Goal: Information Seeking & Learning: Learn about a topic

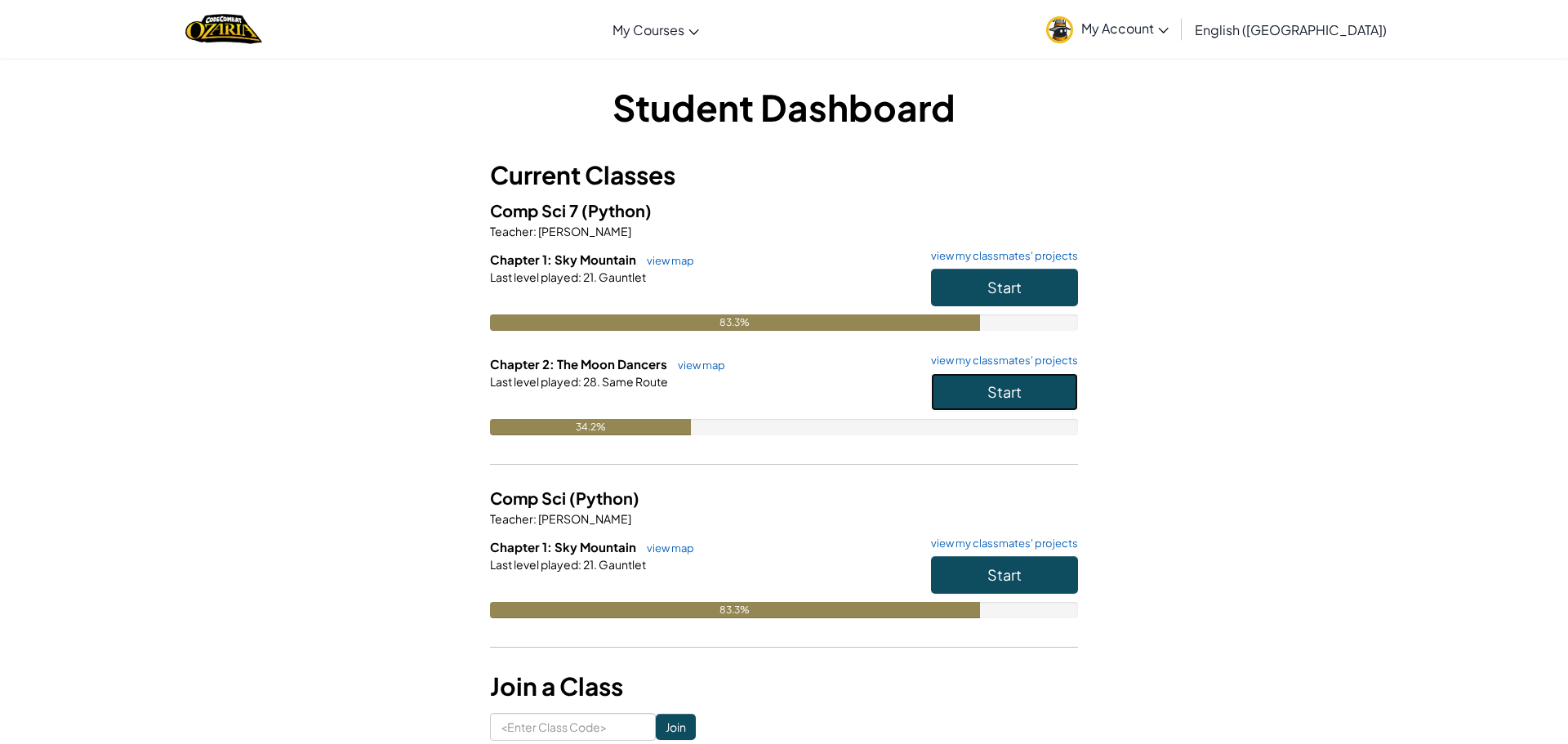
click at [1015, 383] on span "Start" at bounding box center [1005, 391] width 35 height 19
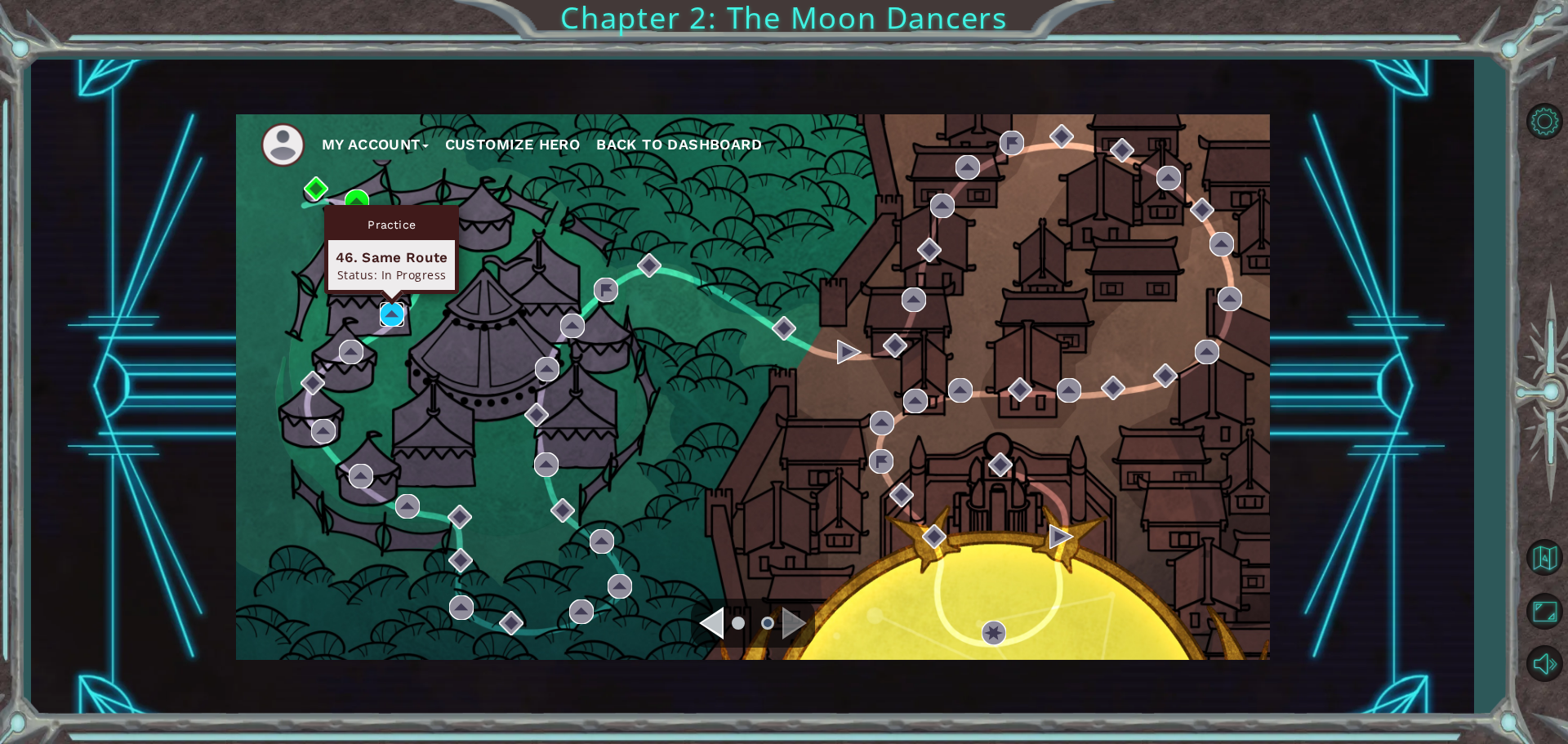
click at [395, 308] on img at bounding box center [392, 314] width 25 height 25
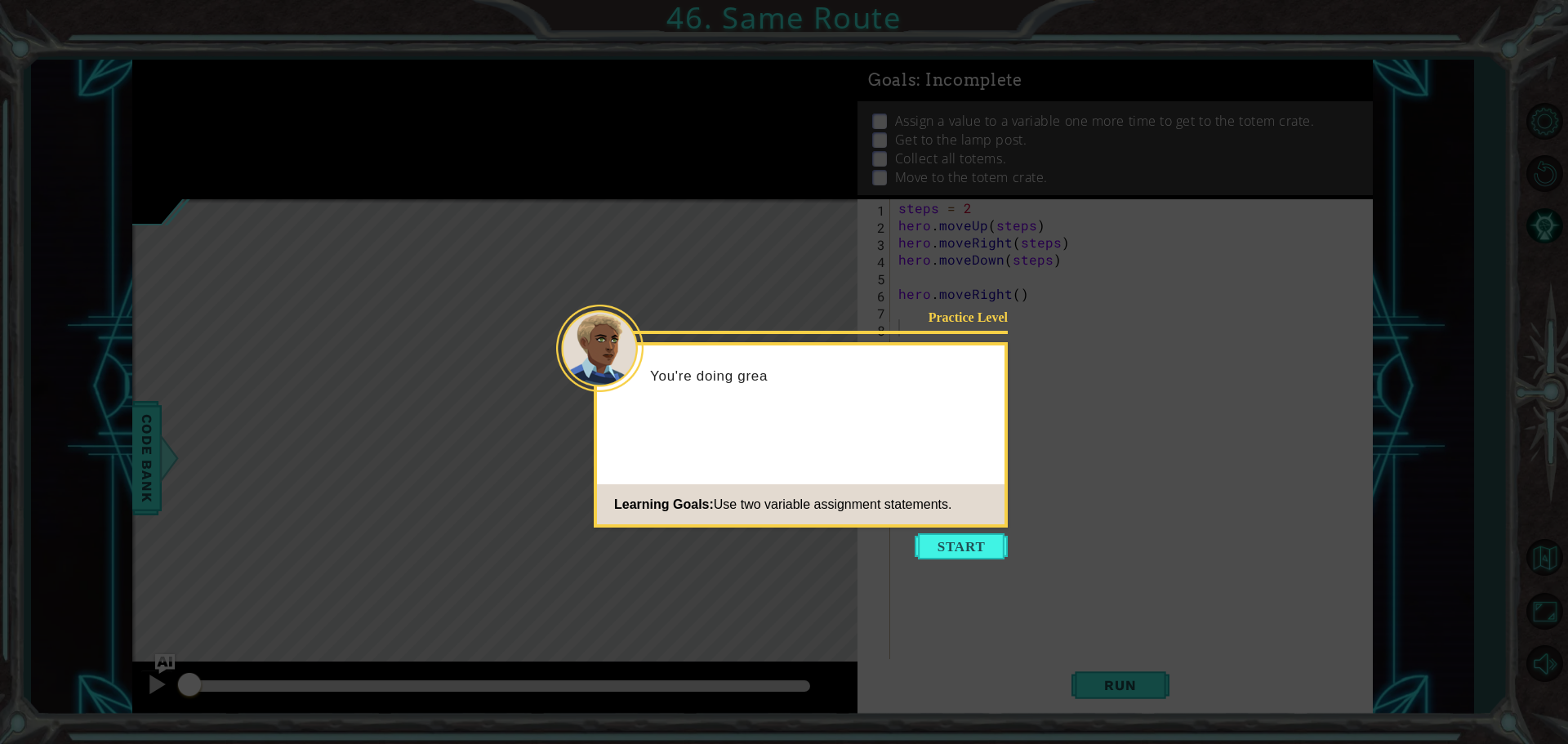
drag, startPoint x: 954, startPoint y: 540, endPoint x: 948, endPoint y: 534, distance: 8.5
click at [950, 539] on button "Start" at bounding box center [961, 546] width 93 height 26
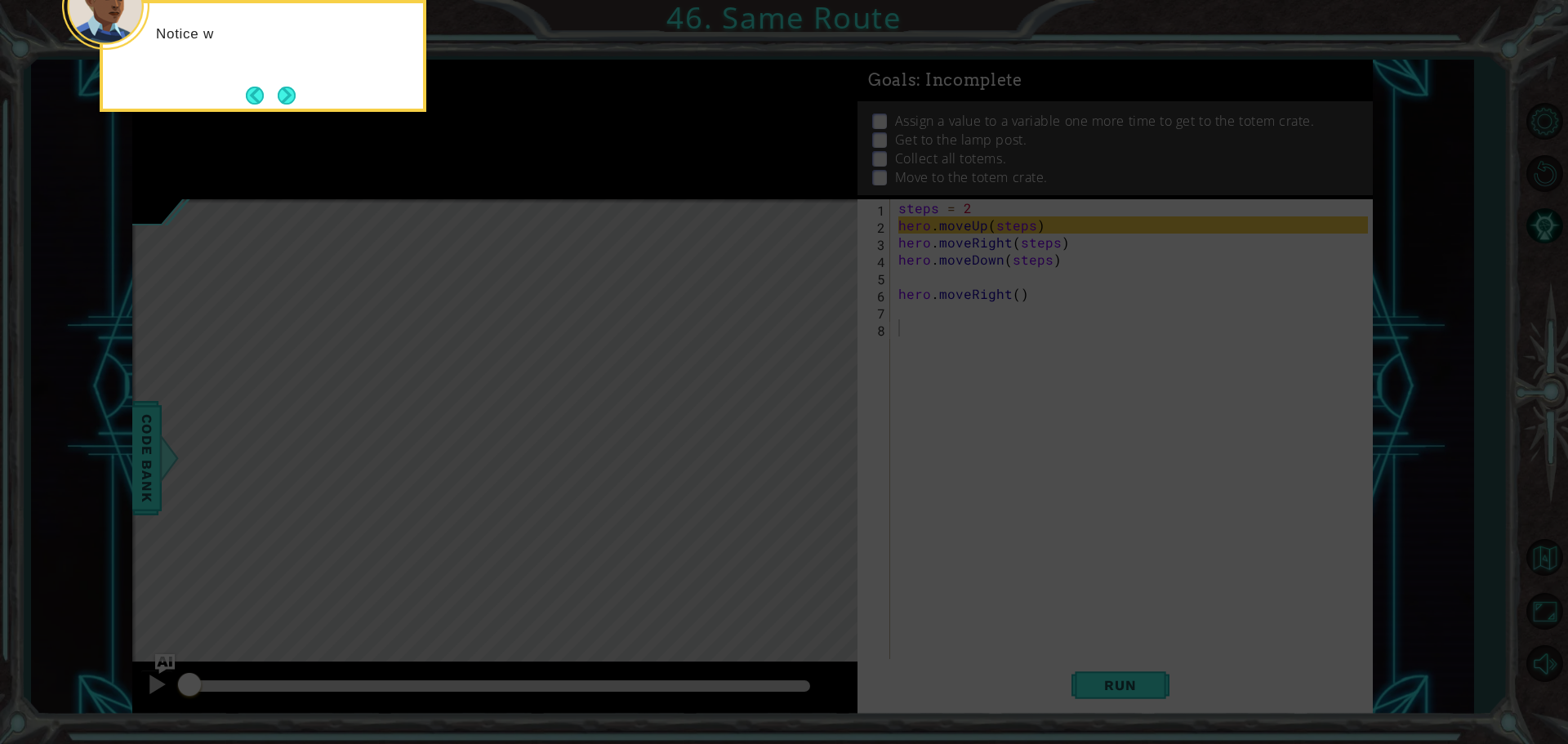
click at [1006, 326] on icon at bounding box center [784, 111] width 1568 height 1265
drag, startPoint x: 256, startPoint y: 104, endPoint x: 276, endPoint y: 97, distance: 21.2
click at [256, 104] on button "Back" at bounding box center [261, 96] width 32 height 18
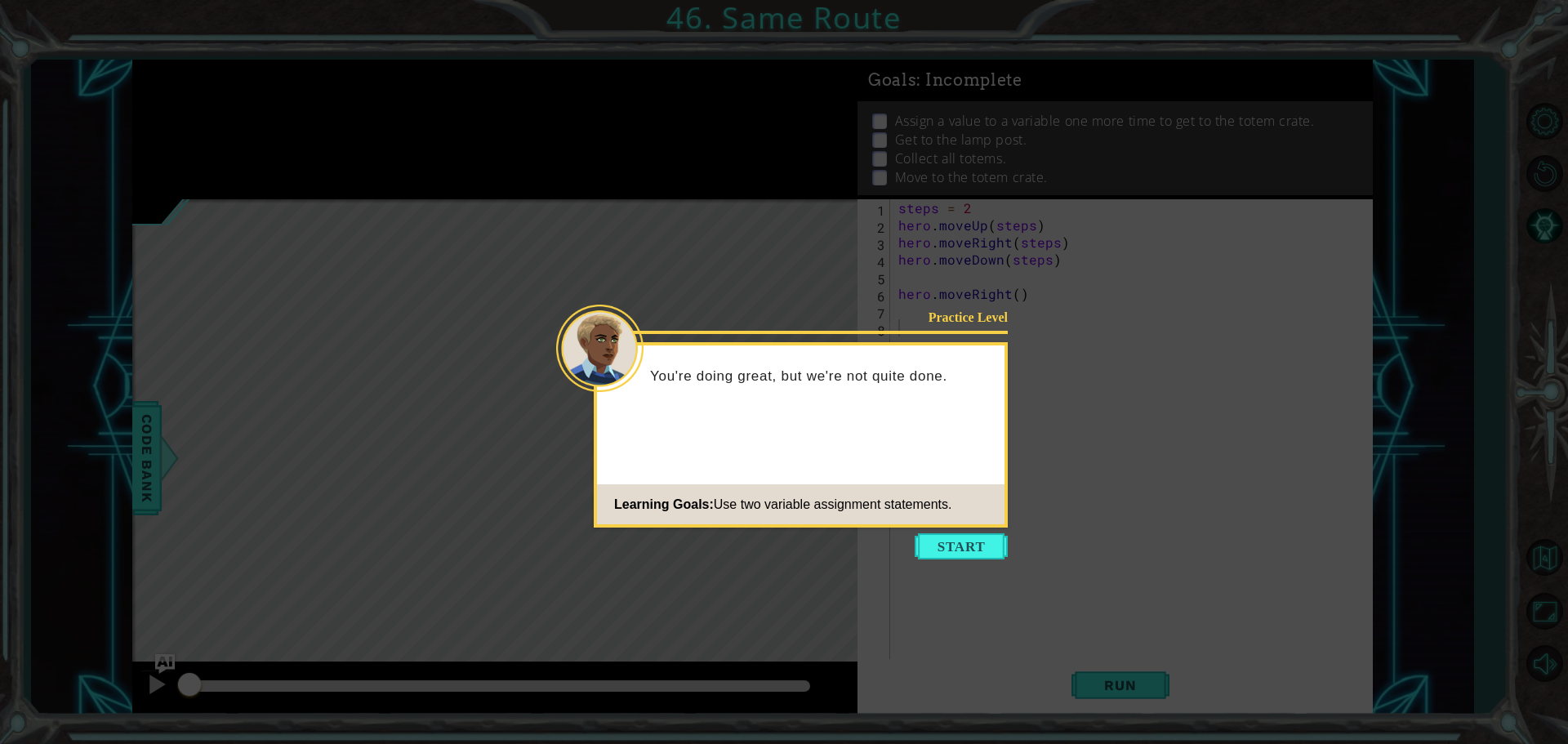
click at [970, 527] on div "Practice Level You're doing great, but we're not quite done. Learning Goals: Us…" at bounding box center [800, 435] width 414 height 186
click at [968, 535] on button "Start" at bounding box center [961, 546] width 93 height 26
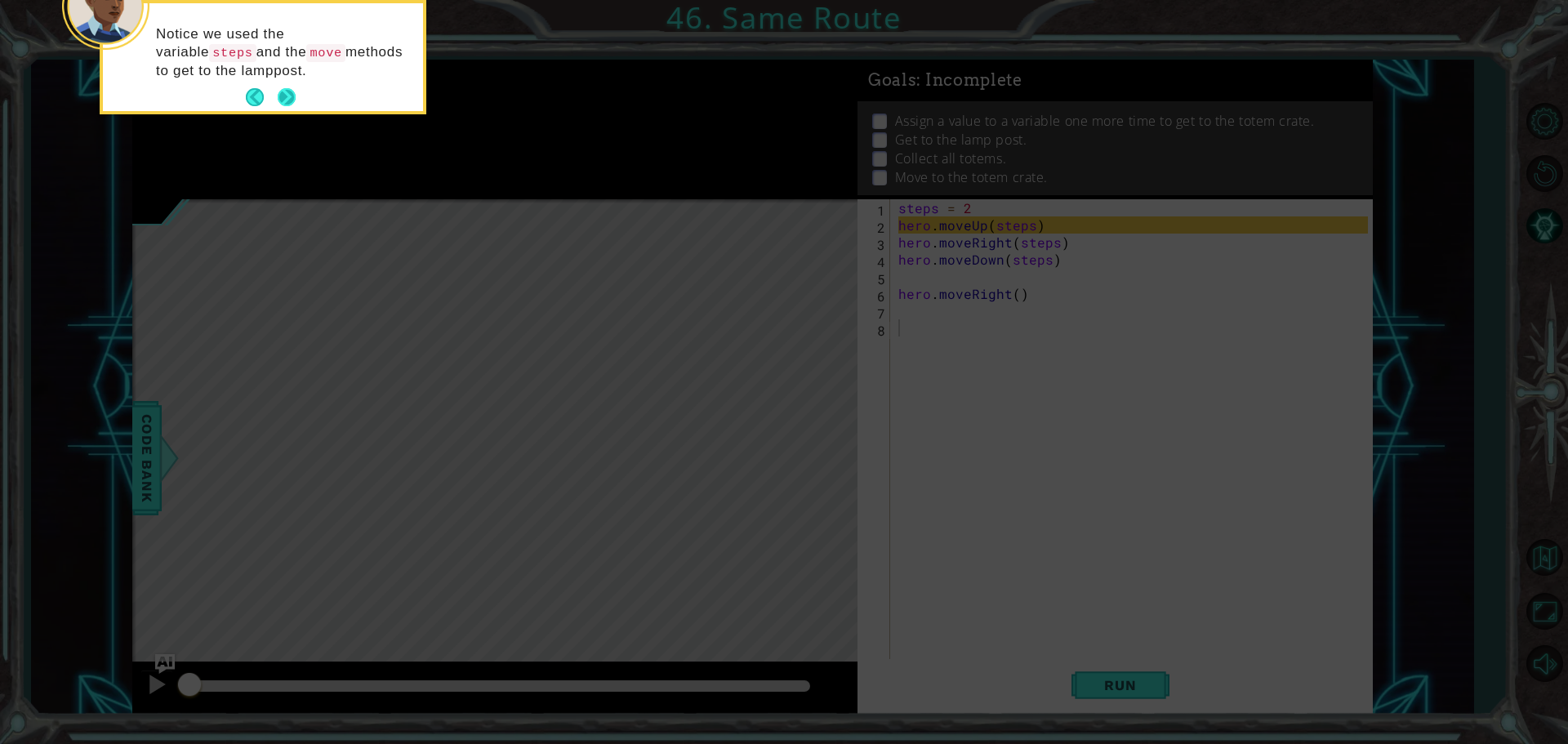
click at [292, 102] on button "Next" at bounding box center [286, 97] width 18 height 18
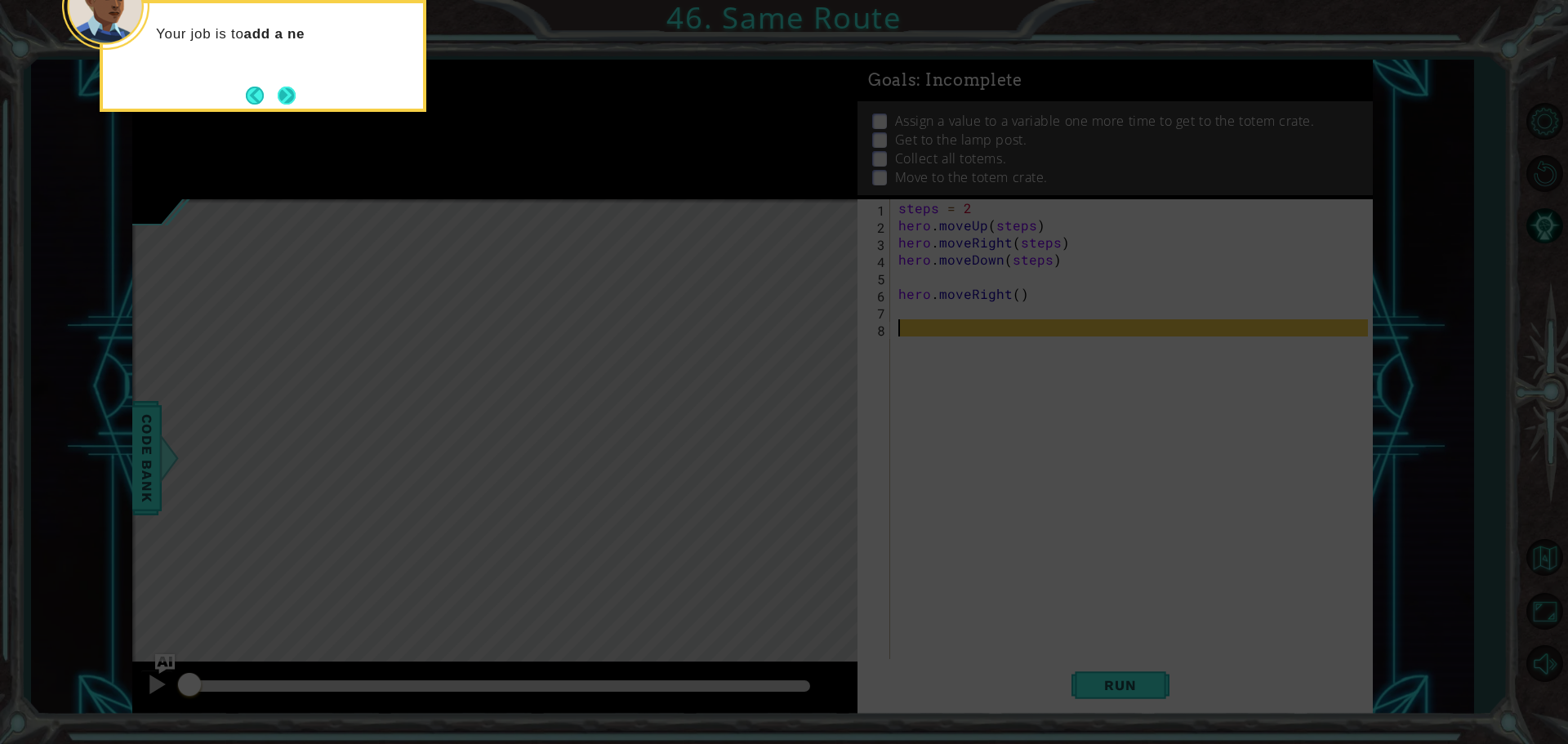
click at [286, 98] on button "Next" at bounding box center [286, 96] width 18 height 18
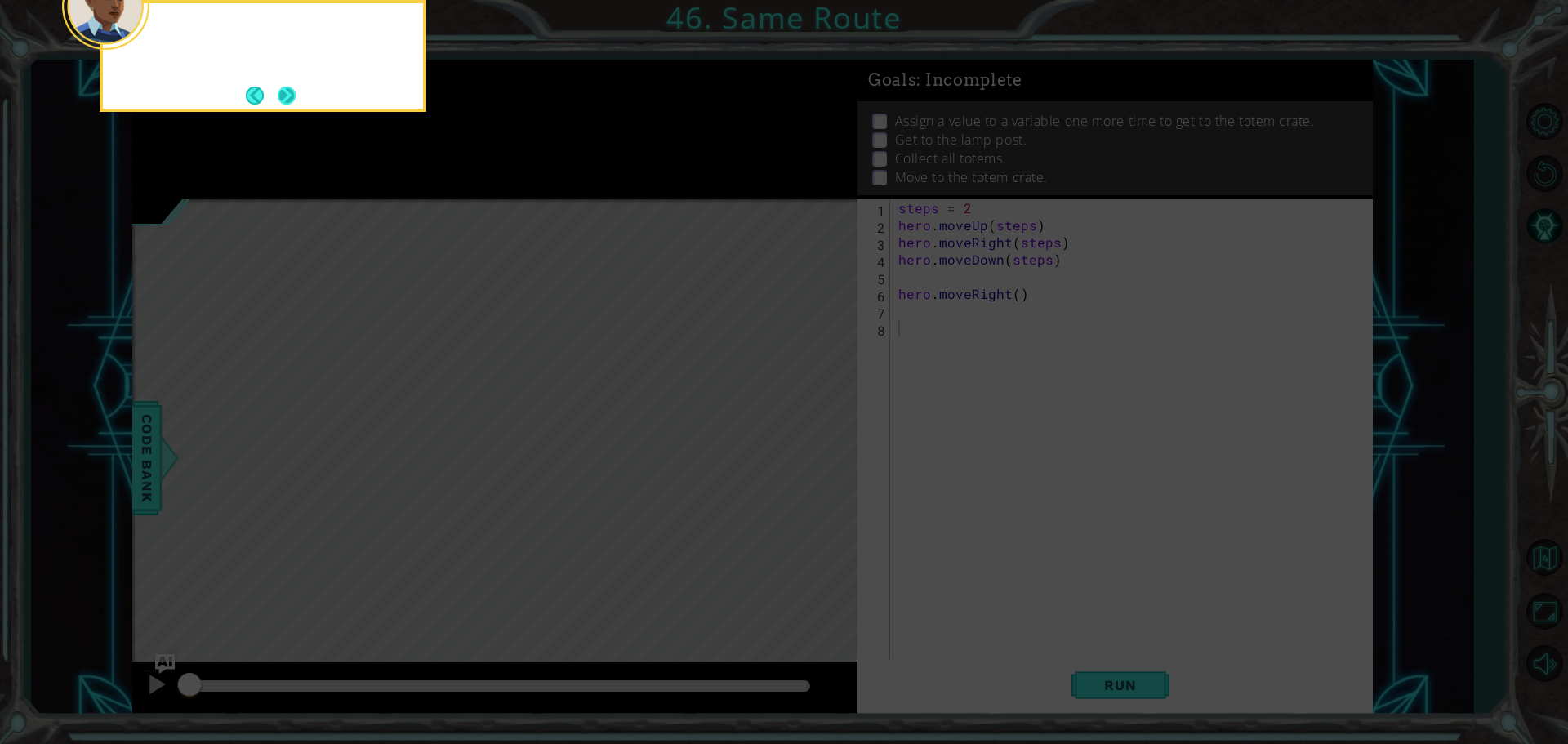
click at [286, 98] on button "Next" at bounding box center [286, 96] width 18 height 18
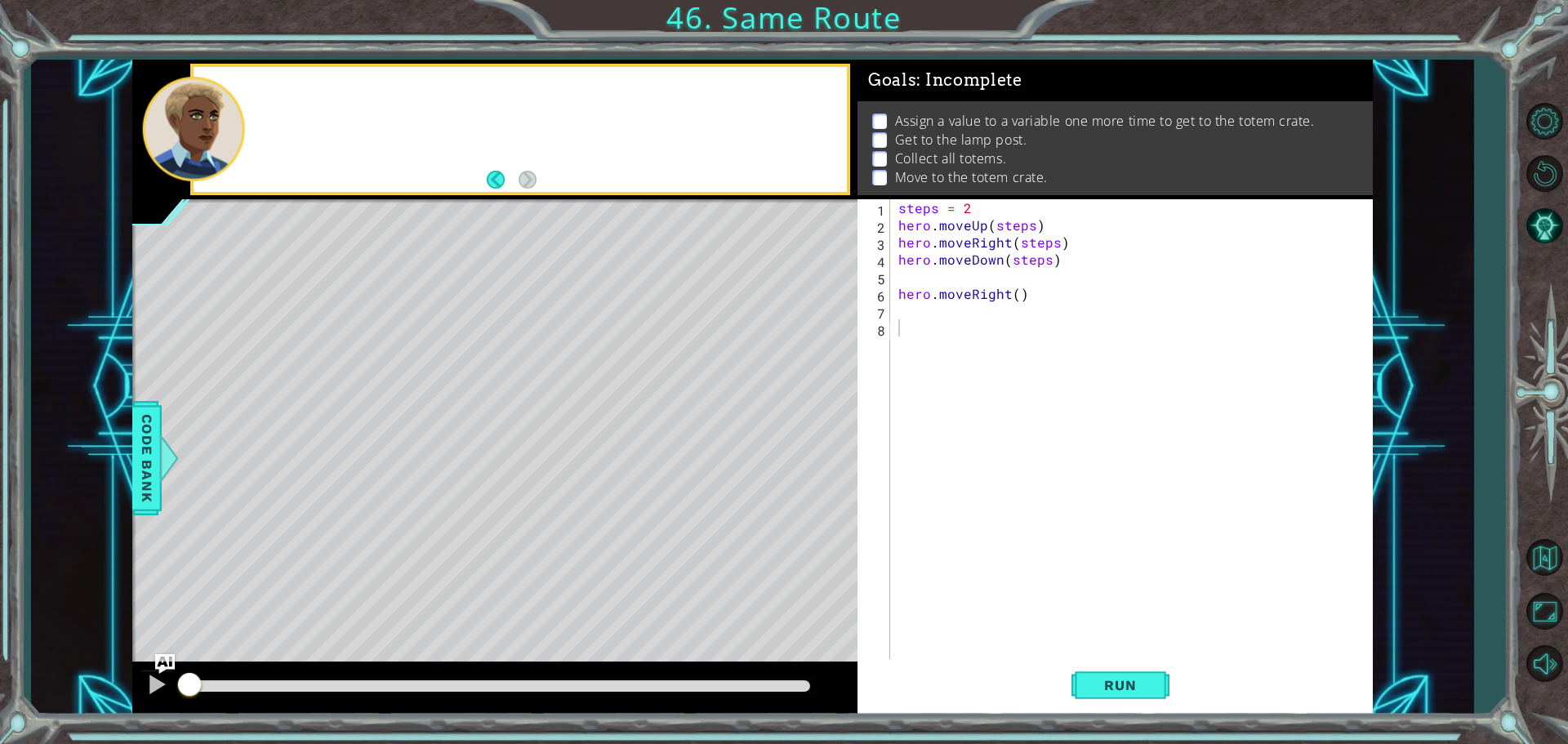
click at [286, 98] on div at bounding box center [520, 129] width 653 height 125
click at [1541, 657] on button "Mute" at bounding box center [1544, 664] width 47 height 47
click at [1543, 660] on button "Unmute" at bounding box center [1544, 664] width 47 height 47
click at [1154, 684] on button "Run" at bounding box center [1121, 685] width 98 height 52
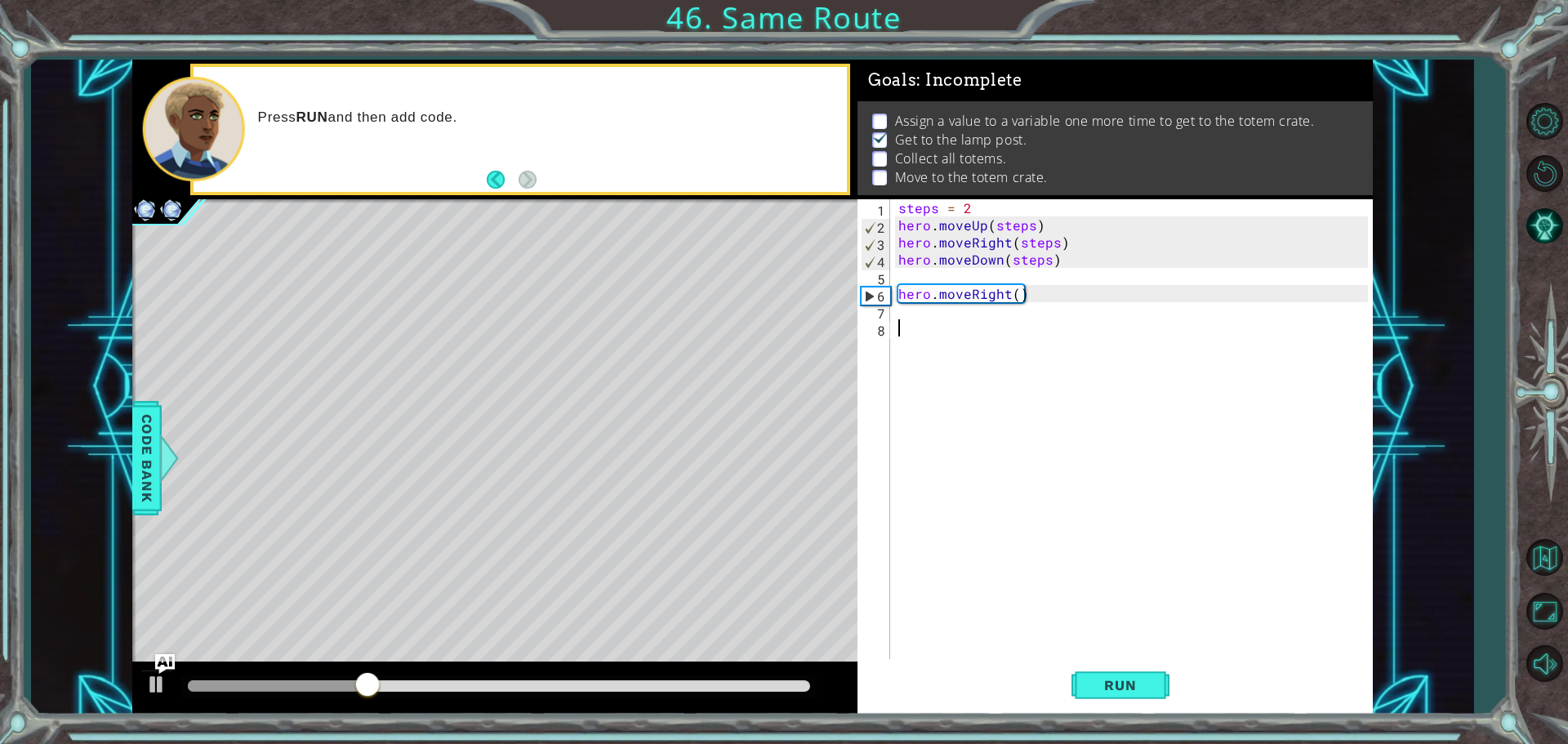
click at [911, 312] on div "steps = 2 hero . moveUp ( steps ) hero . moveRight ( steps ) hero . moveDown ( …" at bounding box center [1135, 447] width 481 height 498
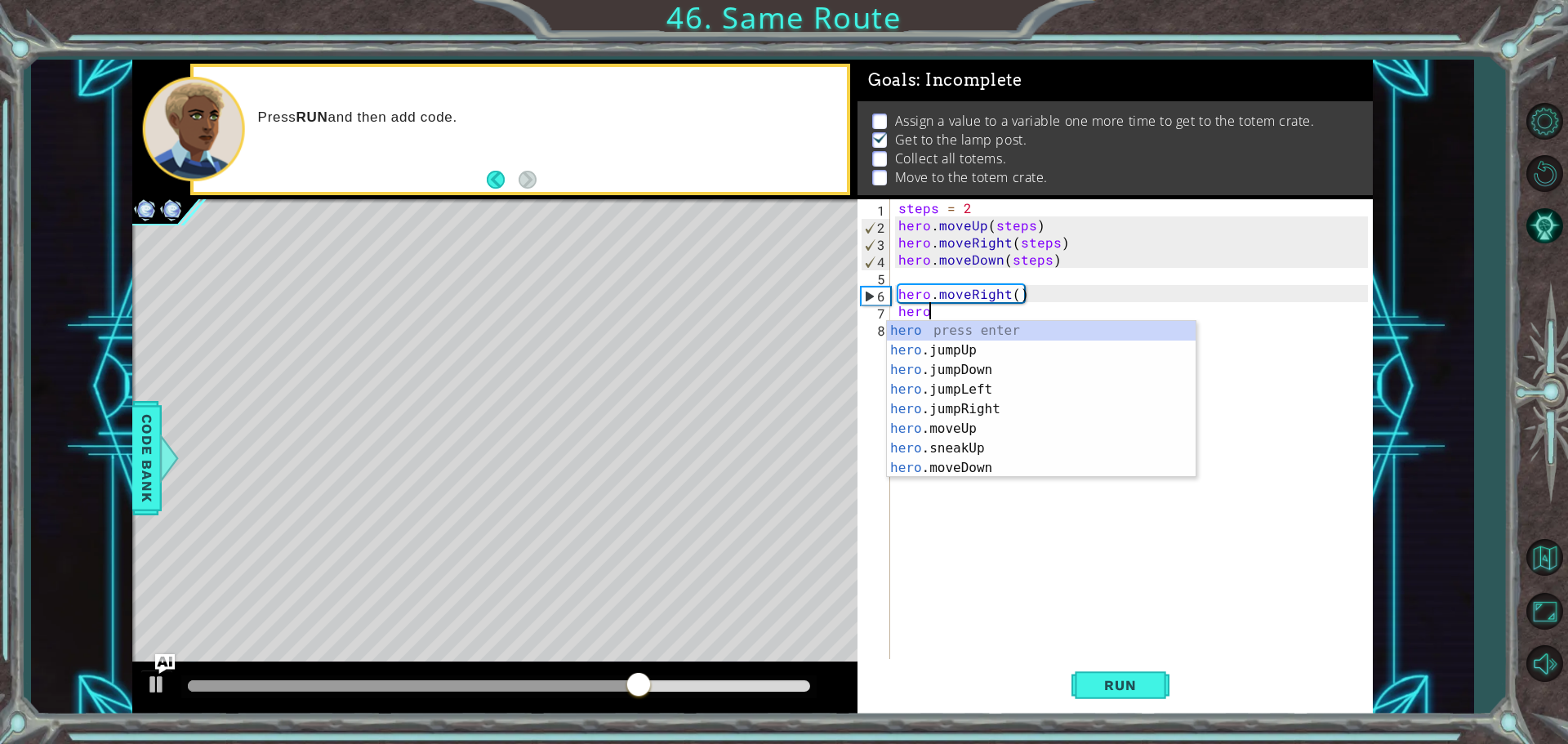
scroll to position [0, 2]
click at [1053, 323] on div "hero.m oveUp press enter hero.m oveDown press enter hero.m oveLeft press enter …" at bounding box center [1040, 419] width 308 height 196
type textarea "hero.moveUp(1)"
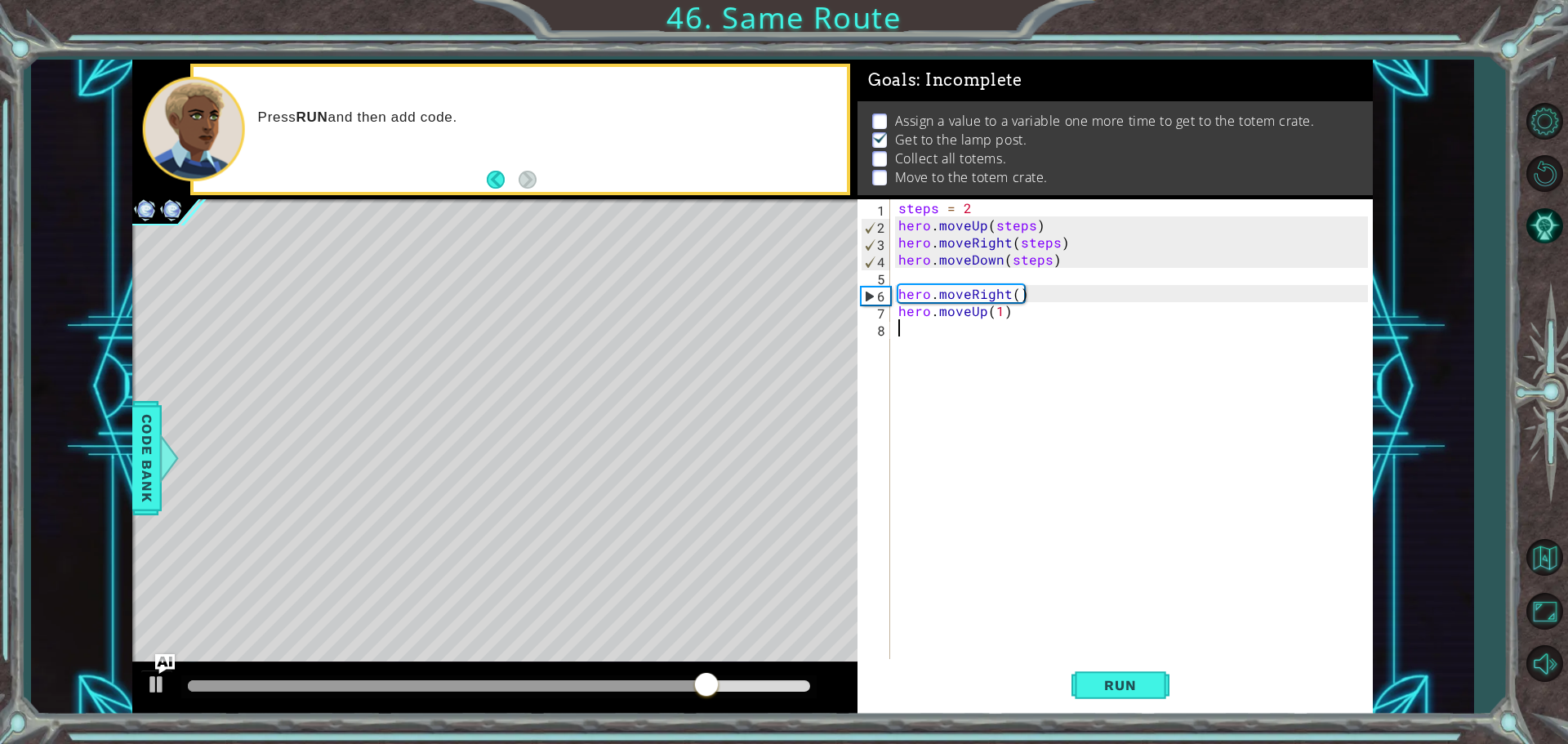
click at [1053, 323] on div "steps = 2 hero . moveUp ( steps ) hero . moveRight ( steps ) hero . moveDown ( …" at bounding box center [1135, 447] width 481 height 498
click at [940, 326] on div "steps = 2 hero . moveUp ( steps ) hero . moveRight ( steps ) hero . moveDown ( …" at bounding box center [1139, 447] width 474 height 498
click at [1007, 308] on div "steps = 2 hero . moveUp ( steps ) hero . moveRight ( steps ) hero . moveDown ( …" at bounding box center [1139, 447] width 474 height 498
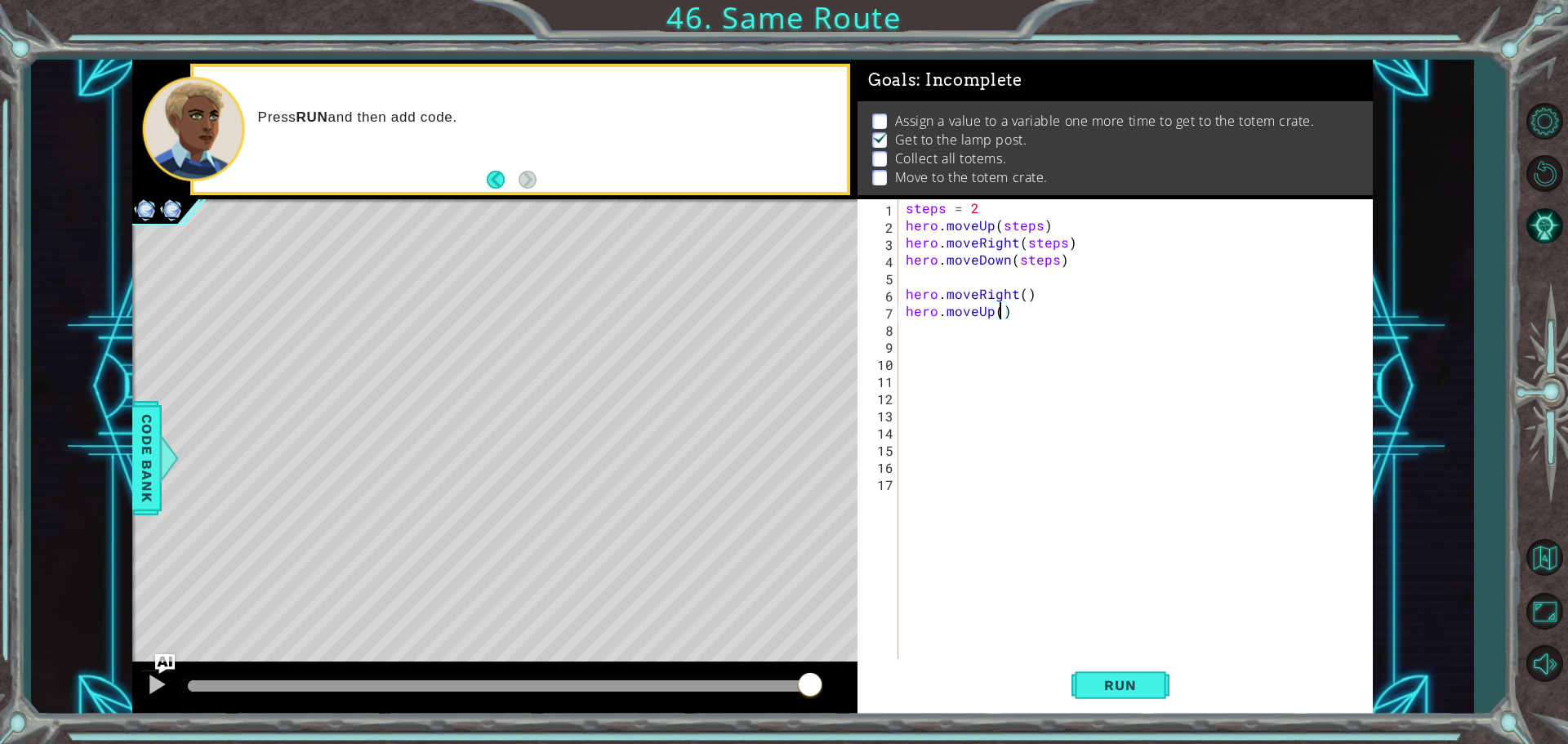
scroll to position [0, 5]
click at [1155, 675] on button "Run" at bounding box center [1121, 685] width 98 height 52
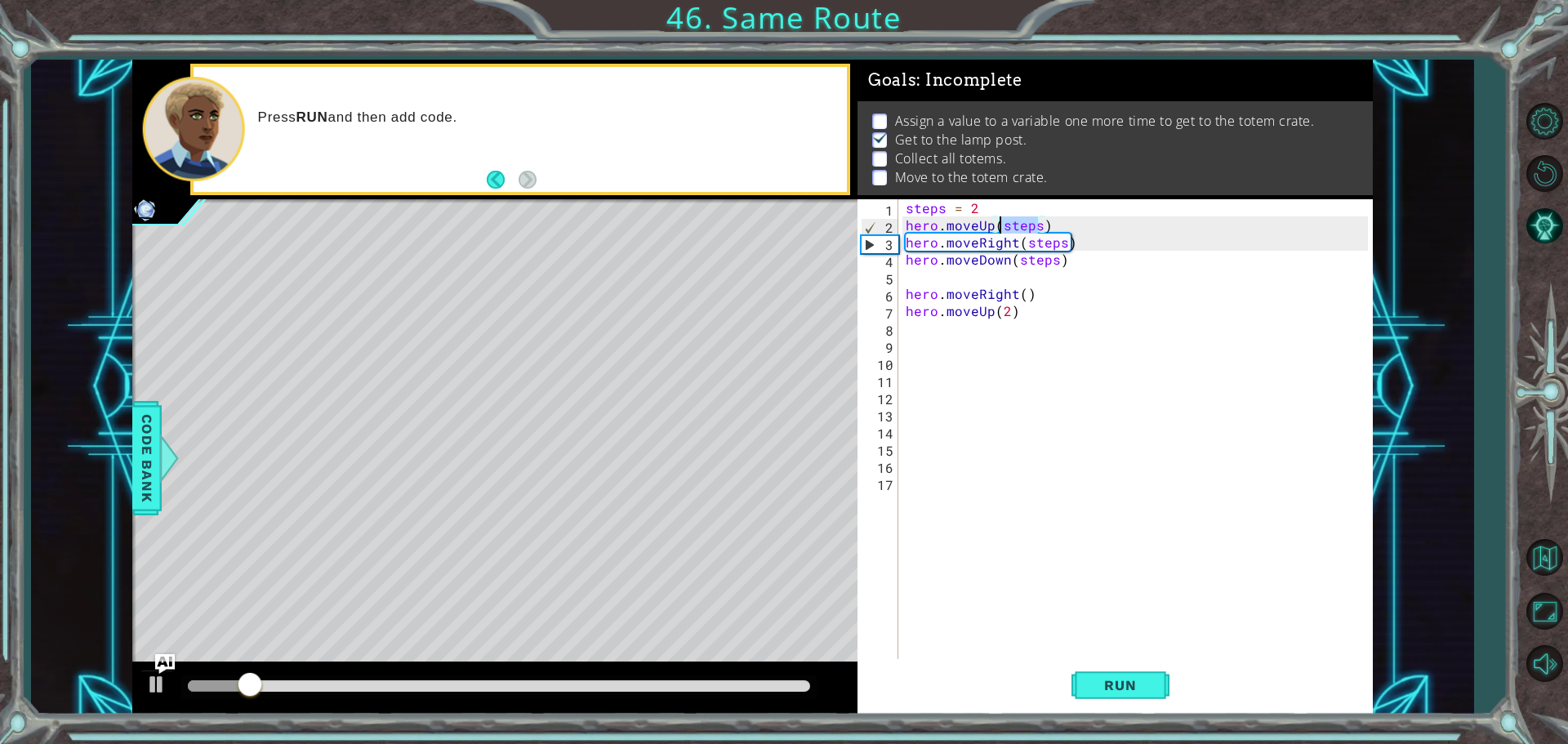
drag, startPoint x: 1038, startPoint y: 224, endPoint x: 998, endPoint y: 227, distance: 40.1
click at [998, 227] on div "steps = 2 hero . moveUp ( steps ) hero . moveRight ( steps ) hero . moveDown ( …" at bounding box center [1139, 447] width 474 height 498
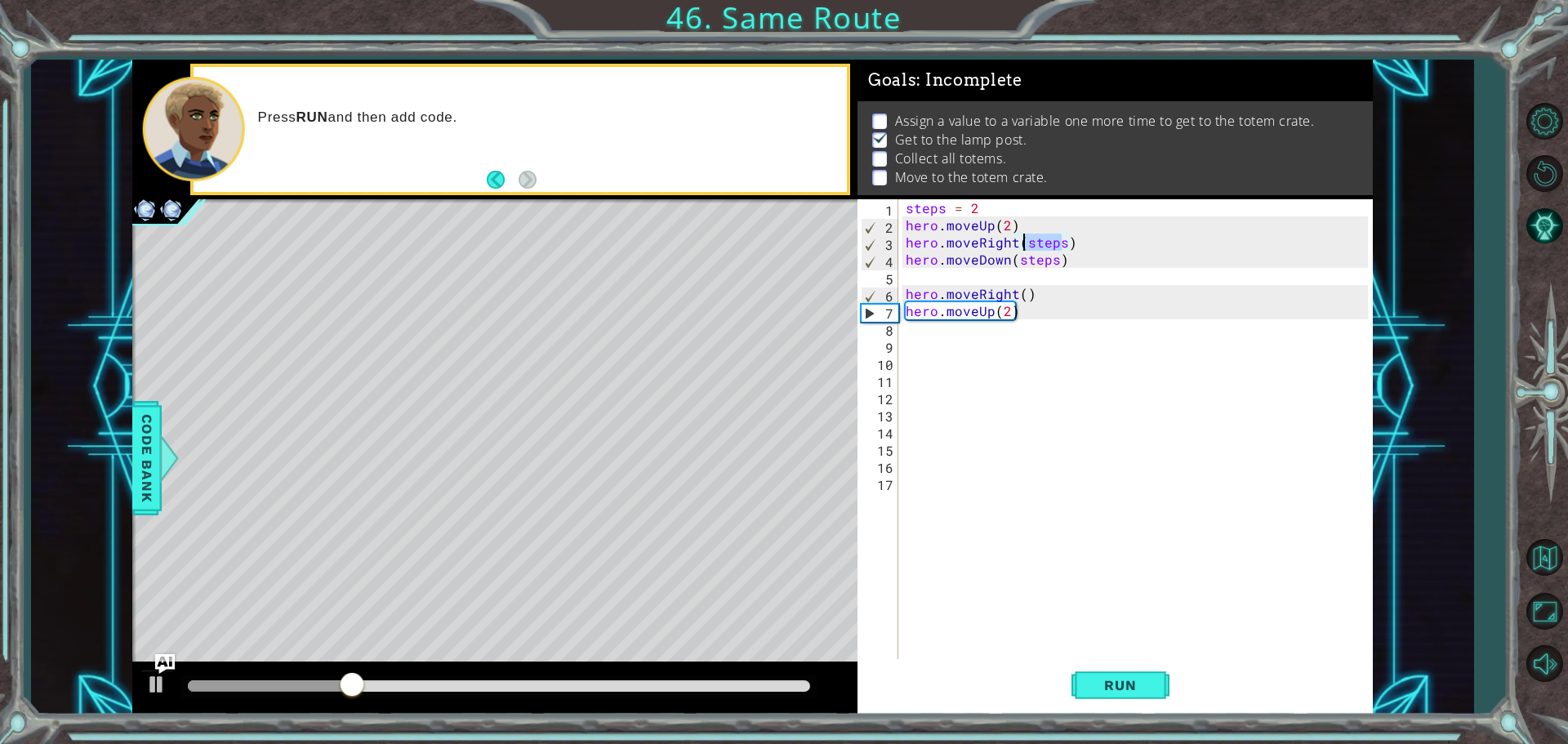
drag, startPoint x: 1065, startPoint y: 240, endPoint x: 1020, endPoint y: 244, distance: 45.2
click at [1020, 244] on div "steps = 2 hero . moveUp ( 2 ) hero . moveRight ( steps ) hero . moveDown ( step…" at bounding box center [1139, 447] width 474 height 498
drag, startPoint x: 1054, startPoint y: 257, endPoint x: 1012, endPoint y: 262, distance: 42.3
click at [1012, 262] on div "steps = 2 hero . moveUp ( 2 ) hero . moveRight ( 2 ) hero . moveDown ( steps ) …" at bounding box center [1139, 447] width 474 height 498
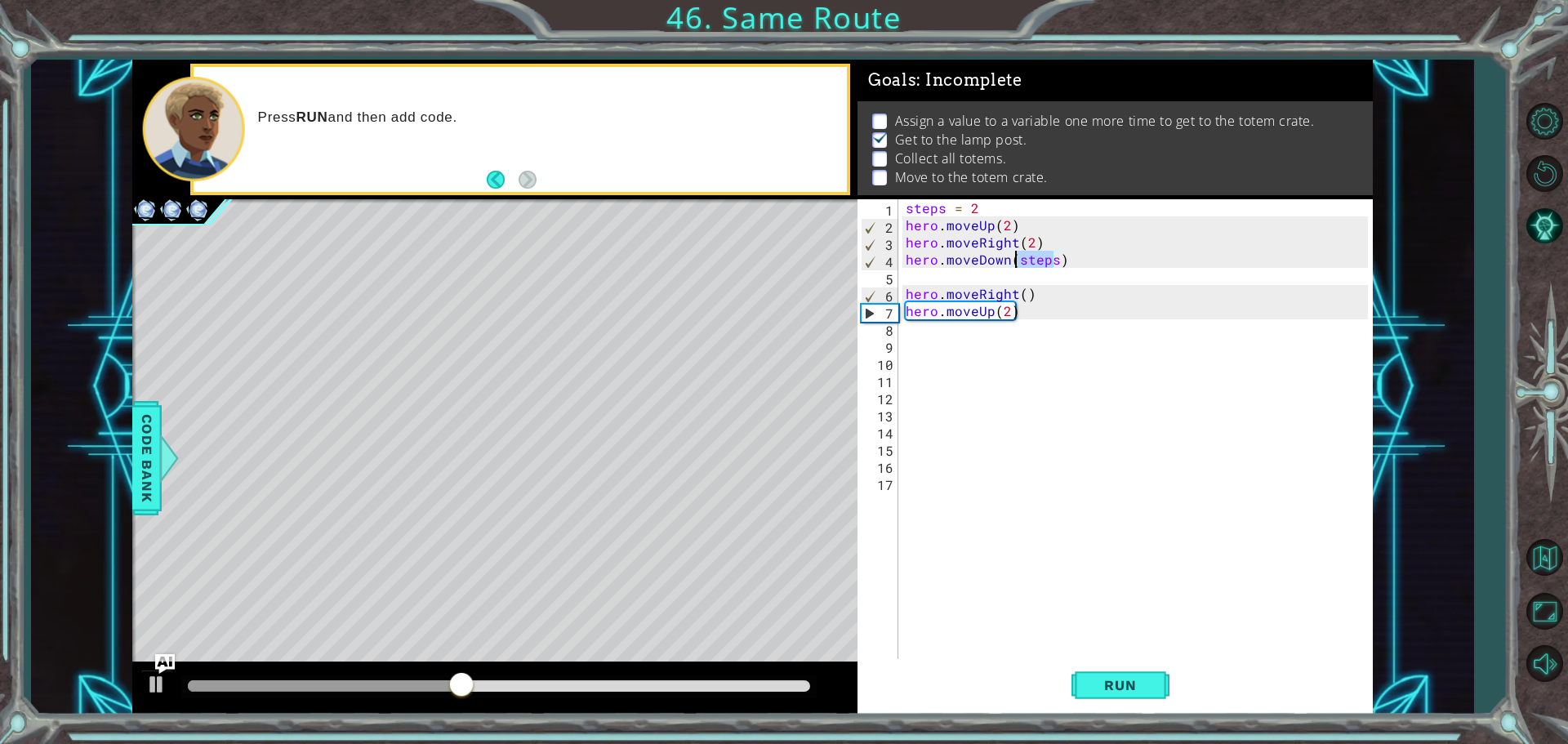
scroll to position [0, 6]
click at [1022, 305] on div "steps = 2 hero . moveUp ( 2 ) hero . moveRight ( 2 ) hero . moveDown ( 2 ) hero…" at bounding box center [1139, 447] width 474 height 498
type textarea "hero.moveUp(2)"
click at [1006, 337] on div "steps = 2 hero . moveUp ( 2 ) hero . moveRight ( 2 ) hero . moveDown ( 2 ) hero…" at bounding box center [1139, 447] width 474 height 498
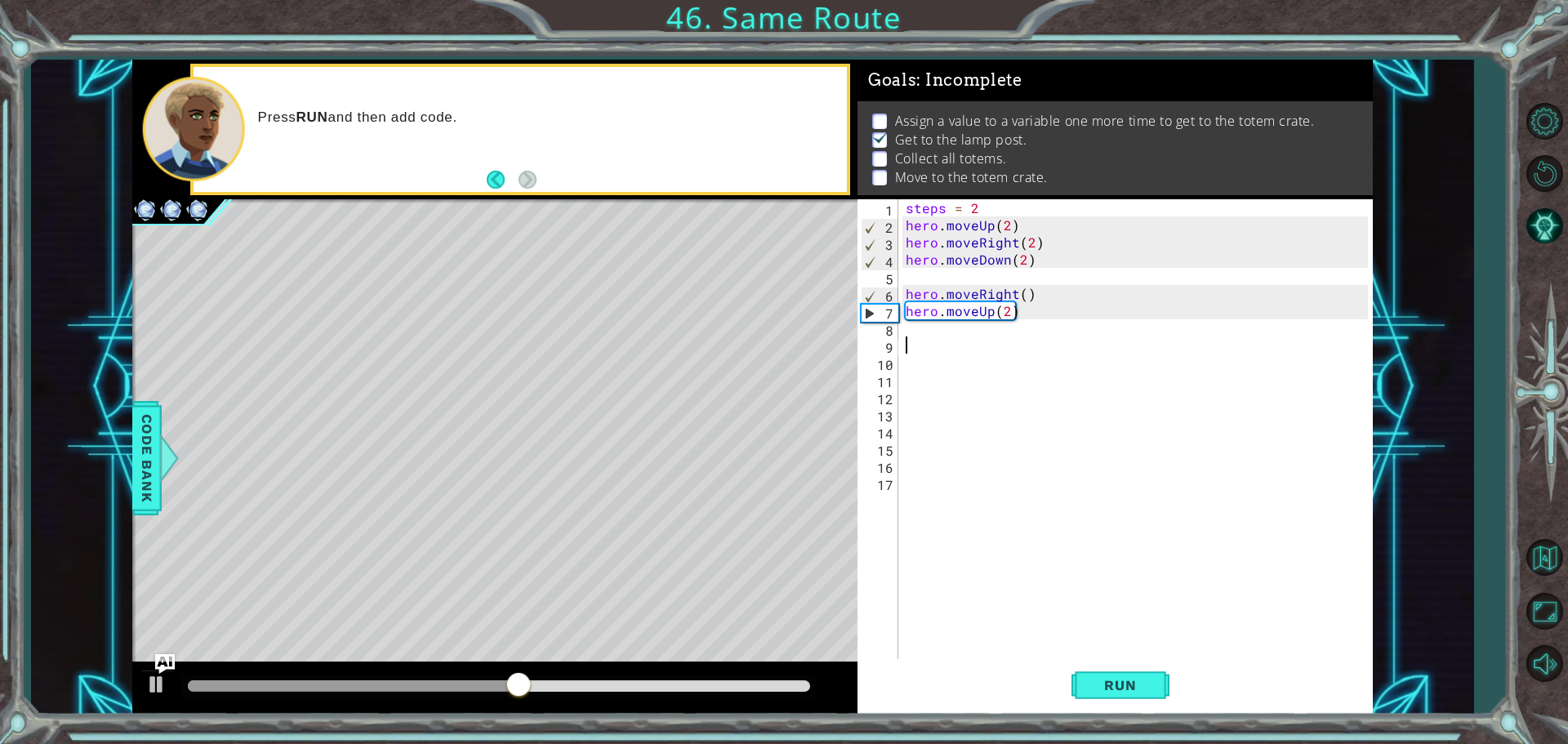
scroll to position [0, 0]
drag, startPoint x: 1004, startPoint y: 308, endPoint x: 1020, endPoint y: 328, distance: 25.6
click at [1004, 308] on div "steps = 2 hero . moveUp ( 2 ) hero . moveRight ( 2 ) hero . moveDown ( 2 ) hero…" at bounding box center [1139, 447] width 474 height 498
drag, startPoint x: 658, startPoint y: 684, endPoint x: 392, endPoint y: 684, distance: 266.0
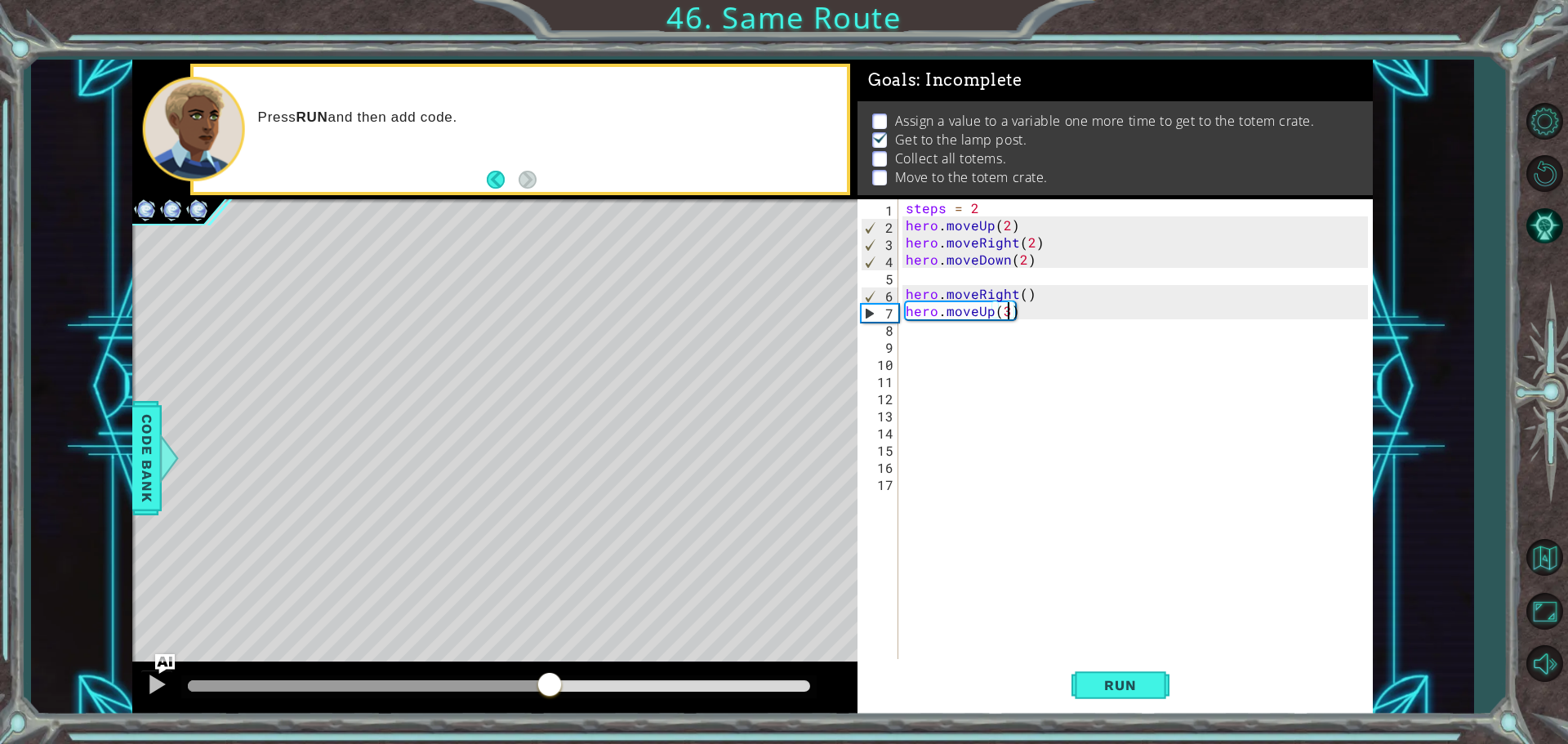
click at [392, 684] on div at bounding box center [499, 686] width 622 height 12
drag, startPoint x: 610, startPoint y: 699, endPoint x: 926, endPoint y: 687, distance: 316.2
click at [902, 691] on div "1 ההההההההההההההההההההההההההההההההההההההההההההההההההההההההההההההההההההההההההההה…" at bounding box center [752, 387] width 1241 height 655
drag, startPoint x: 238, startPoint y: 683, endPoint x: 742, endPoint y: 673, distance: 504.1
click at [708, 681] on div at bounding box center [499, 686] width 622 height 12
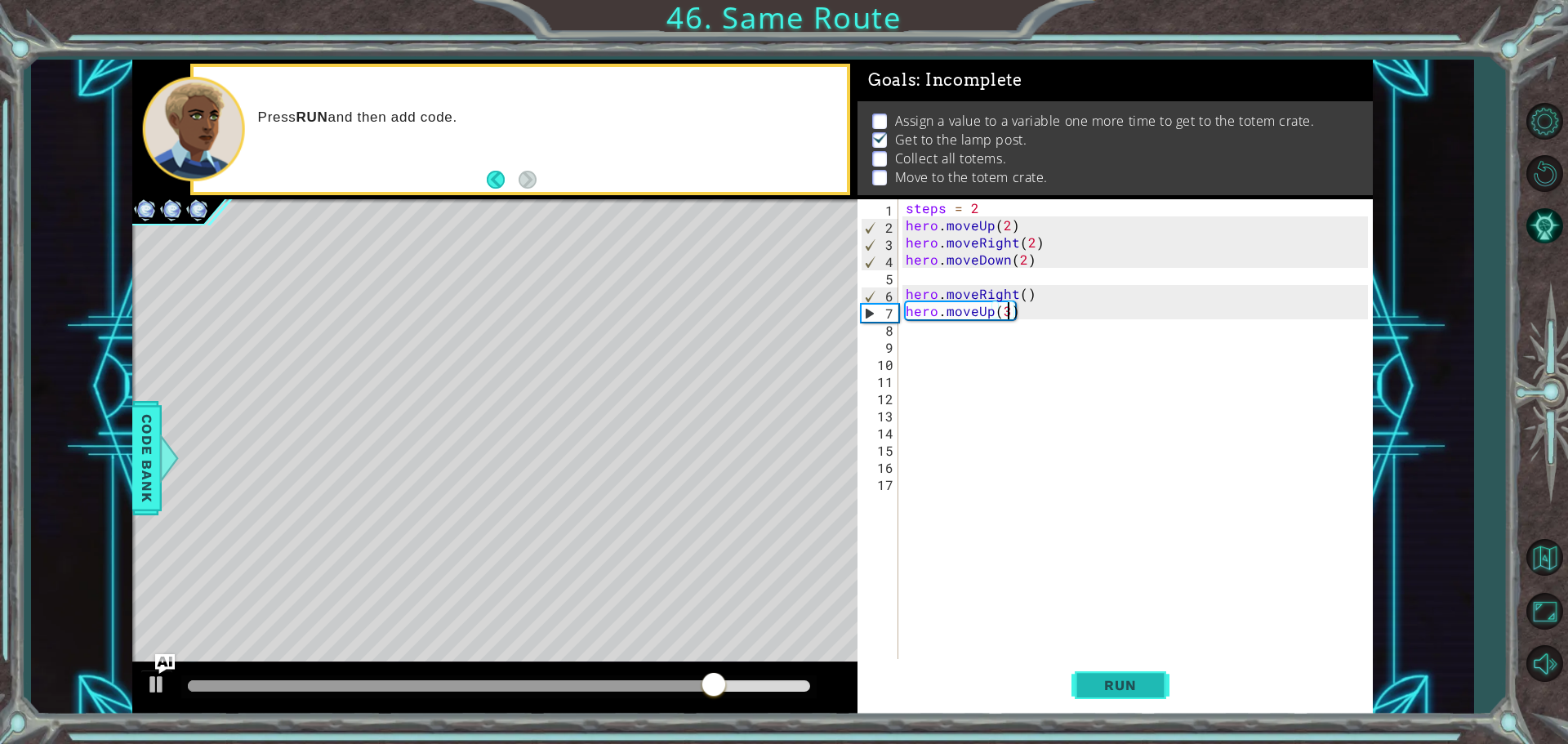
type textarea "hero.moveUp(3)"
click at [1120, 677] on span "Run" at bounding box center [1120, 685] width 65 height 16
drag, startPoint x: 230, startPoint y: 687, endPoint x: 818, endPoint y: 608, distance: 593.3
click at [798, 681] on div at bounding box center [798, 686] width 29 height 29
click at [912, 332] on div "steps = 2 hero . moveUp ( 2 ) hero . moveRight ( 2 ) hero . moveDown ( 2 ) hero…" at bounding box center [1139, 447] width 474 height 498
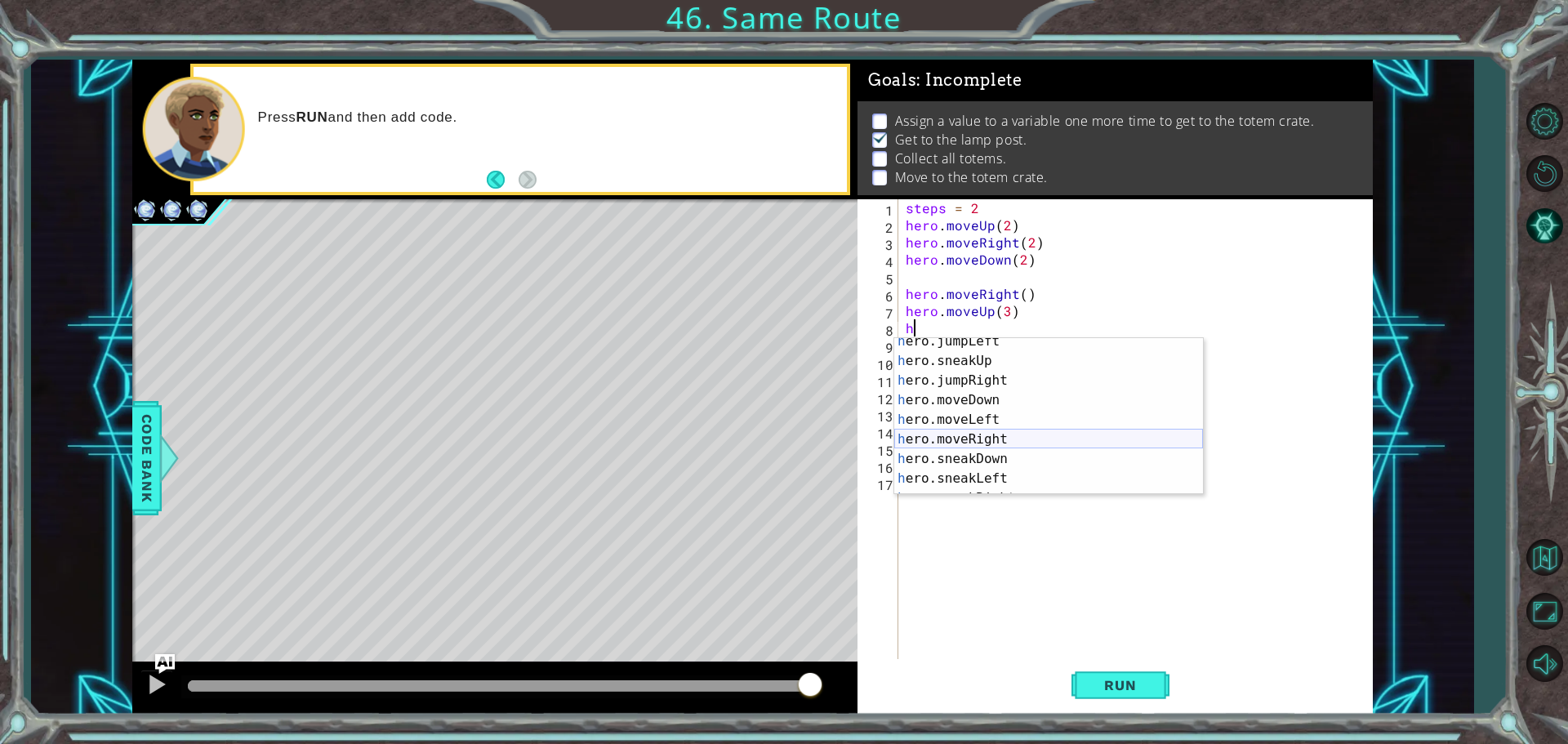
scroll to position [65, 0]
click at [1032, 436] on div "h ero.jumpLeft press enter h ero.sneakUp press enter h ero.jumpRight press ente…" at bounding box center [1048, 430] width 308 height 196
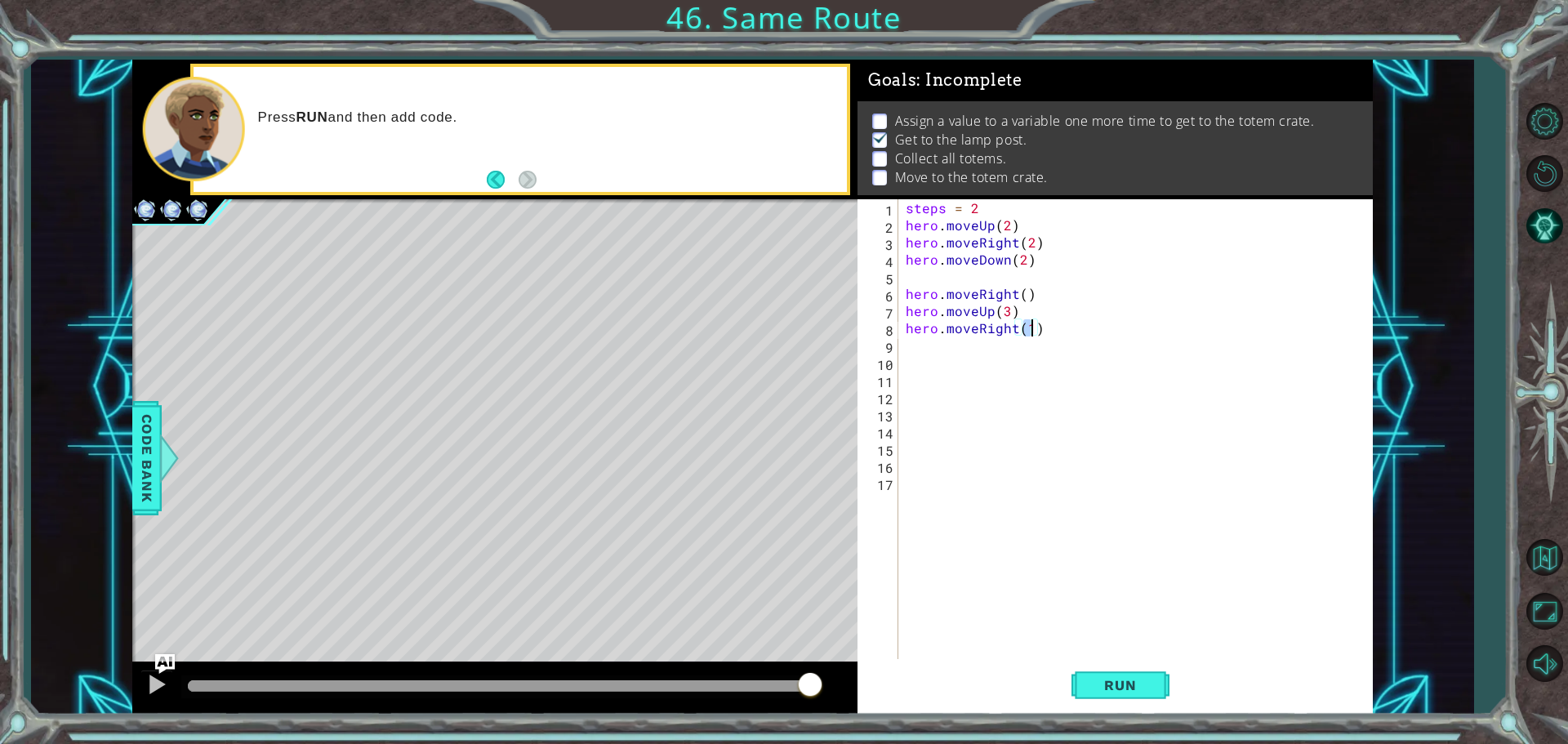
scroll to position [0, 7]
type textarea "hero.moveRight(4)"
click at [1118, 674] on button "Run" at bounding box center [1121, 685] width 98 height 52
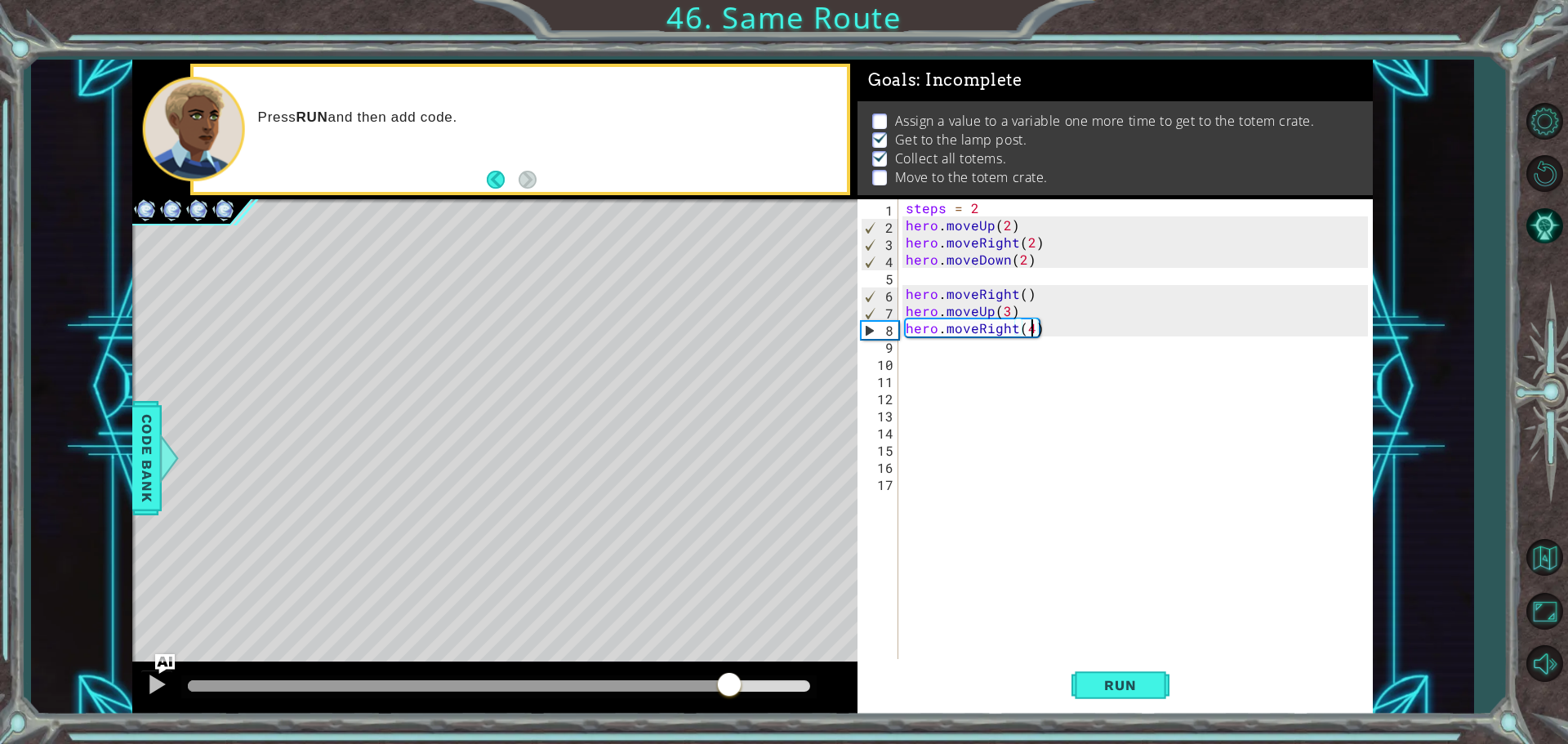
drag, startPoint x: 481, startPoint y: 687, endPoint x: 729, endPoint y: 700, distance: 248.3
click at [729, 700] on div at bounding box center [494, 688] width 725 height 52
click at [925, 341] on div "steps = 2 hero . moveUp ( 2 ) hero . moveRight ( 2 ) hero . moveDown ( 2 ) hero…" at bounding box center [1139, 447] width 474 height 498
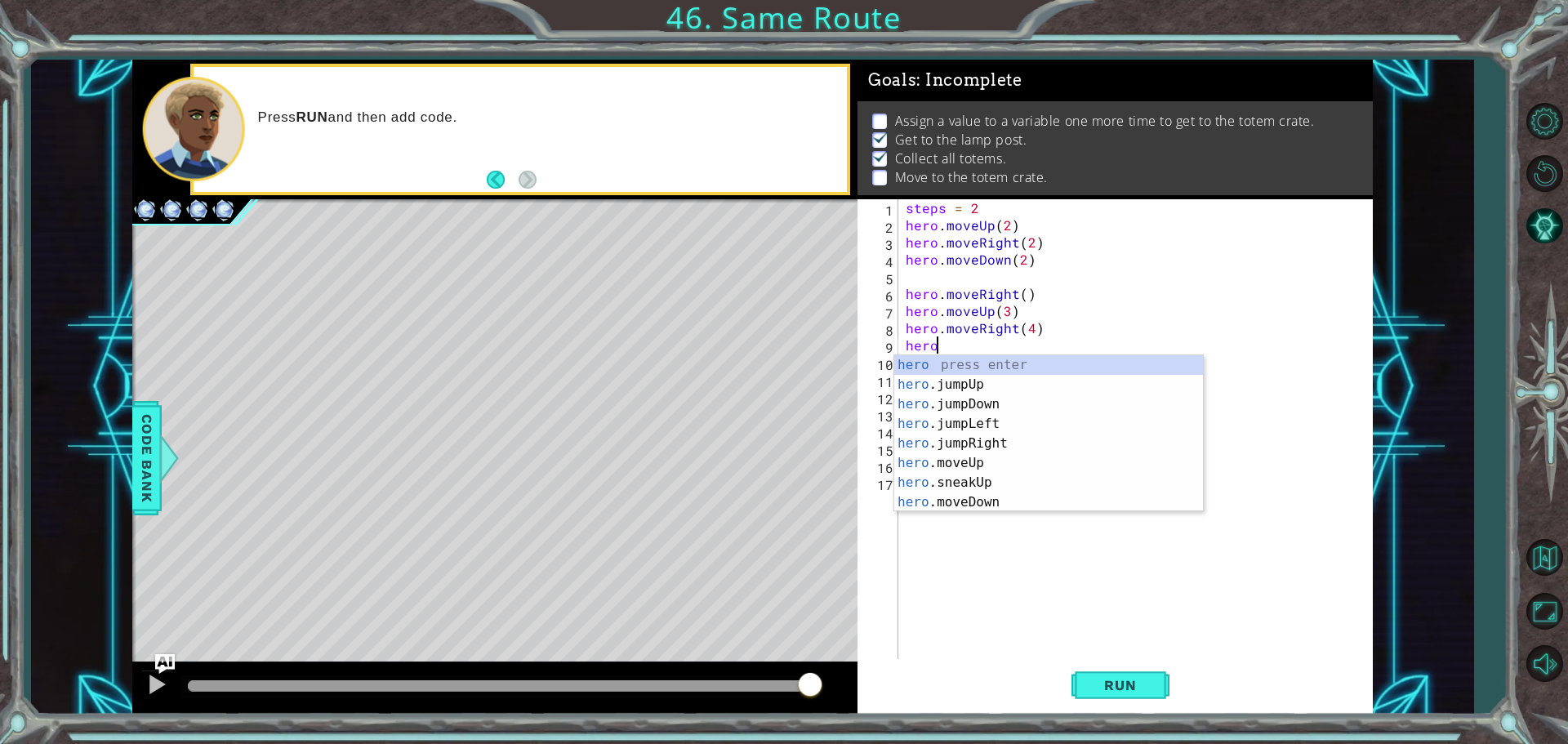
scroll to position [0, 2]
click at [1043, 382] on div "hero.m oveUp press enter hero.m oveDown press enter hero.m oveLeft press enter …" at bounding box center [1048, 454] width 308 height 196
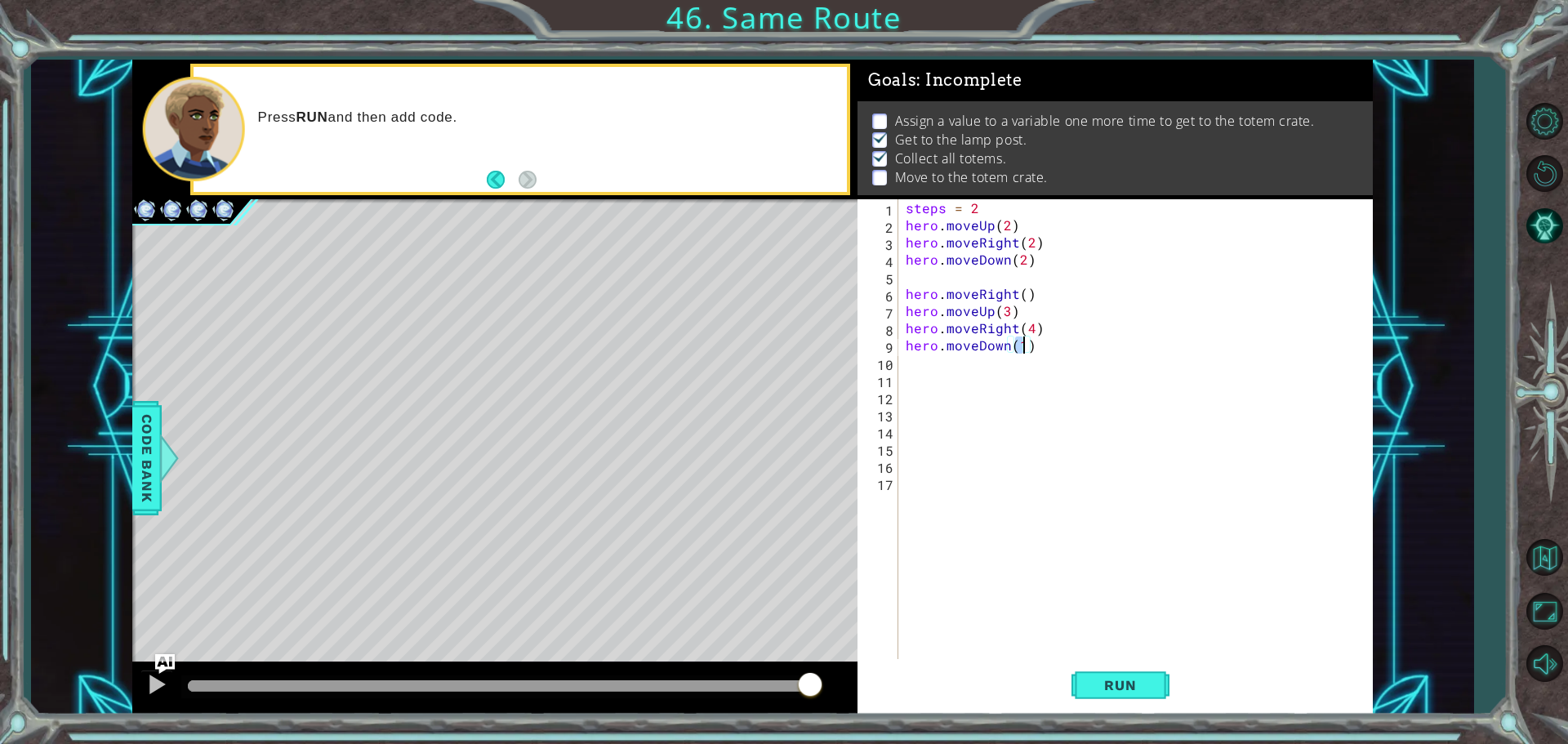
scroll to position [0, 6]
click at [1118, 680] on span "Run" at bounding box center [1120, 685] width 65 height 16
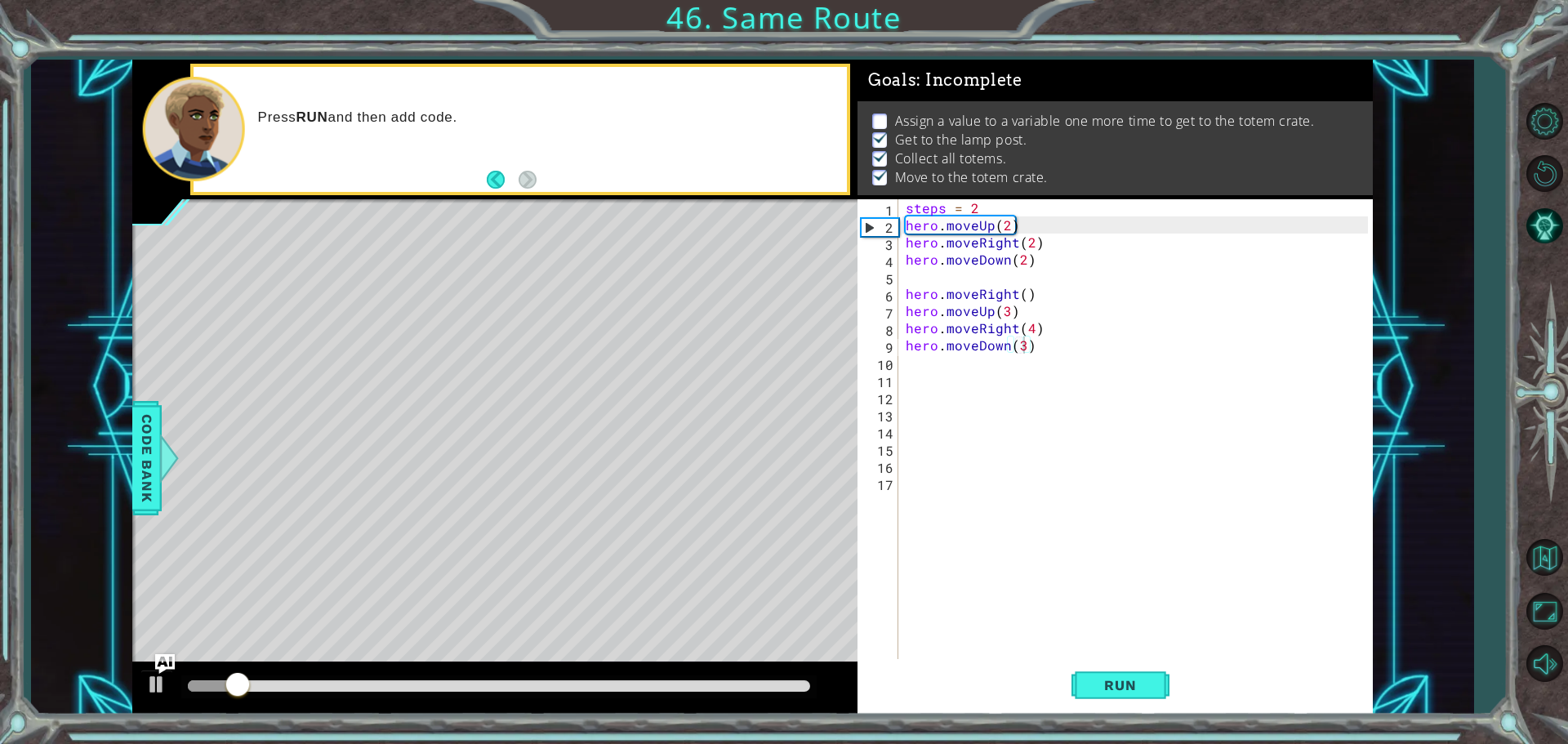
click at [456, 676] on div at bounding box center [498, 687] width 636 height 23
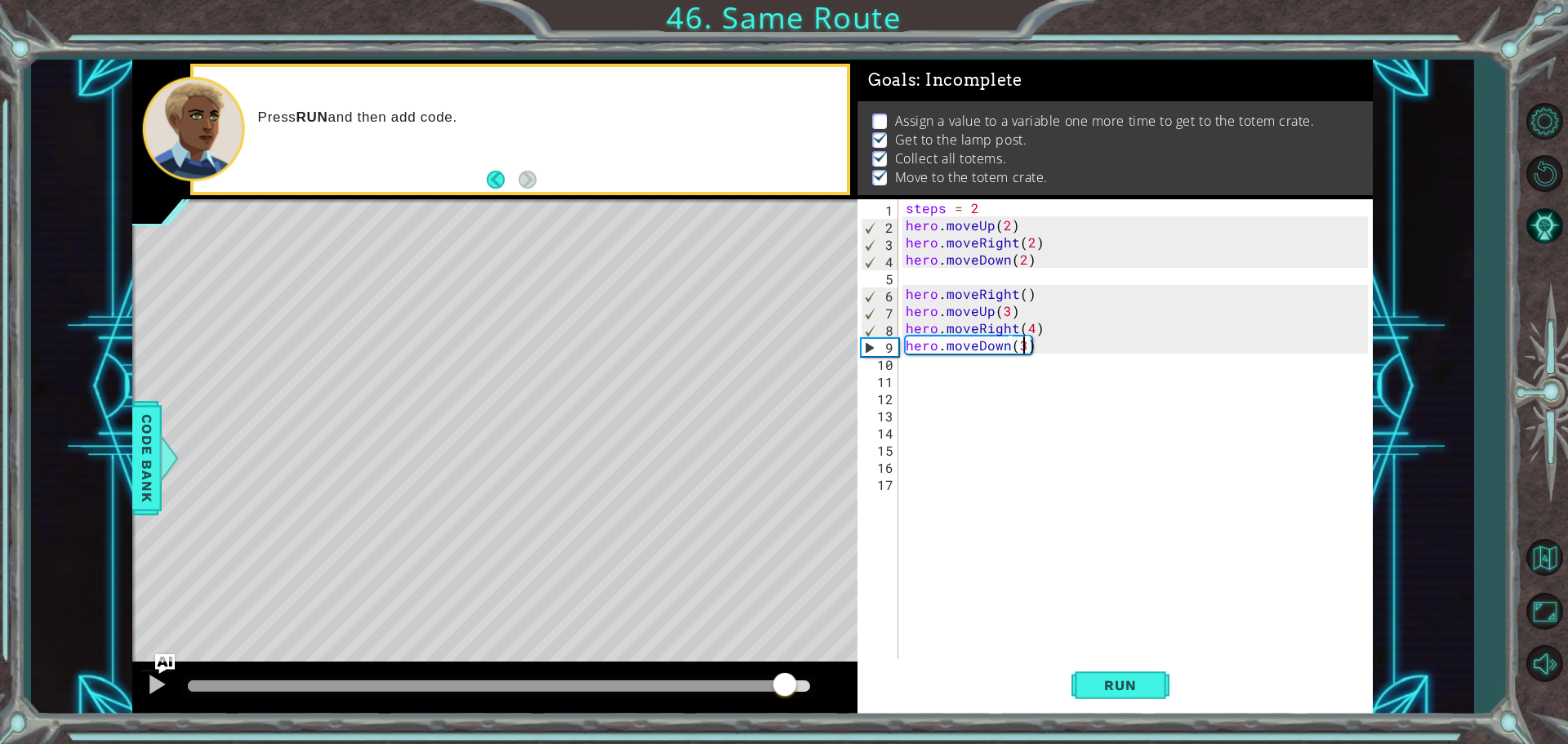
drag, startPoint x: 468, startPoint y: 683, endPoint x: 784, endPoint y: 664, distance: 316.6
click at [784, 664] on div at bounding box center [494, 688] width 725 height 52
click at [1022, 289] on div "steps = 2 hero . moveUp ( 2 ) hero . moveRight ( 2 ) hero . moveDown ( 2 ) hero…" at bounding box center [1139, 447] width 474 height 498
click at [1136, 669] on button "Run" at bounding box center [1121, 685] width 98 height 52
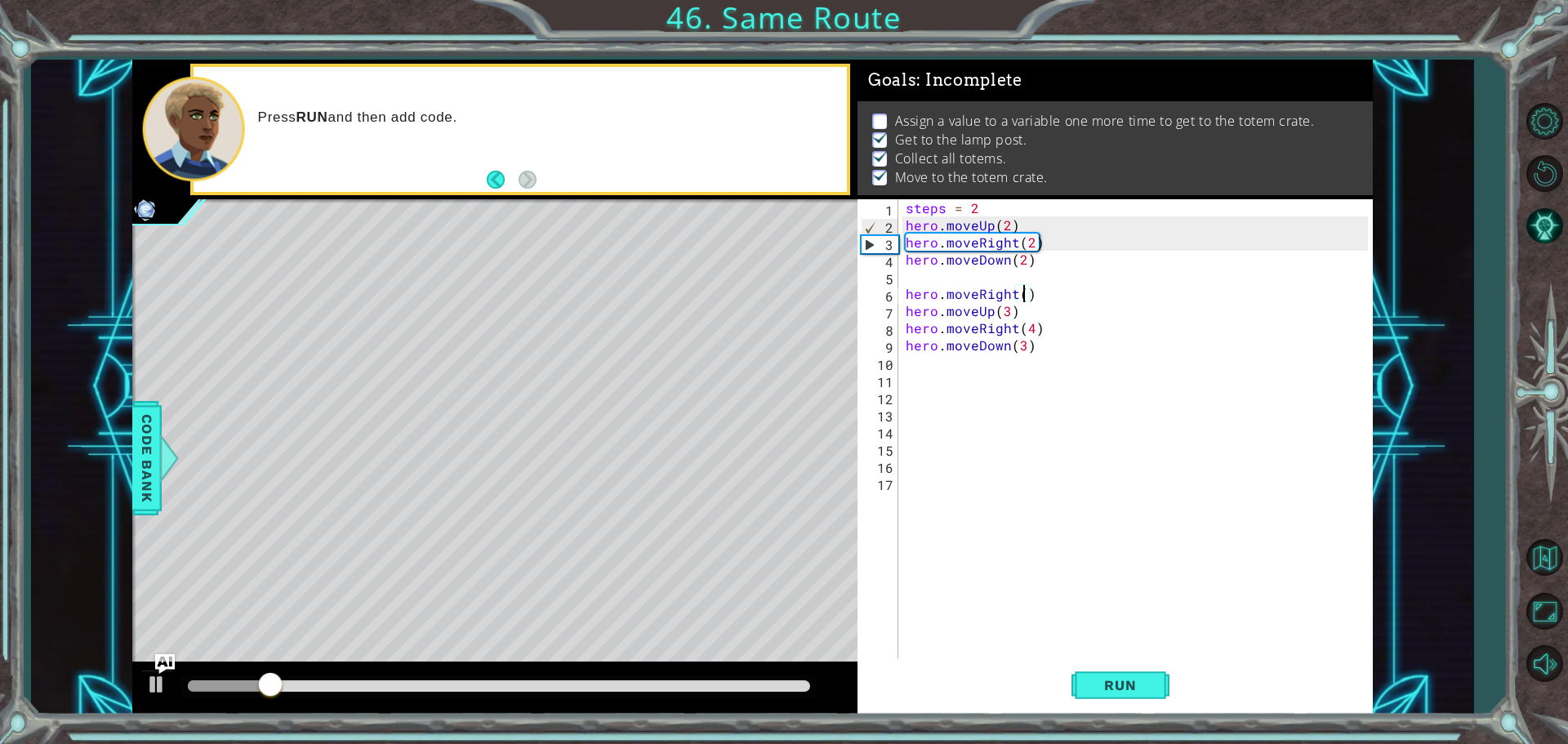
scroll to position [0, 7]
click at [1075, 689] on button "Run" at bounding box center [1121, 685] width 98 height 52
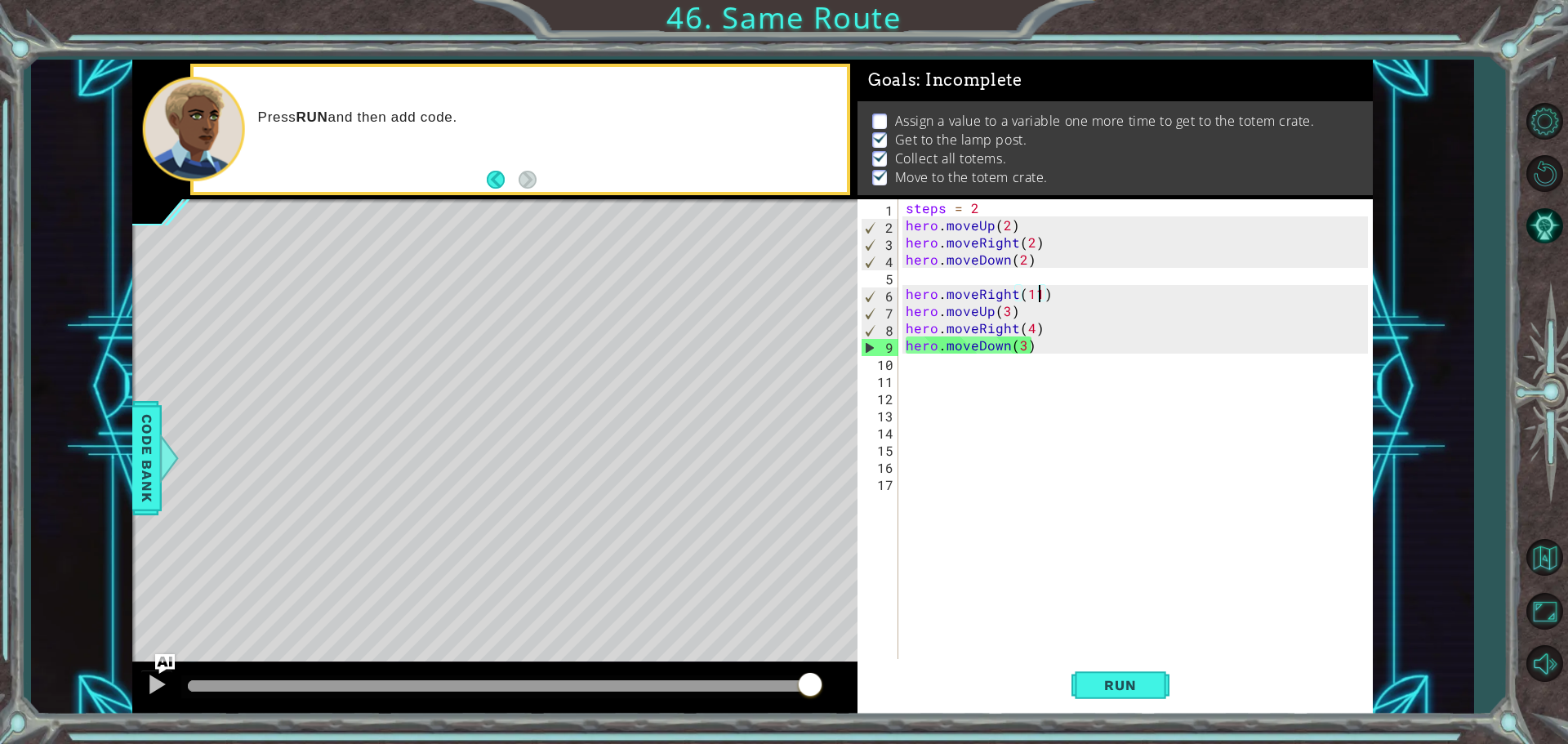
drag, startPoint x: 512, startPoint y: 689, endPoint x: 835, endPoint y: 676, distance: 323.3
click at [829, 680] on div at bounding box center [494, 688] width 725 height 52
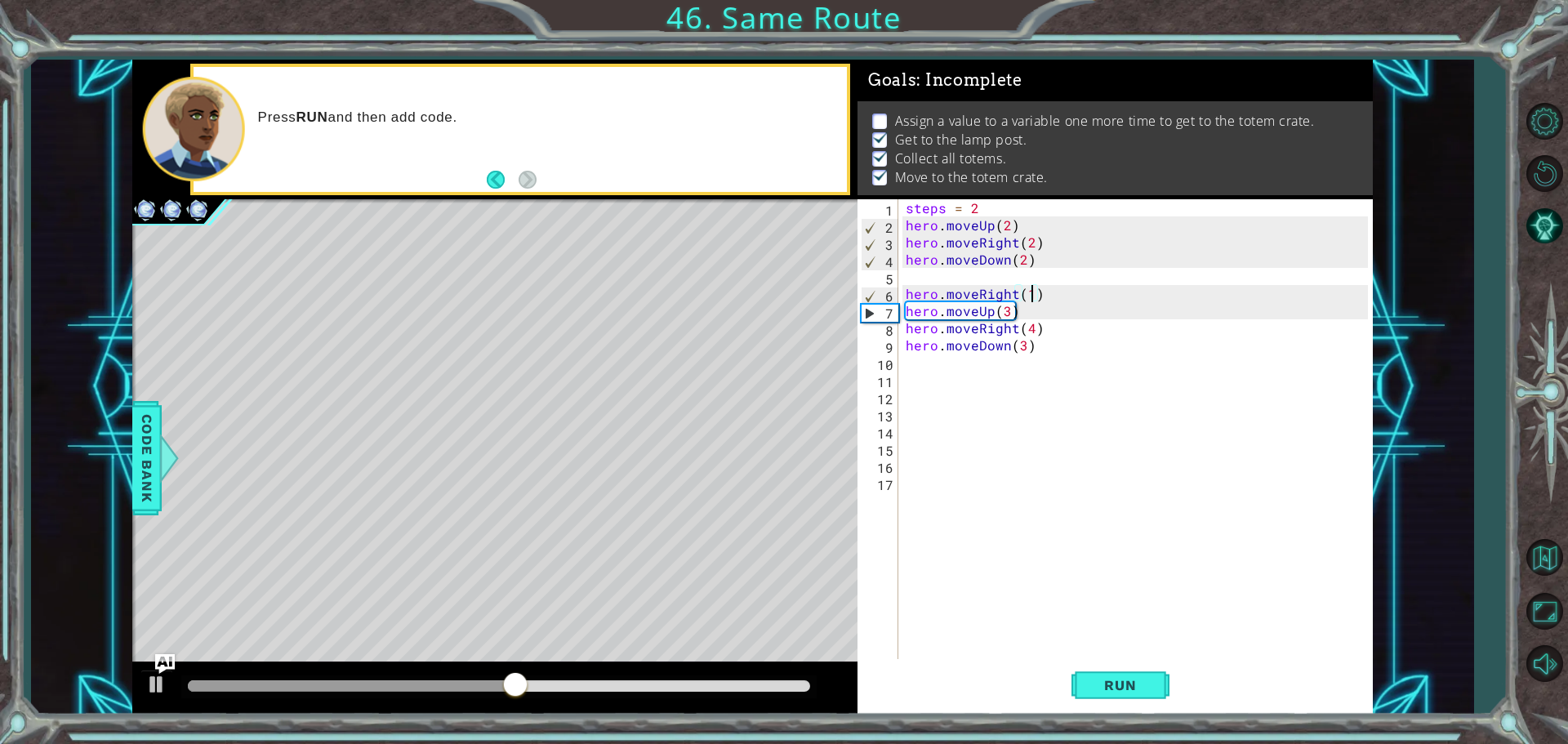
click at [1030, 292] on div "steps = 2 hero . moveUp ( 2 ) hero . moveRight ( 2 ) hero . moveDown ( 2 ) hero…" at bounding box center [1139, 447] width 474 height 498
type textarea "hero.moveRight()"
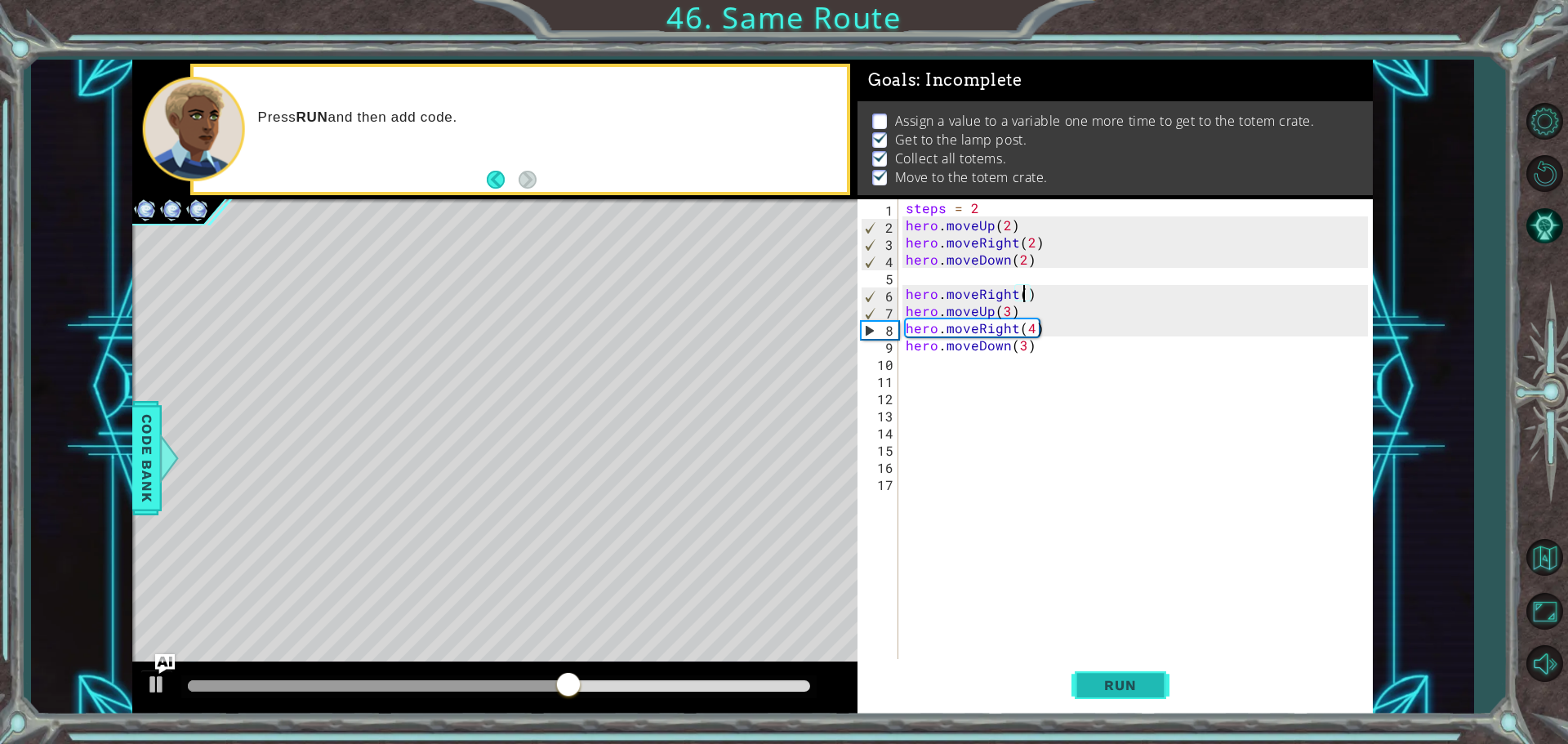
click at [1121, 687] on button "Run" at bounding box center [1121, 685] width 98 height 52
drag, startPoint x: 467, startPoint y: 683, endPoint x: 438, endPoint y: 638, distance: 53.5
click at [629, 656] on div "methods hero use(thing) moveUp(steps) moveDown(steps) moveLeft(steps) moveRight…" at bounding box center [752, 387] width 1241 height 655
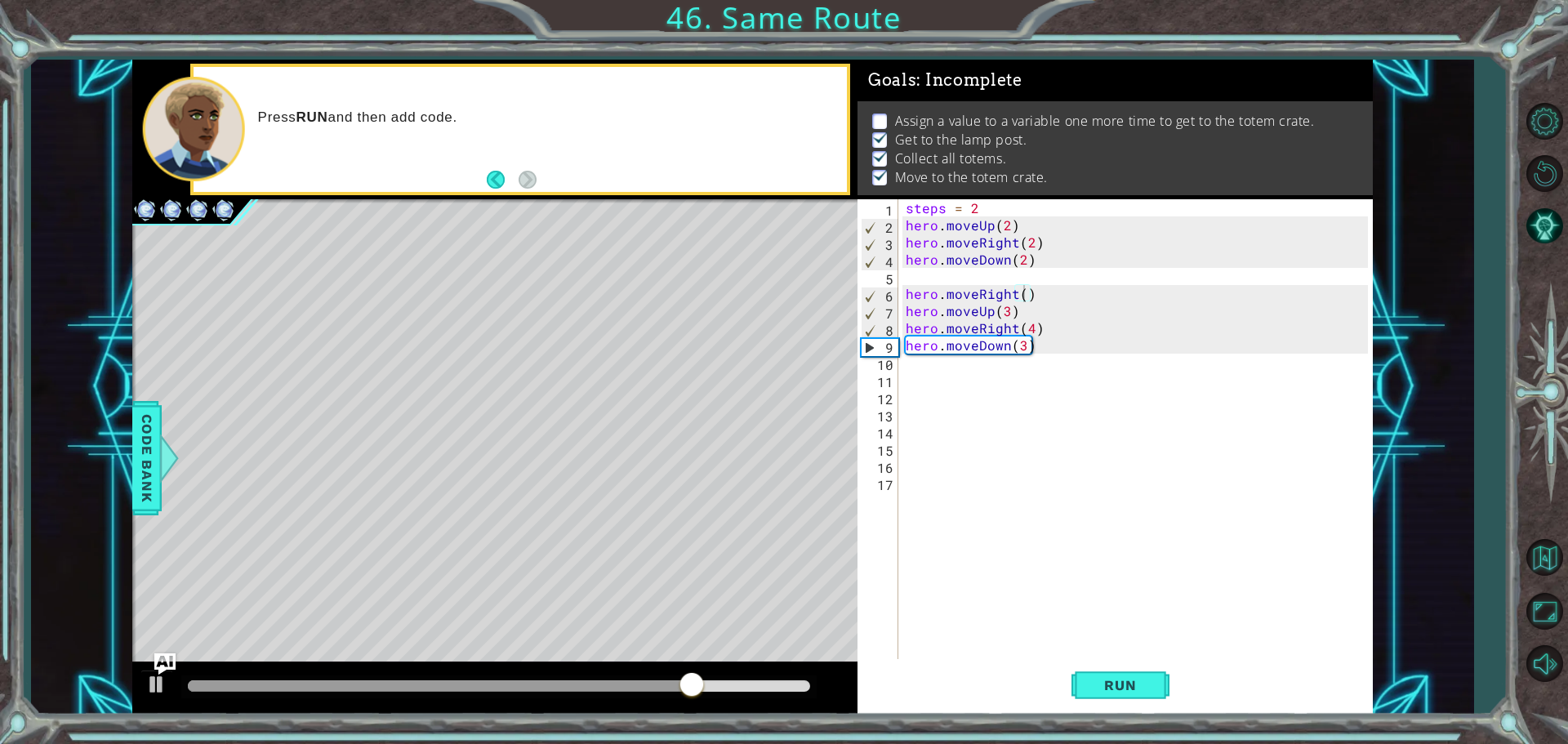
click at [170, 661] on img "Ask AI" at bounding box center [165, 662] width 21 height 21
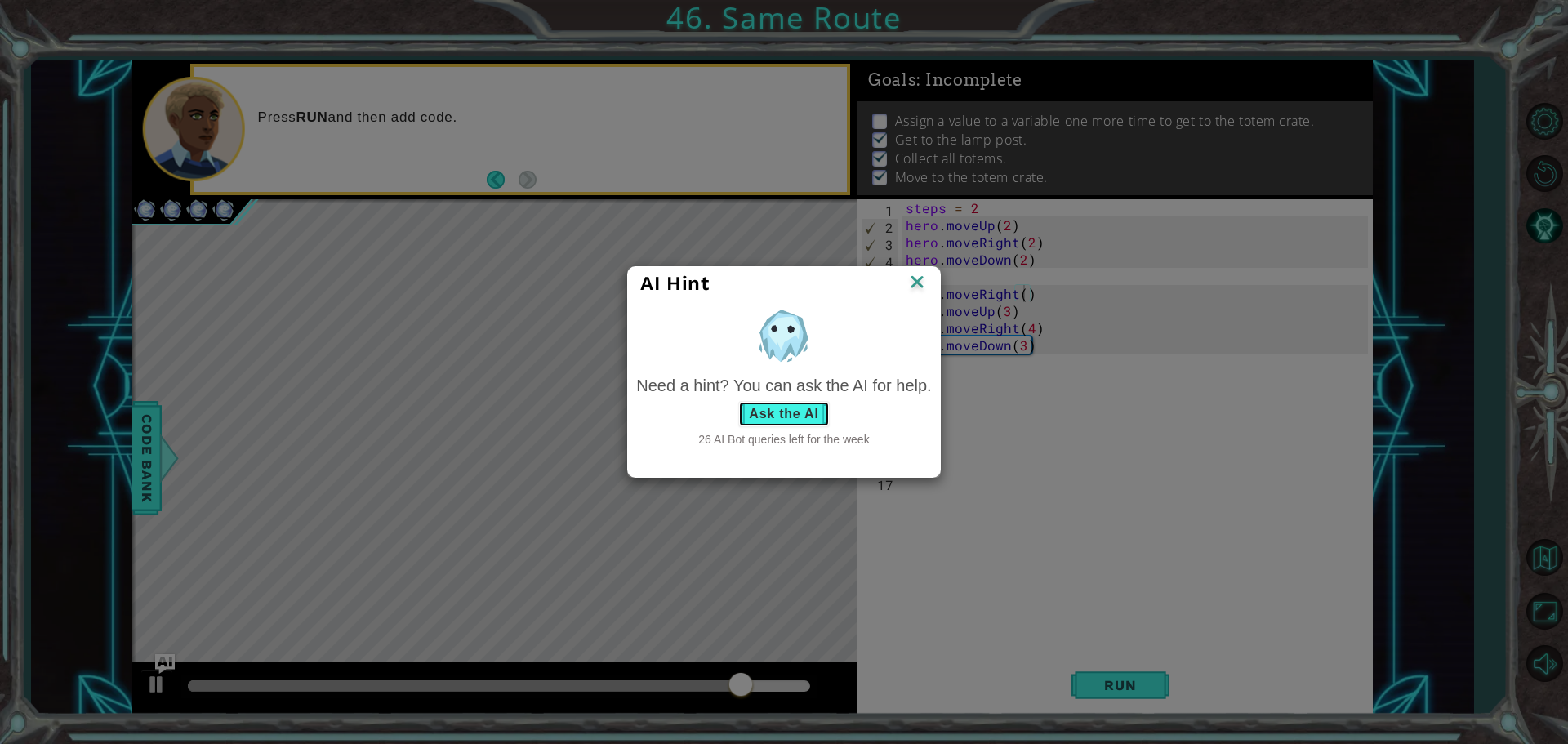
click at [759, 417] on button "Ask the AI" at bounding box center [784, 414] width 91 height 26
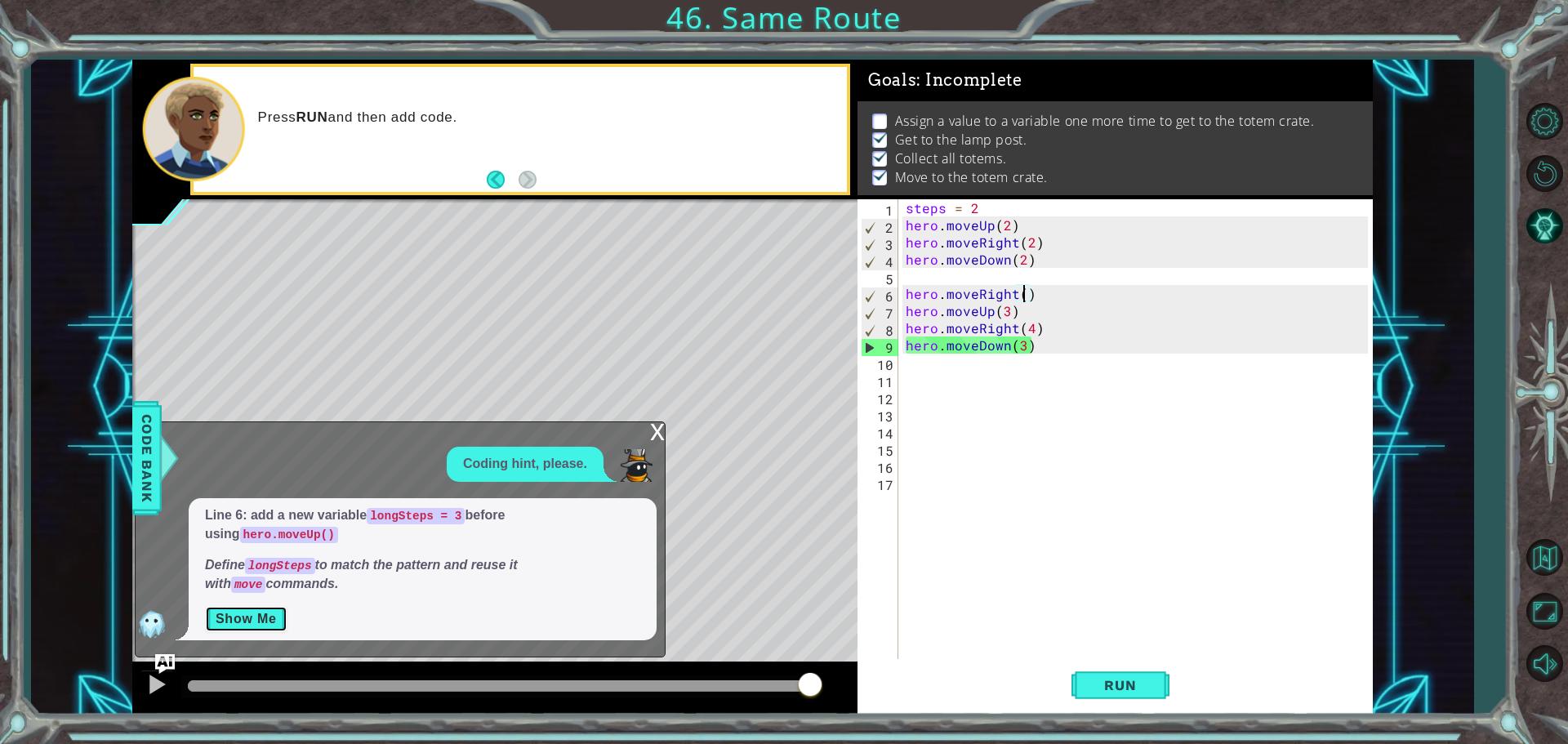
click at [276, 620] on button "Show Me" at bounding box center [246, 618] width 83 height 26
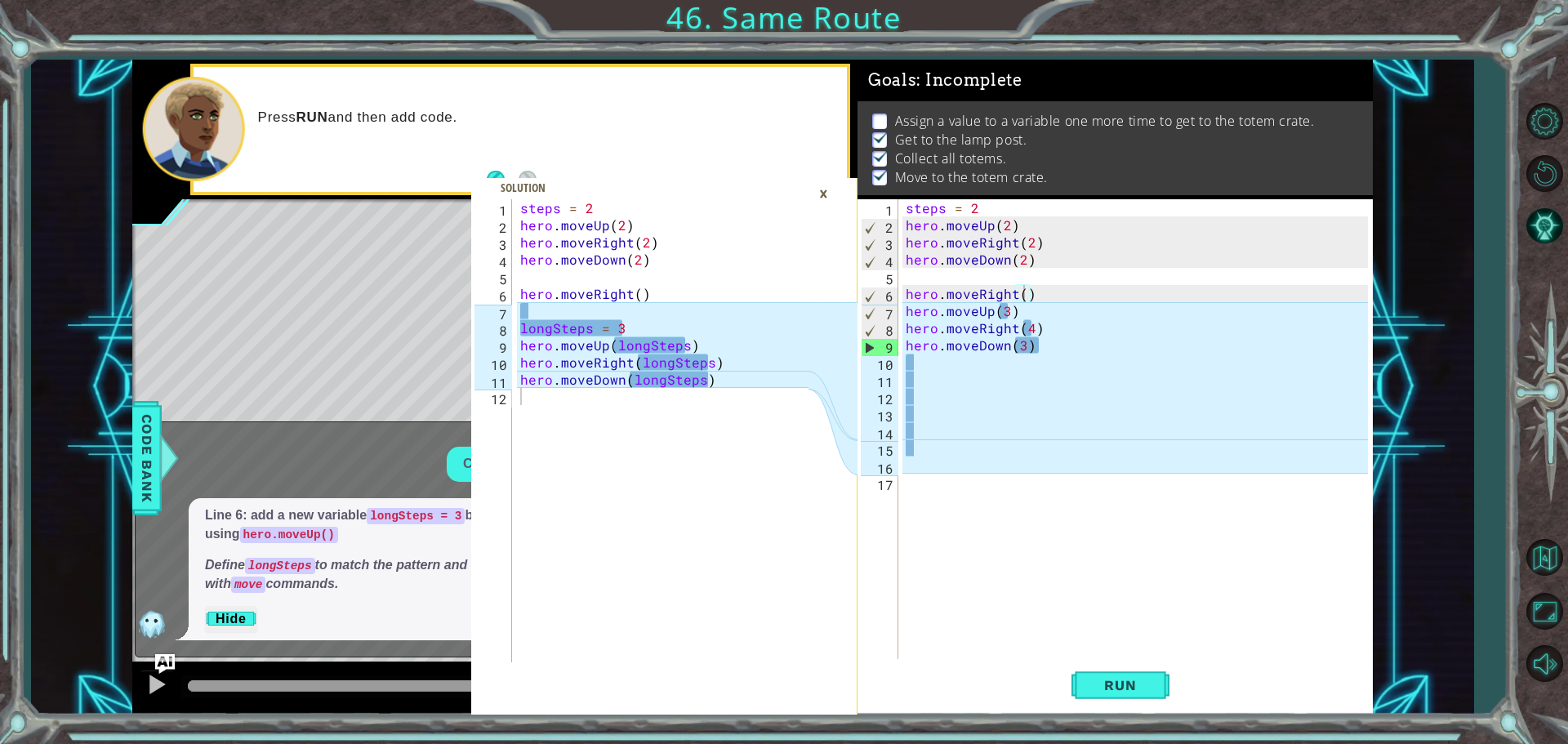
click at [785, 380] on div "steps = 2 hero . moveUp ( 2 ) hero . moveRight ( 2 ) hero . moveDown ( 2 ) hero…" at bounding box center [667, 447] width 300 height 498
click at [701, 348] on div "steps = 2 hero . moveUp ( 2 ) hero . moveRight ( 2 ) hero . moveDown ( 2 ) hero…" at bounding box center [667, 447] width 300 height 498
type textarea "hero.moveUp(longSteps)"
click at [1027, 347] on div "steps = 2 hero . moveUp ( 2 ) hero . moveRight ( 2 ) hero . moveDown ( 2 ) hero…" at bounding box center [1139, 447] width 474 height 498
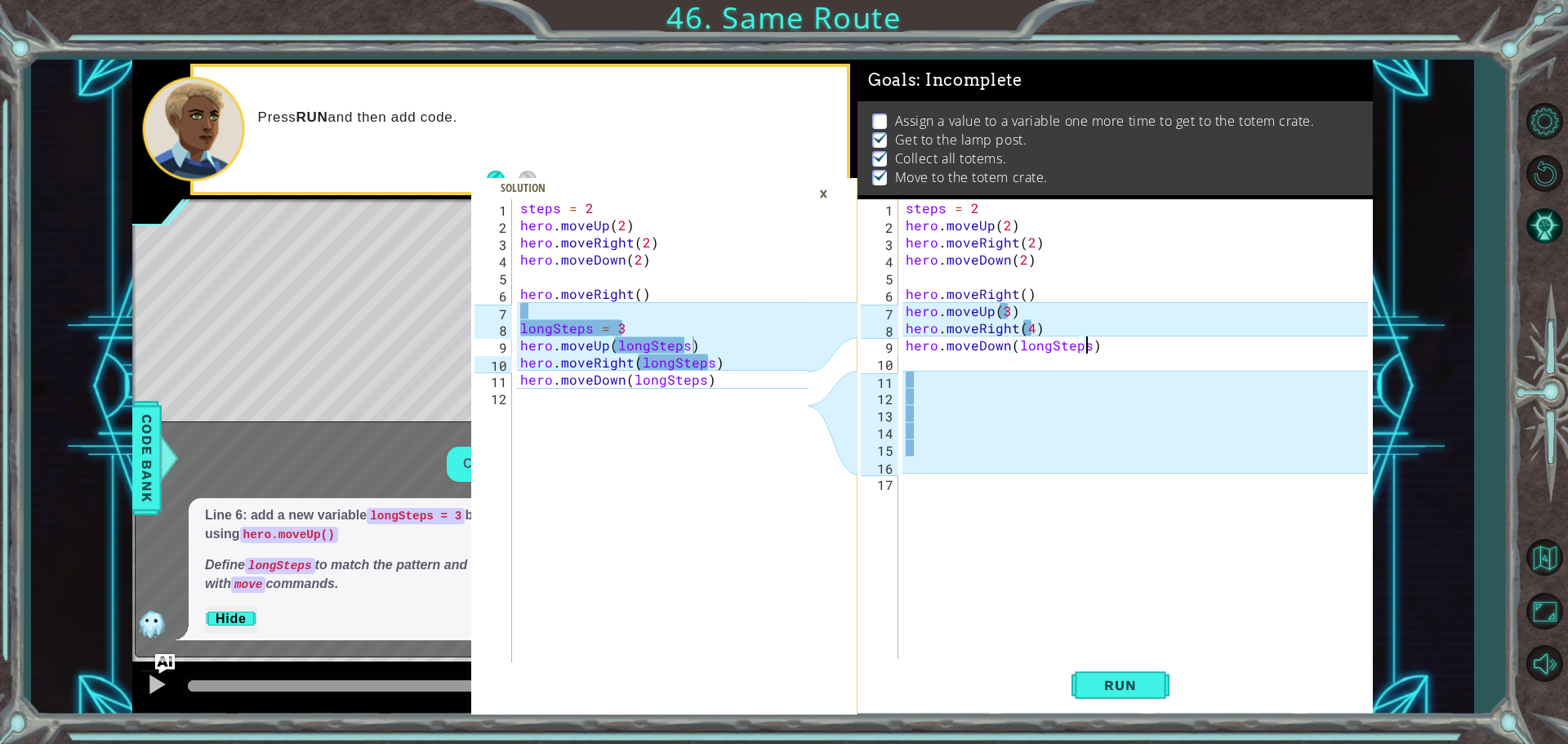
scroll to position [0, 11]
drag, startPoint x: 1029, startPoint y: 325, endPoint x: 1037, endPoint y: 351, distance: 27.2
click at [1028, 325] on div "steps = 2 hero . moveUp ( 2 ) hero . moveRight ( 2 ) hero . moveDown ( 2 ) hero…" at bounding box center [1139, 447] width 474 height 498
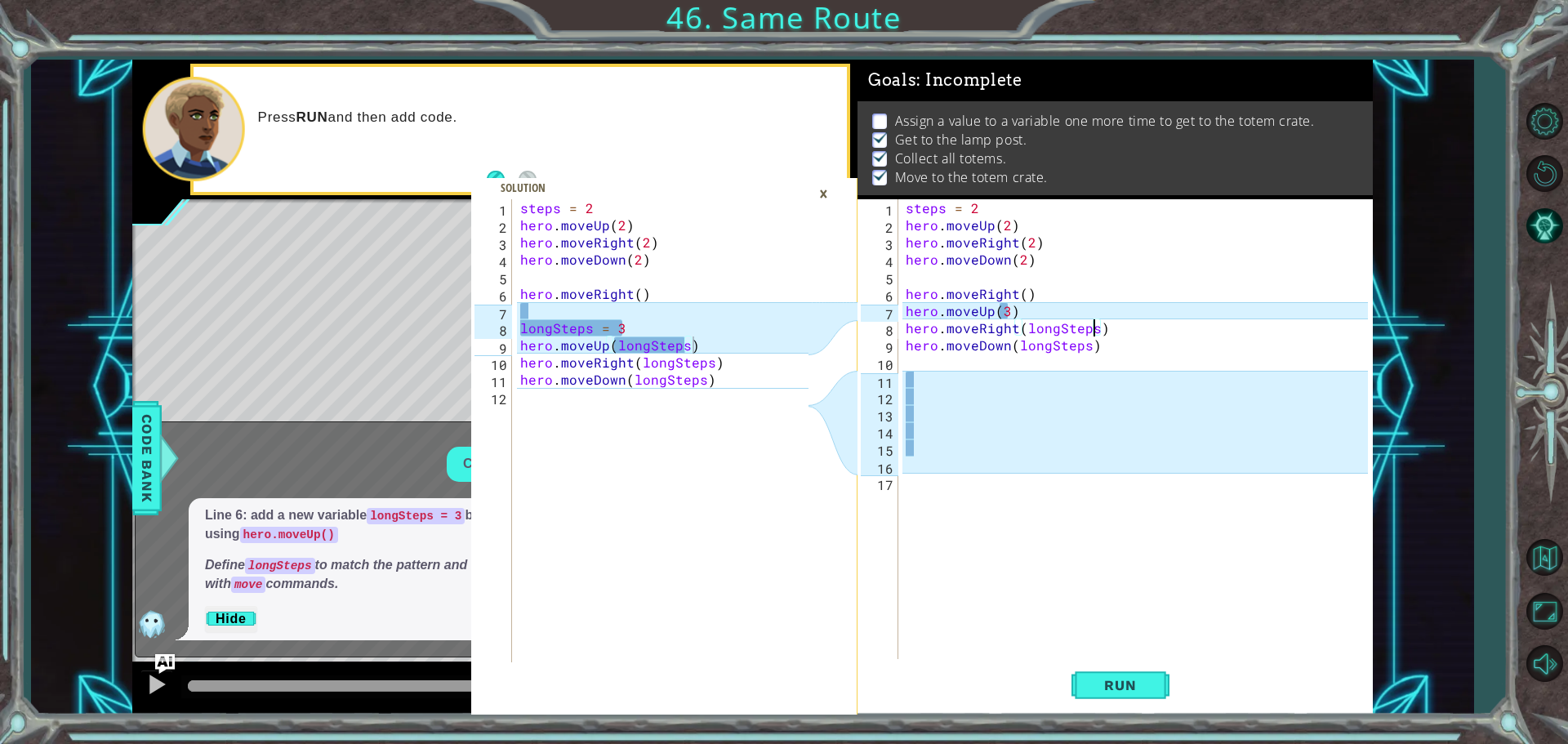
click at [1005, 307] on div "steps = 2 hero . moveUp ( 2 ) hero . moveRight ( 2 ) hero . moveDown ( 2 ) hero…" at bounding box center [1139, 447] width 474 height 498
type textarea "hero.moveUp(3)"
click at [906, 308] on div "steps = 2 hero . moveUp ( 2 ) hero . moveRight ( 2 ) hero . moveDown ( 2 ) hero…" at bounding box center [1139, 447] width 474 height 498
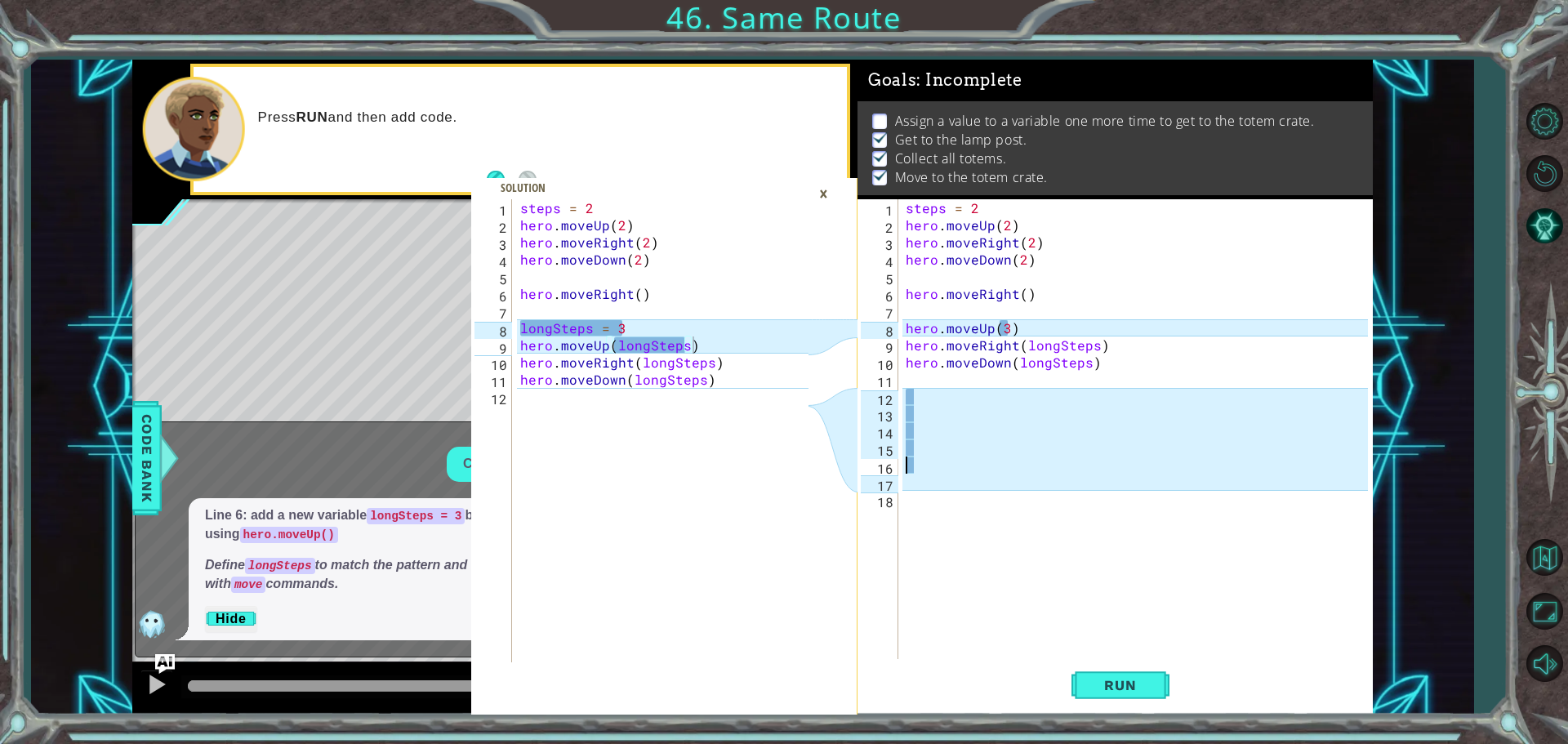
drag, startPoint x: 1029, startPoint y: 472, endPoint x: 1029, endPoint y: 461, distance: 11.0
click at [1029, 470] on div "steps = 2 hero . moveUp ( 2 ) hero . moveRight ( 2 ) hero . moveDown ( 2 ) hero…" at bounding box center [1139, 447] width 474 height 498
click at [940, 442] on div "steps = 2 hero . moveUp ( 2 ) hero . moveRight ( 2 ) hero . moveDown ( 2 ) hero…" at bounding box center [1139, 447] width 474 height 498
click at [936, 494] on div "steps = 2 hero . moveUp ( 2 ) hero . moveRight ( 2 ) hero . moveDown ( 2 ) hero…" at bounding box center [1139, 447] width 474 height 498
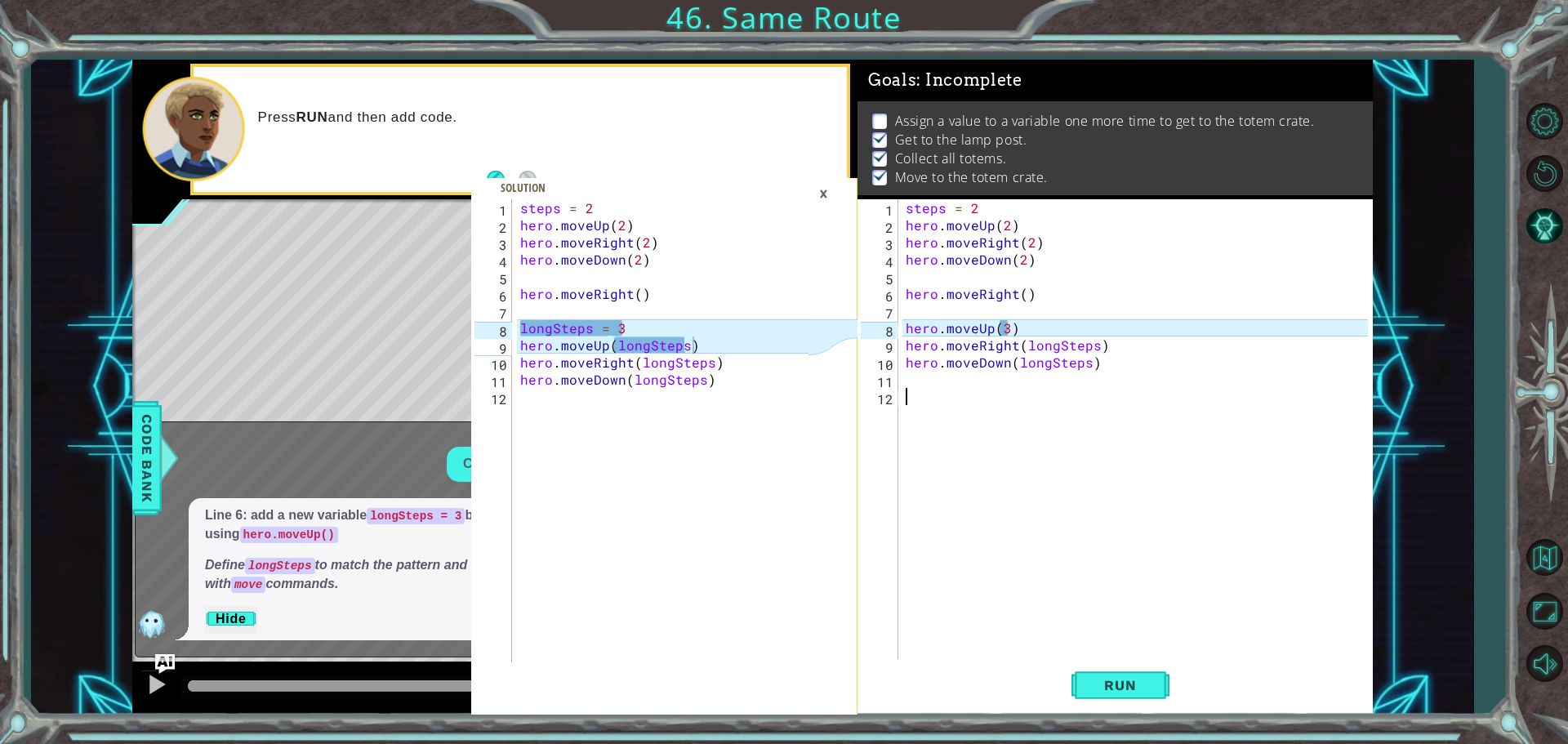
click at [970, 317] on div "steps = 2 hero . moveUp ( 2 ) hero . moveRight ( 2 ) hero . moveDown ( 2 ) hero…" at bounding box center [1139, 447] width 474 height 498
click at [1004, 326] on div "steps = 2 hero . moveUp ( 2 ) hero . moveRight ( 2 ) hero . moveDown ( 2 ) hero…" at bounding box center [1139, 447] width 474 height 498
type textarea "hero.moveUp(3)"
click at [1035, 302] on div "steps = 2 hero . moveUp ( 2 ) hero . moveRight ( 2 ) hero . moveDown ( 2 ) hero…" at bounding box center [1139, 447] width 474 height 498
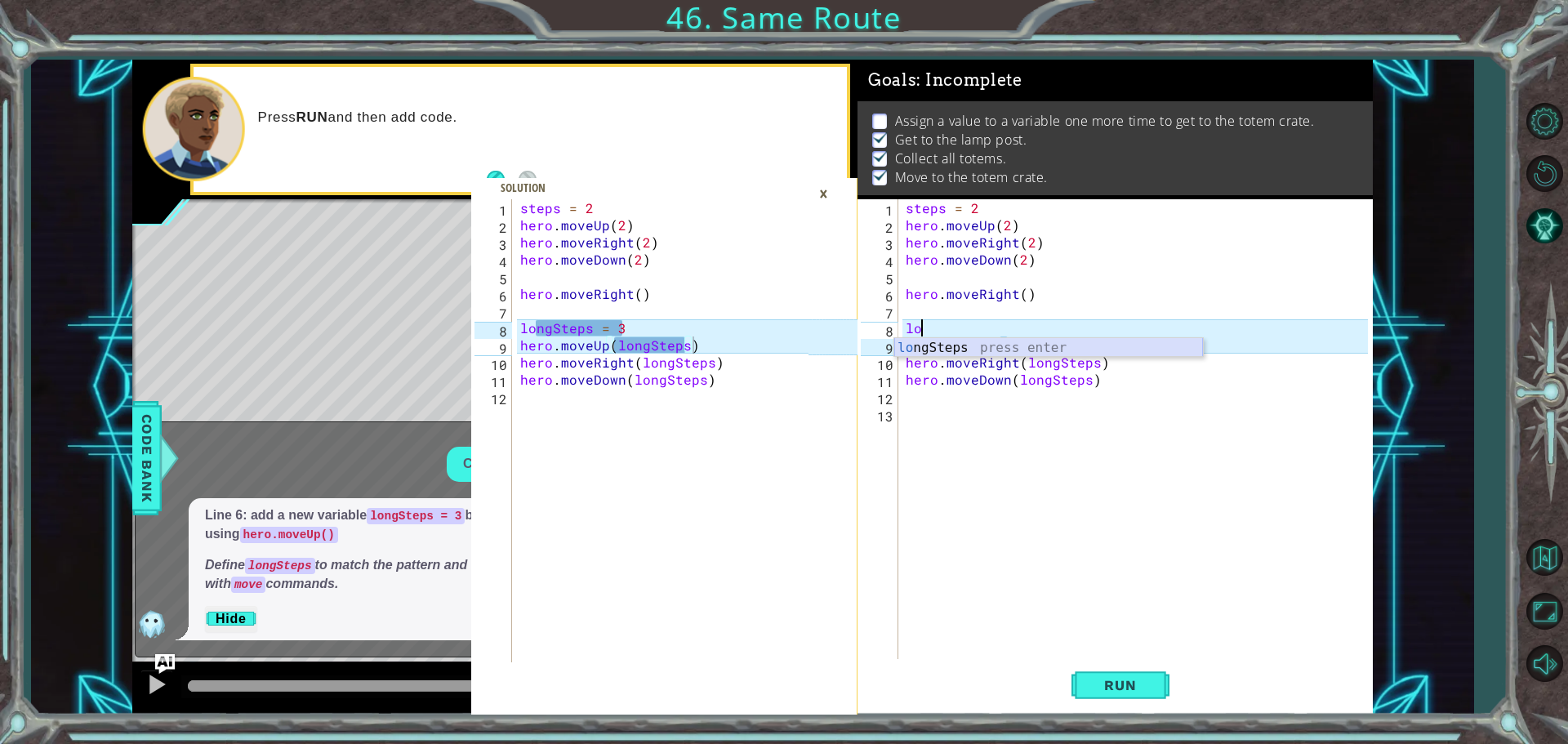
click at [969, 345] on div "lo ngSteps press enter" at bounding box center [1048, 367] width 308 height 59
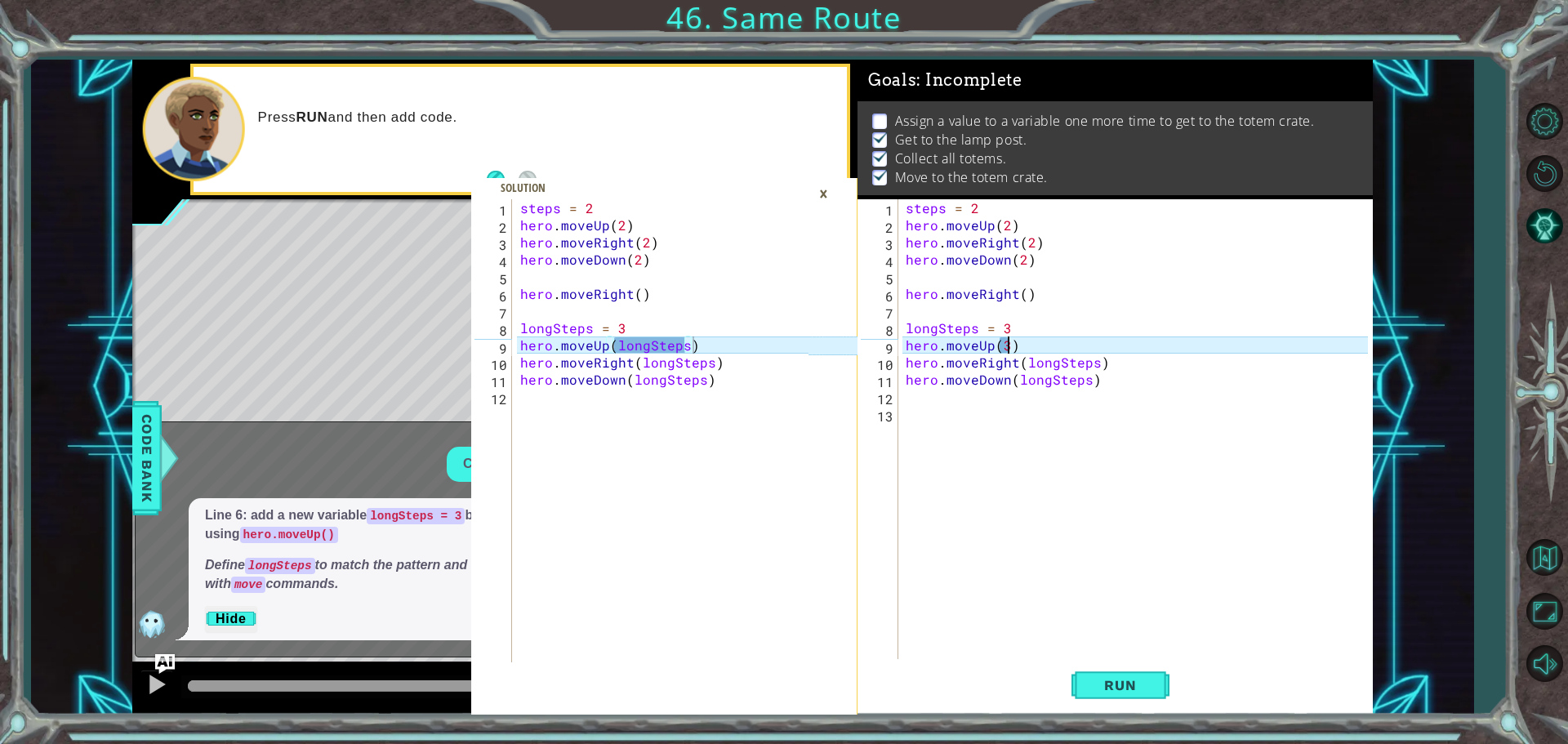
click at [1006, 343] on div "steps = 2 hero . moveUp ( 2 ) hero . moveRight ( 2 ) hero . moveDown ( 2 ) hero…" at bounding box center [1139, 447] width 474 height 498
type textarea "hero.moveUp(3)"
click at [950, 408] on div "steps = 2 hero . moveUp ( 2 ) hero . moveRight ( 2 ) hero . moveDown ( 2 ) hero…" at bounding box center [1139, 447] width 474 height 498
click at [1022, 295] on div "steps = 2 hero . moveUp ( 2 ) hero . moveRight ( 2 ) hero . moveDown ( 2 ) hero…" at bounding box center [1139, 447] width 474 height 498
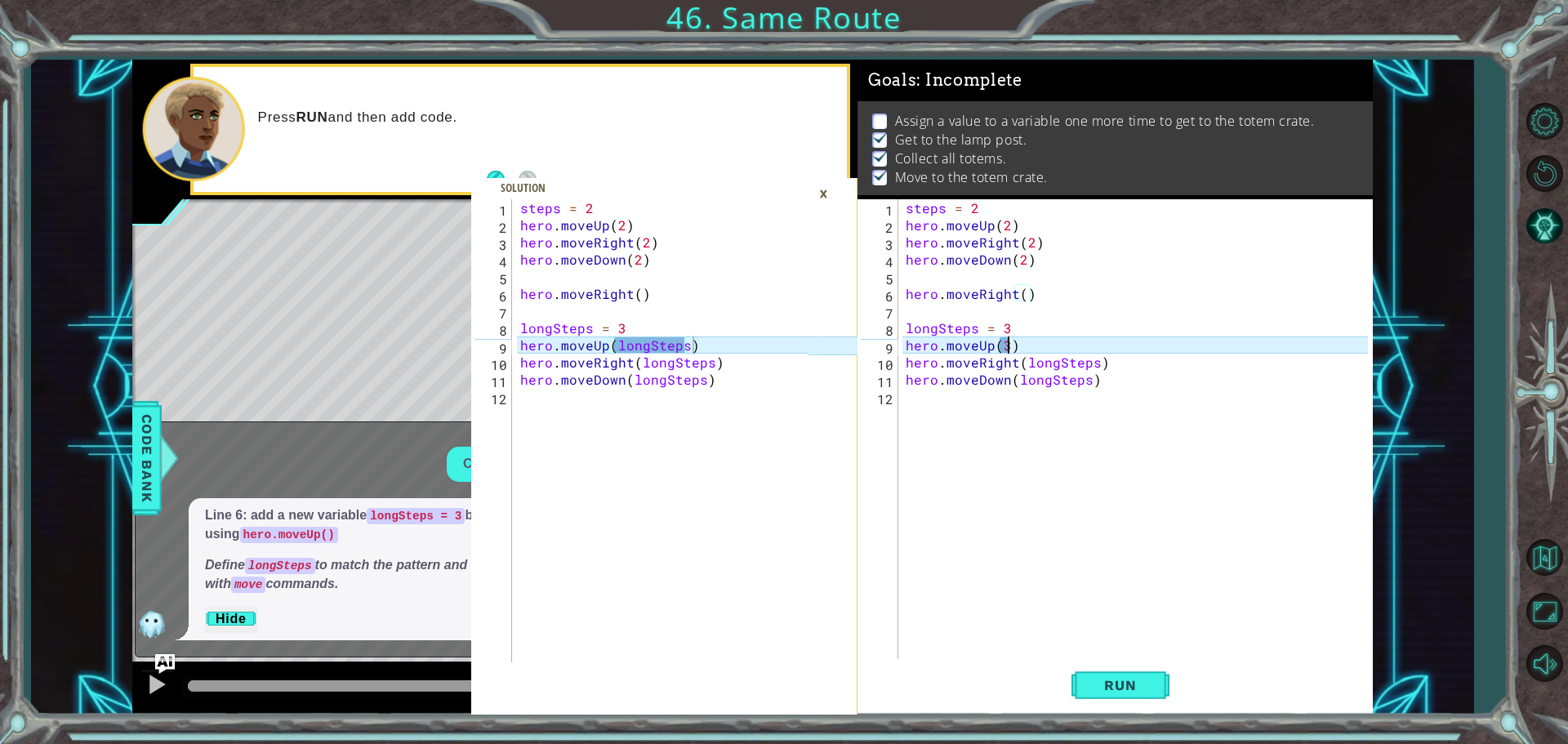
click at [1007, 349] on div "steps = 2 hero . moveUp ( 2 ) hero . moveRight ( 2 ) hero . moveDown ( 2 ) hero…" at bounding box center [1139, 447] width 474 height 498
click at [1004, 357] on div "l ongSteps press enter hero.jump L eft press enter hero.move L eft press enter …" at bounding box center [1142, 414] width 308 height 117
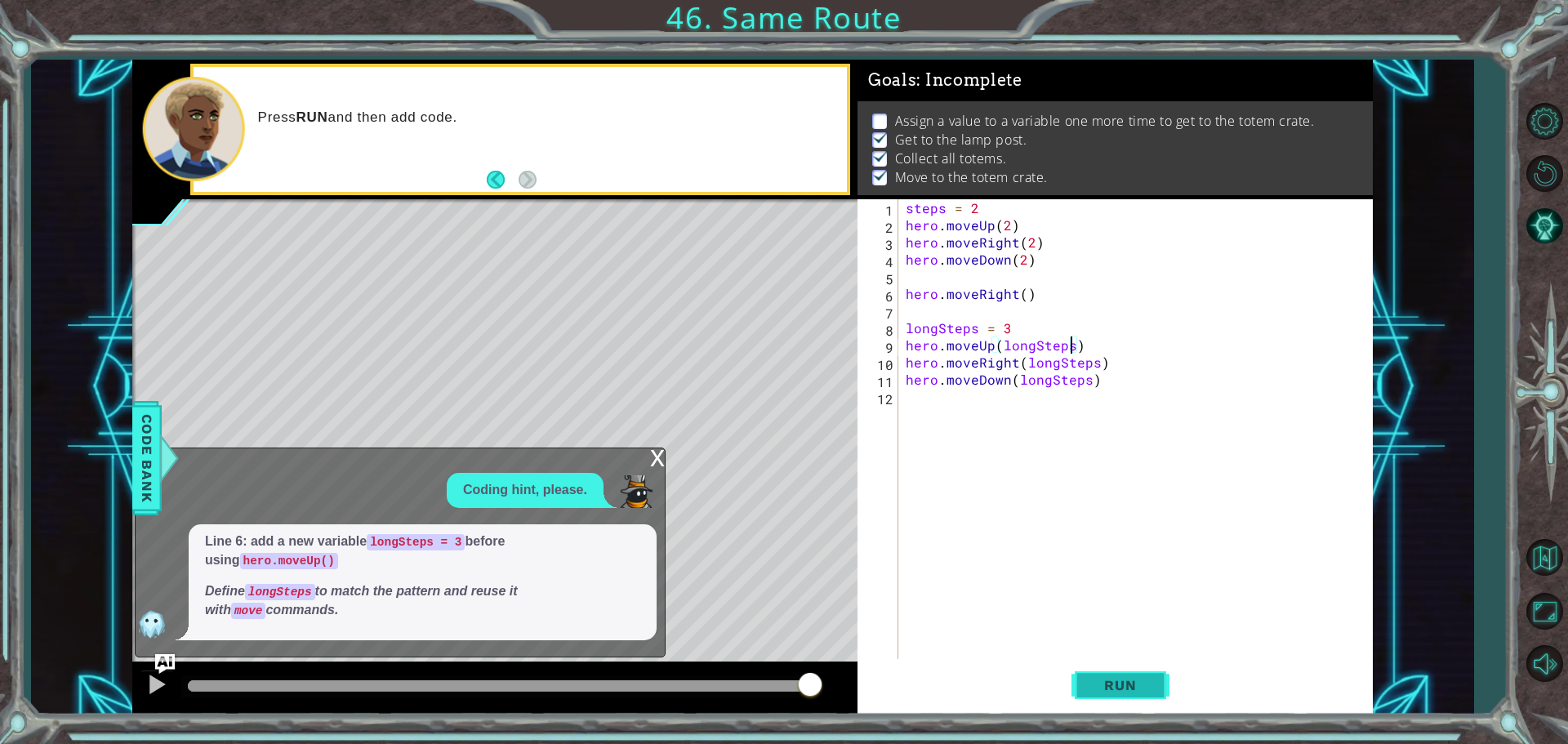
type textarea "hero.moveUp(longSteps)"
click at [1131, 683] on span "Run" at bounding box center [1120, 685] width 65 height 16
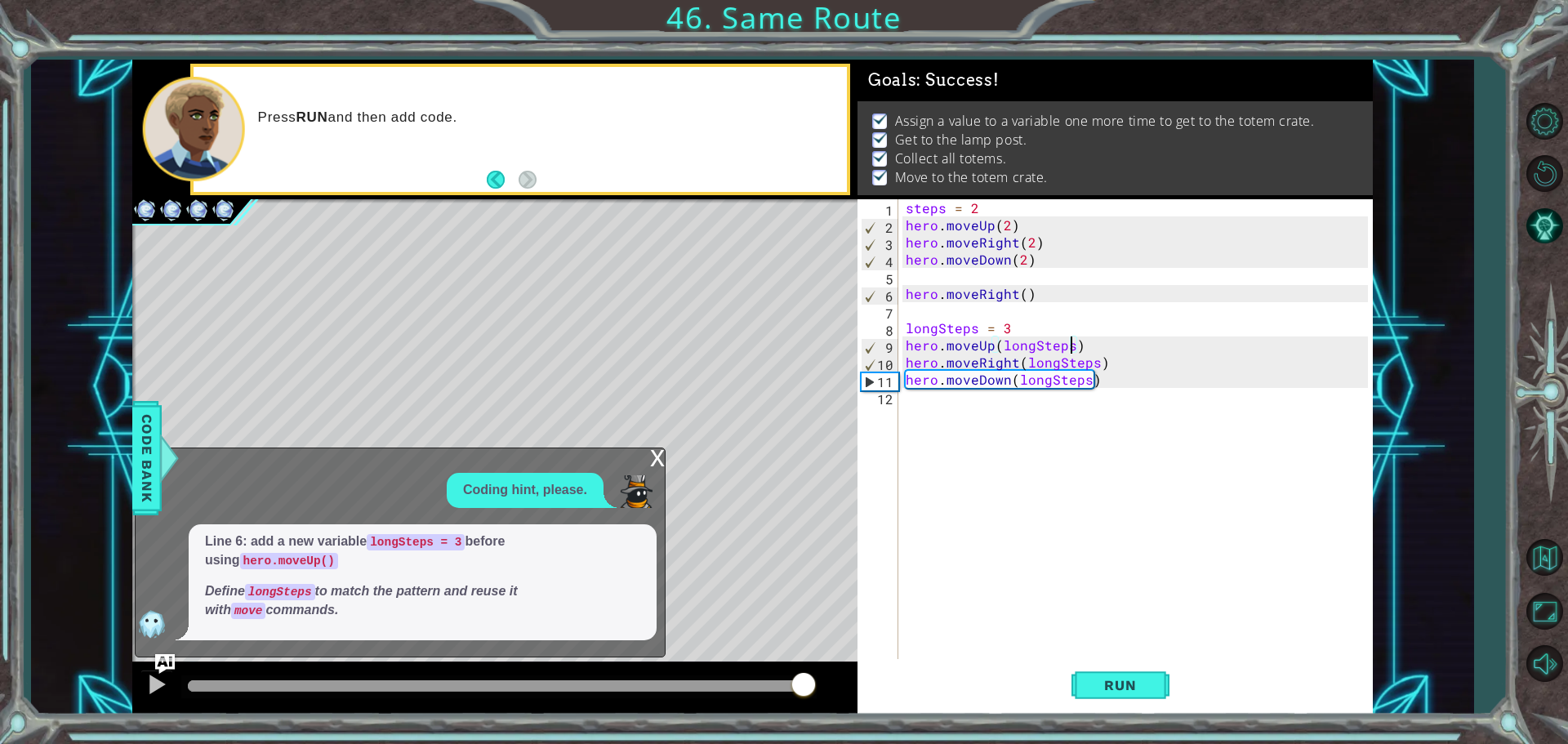
drag, startPoint x: 567, startPoint y: 679, endPoint x: 837, endPoint y: 670, distance: 270.1
click at [830, 674] on div at bounding box center [494, 688] width 725 height 52
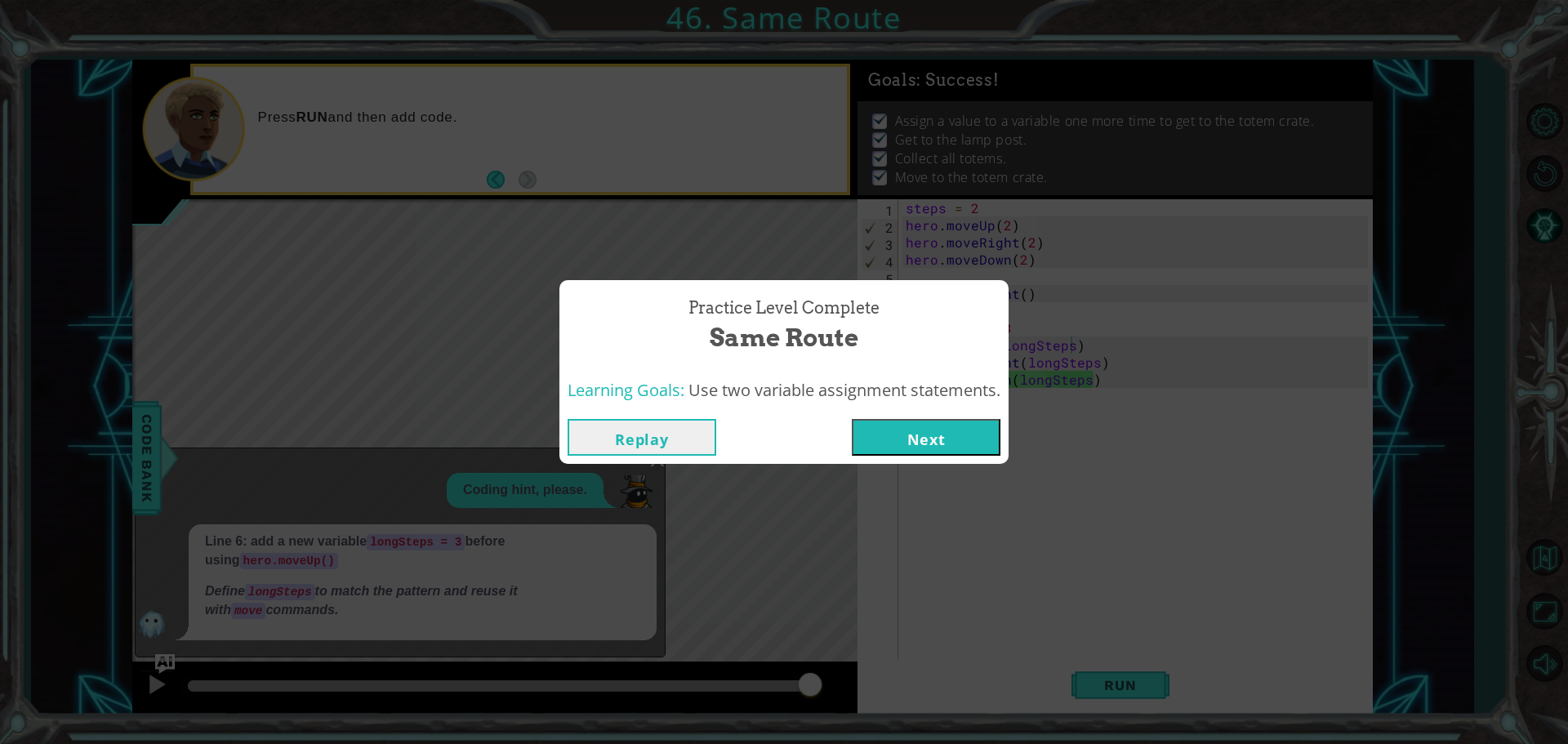
click at [979, 440] on button "Next" at bounding box center [926, 437] width 148 height 36
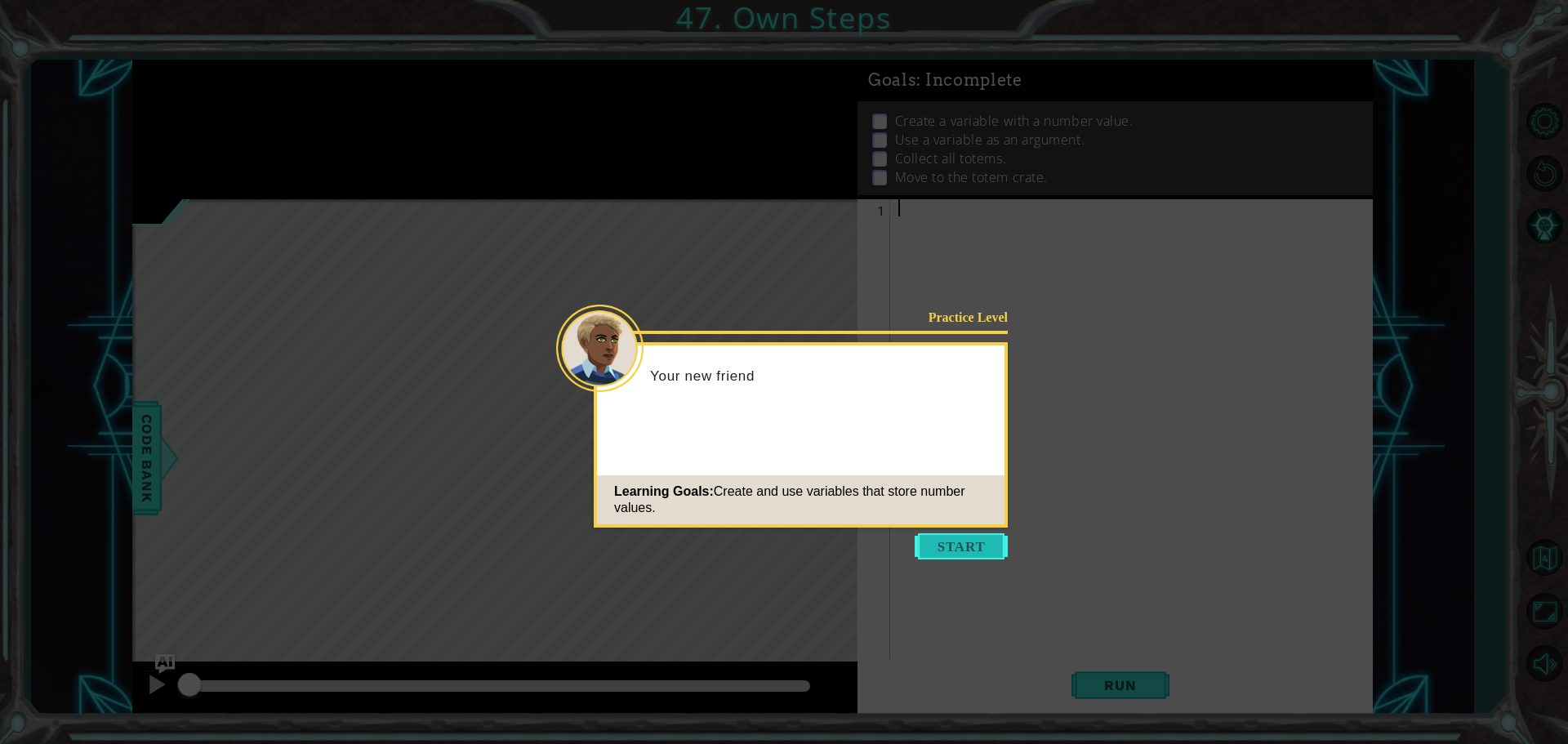
click at [955, 535] on button "Start" at bounding box center [961, 546] width 93 height 26
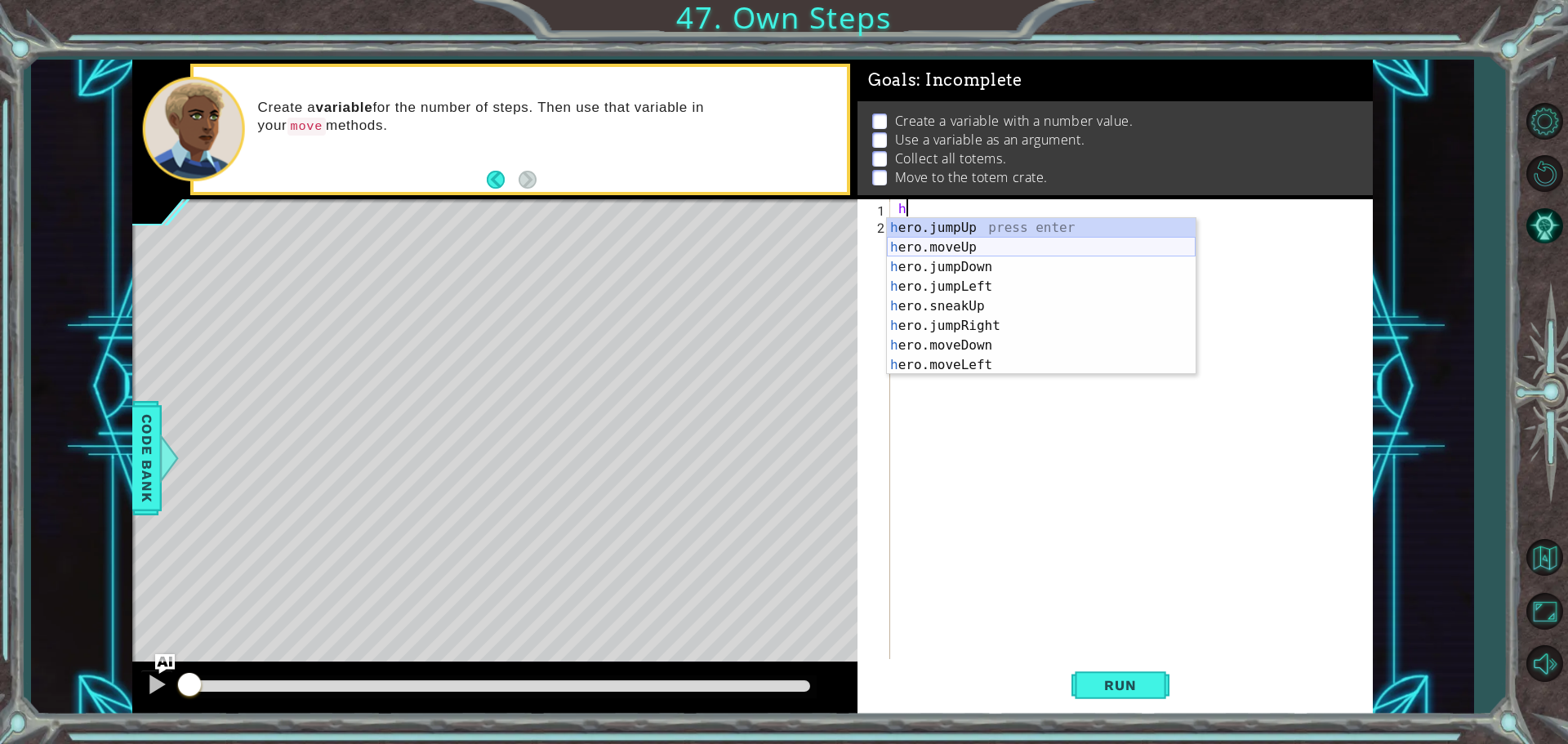
click at [940, 248] on div "h ero.jumpUp press enter h ero.moveUp press enter h ero.jumpDown press enter h …" at bounding box center [1040, 317] width 308 height 196
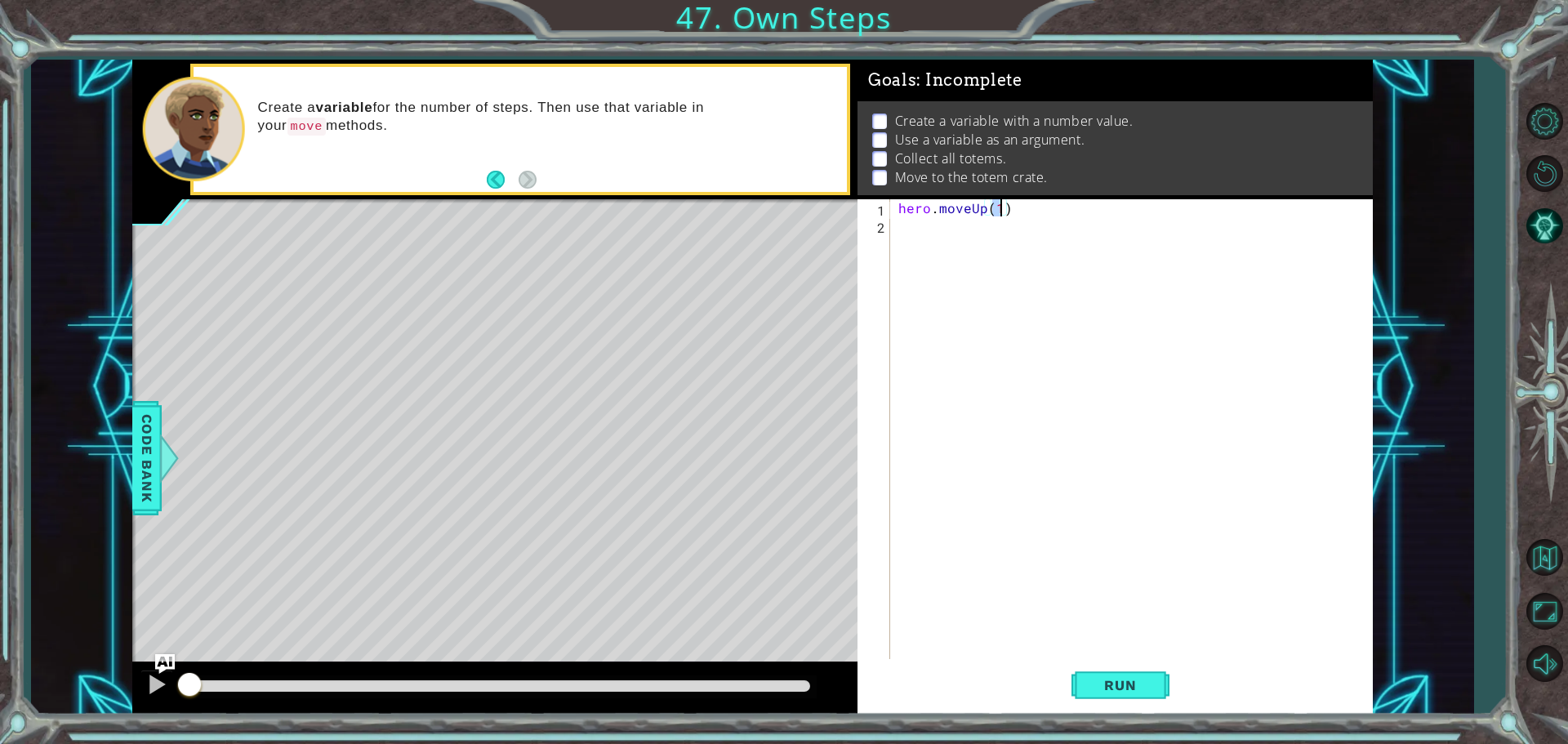
scroll to position [0, 5]
type textarea "hero.moveUp(3)"
click at [1113, 679] on span "Run" at bounding box center [1120, 685] width 65 height 16
click at [901, 236] on div "hero . moveUp ( 3 )" at bounding box center [1135, 447] width 481 height 498
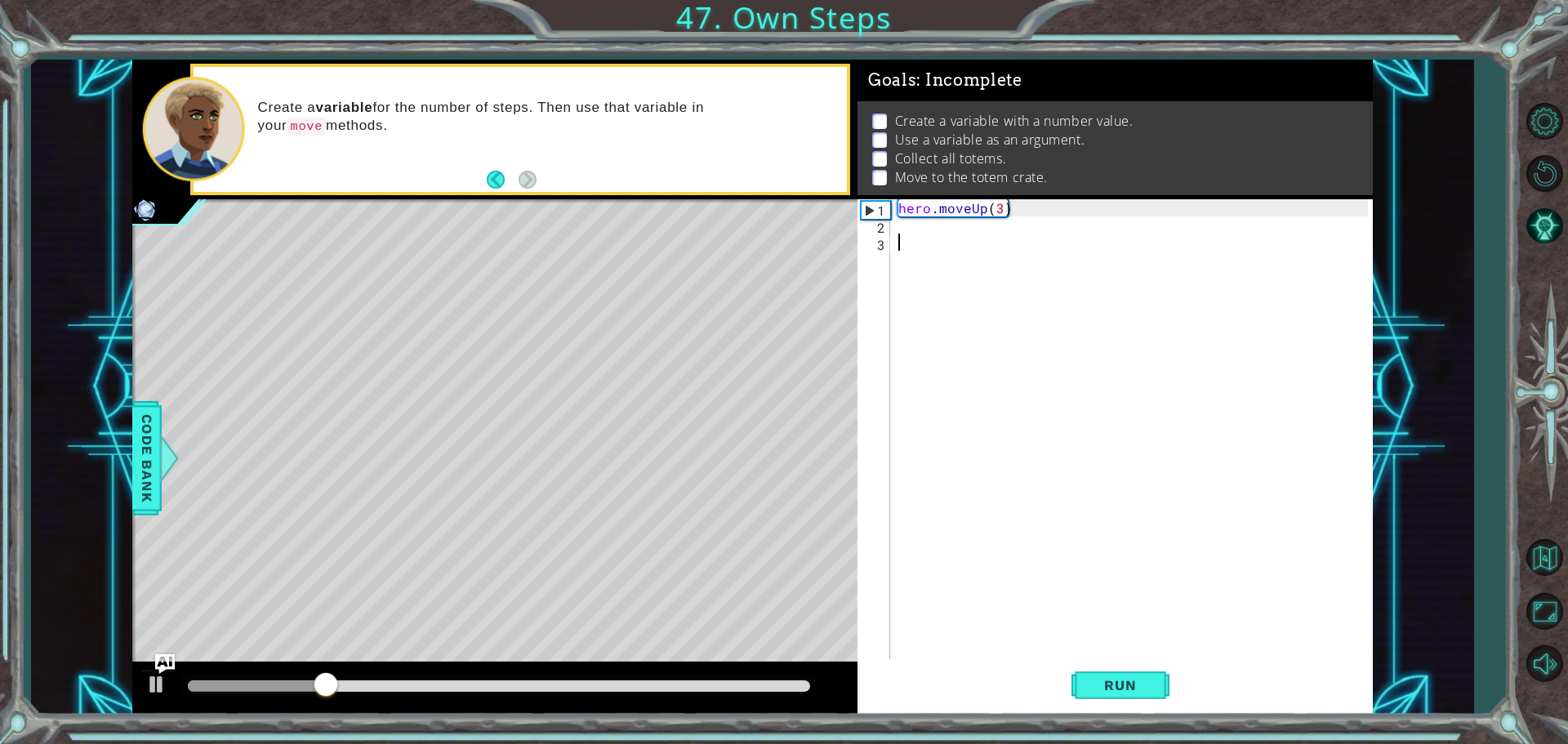
click at [939, 236] on div "hero . moveUp ( 3 )" at bounding box center [1135, 447] width 481 height 498
click at [933, 225] on div "hero . moveUp ( 3 )" at bounding box center [1135, 447] width 481 height 498
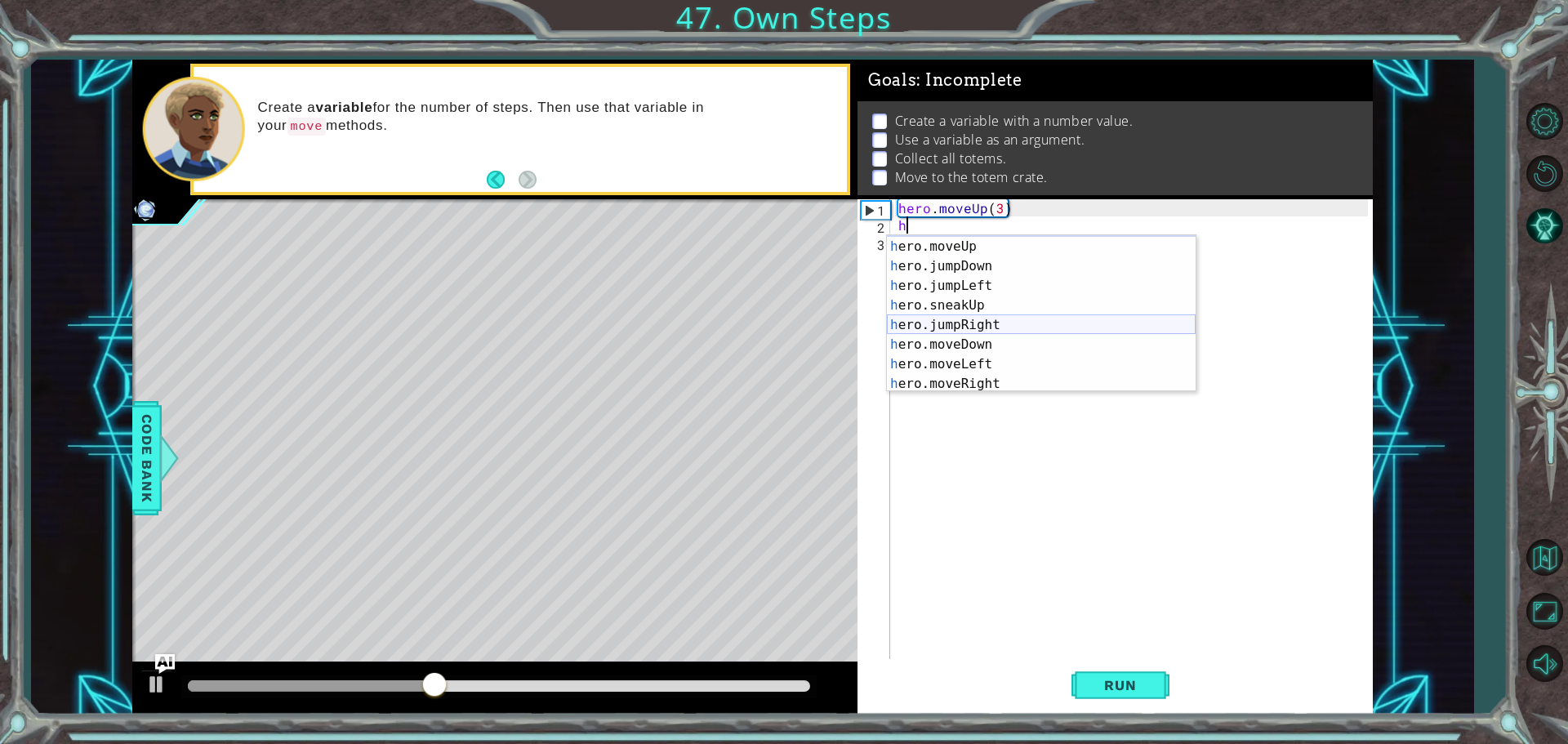
scroll to position [40, 0]
click at [1015, 358] on div "h ero.jumpDown press enter h ero.jumpLeft press enter h ero.sneakUp press enter…" at bounding box center [1040, 334] width 308 height 196
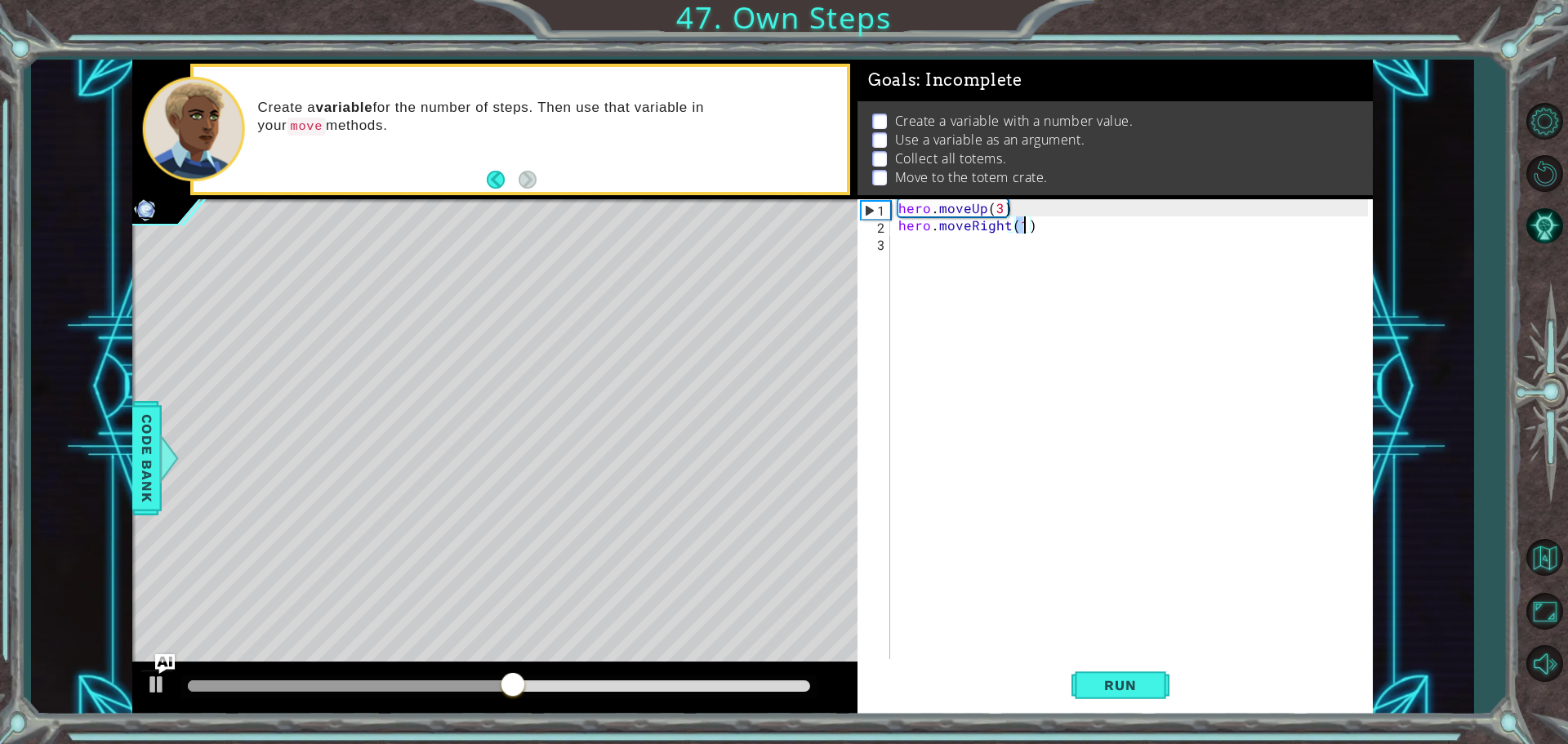
scroll to position [0, 7]
type textarea "hero.moveRight(3)"
click at [1141, 688] on span "Run" at bounding box center [1120, 685] width 65 height 16
click at [938, 255] on div "hero . moveUp ( 3 ) hero . moveRight ( 3 )" at bounding box center [1135, 447] width 481 height 498
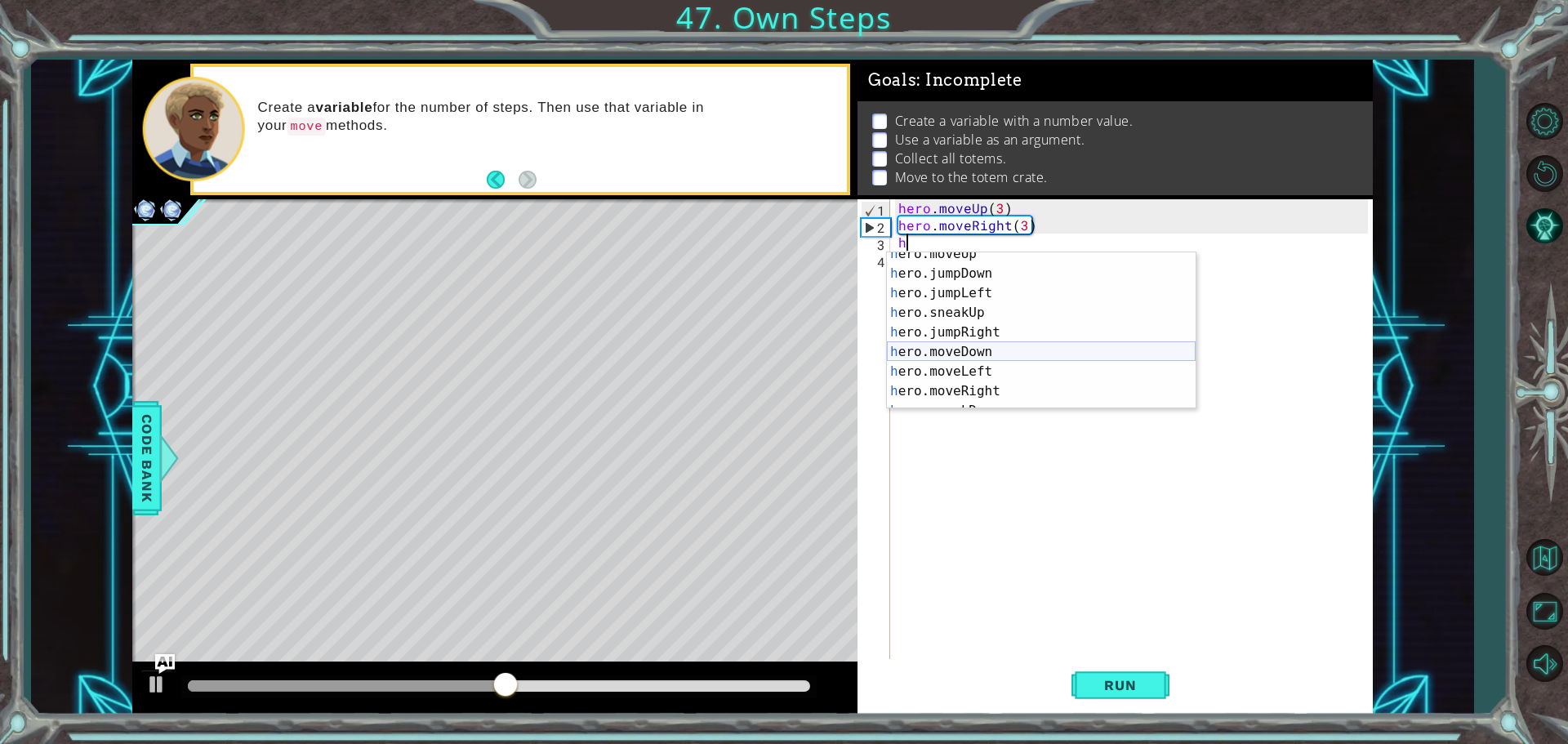
scroll to position [79, 0]
click at [991, 291] on div "h ero.sneakUp press enter h ero.jumpRight press enter h ero.moveDown press ente…" at bounding box center [1040, 350] width 308 height 196
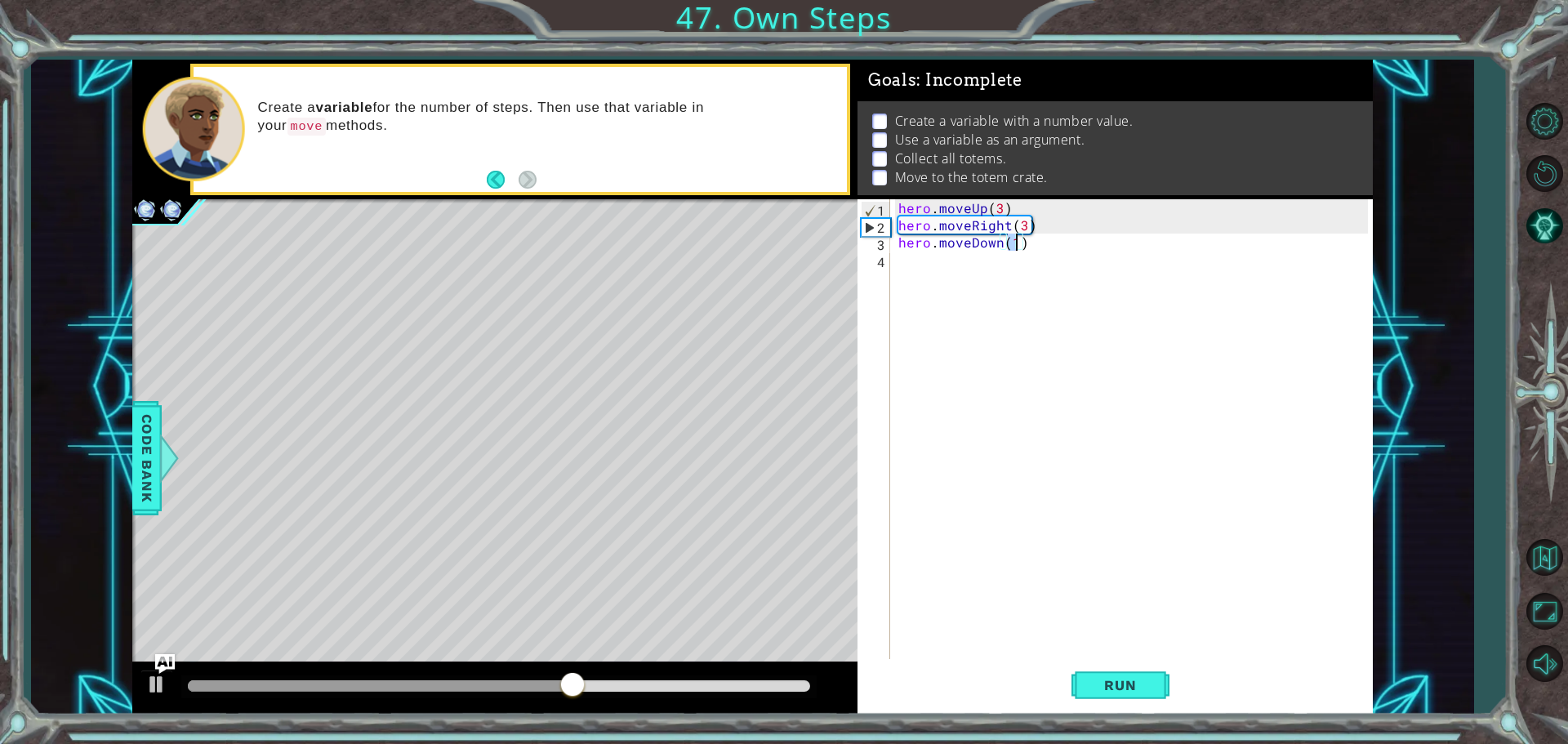
scroll to position [0, 6]
type textarea "hero.moveDown(3)"
click at [1112, 694] on button "Run" at bounding box center [1121, 685] width 98 height 52
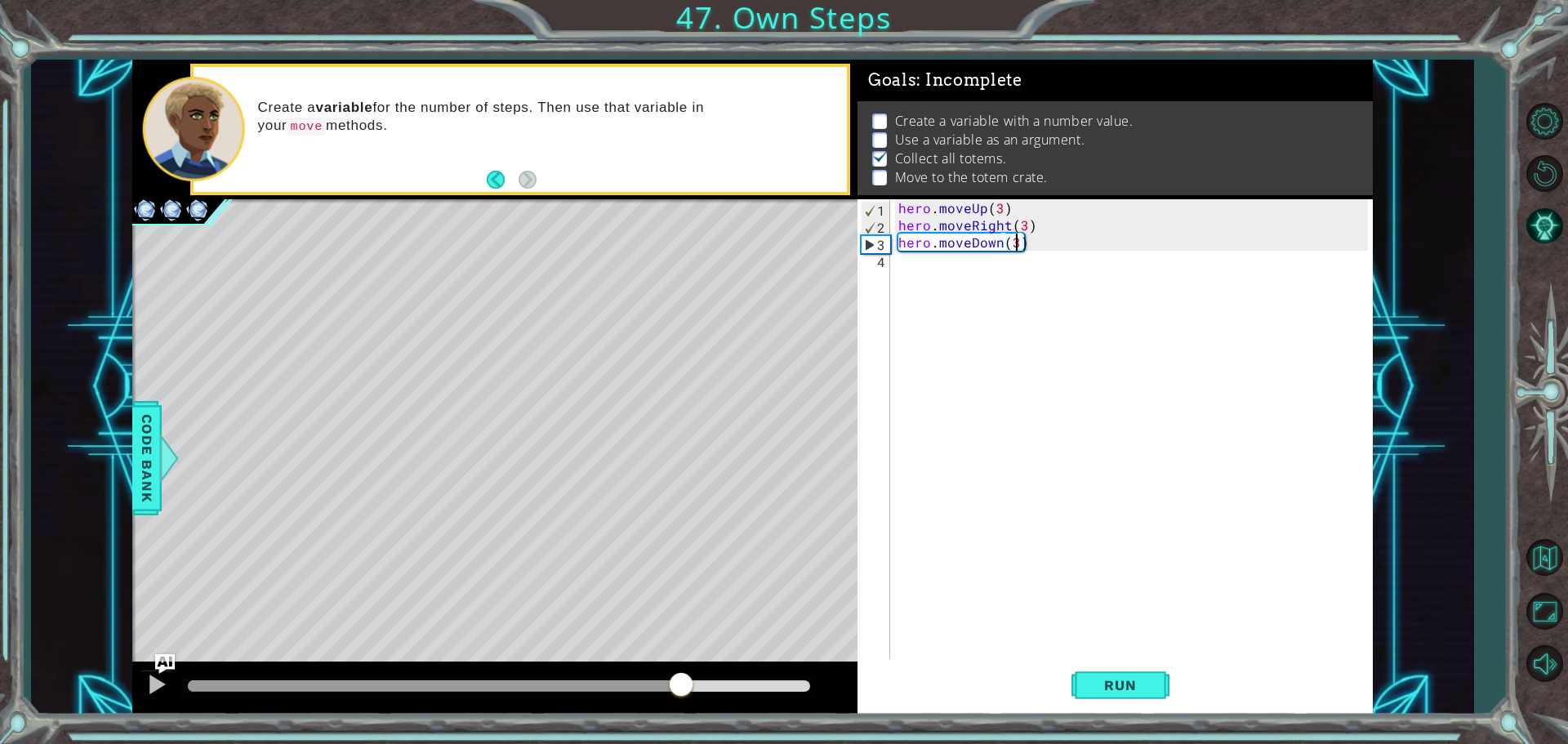
drag, startPoint x: 487, startPoint y: 687, endPoint x: 686, endPoint y: 670, distance: 199.7
click at [684, 680] on div at bounding box center [499, 686] width 622 height 12
click at [955, 261] on div "hero . moveUp ( 3 ) hero . moveRight ( 3 ) hero . moveDown ( 3 )" at bounding box center [1135, 447] width 481 height 498
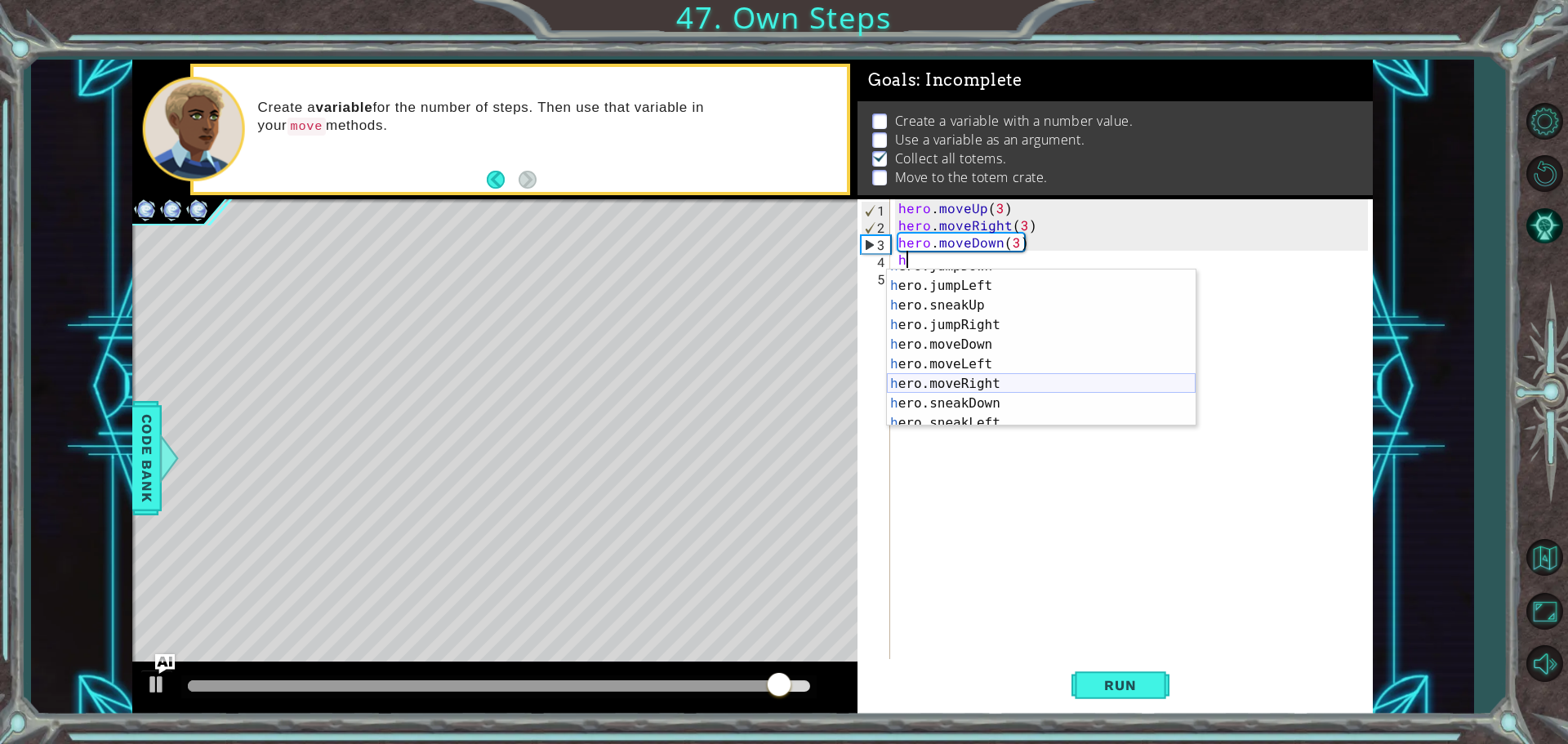
scroll to position [52, 0]
click at [981, 381] on div "h ero.jumpDown press enter h ero.jumpLeft press enter h ero.sneakUp press enter…" at bounding box center [1040, 355] width 308 height 196
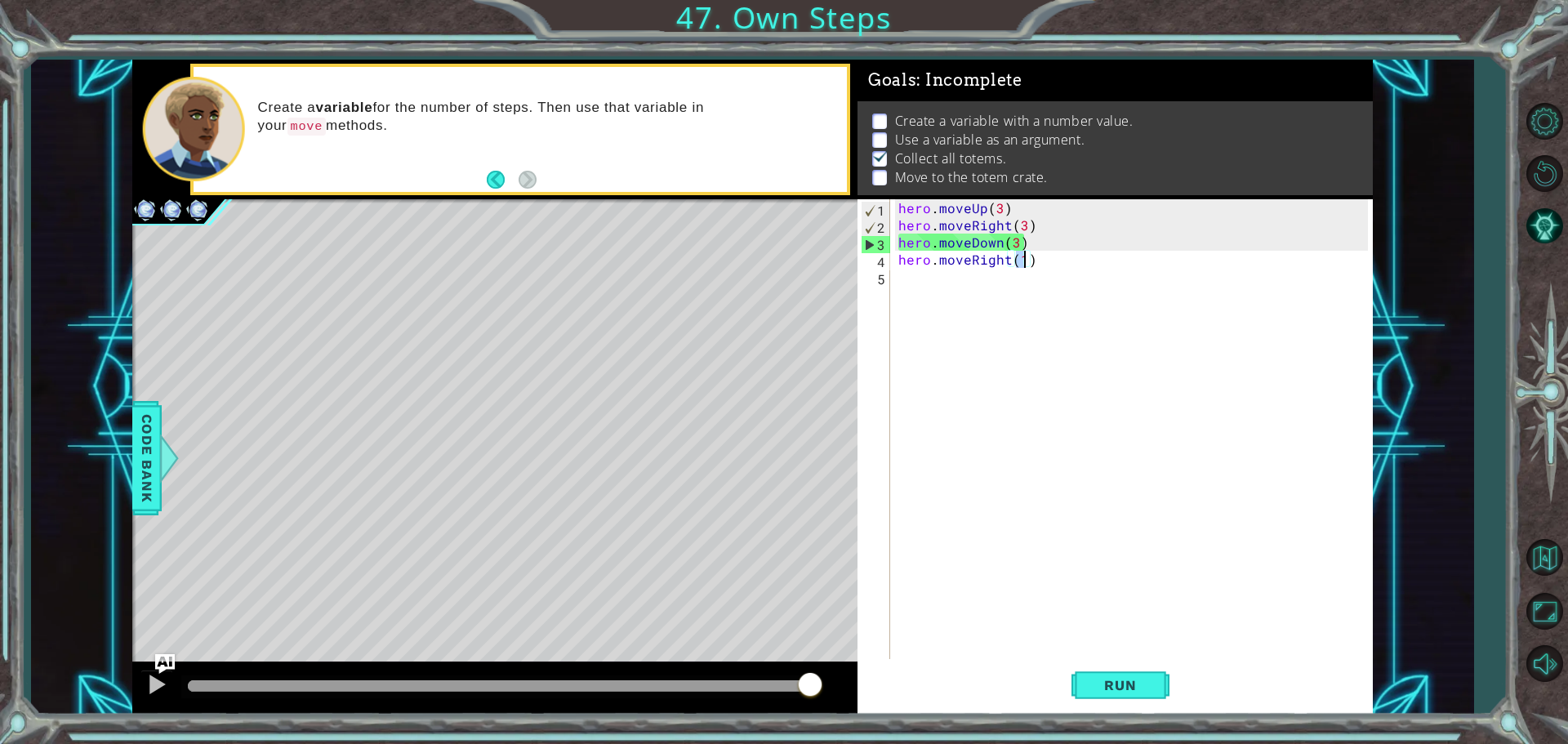
scroll to position [0, 7]
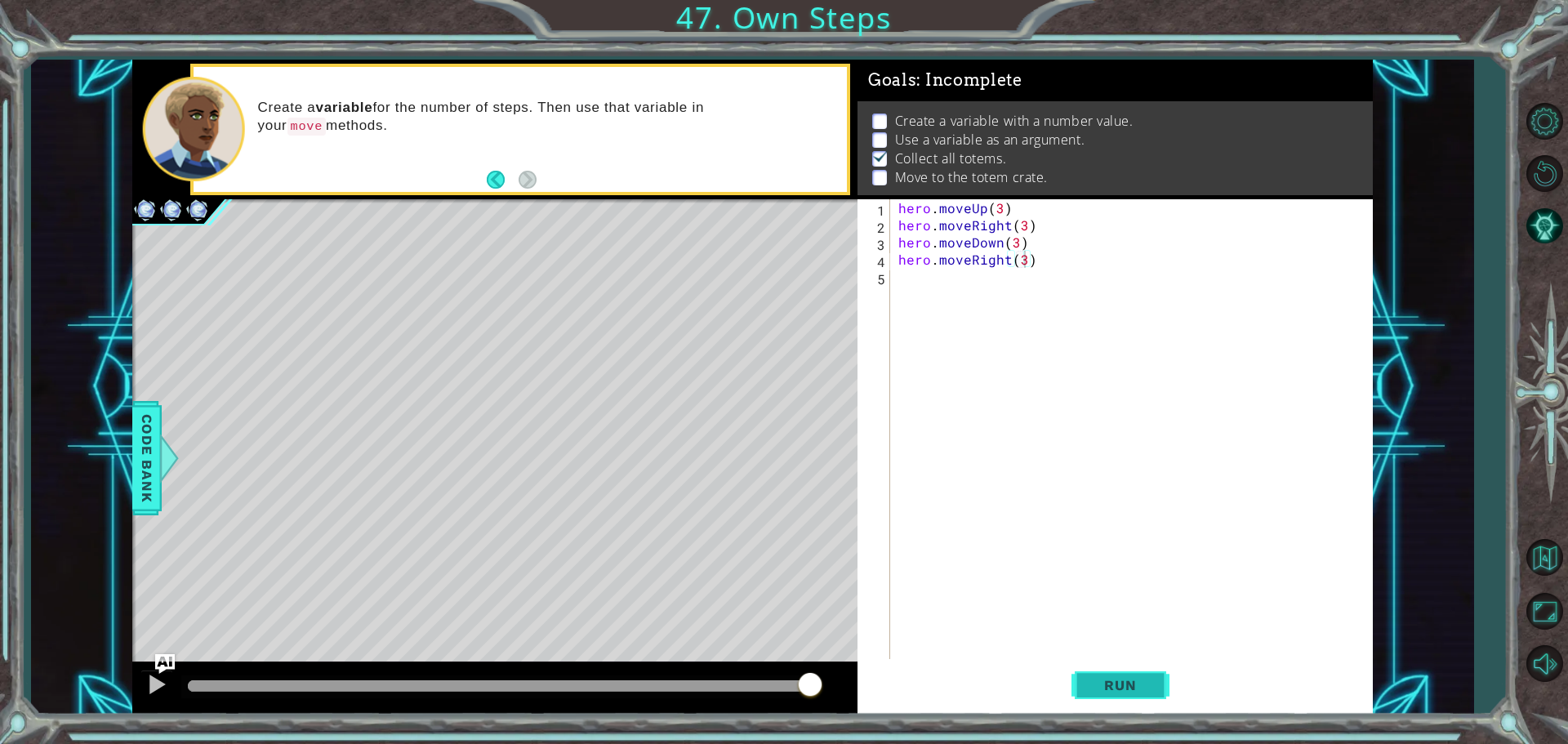
click at [1091, 695] on button "Run" at bounding box center [1121, 685] width 98 height 52
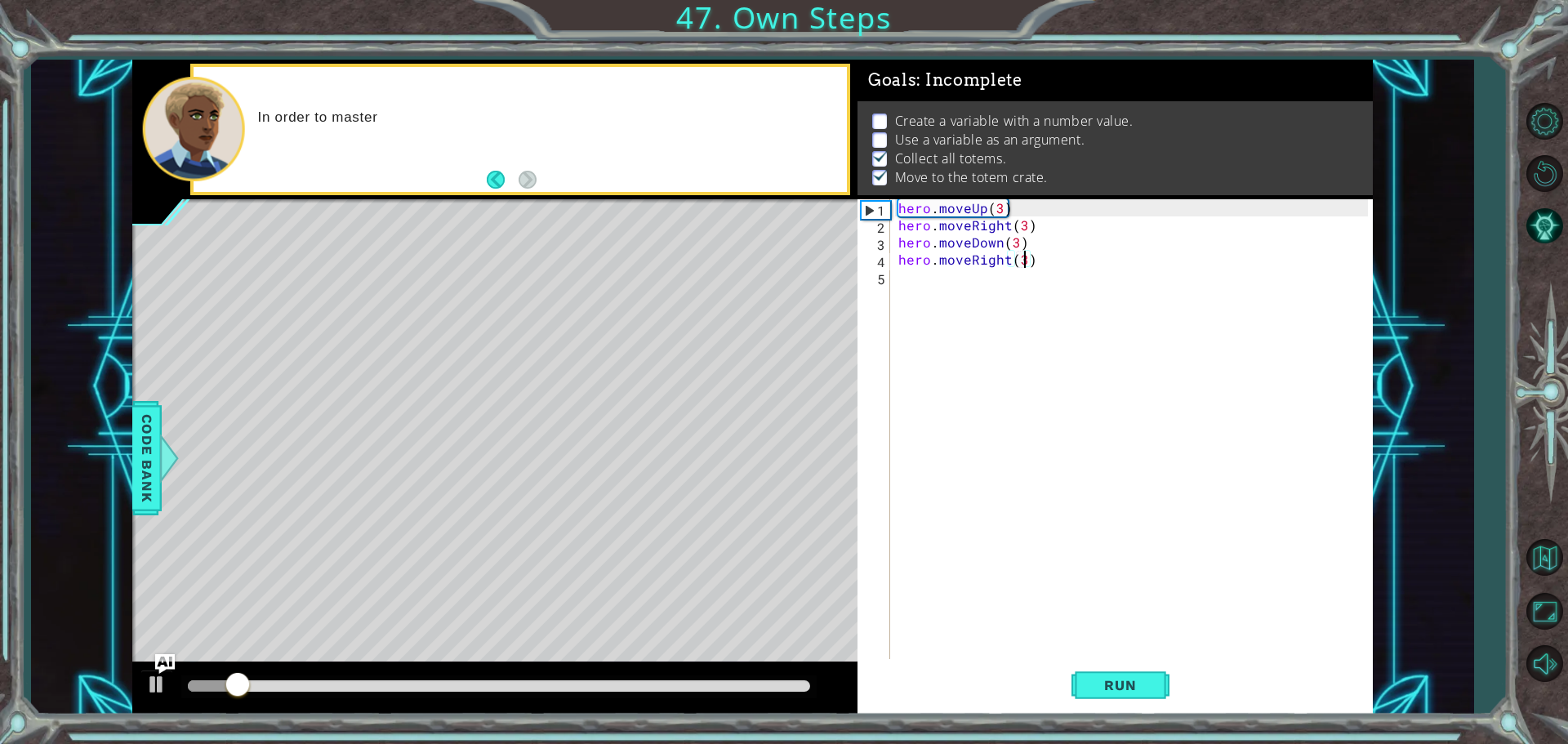
click at [414, 696] on div at bounding box center [498, 687] width 636 height 23
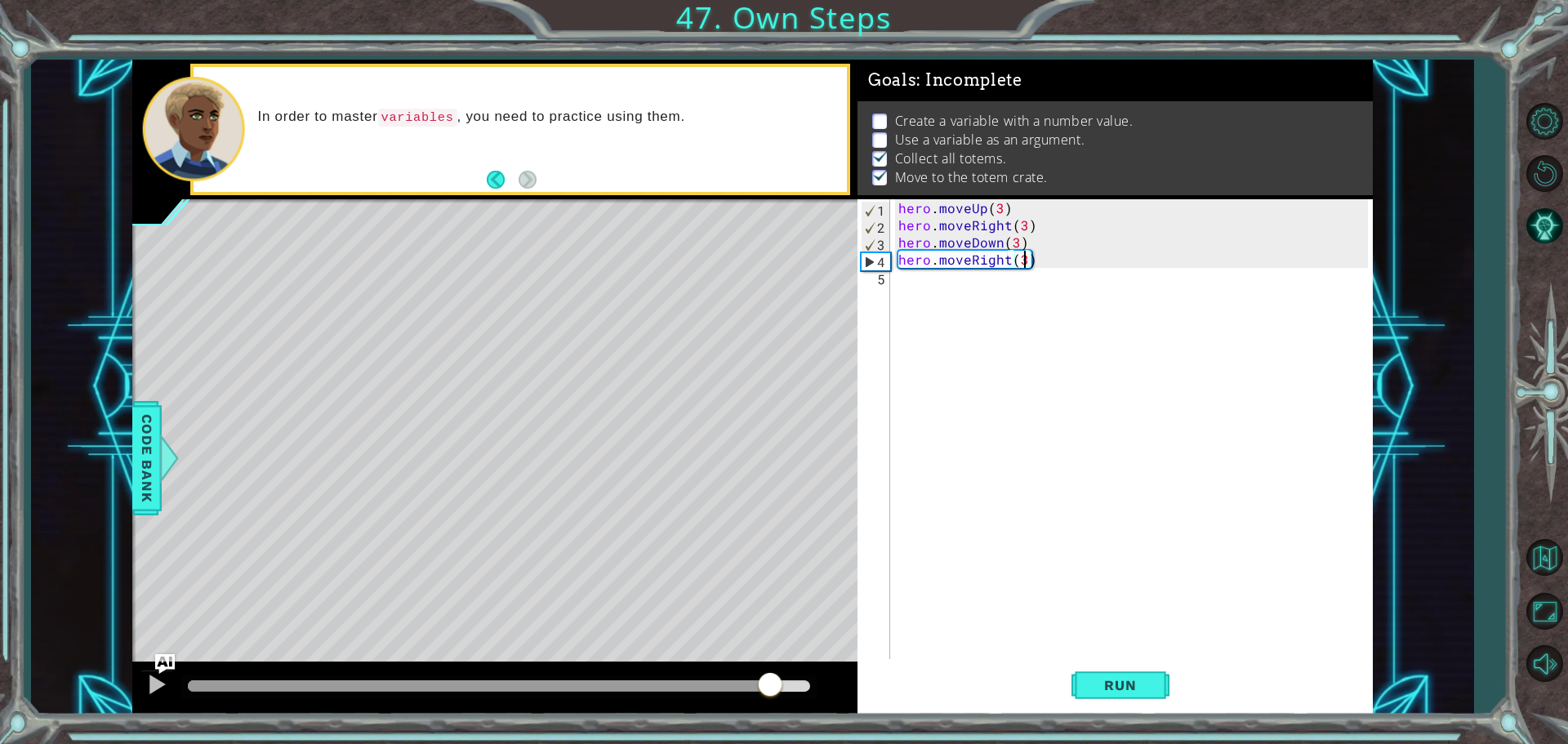
click at [770, 648] on div "methods hero use(thing) moveUp(steps) moveDown(steps) moveLeft(steps) moveRight…" at bounding box center [752, 387] width 1241 height 655
click at [168, 669] on img "Ask AI" at bounding box center [165, 662] width 21 height 21
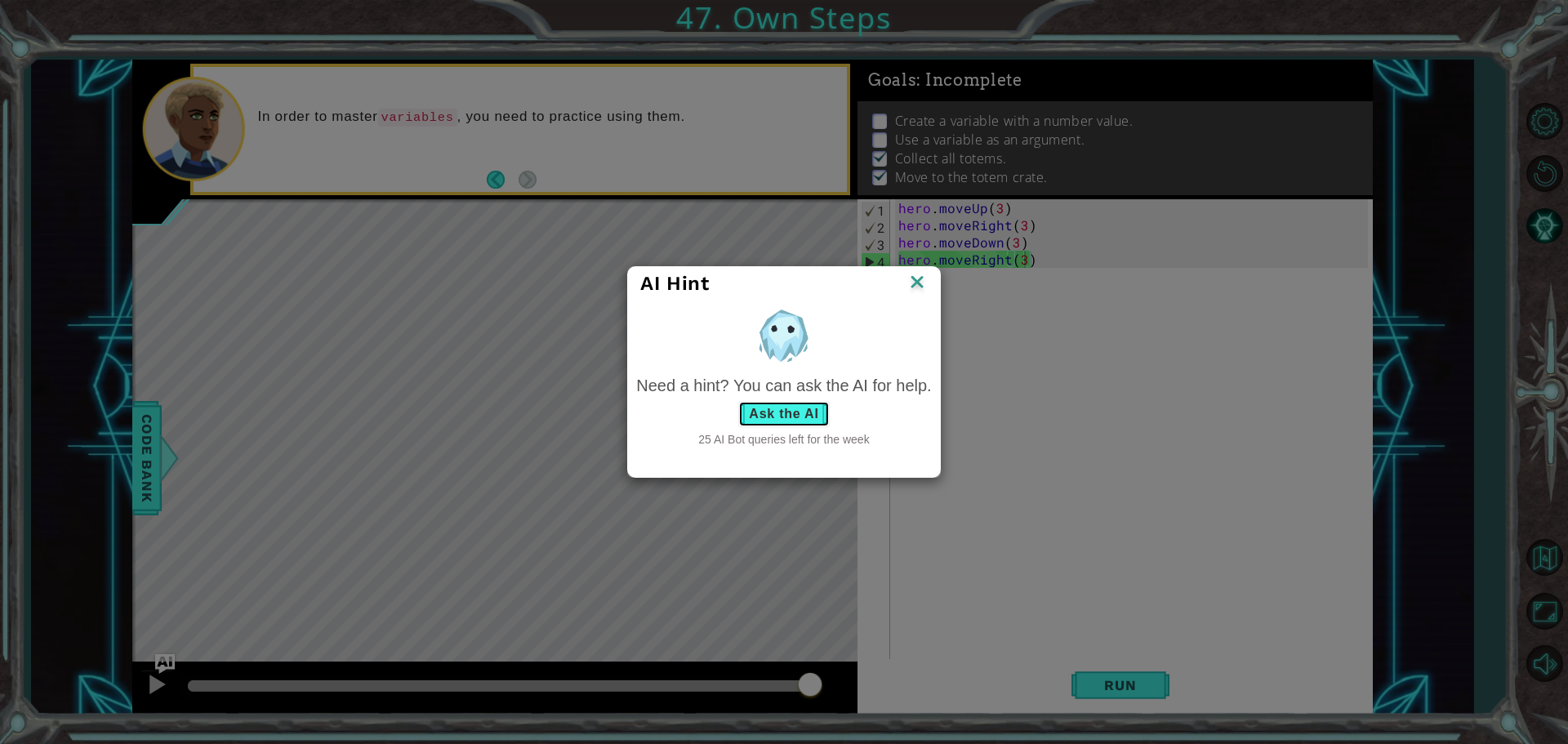
click at [807, 403] on button "Ask the AI" at bounding box center [784, 414] width 91 height 26
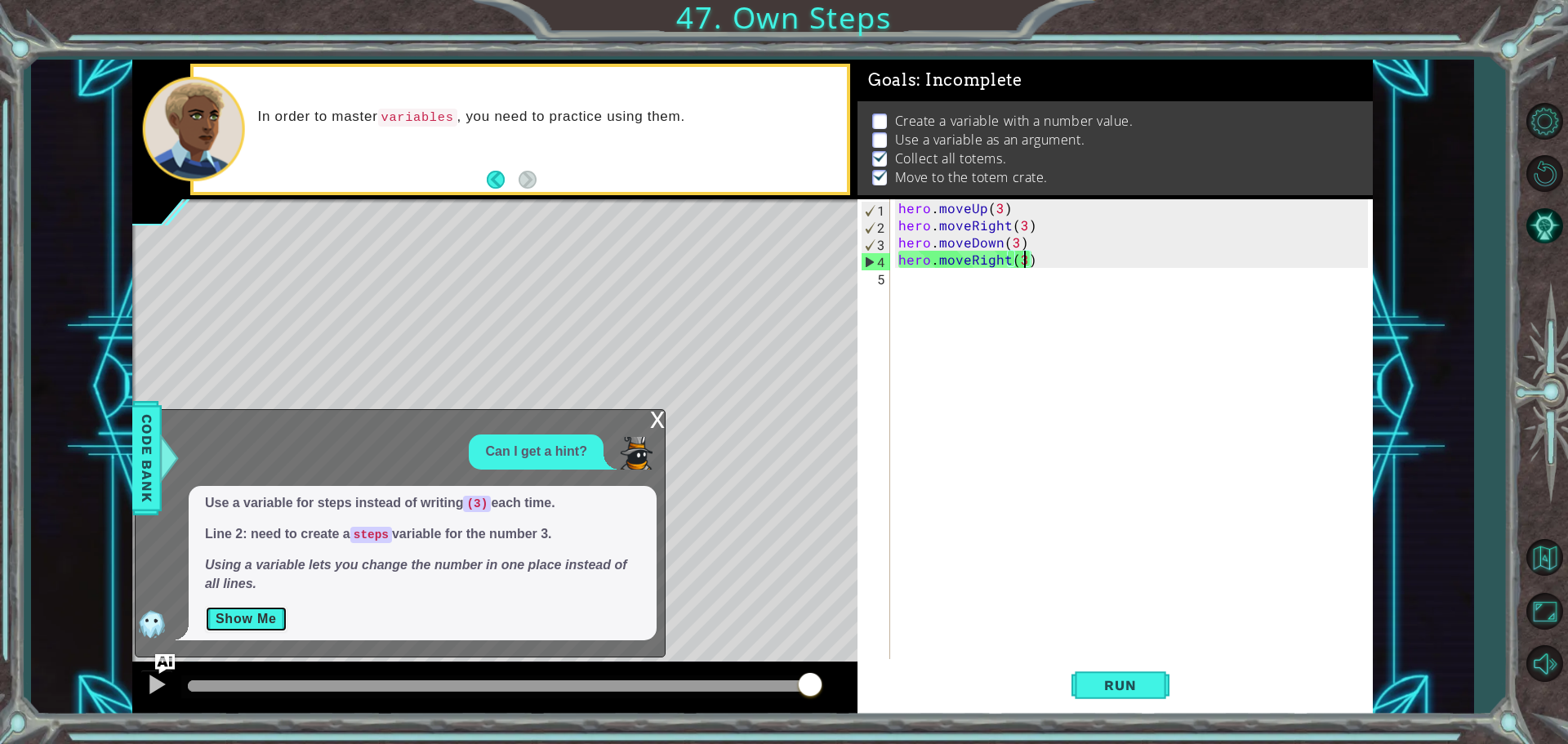
click at [233, 614] on button "Show Me" at bounding box center [246, 618] width 83 height 26
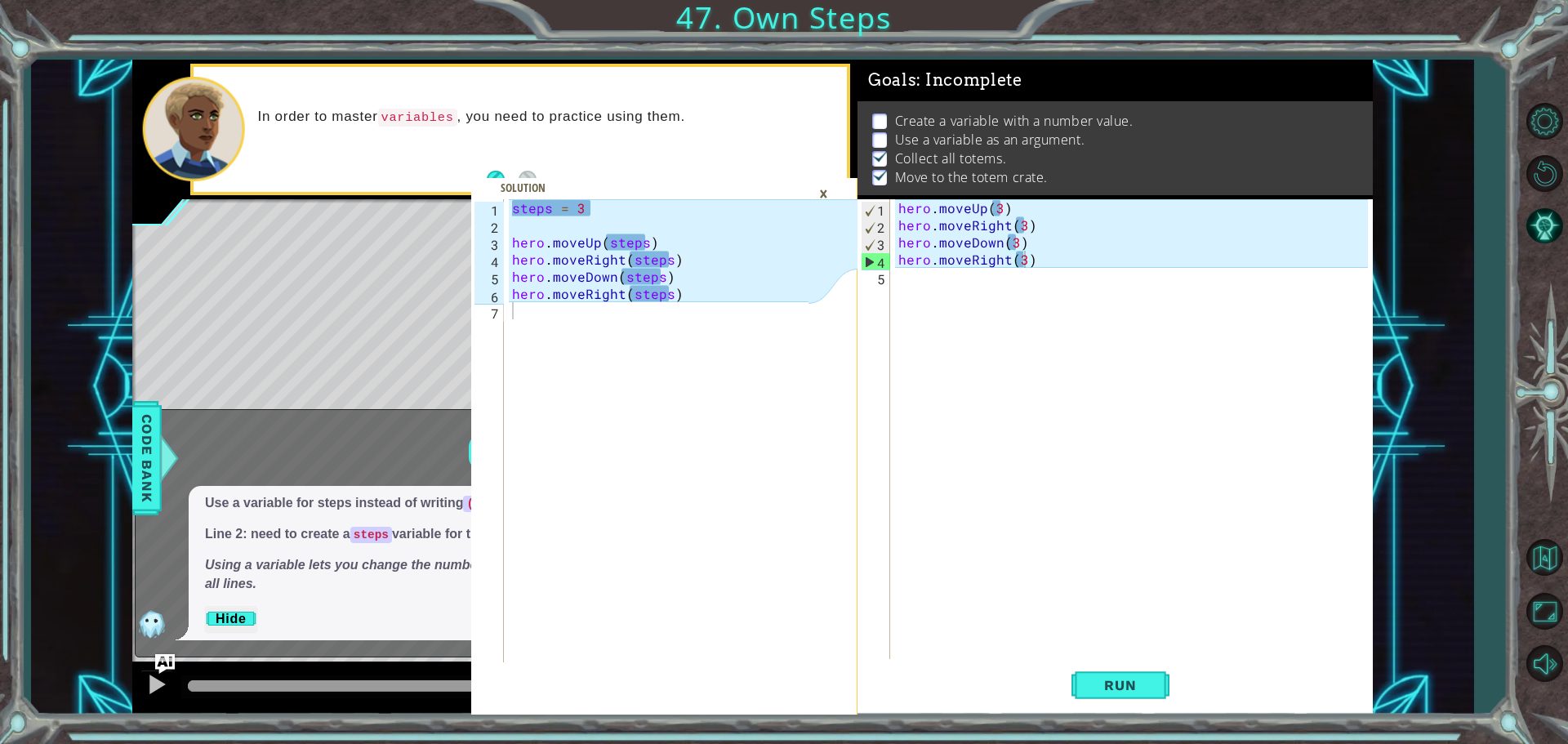
type textarea "hero.moveUp(3)"
click at [1048, 200] on div "hero . moveUp ( 3 ) hero . moveRight ( 3 ) hero . moveDown ( 3 ) hero . moveRig…" at bounding box center [1135, 447] width 481 height 498
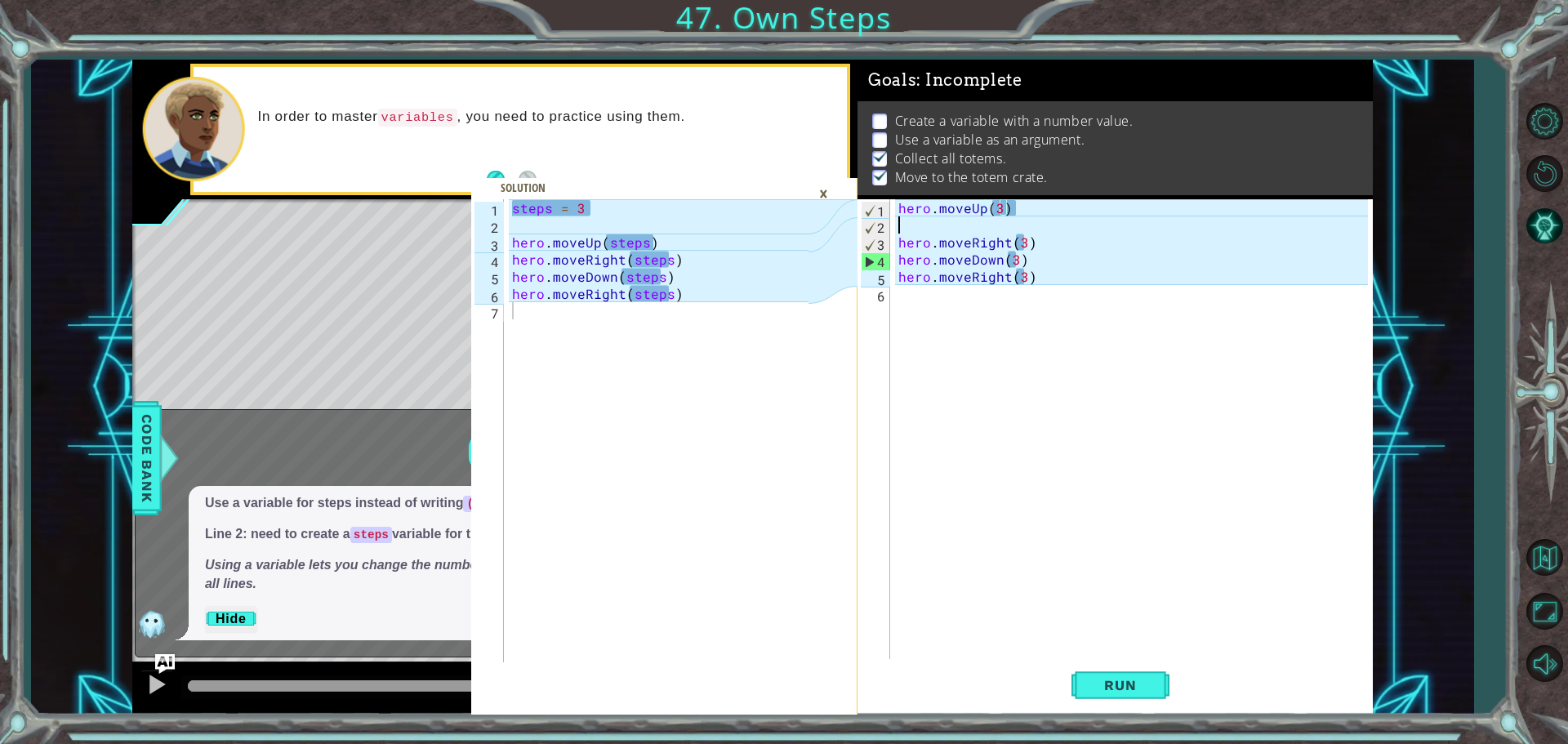
scroll to position [0, 0]
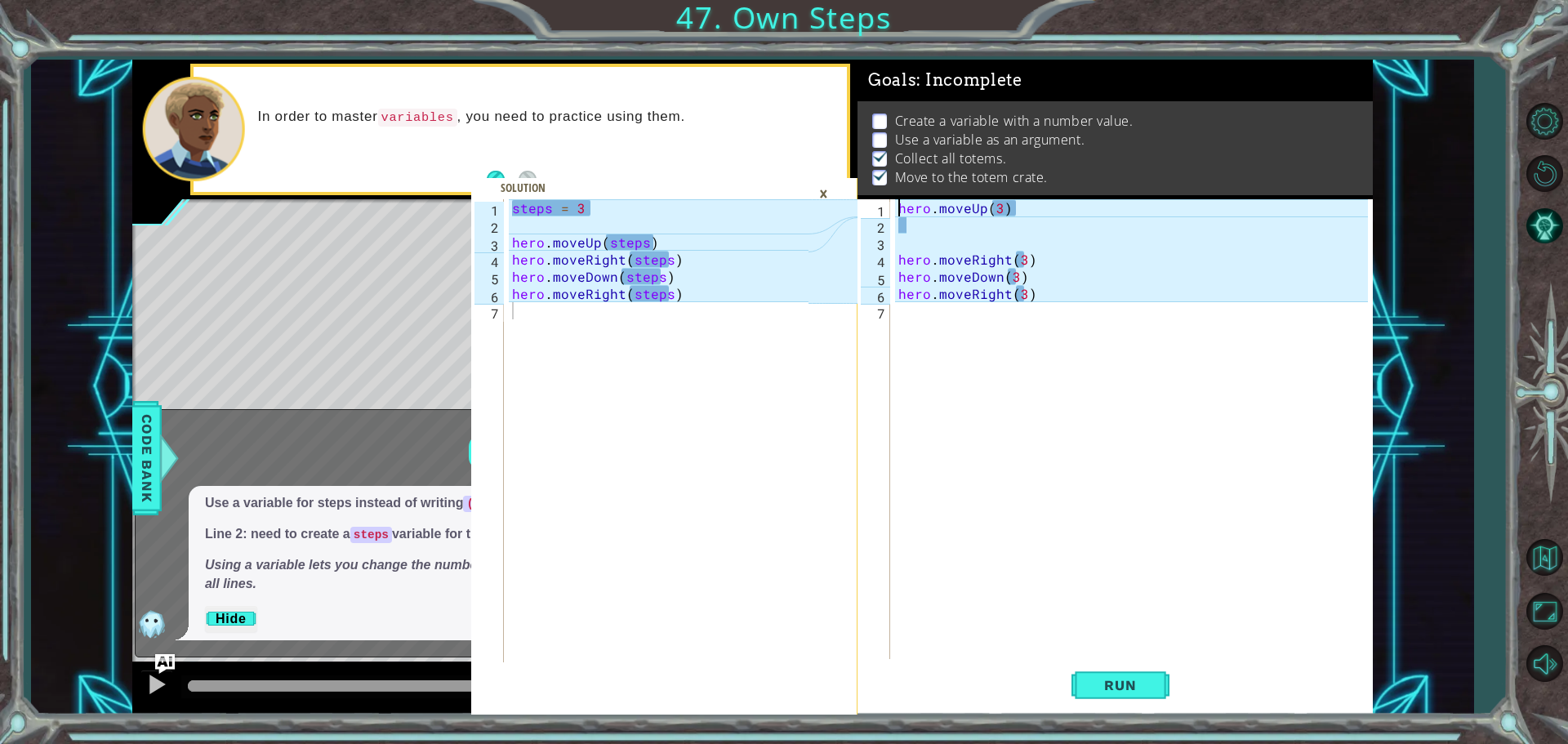
click at [900, 207] on div "hero . moveUp ( 3 ) hero . moveRight ( 3 ) hero . moveDown ( 3 ) hero . moveRig…" at bounding box center [1135, 447] width 481 height 498
type textarea "hero.moveUp(3)"
click at [930, 247] on div "hero . moveUp ( 3 ) hero . moveRight ( 3 ) hero . moveDown ( 3 ) hero . moveRig…" at bounding box center [1135, 447] width 481 height 498
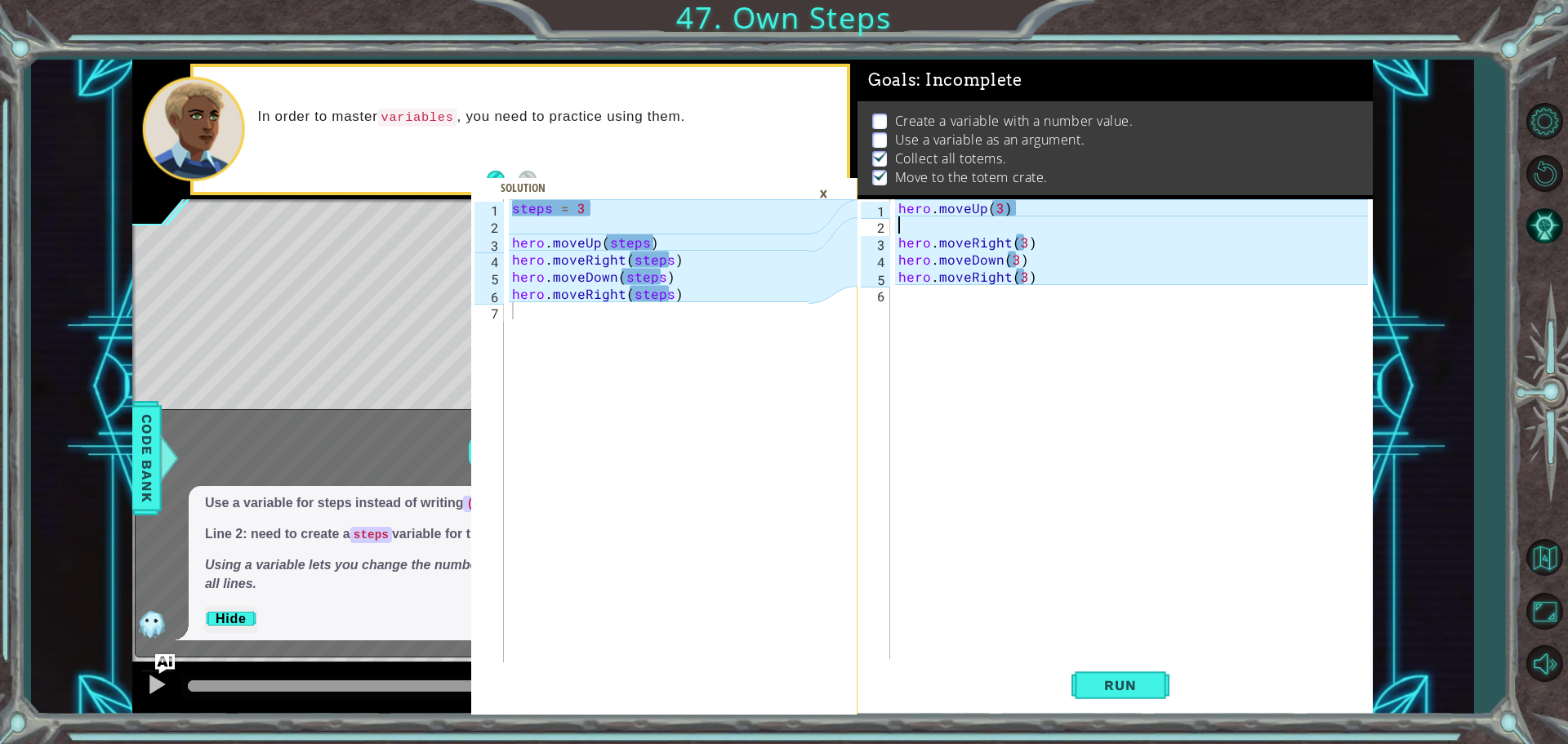
type textarea "hero.moveUp(3)"
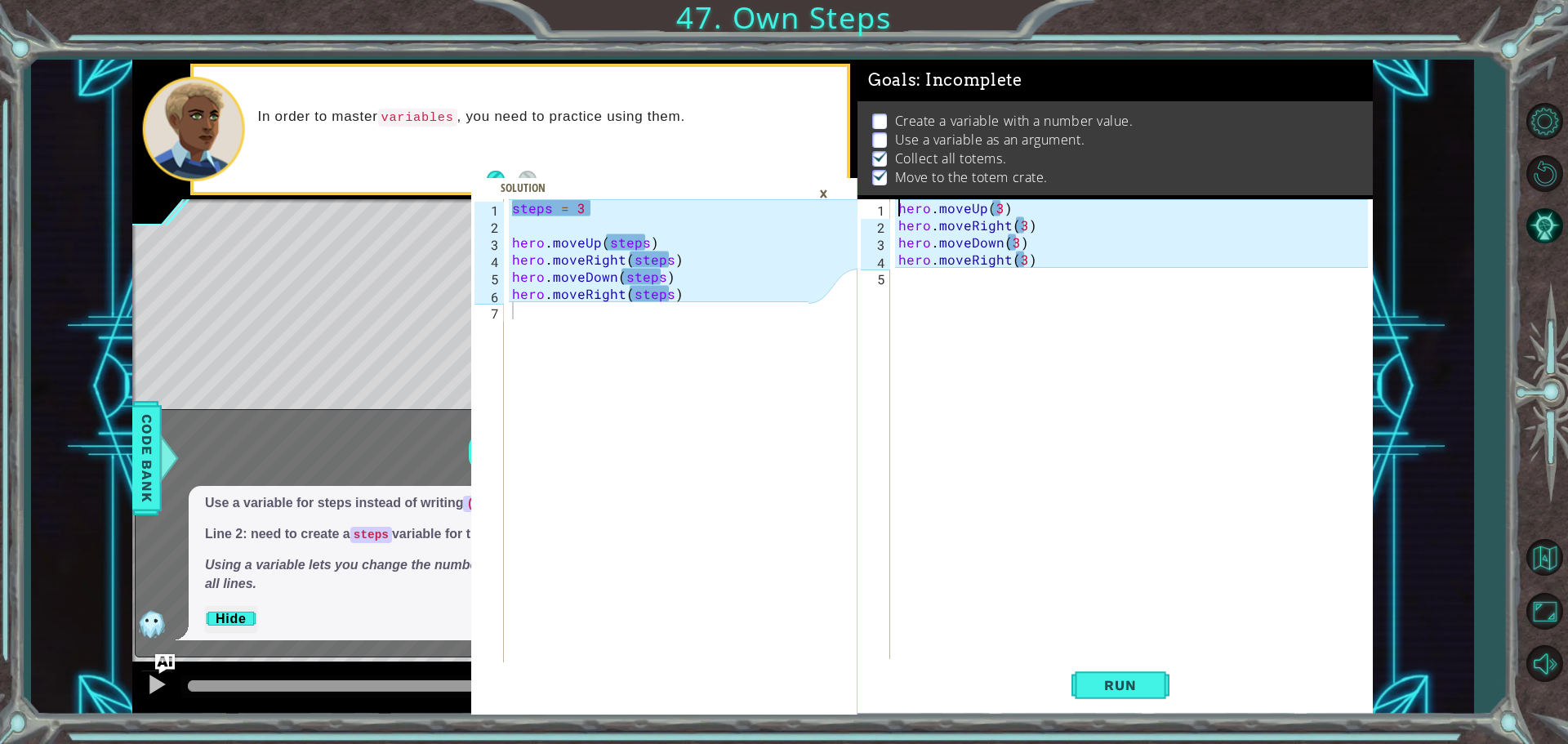
click at [900, 210] on div "hero . moveUp ( 3 ) hero . moveRight ( 3 ) hero . moveDown ( 3 ) hero . moveRig…" at bounding box center [1135, 447] width 481 height 498
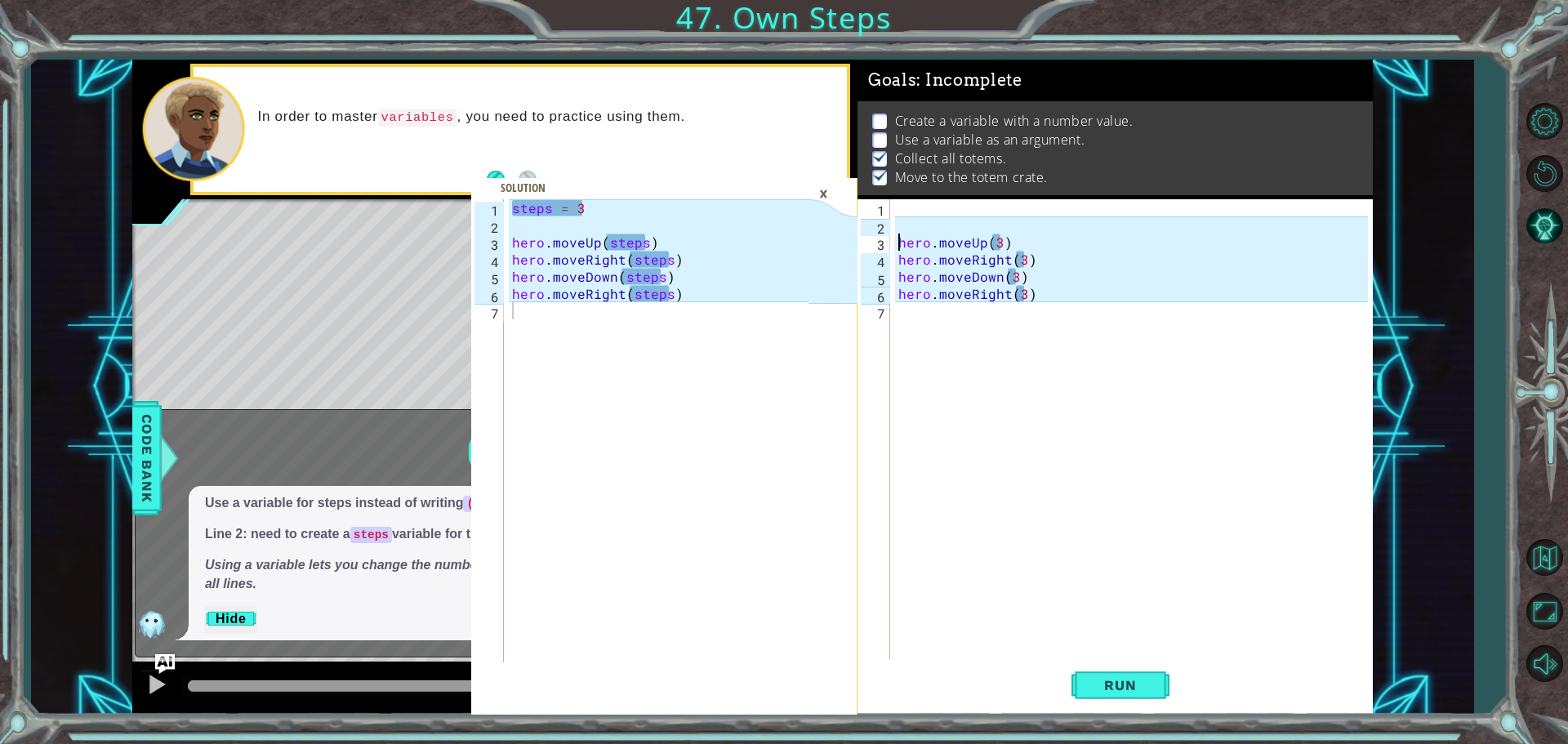
click at [932, 204] on div "hero . moveUp ( 3 ) hero . moveRight ( 3 ) hero . moveDown ( 3 ) hero . moveRig…" at bounding box center [1135, 447] width 481 height 498
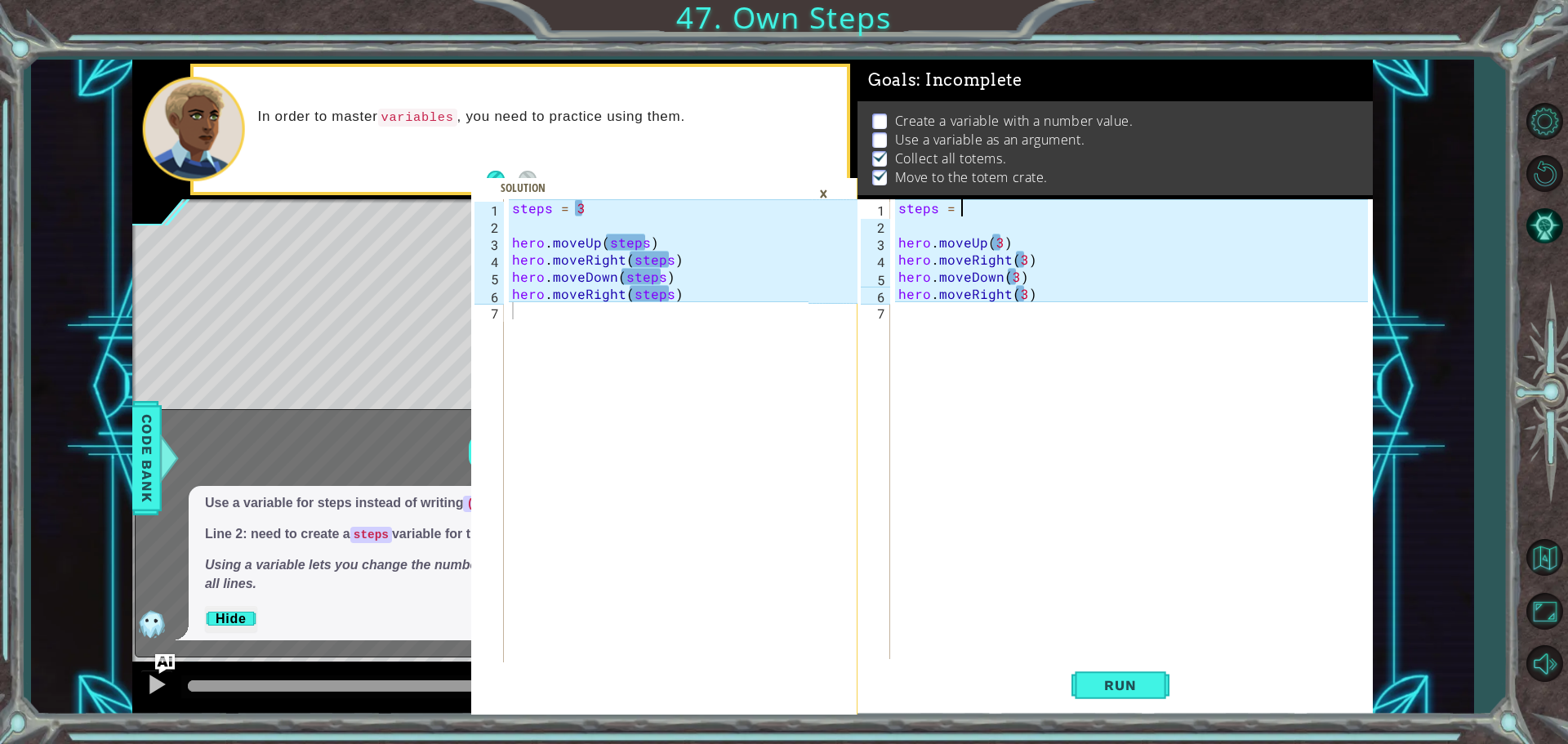
scroll to position [0, 4]
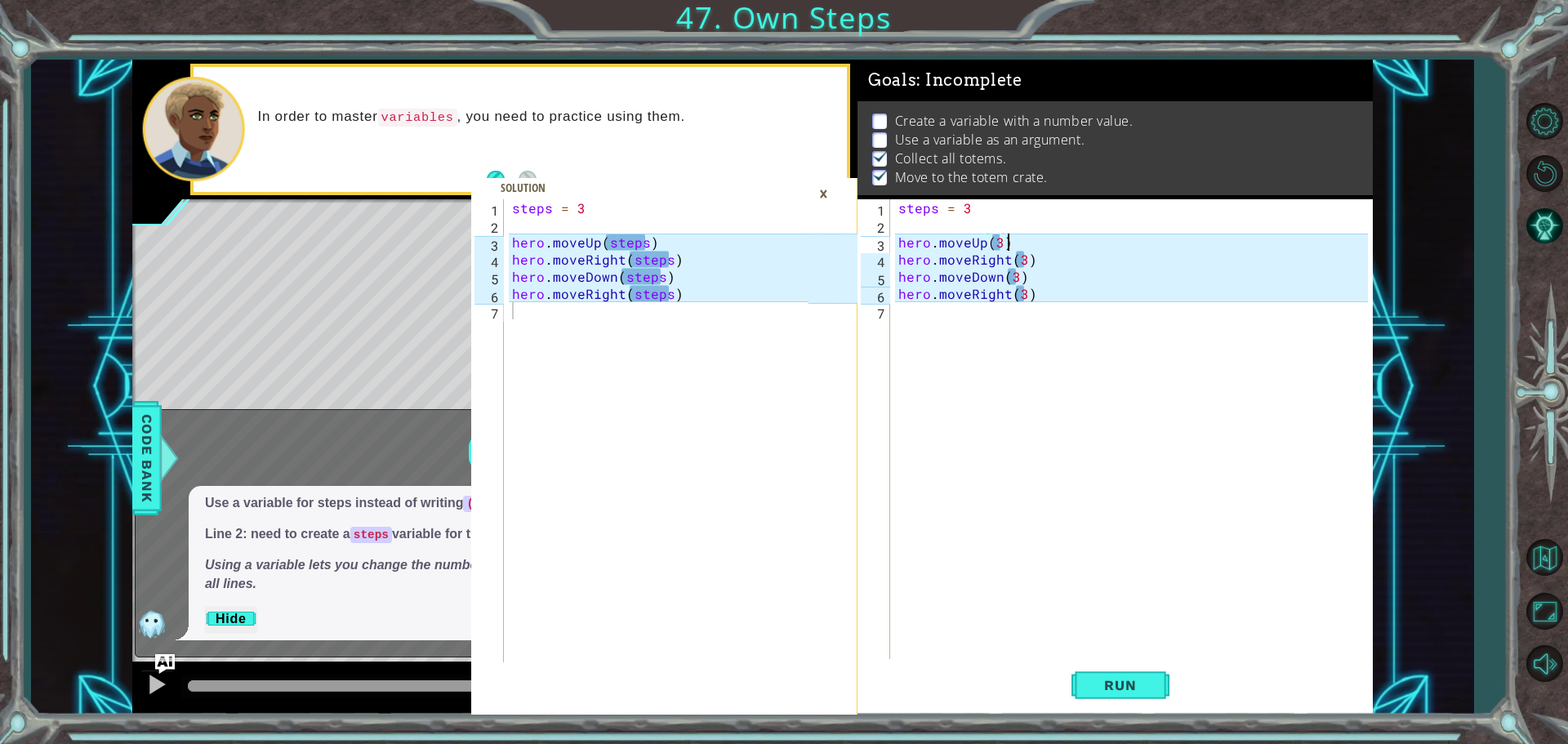
click at [1008, 242] on div "steps = 3 hero . moveUp ( 3 ) hero . moveRight ( 3 ) hero . moveDown ( 3 ) hero…" at bounding box center [1135, 447] width 481 height 498
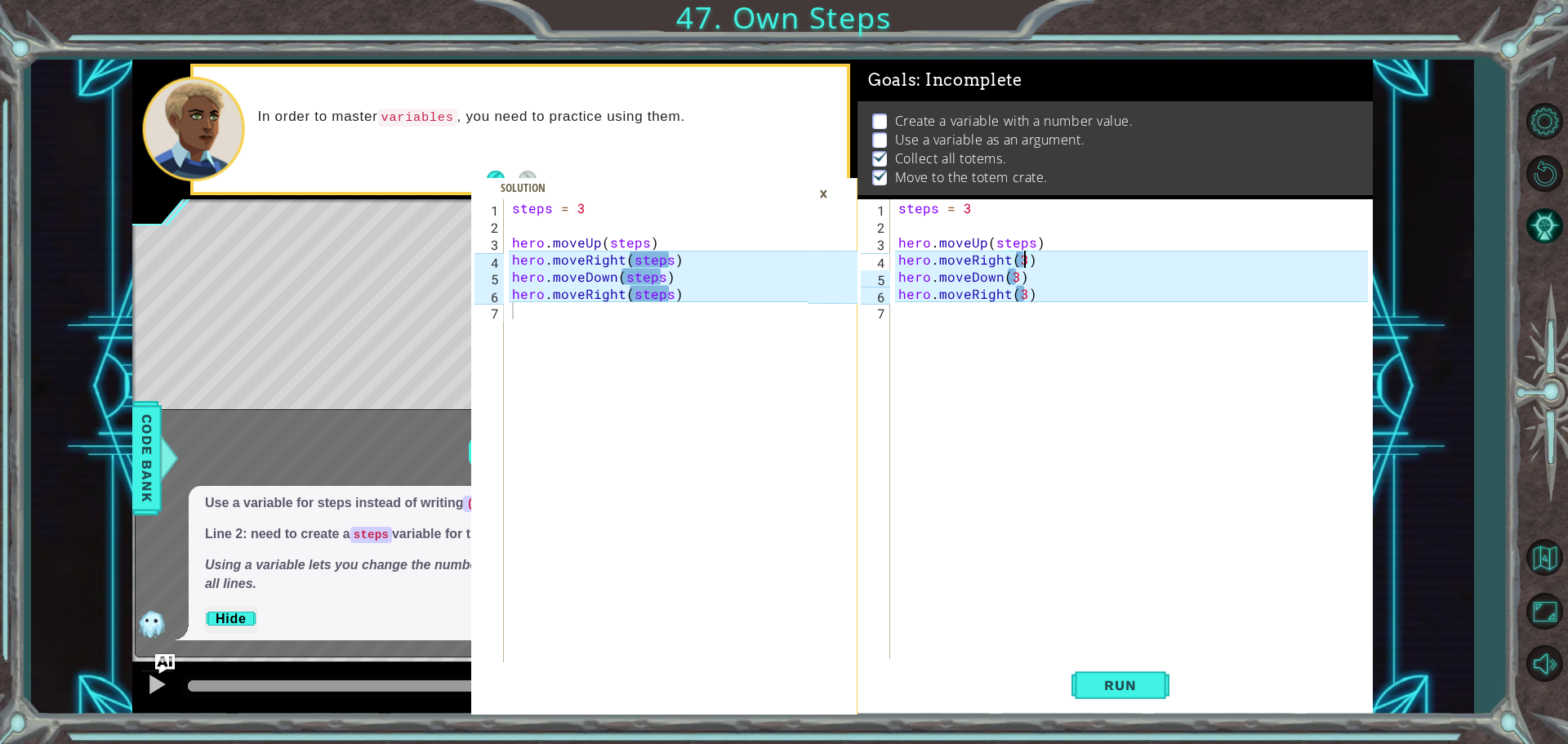
click at [1027, 253] on div "steps = 3 hero . moveUp ( steps ) hero . moveRight ( 3 ) hero . moveDown ( 3 ) …" at bounding box center [1135, 447] width 481 height 498
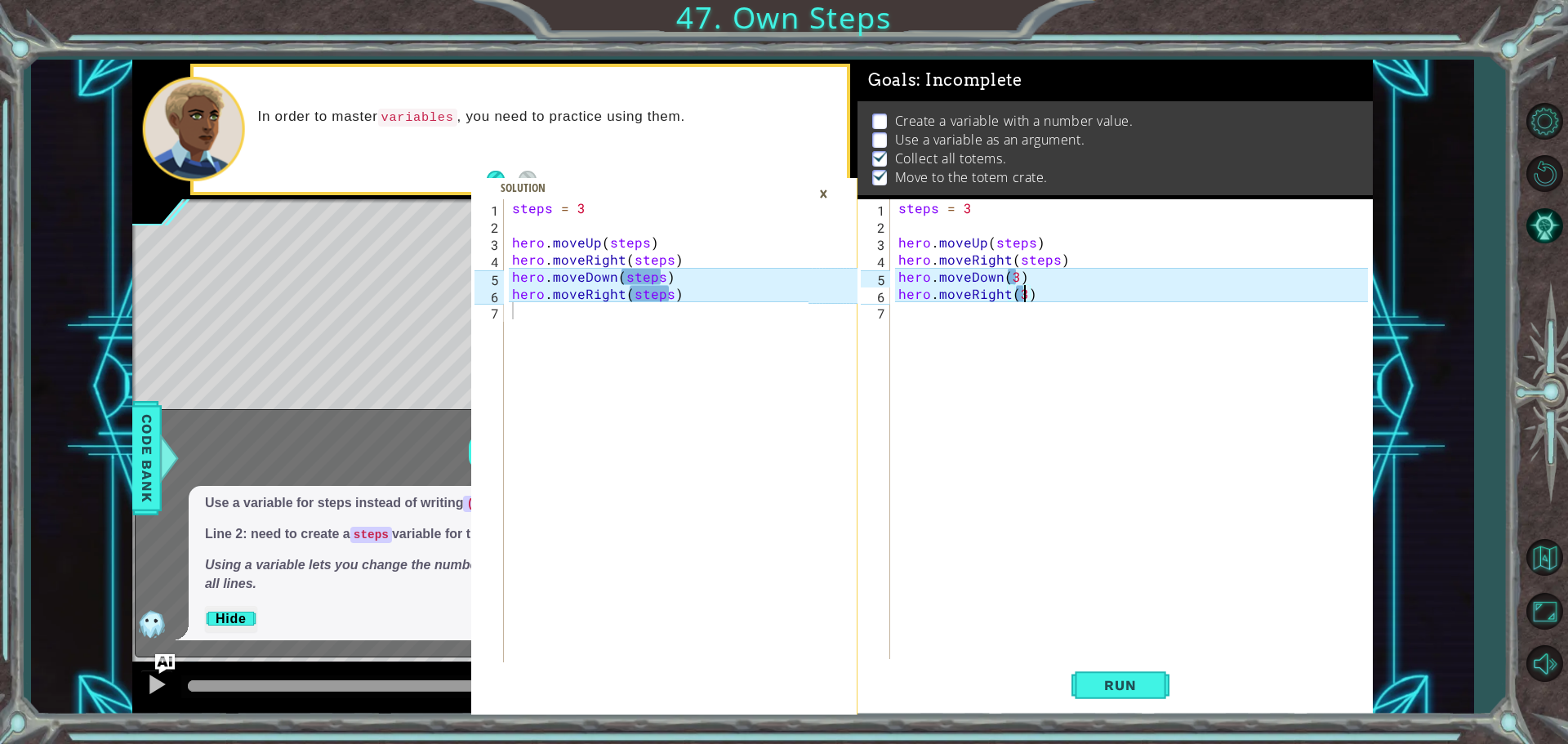
click at [1027, 292] on div "steps = 3 hero . moveUp ( steps ) hero . moveRight ( steps ) hero . moveDown ( …" at bounding box center [1135, 447] width 481 height 498
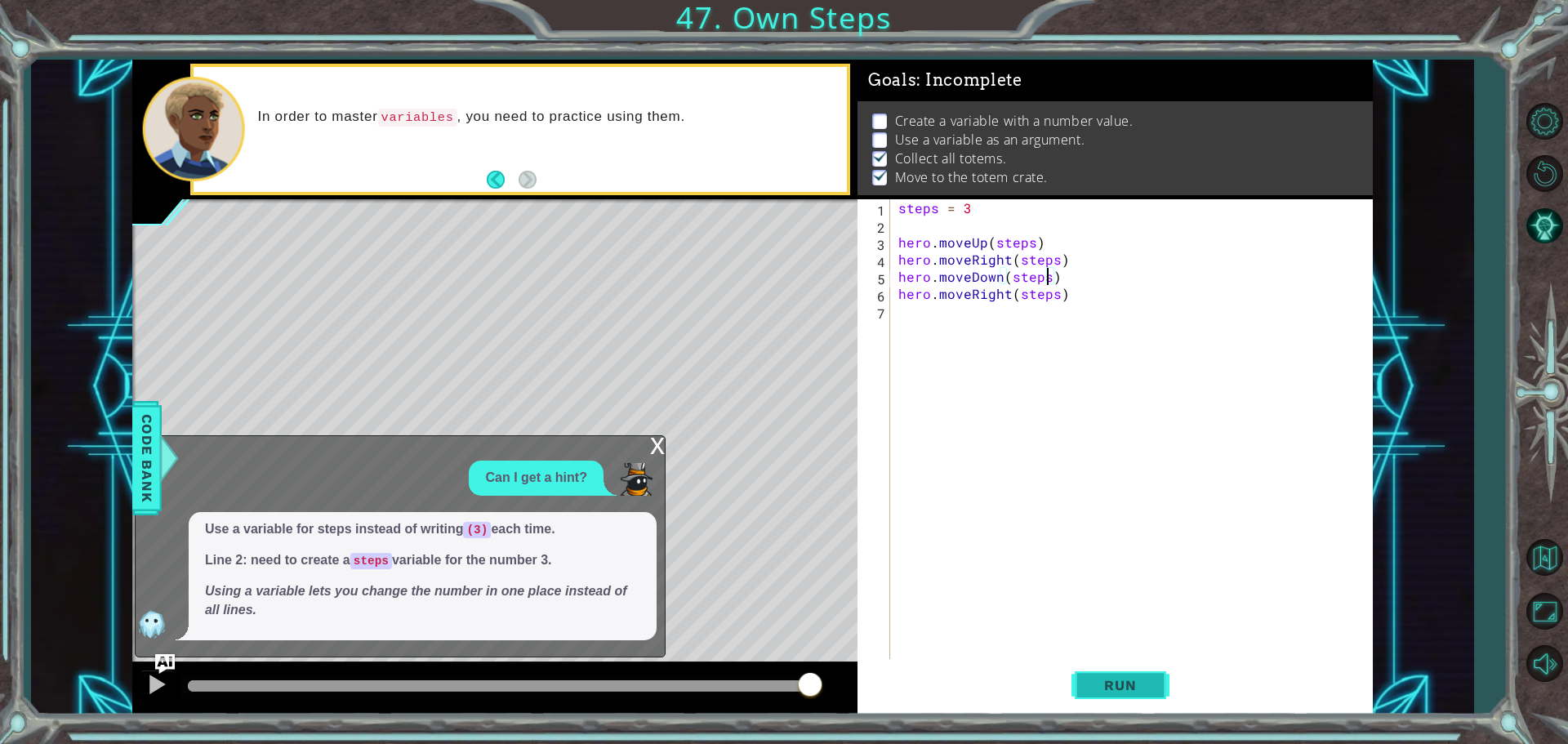
type textarea "hero.moveDown(steps)"
click at [1113, 679] on span "Run" at bounding box center [1120, 685] width 65 height 16
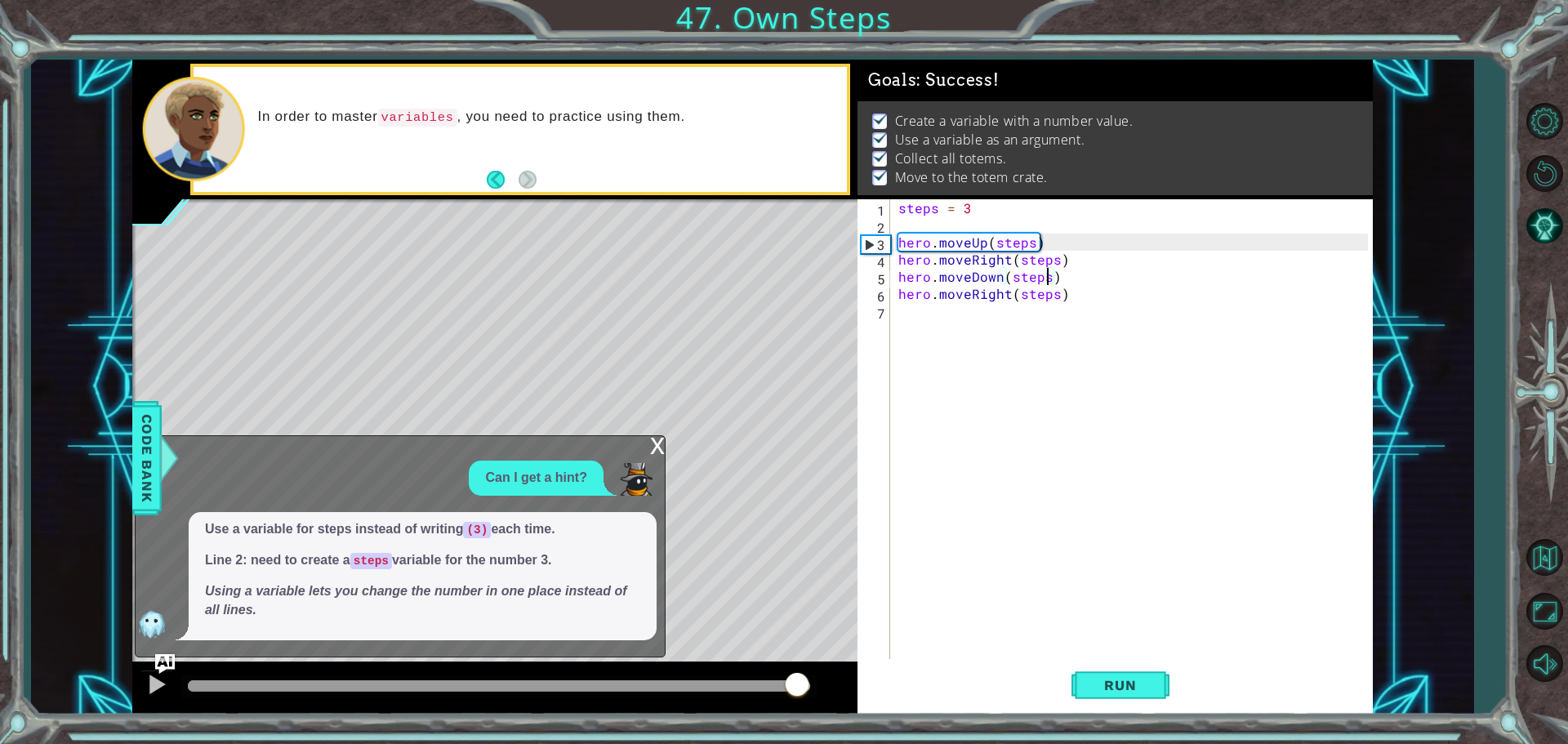
click at [796, 636] on div "methods hero use(thing) moveUp(steps) moveDown(steps) moveLeft(steps) moveRight…" at bounding box center [752, 387] width 1241 height 655
drag, startPoint x: 479, startPoint y: 692, endPoint x: 594, endPoint y: 692, distance: 115.0
click at [595, 692] on div at bounding box center [498, 687] width 636 height 23
click at [538, 699] on div at bounding box center [494, 688] width 725 height 52
drag, startPoint x: 538, startPoint y: 689, endPoint x: 686, endPoint y: 675, distance: 148.7
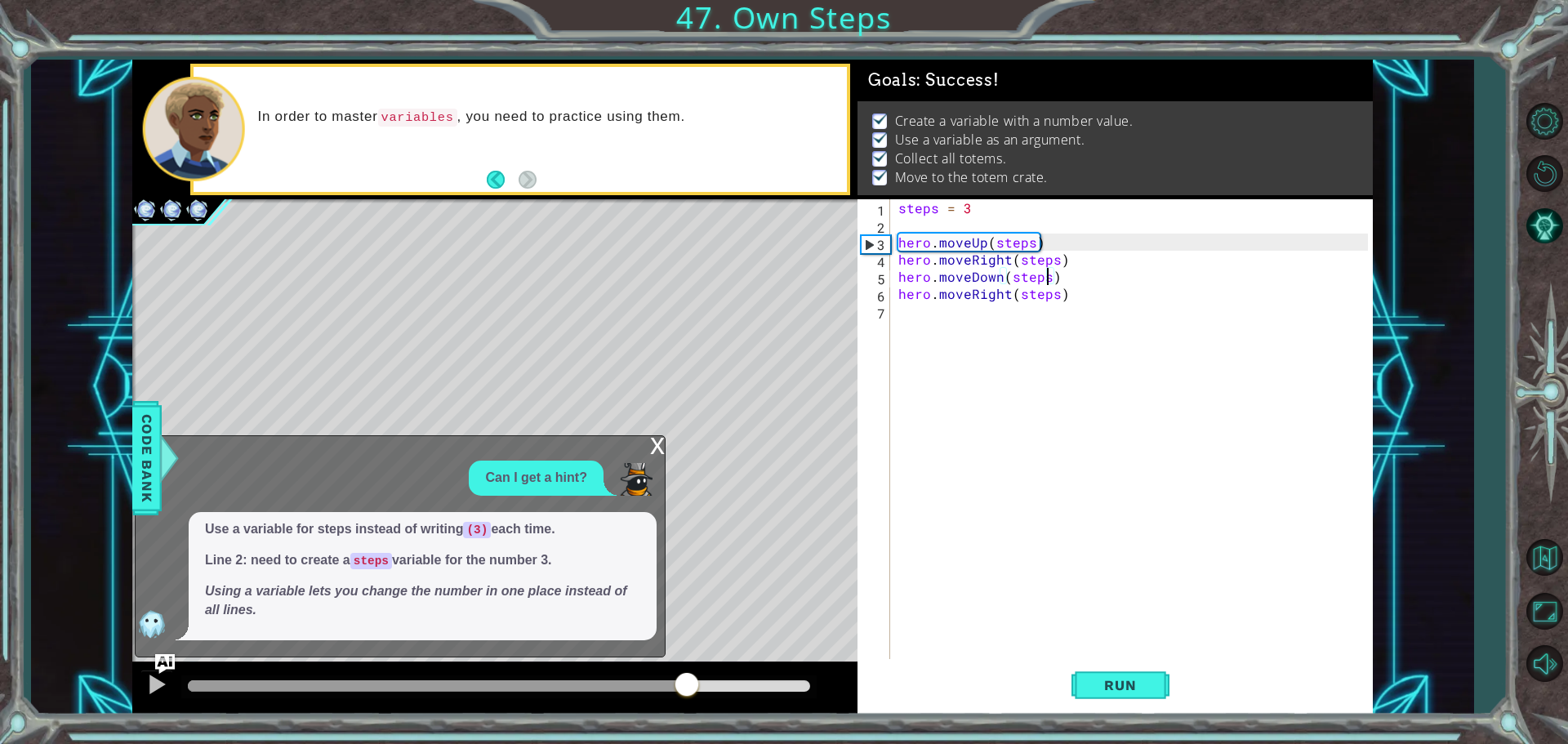
click at [686, 680] on div at bounding box center [499, 686] width 622 height 12
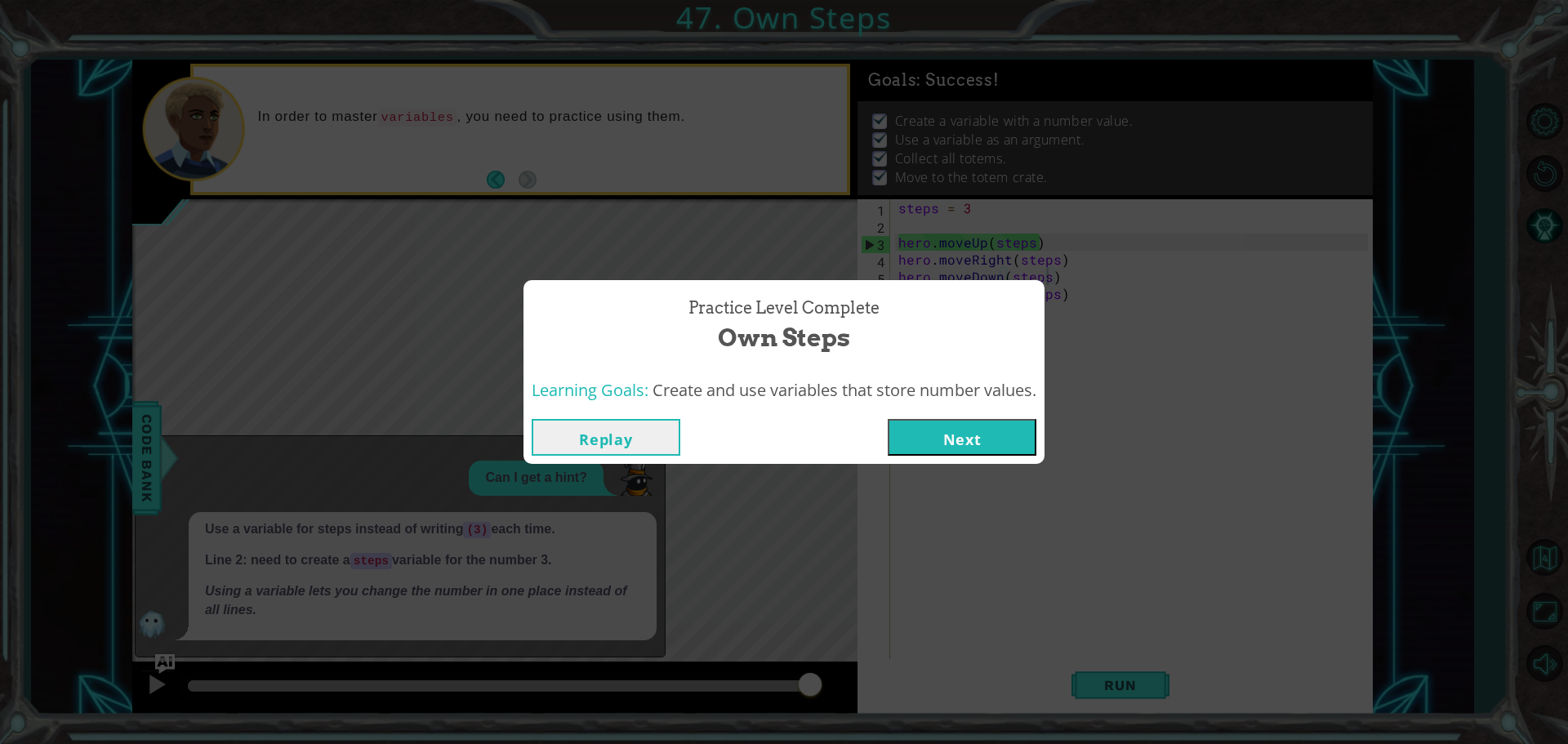
click at [943, 436] on button "Next" at bounding box center [961, 437] width 148 height 36
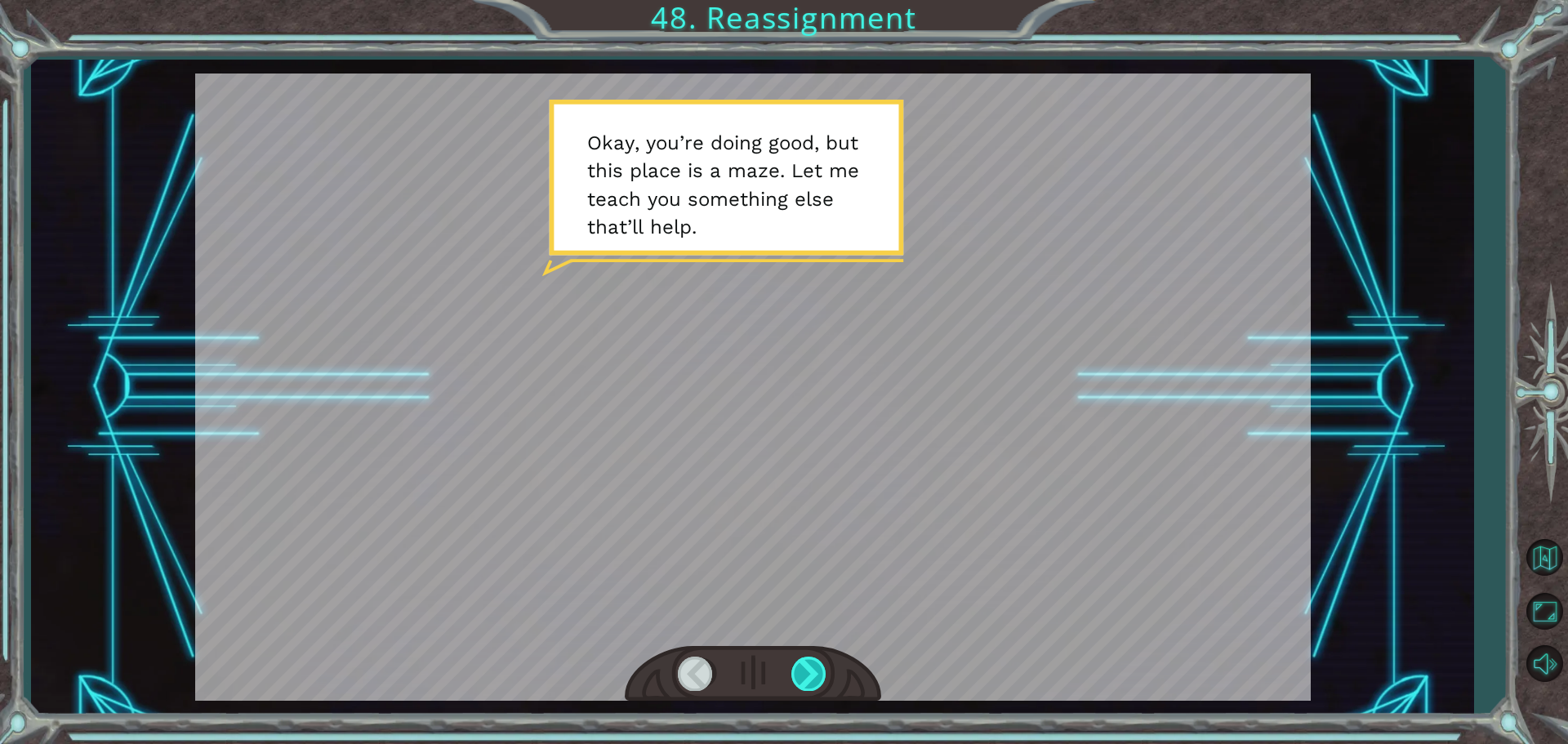
click at [798, 668] on div at bounding box center [809, 673] width 36 height 34
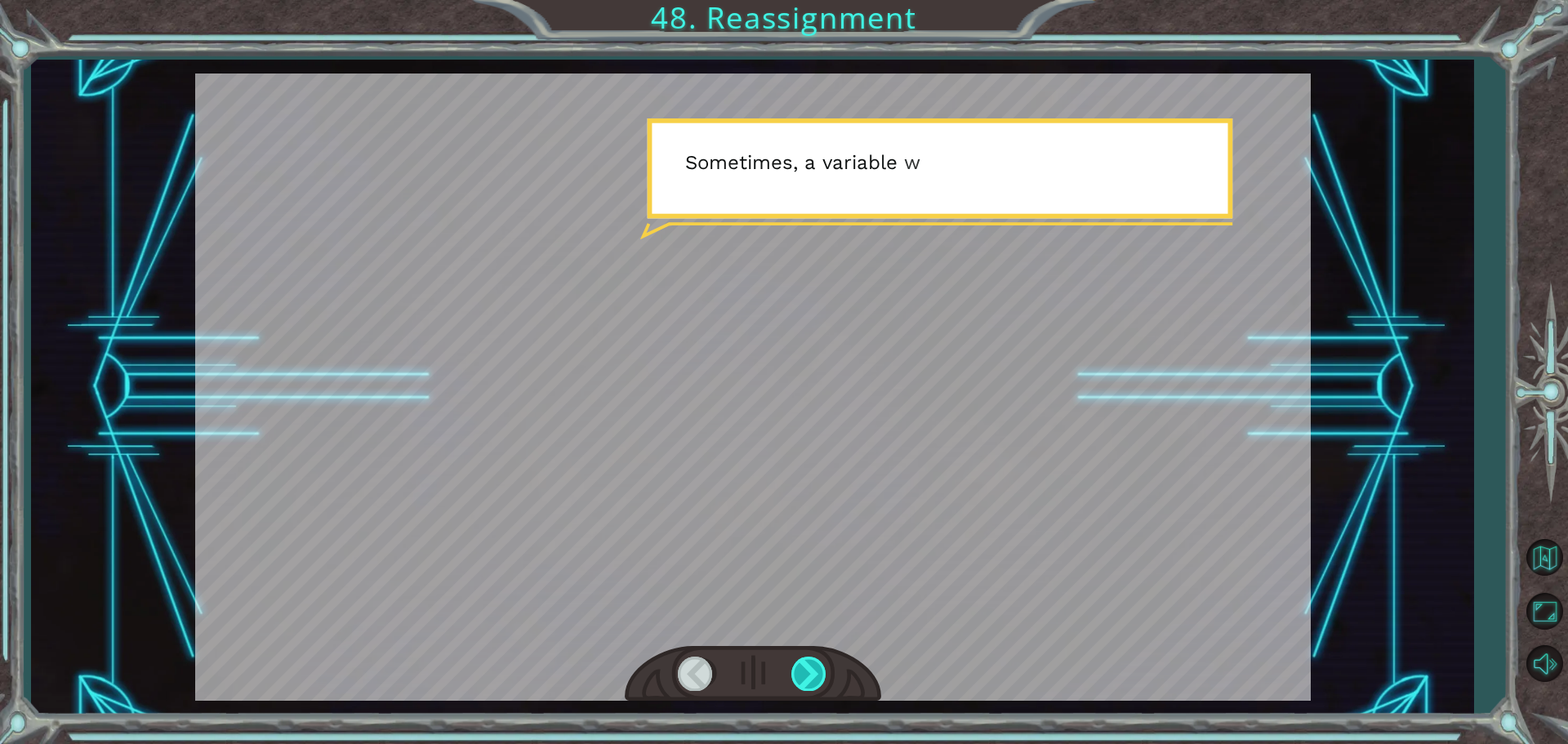
click at [798, 668] on div at bounding box center [809, 673] width 36 height 34
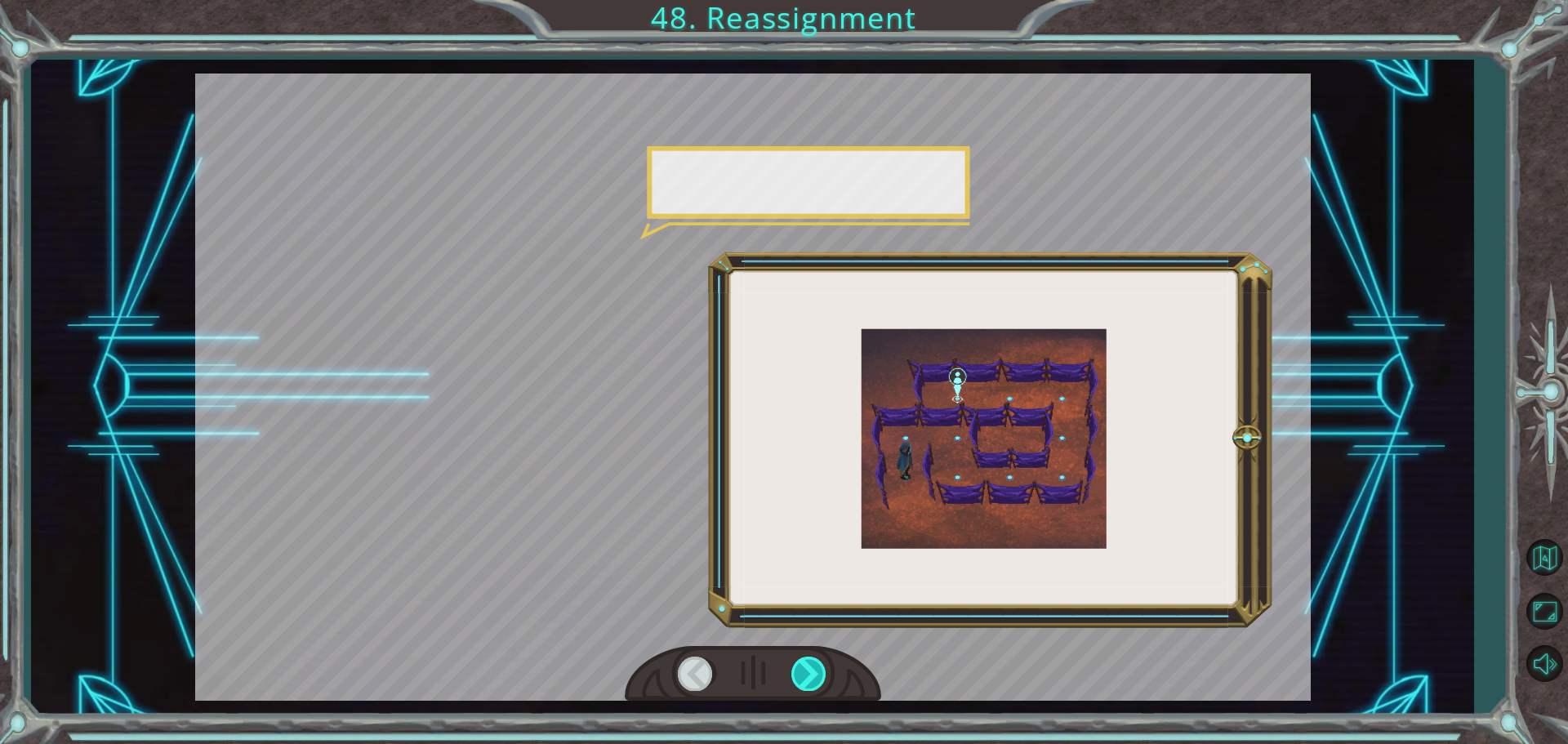
click at [798, 668] on div at bounding box center [809, 673] width 36 height 34
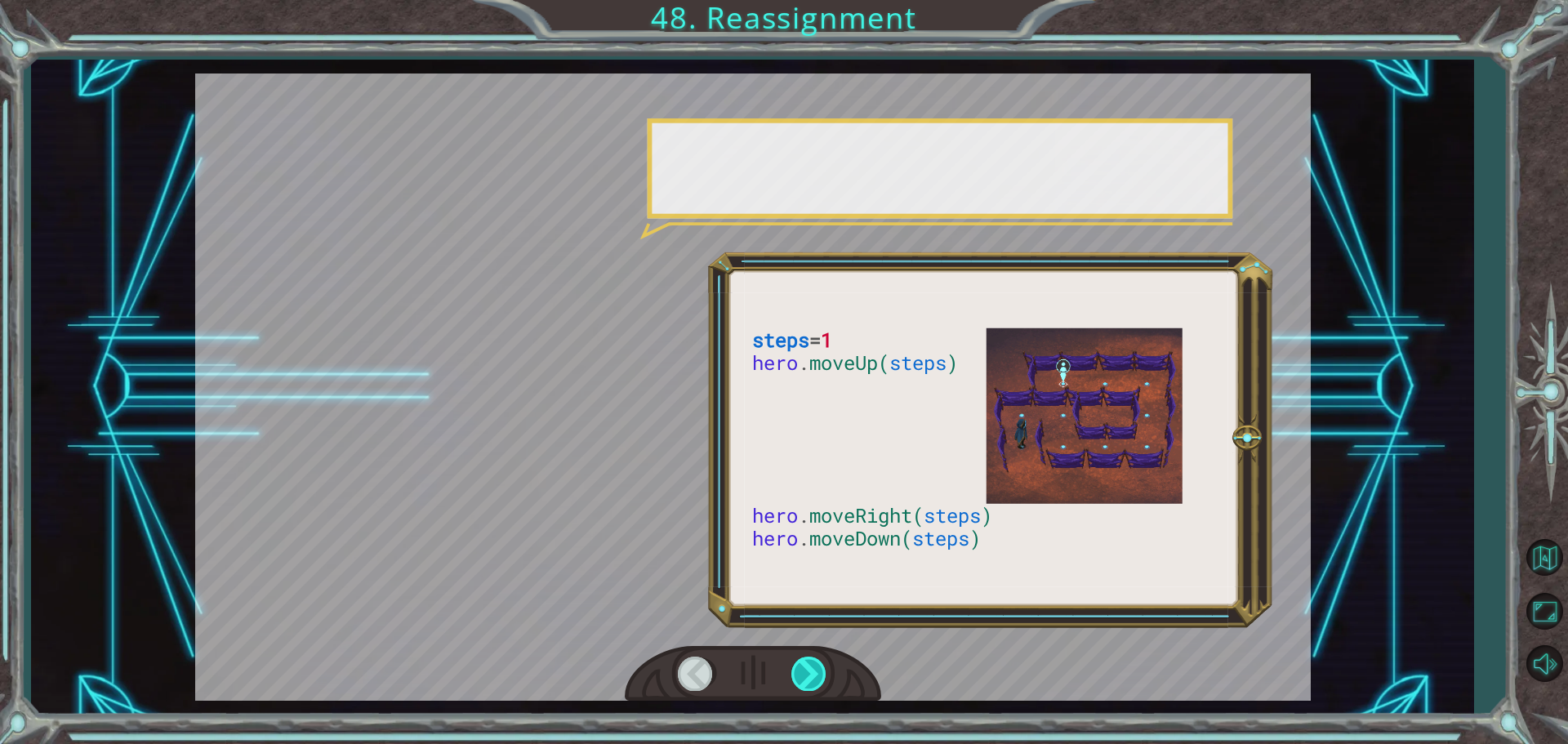
click at [798, 668] on div at bounding box center [809, 673] width 36 height 34
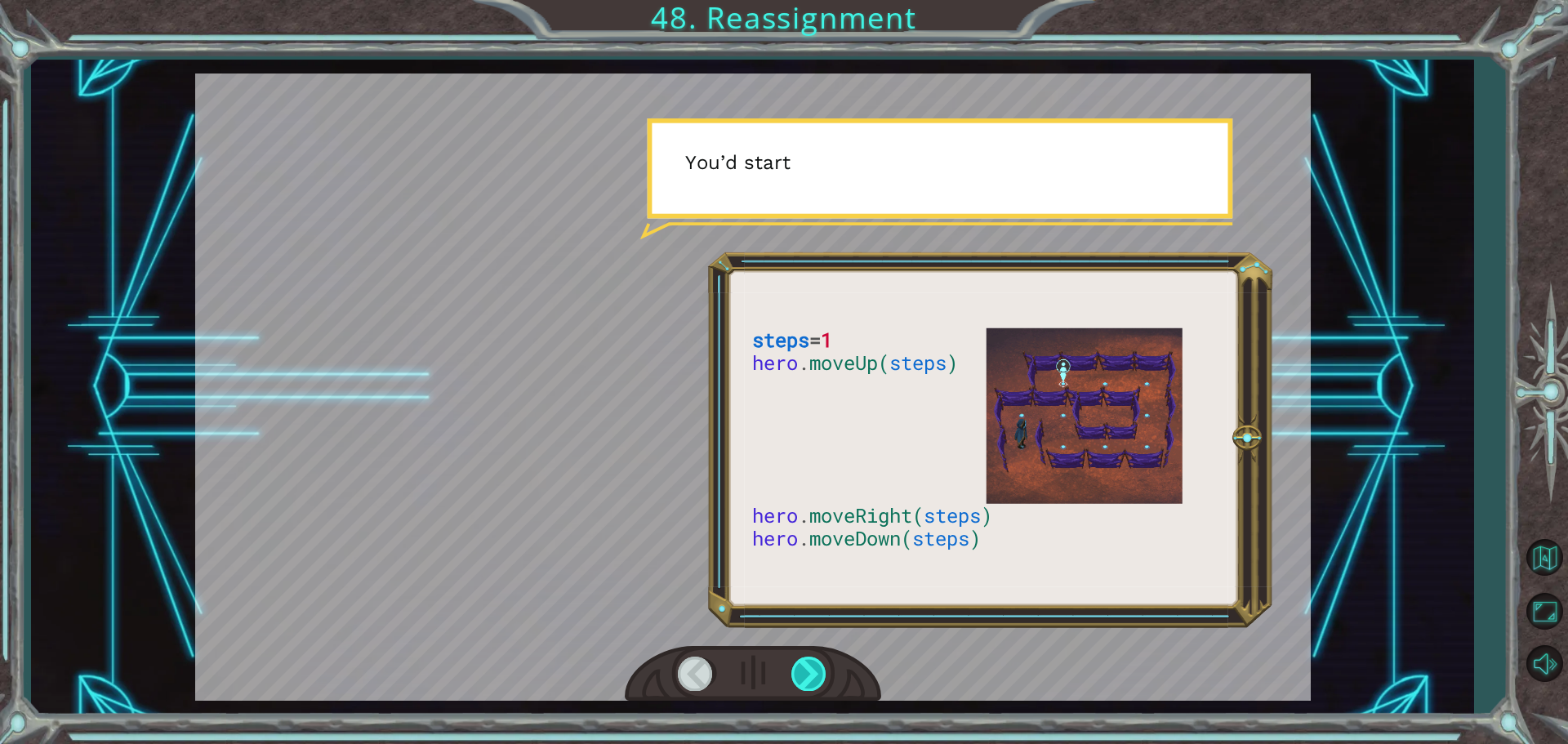
click at [798, 668] on div at bounding box center [809, 673] width 36 height 34
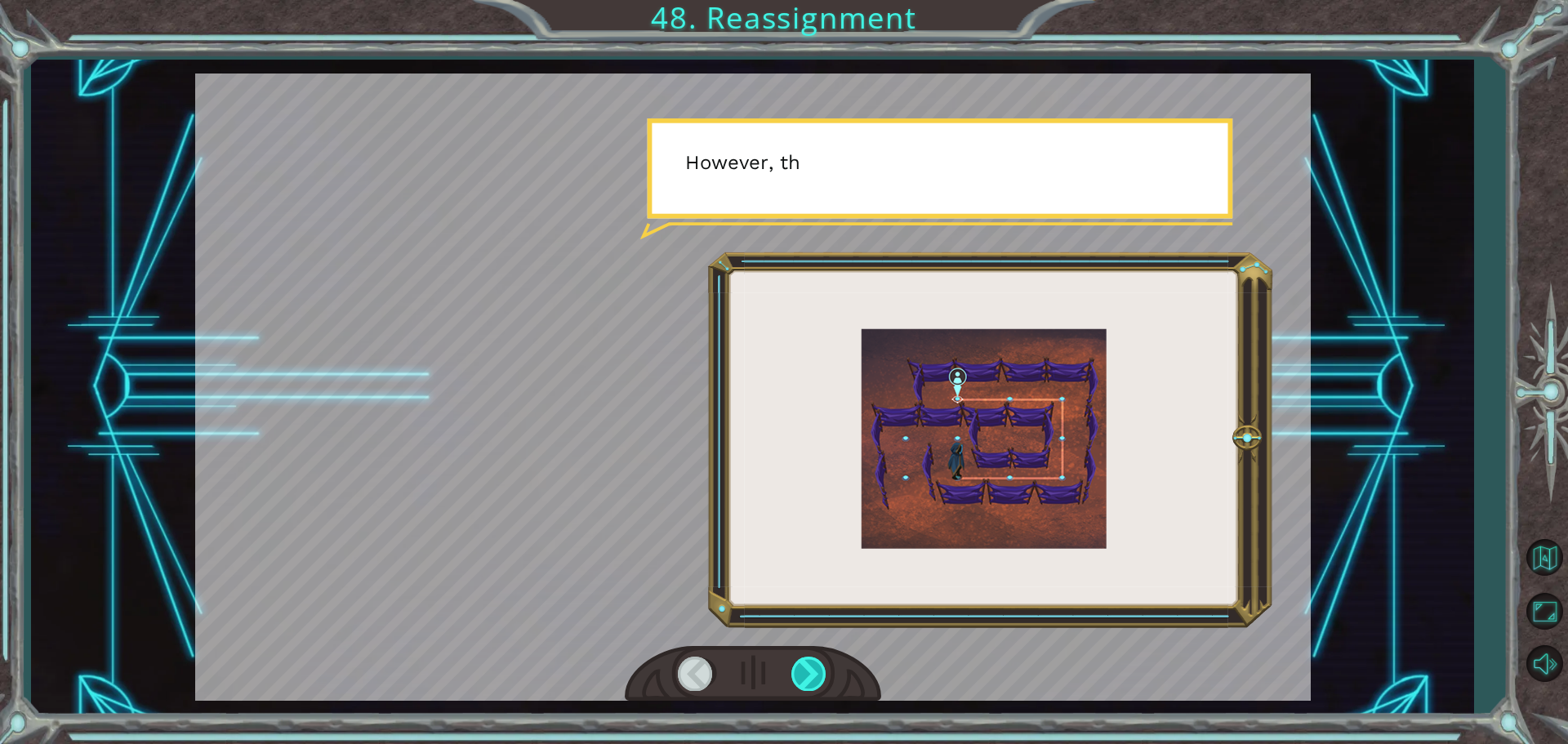
click at [798, 668] on div at bounding box center [809, 673] width 36 height 34
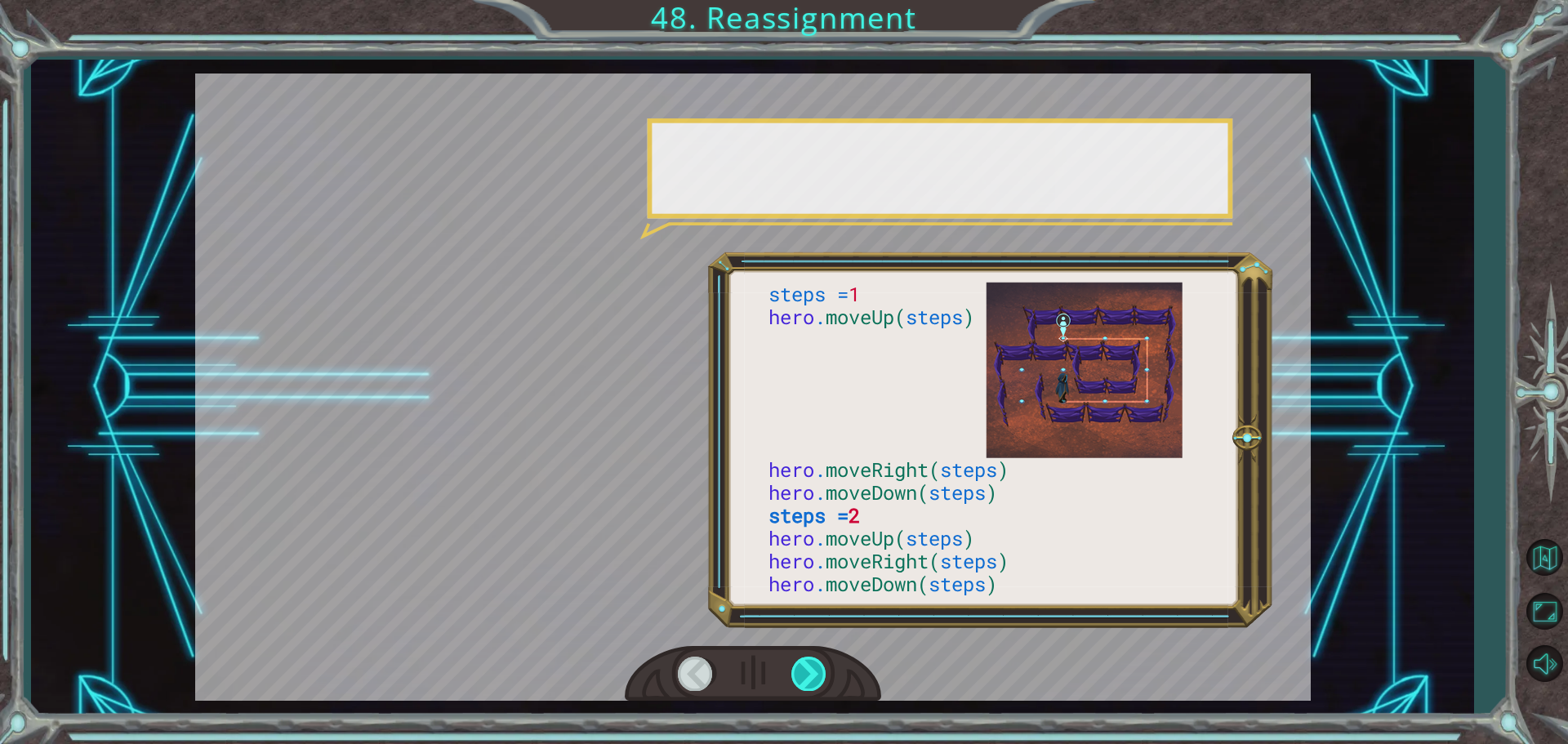
click at [798, 668] on div at bounding box center [809, 673] width 36 height 34
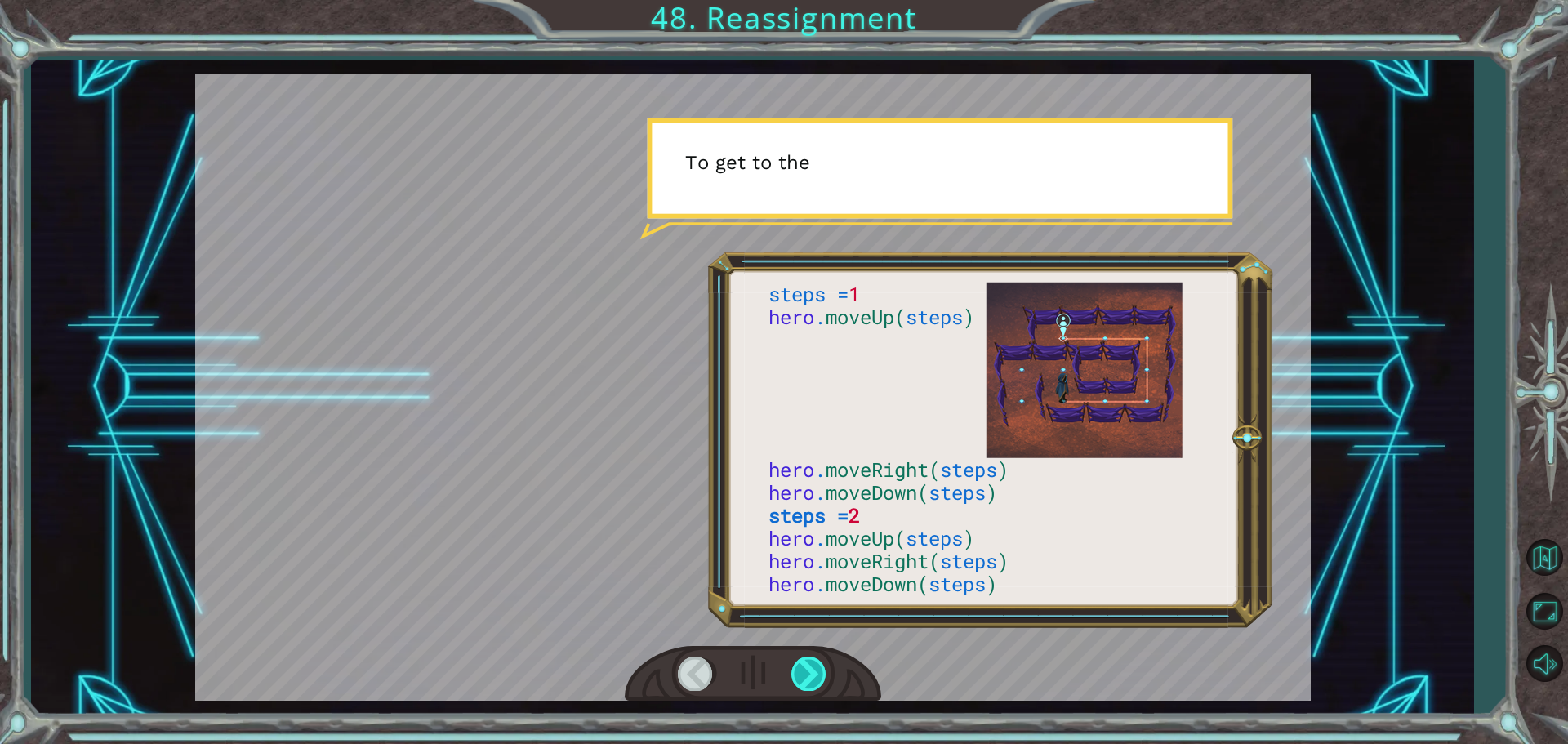
click at [798, 668] on div at bounding box center [809, 673] width 36 height 34
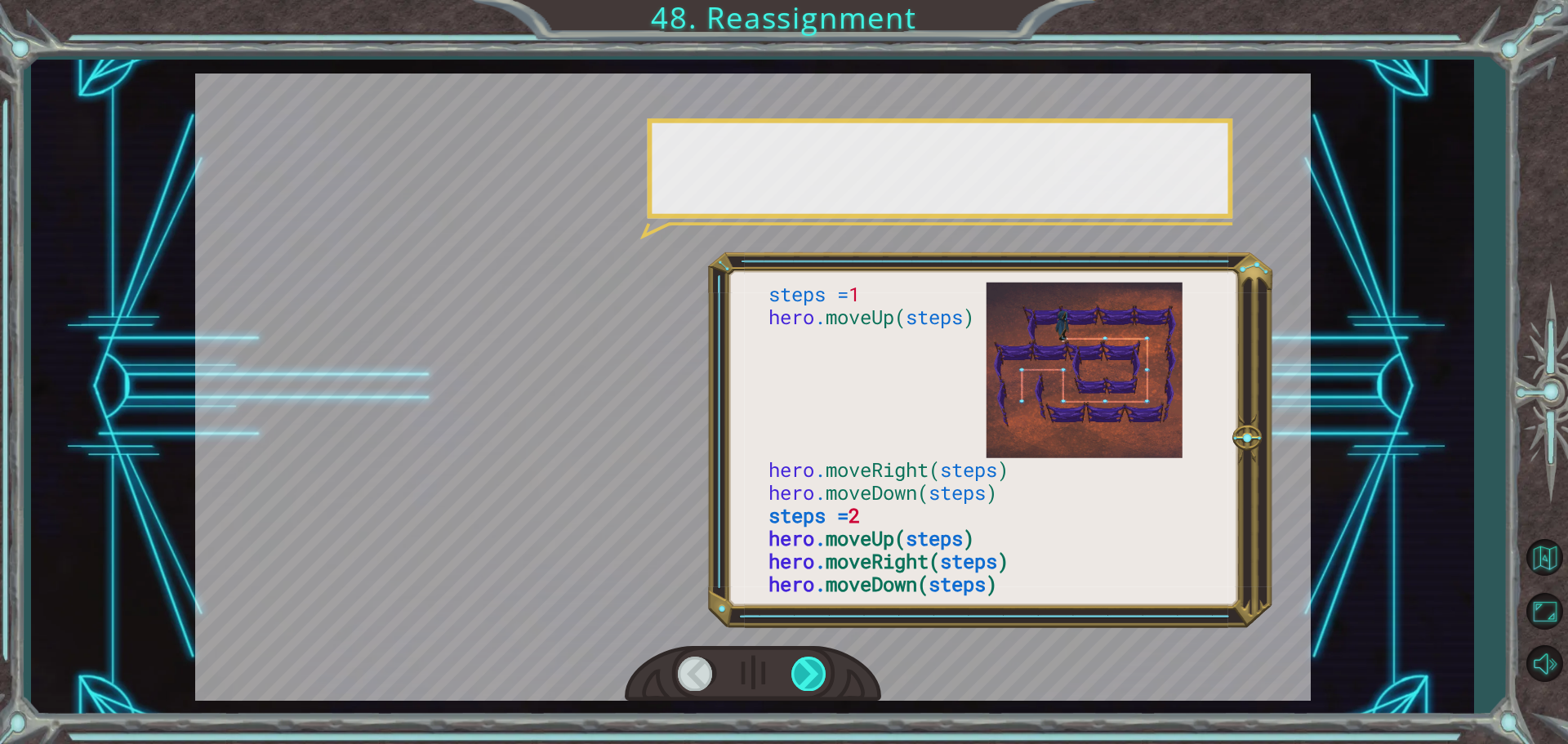
click at [798, 668] on div at bounding box center [809, 673] width 36 height 34
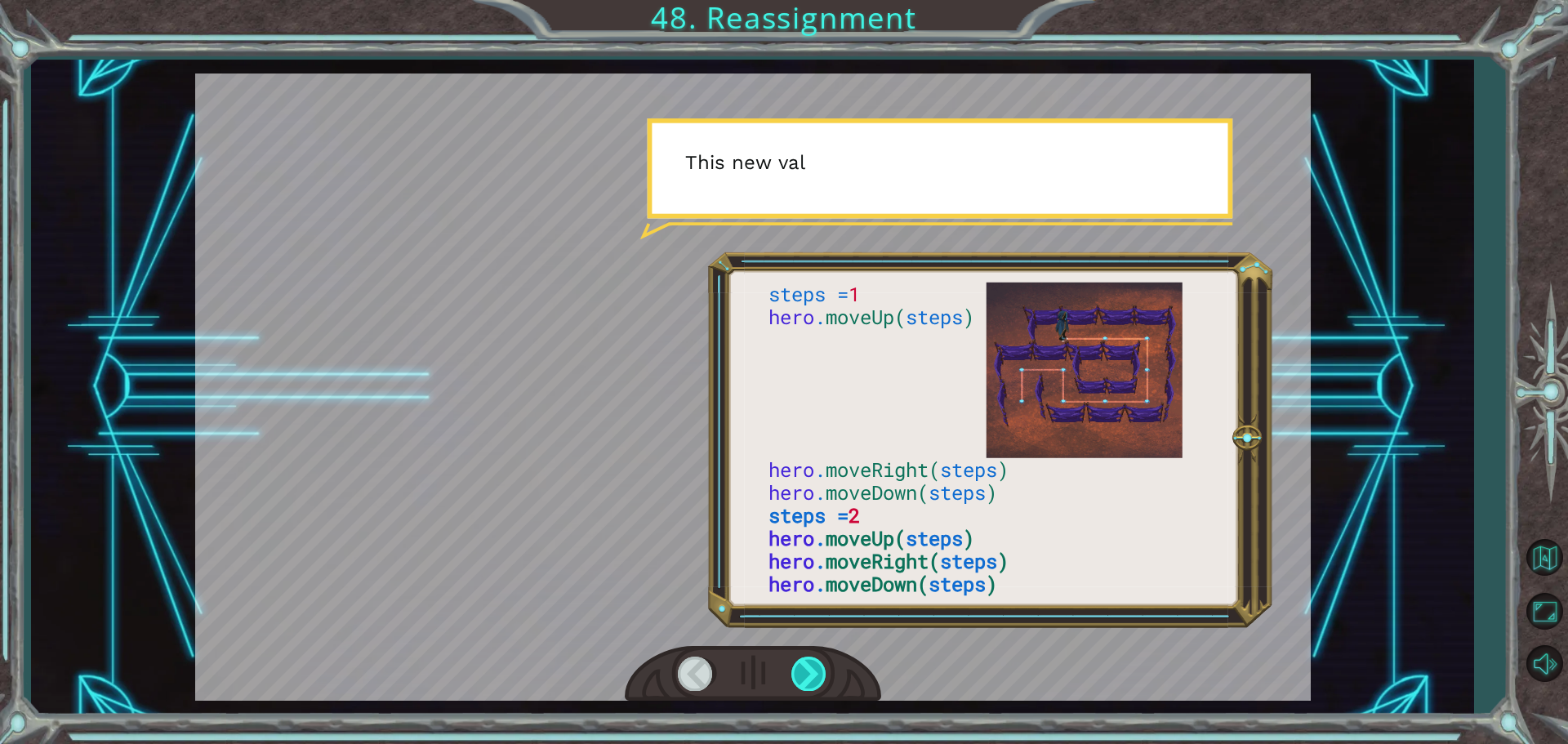
click at [798, 668] on div at bounding box center [809, 673] width 36 height 34
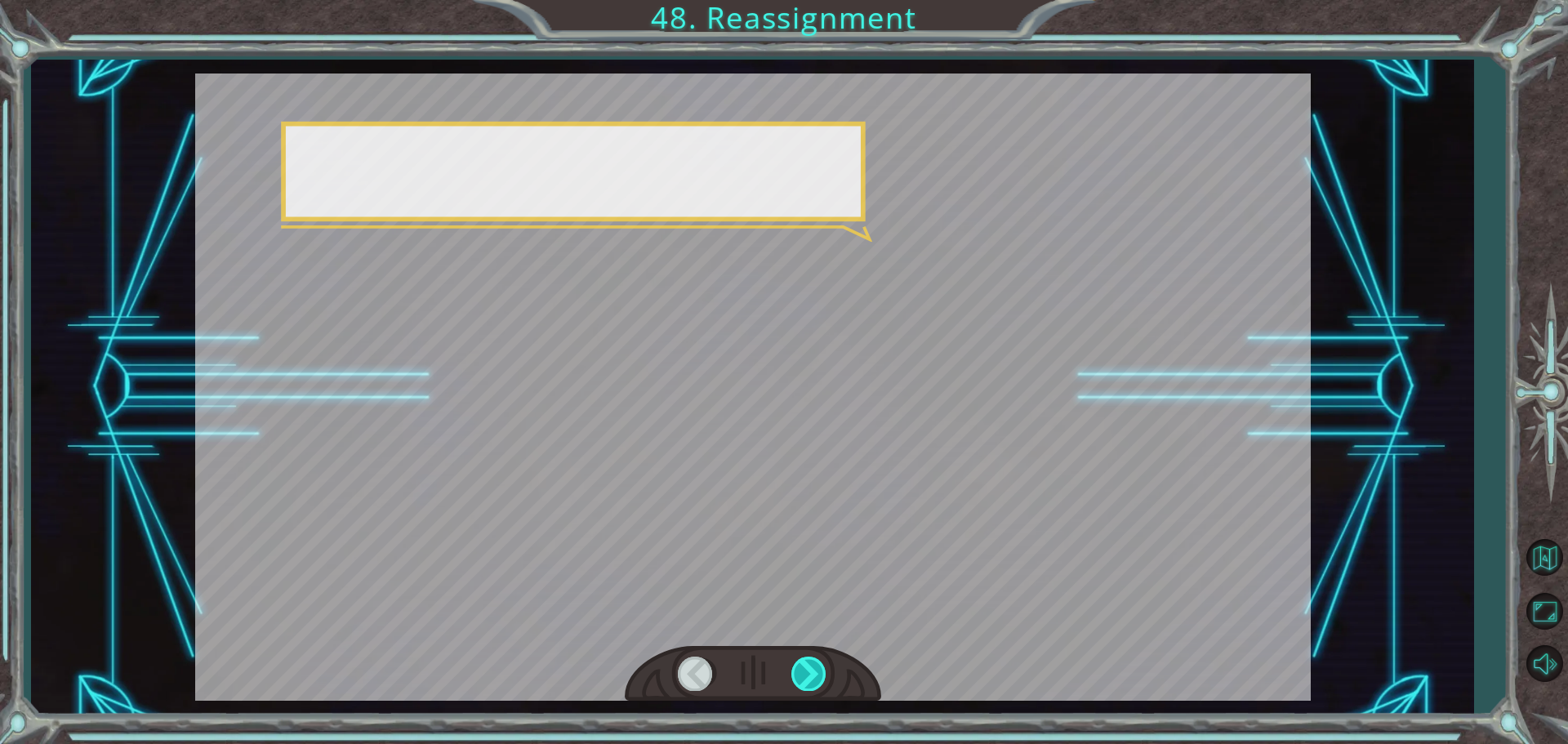
click at [798, 668] on div at bounding box center [809, 673] width 36 height 34
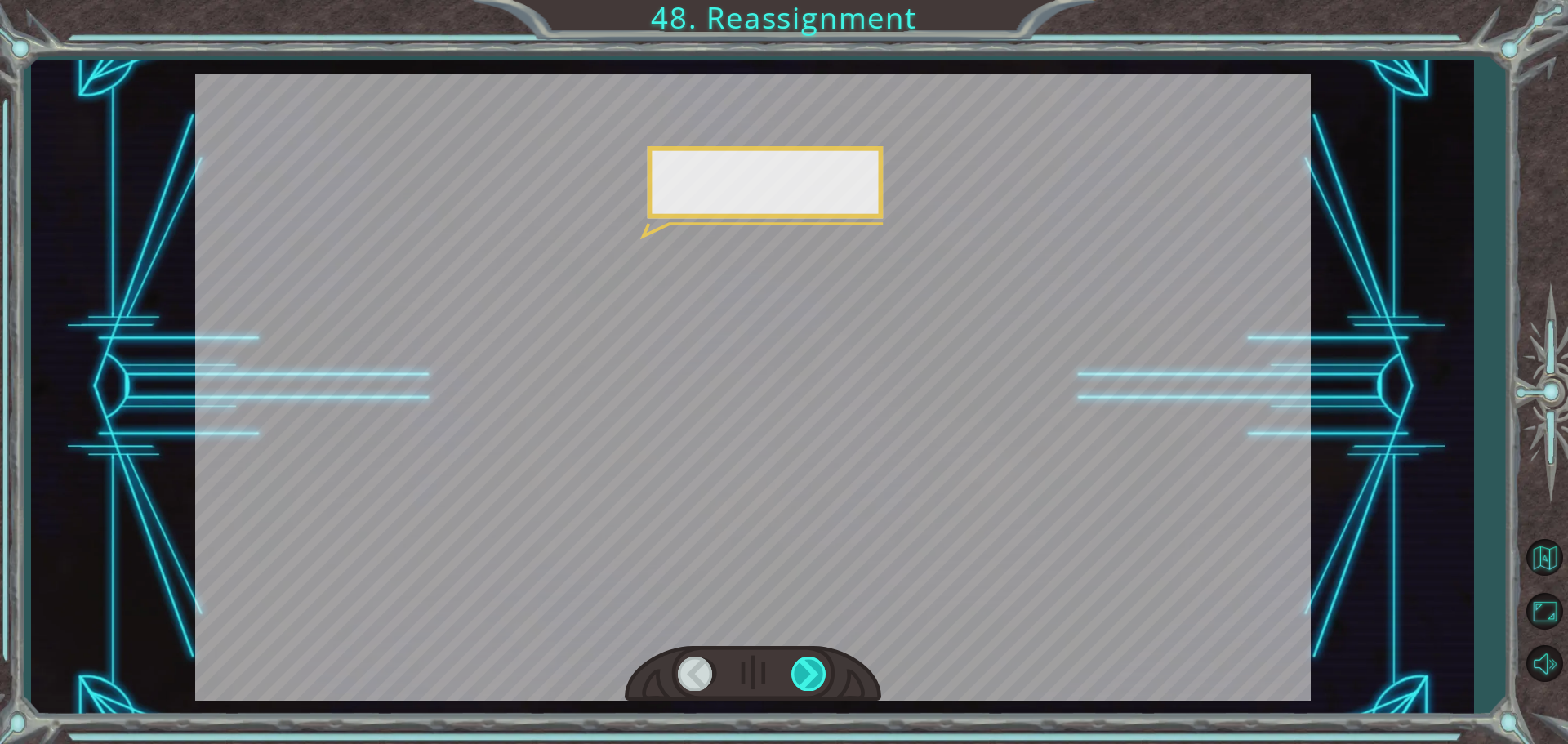
click at [798, 668] on div at bounding box center [809, 673] width 36 height 34
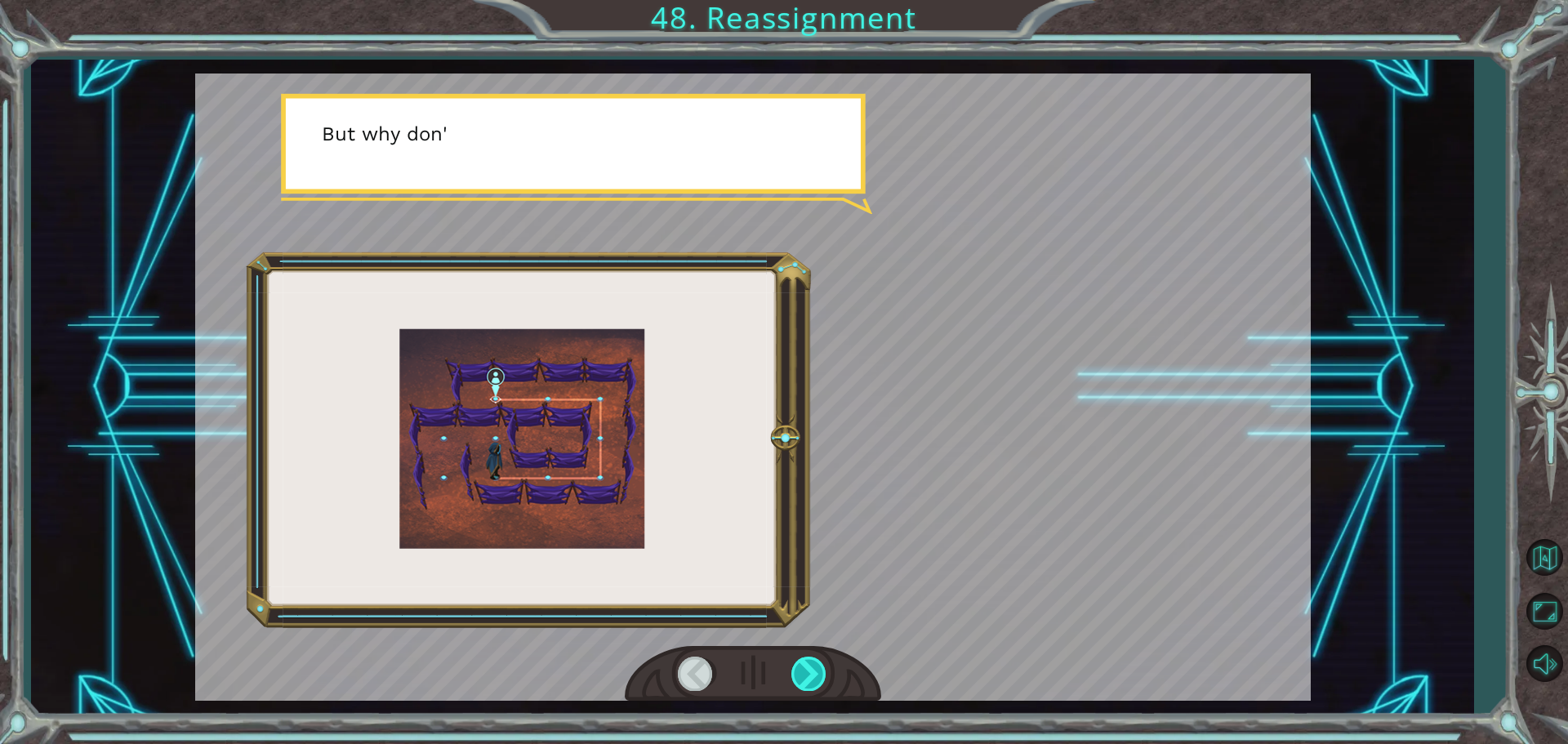
click at [798, 667] on div at bounding box center [809, 673] width 36 height 34
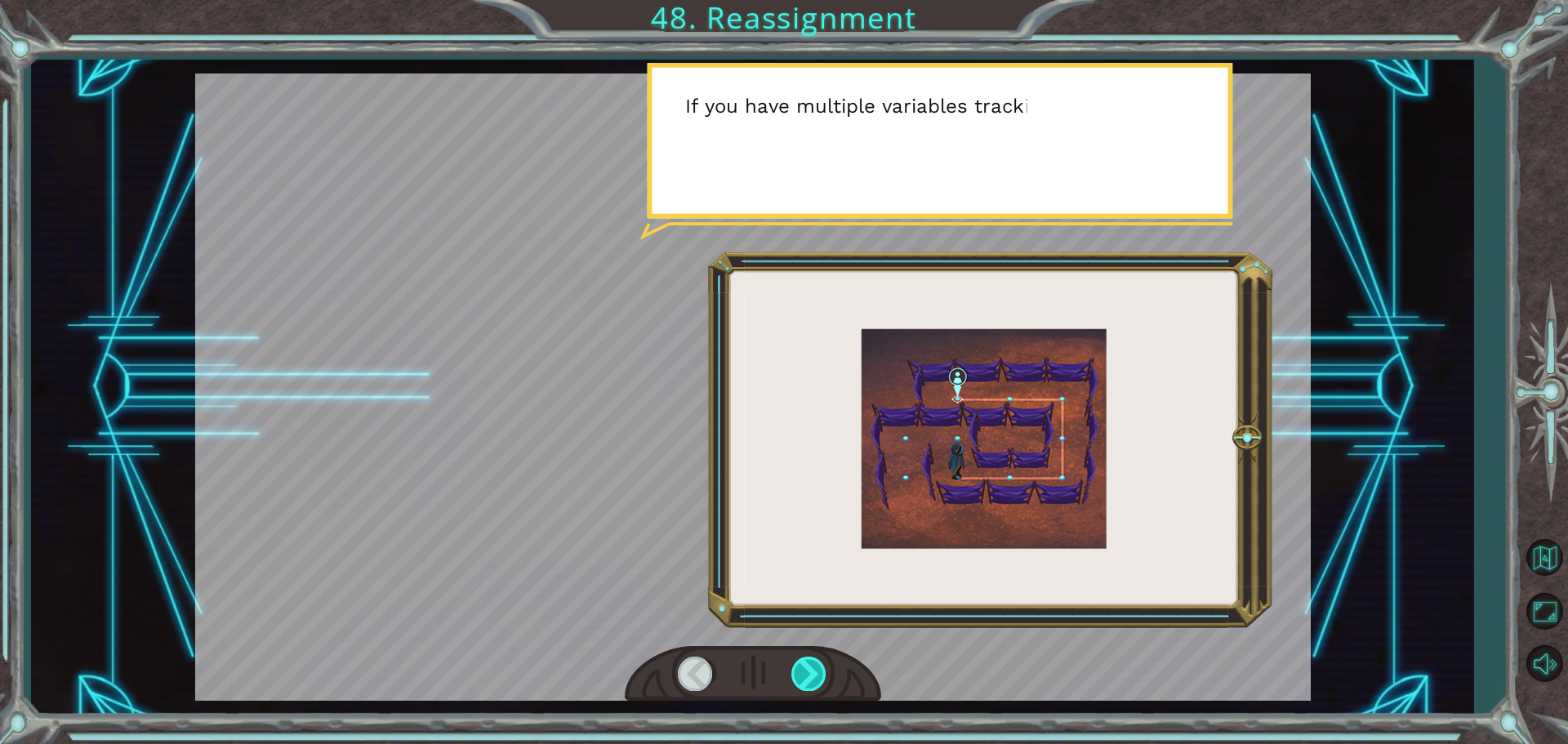
click at [798, 667] on div at bounding box center [809, 673] width 36 height 34
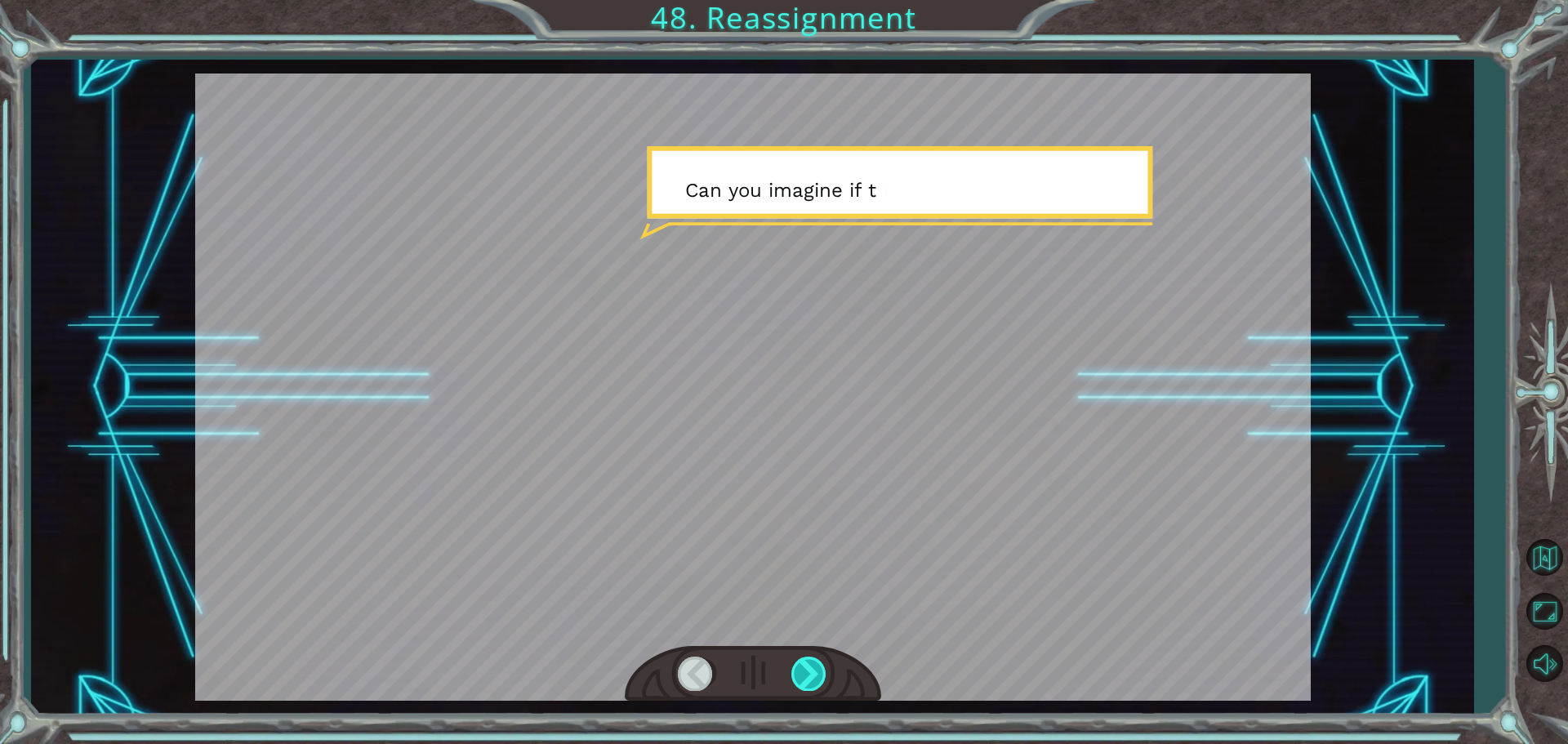
click at [798, 667] on div at bounding box center [809, 673] width 36 height 34
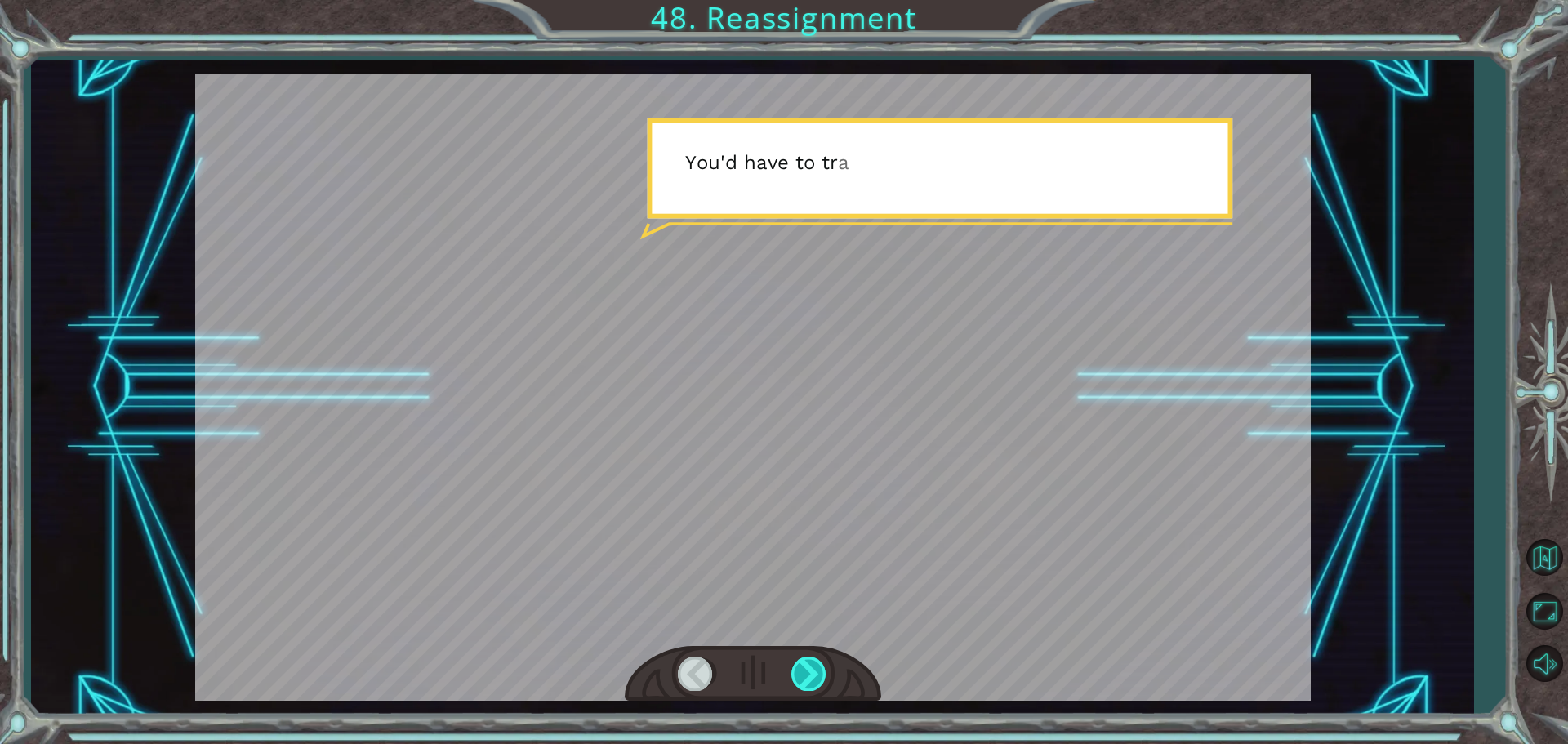
click at [798, 667] on div at bounding box center [809, 673] width 36 height 34
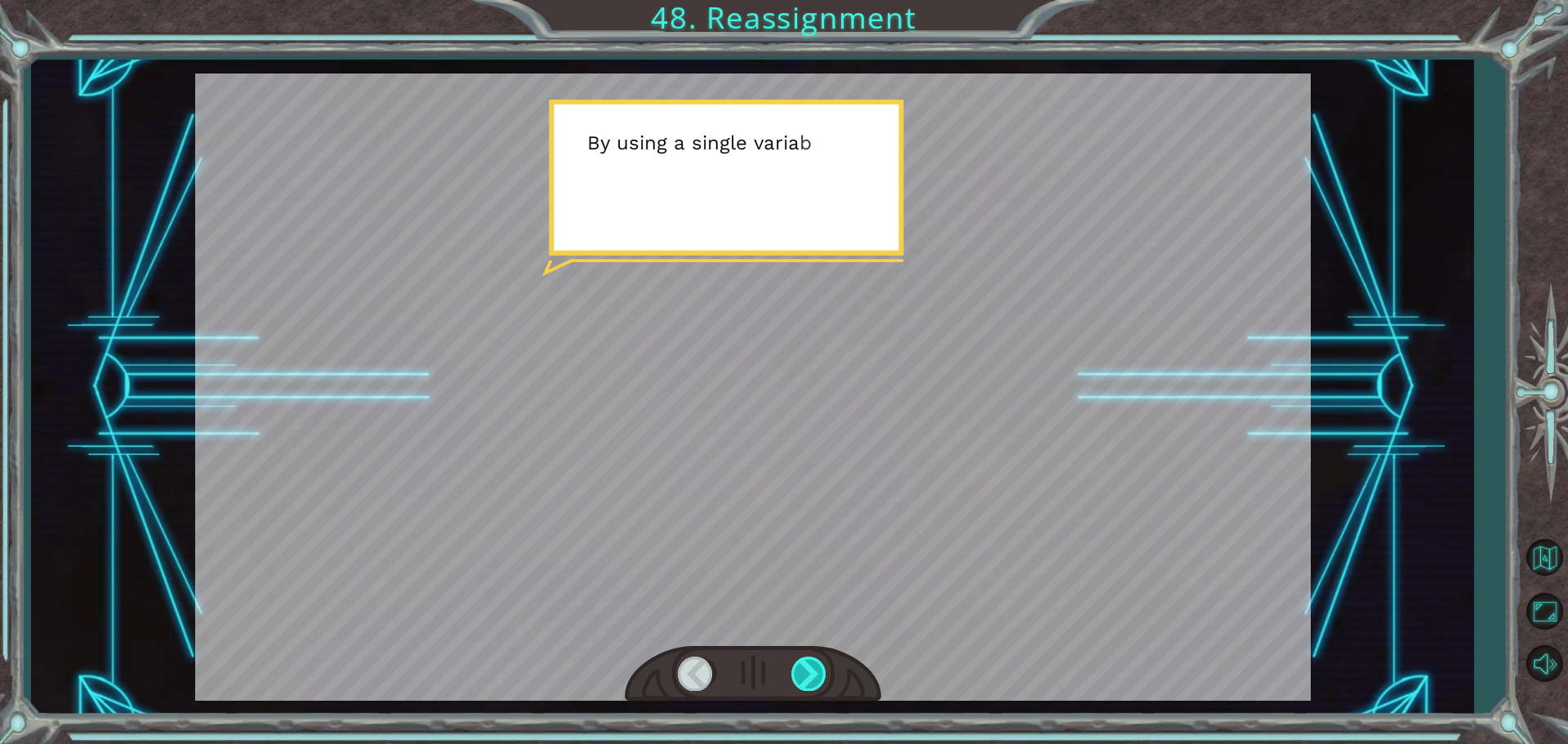
click at [798, 667] on div at bounding box center [809, 673] width 36 height 34
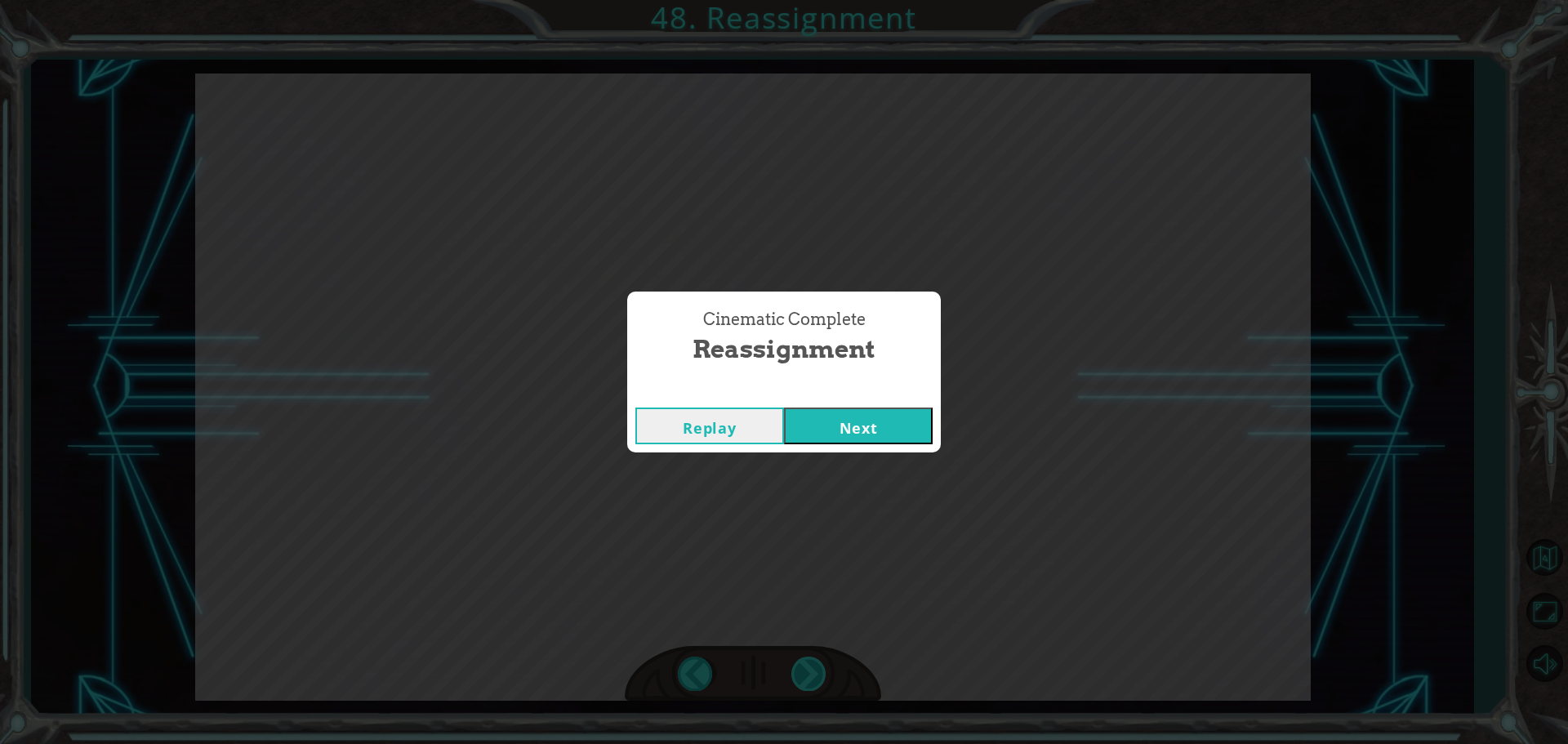
click at [798, 667] on div "Cinematic Complete Reassignment Replay Next" at bounding box center [784, 372] width 1568 height 744
click at [853, 422] on button "Next" at bounding box center [858, 426] width 148 height 36
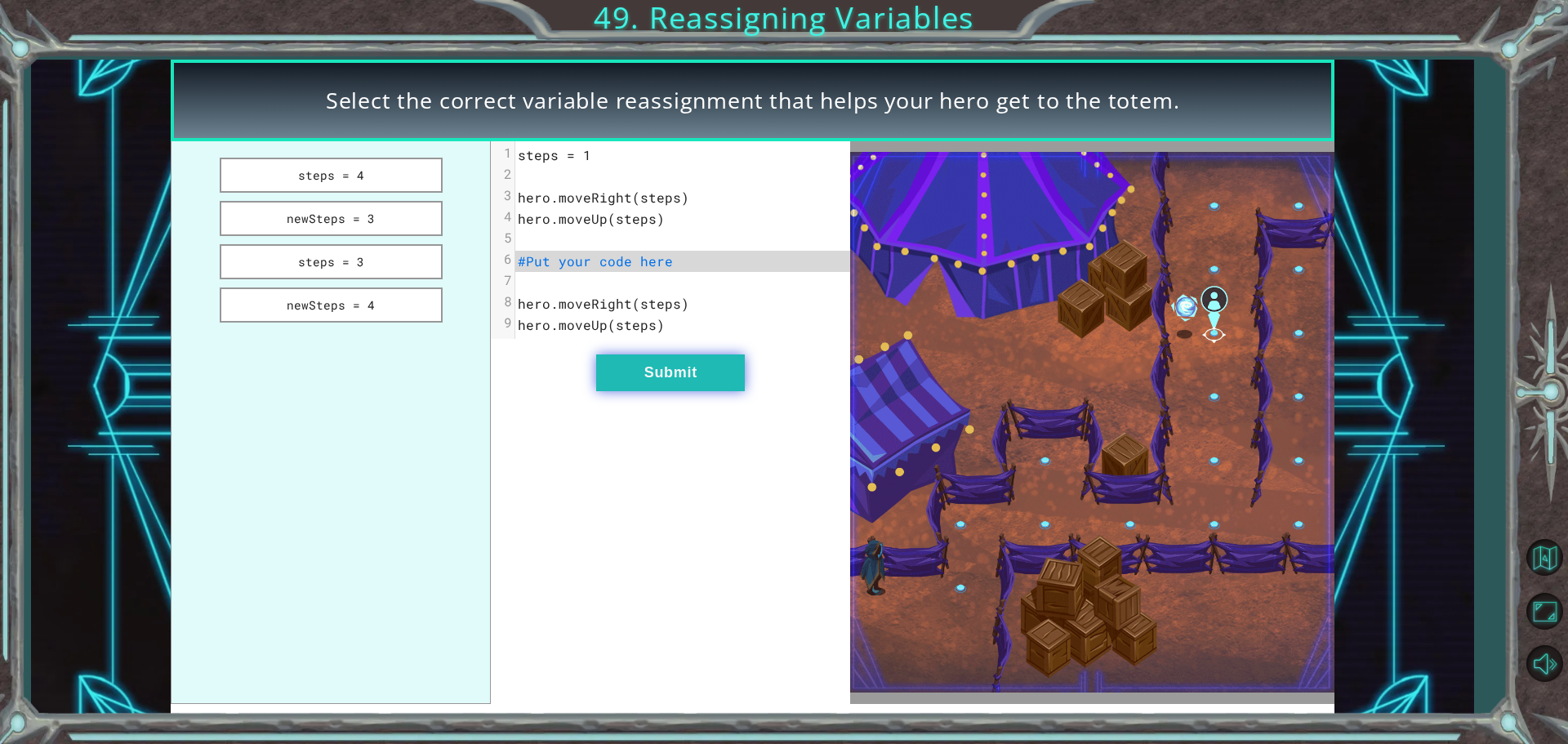
click at [700, 388] on button "Submit" at bounding box center [669, 373] width 148 height 36
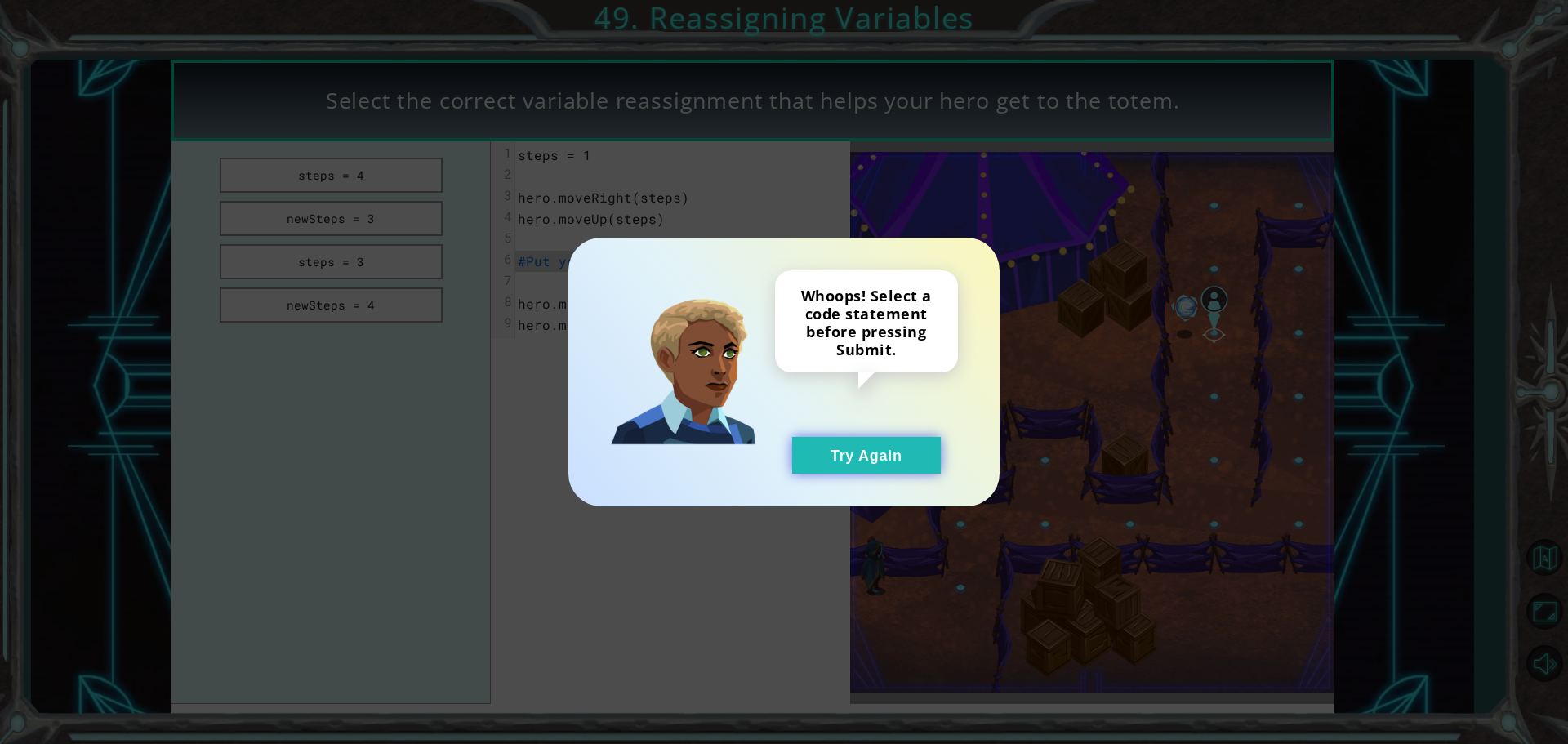
click at [930, 457] on button "Try Again" at bounding box center [866, 455] width 148 height 36
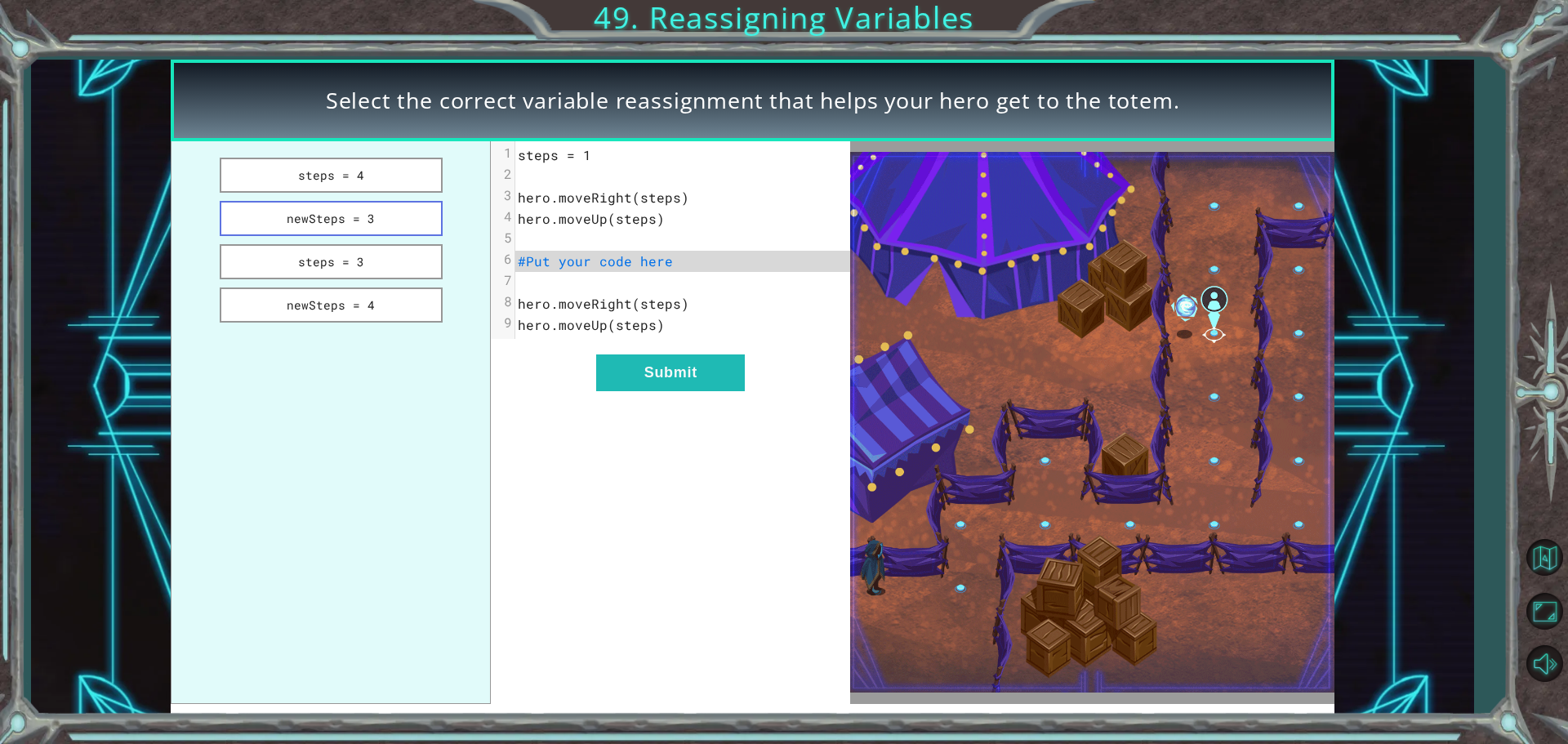
click at [377, 212] on button "newSteps = 3" at bounding box center [331, 218] width 223 height 35
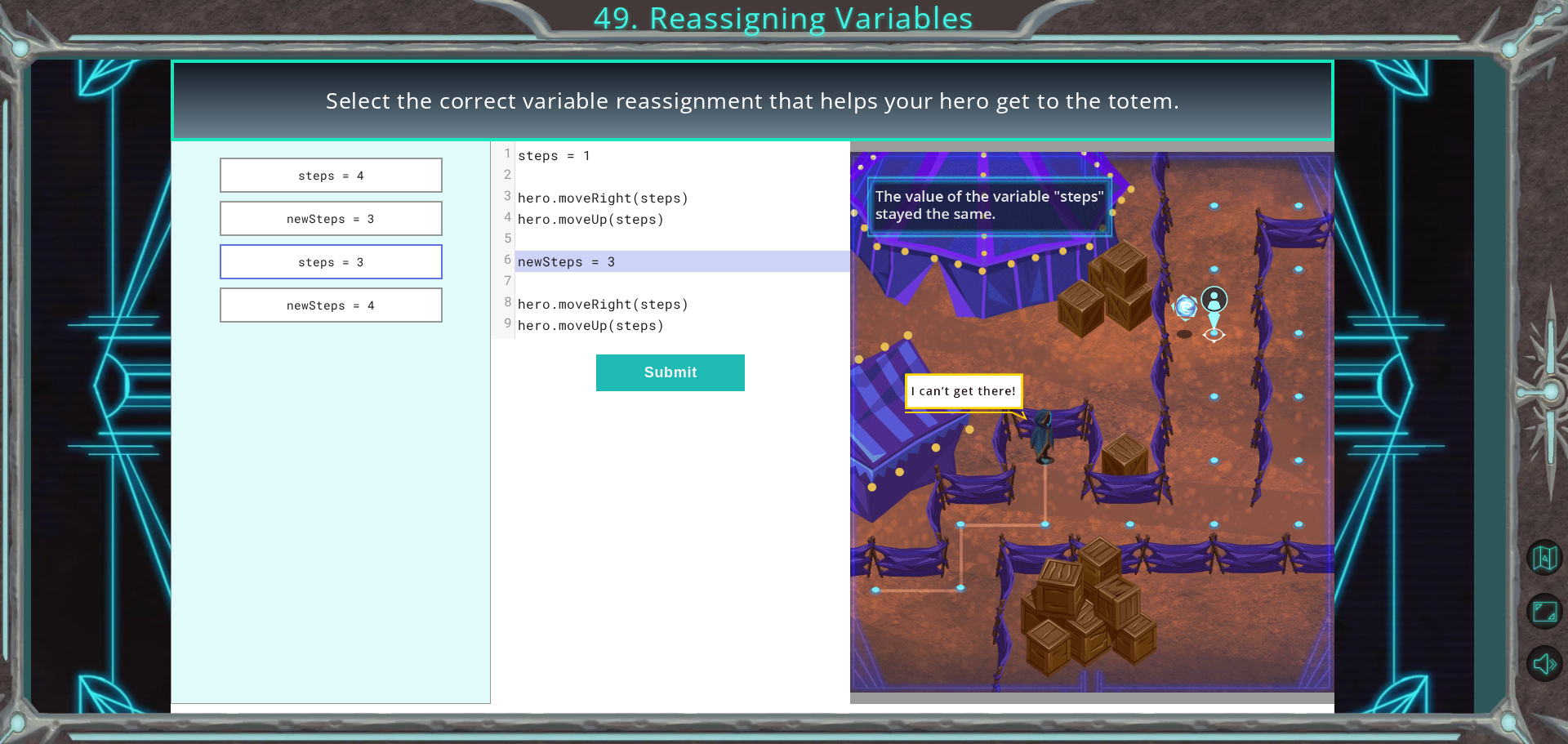
click at [370, 260] on button "steps = 3" at bounding box center [331, 261] width 223 height 35
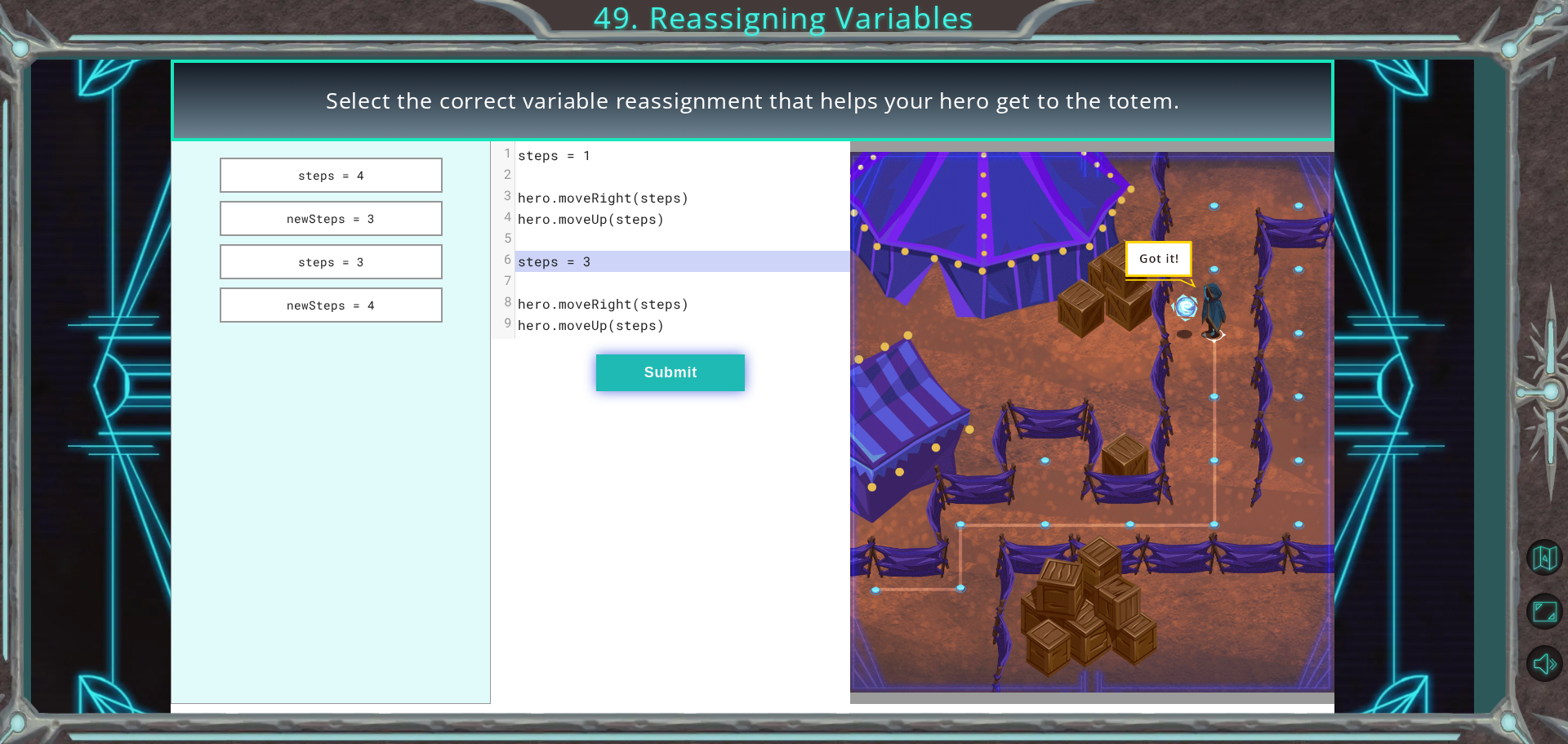
click at [699, 364] on button "Submit" at bounding box center [669, 373] width 148 height 36
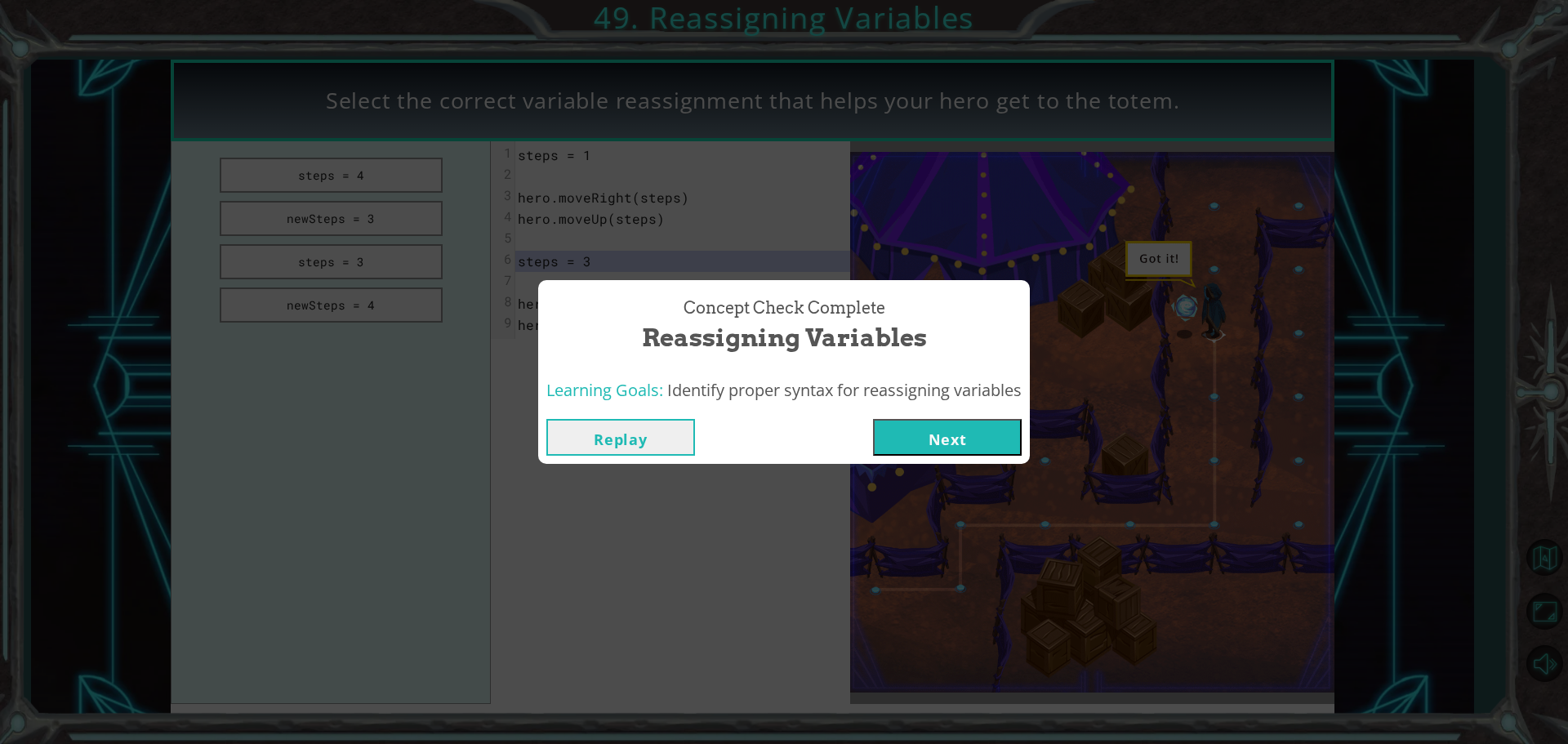
click at [939, 419] on button "Next" at bounding box center [947, 437] width 148 height 36
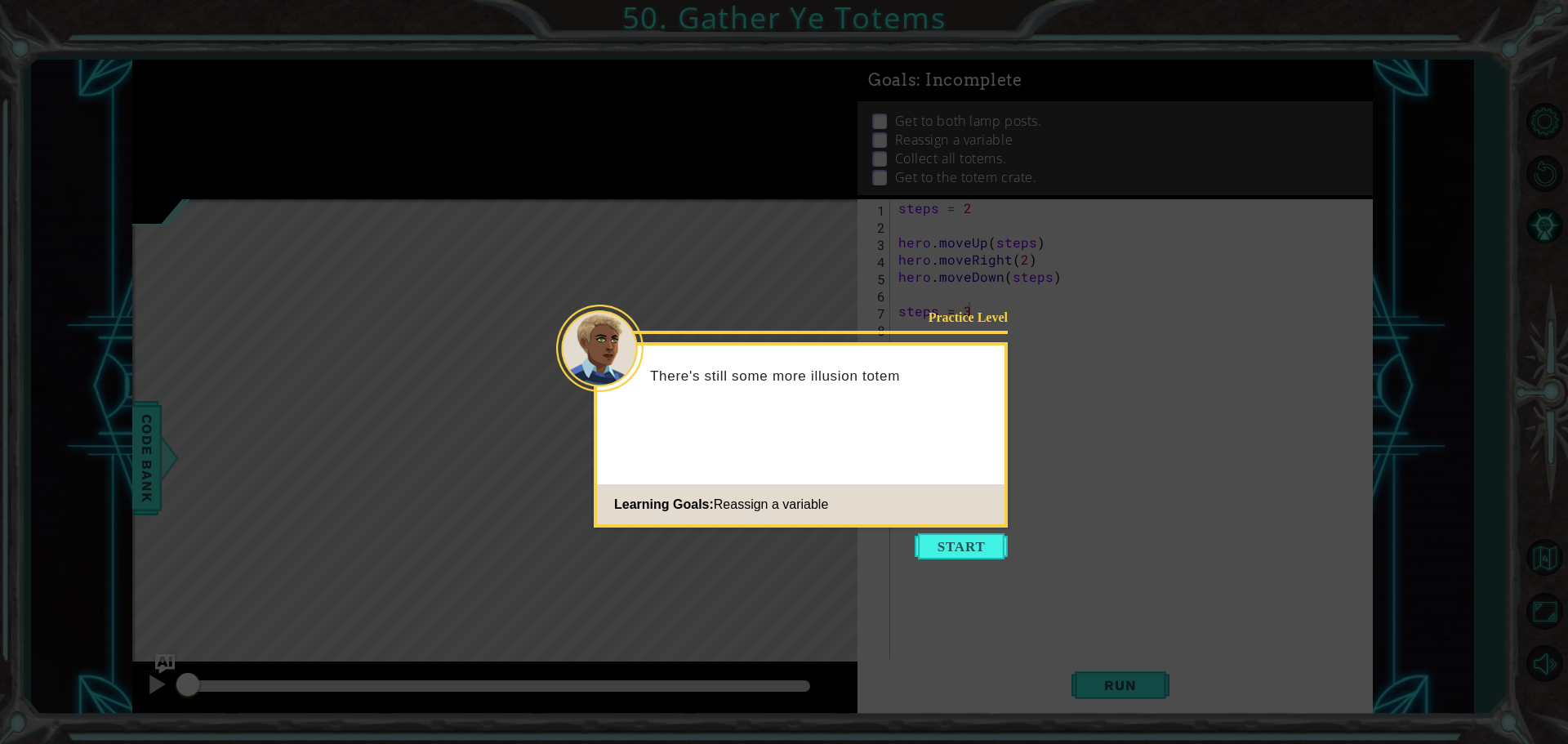
click at [956, 541] on button "Start" at bounding box center [961, 546] width 93 height 26
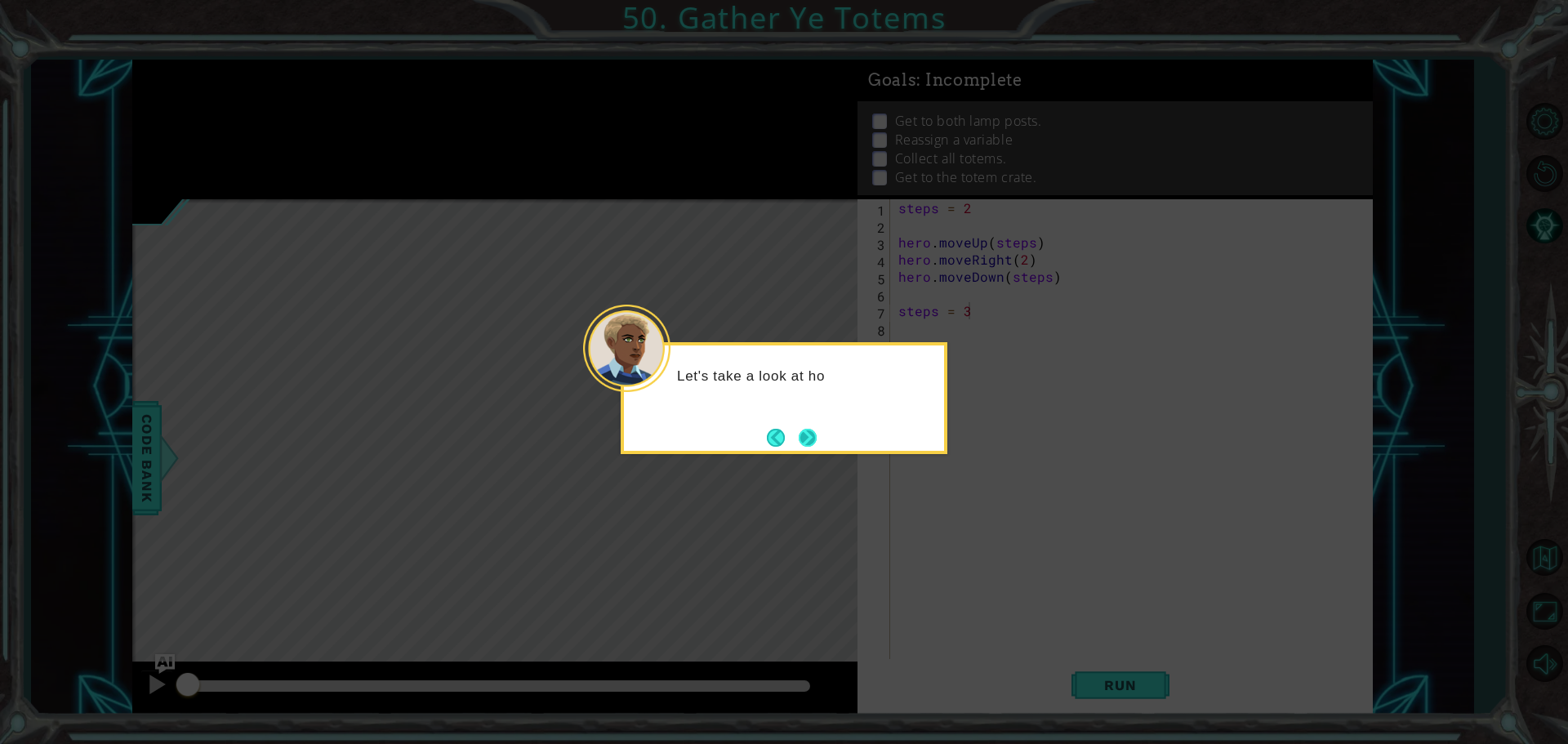
click at [813, 447] on button "Next" at bounding box center [808, 437] width 18 height 18
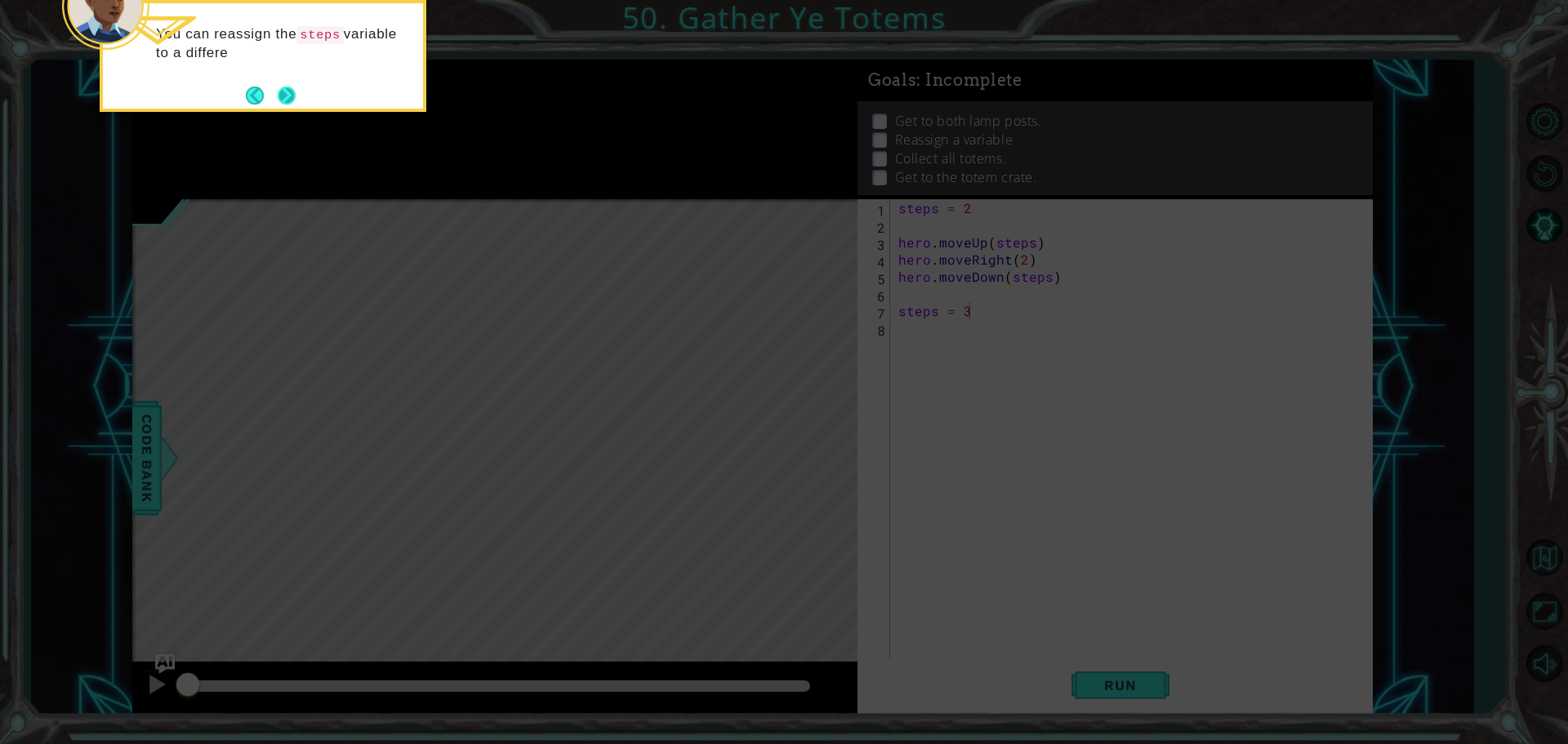
click at [284, 96] on button "Next" at bounding box center [286, 96] width 18 height 18
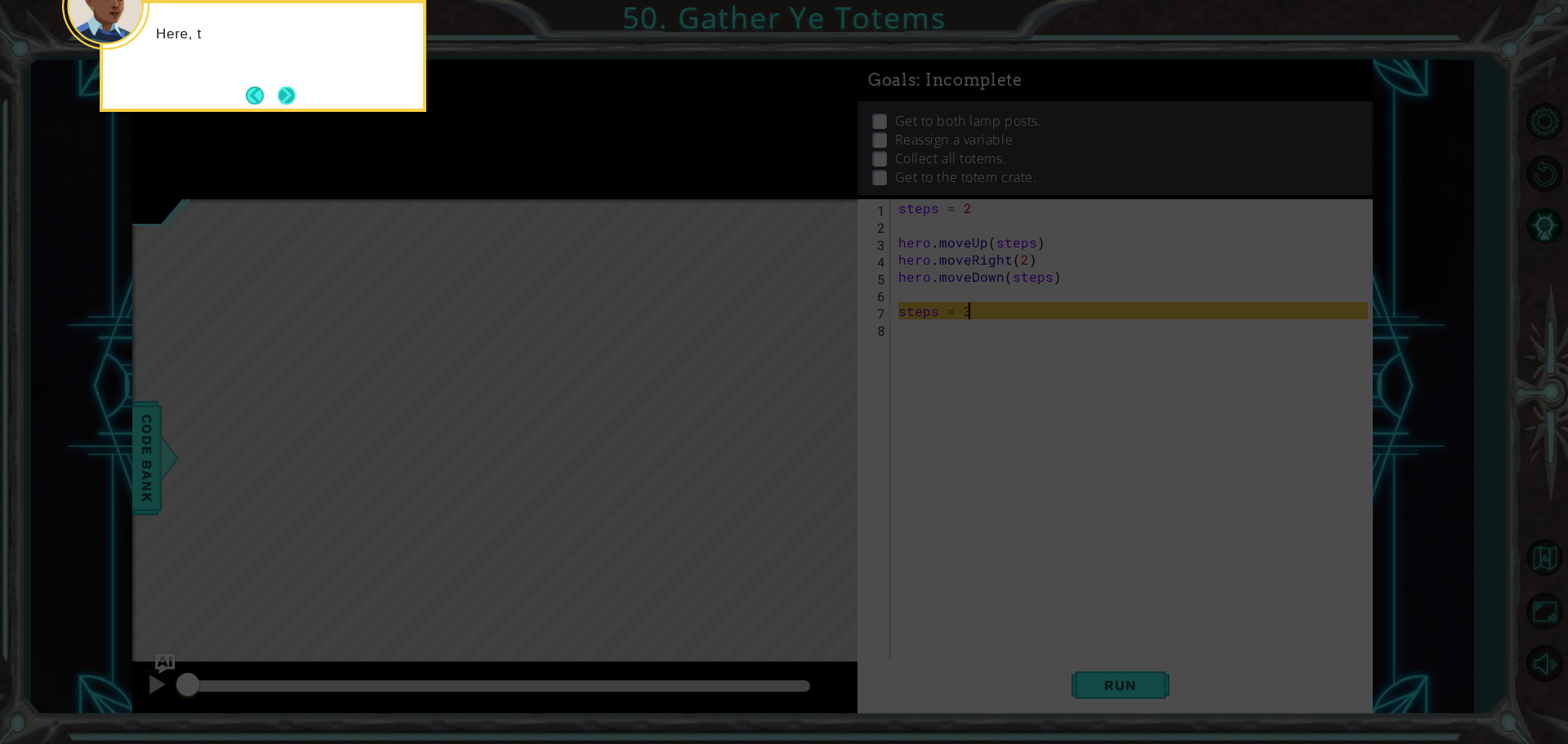
click at [287, 96] on button "Next" at bounding box center [286, 96] width 18 height 18
click at [283, 93] on button "Next" at bounding box center [286, 96] width 18 height 18
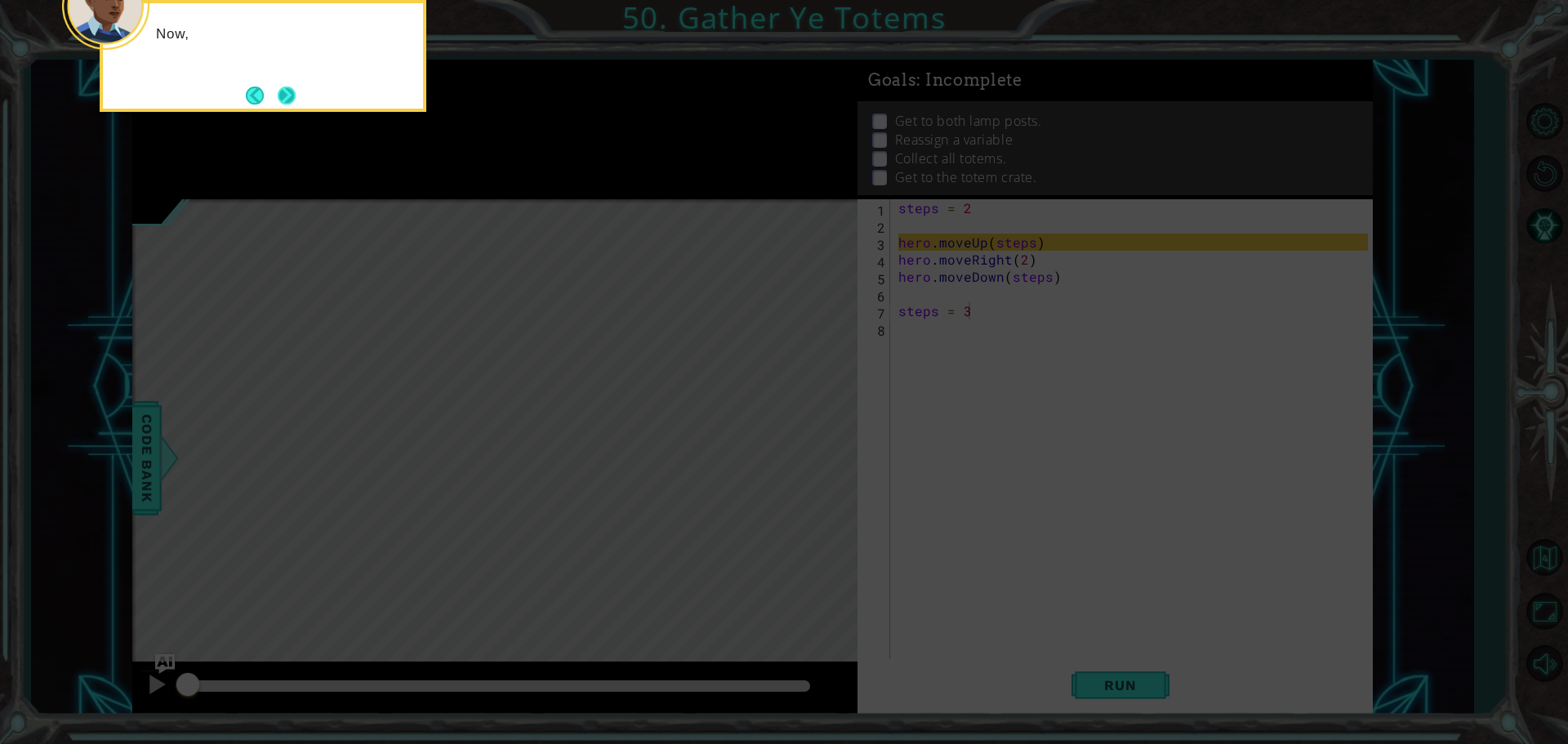
click at [282, 91] on button "Next" at bounding box center [286, 96] width 18 height 18
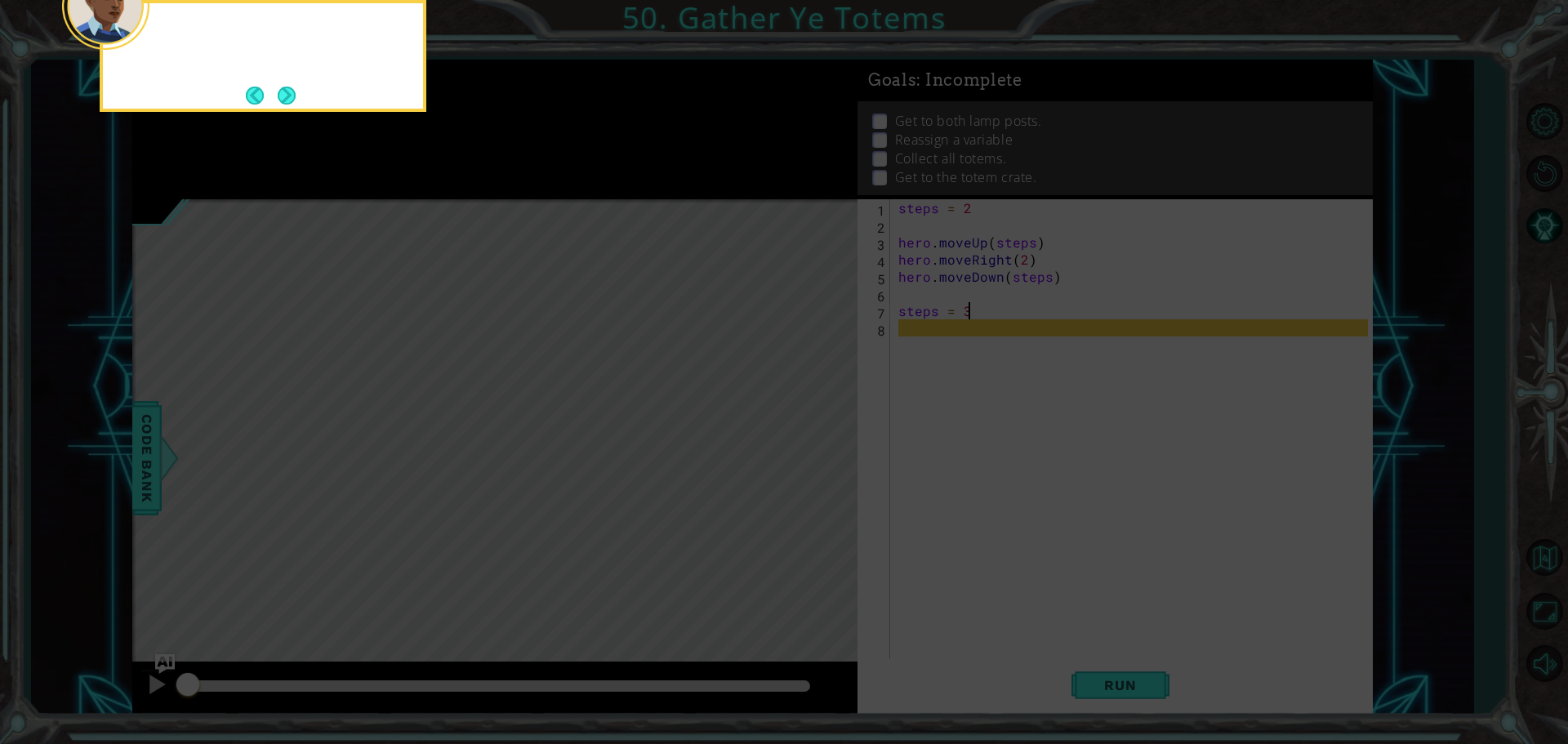
click at [282, 91] on button "Next" at bounding box center [286, 96] width 18 height 18
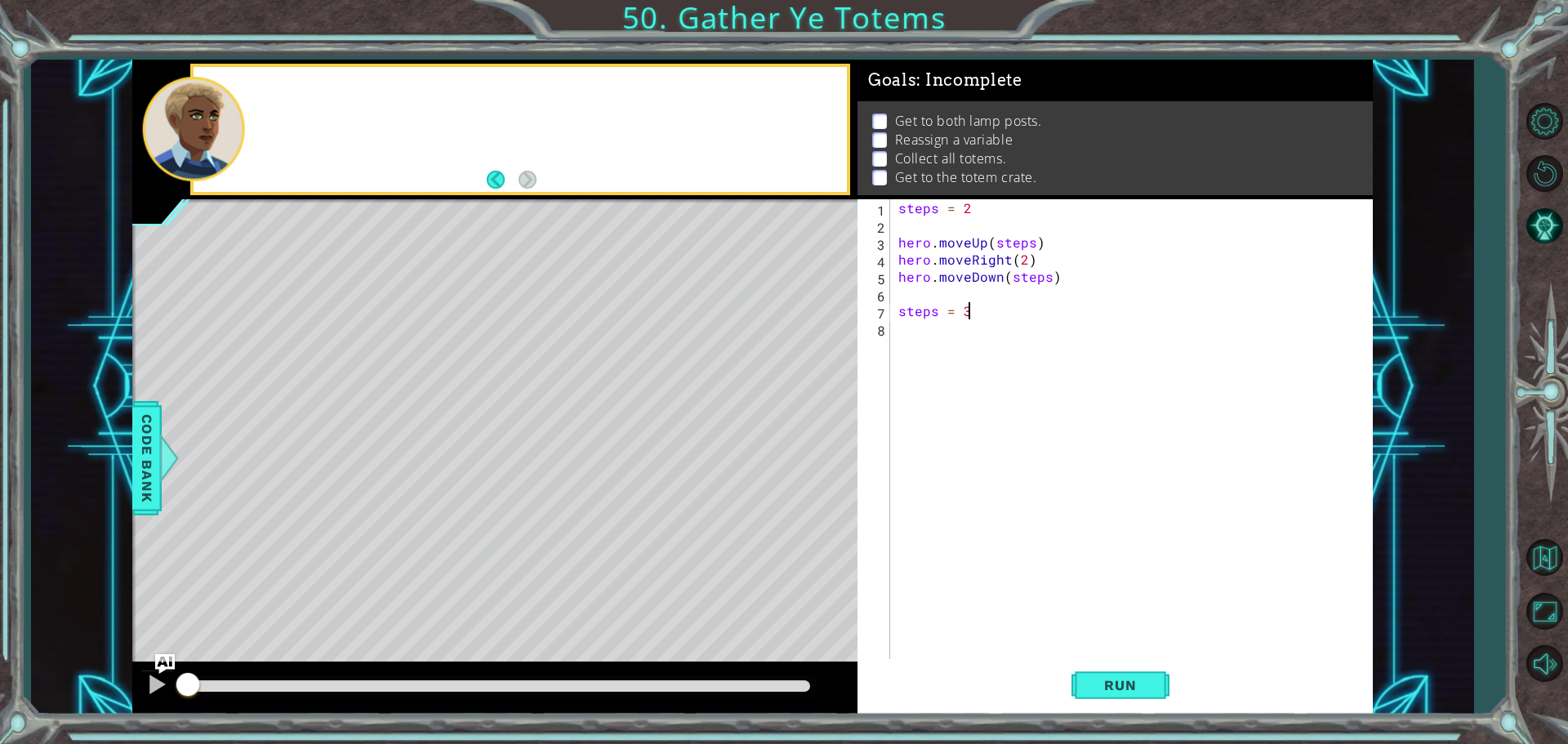
click at [282, 91] on div at bounding box center [520, 129] width 653 height 125
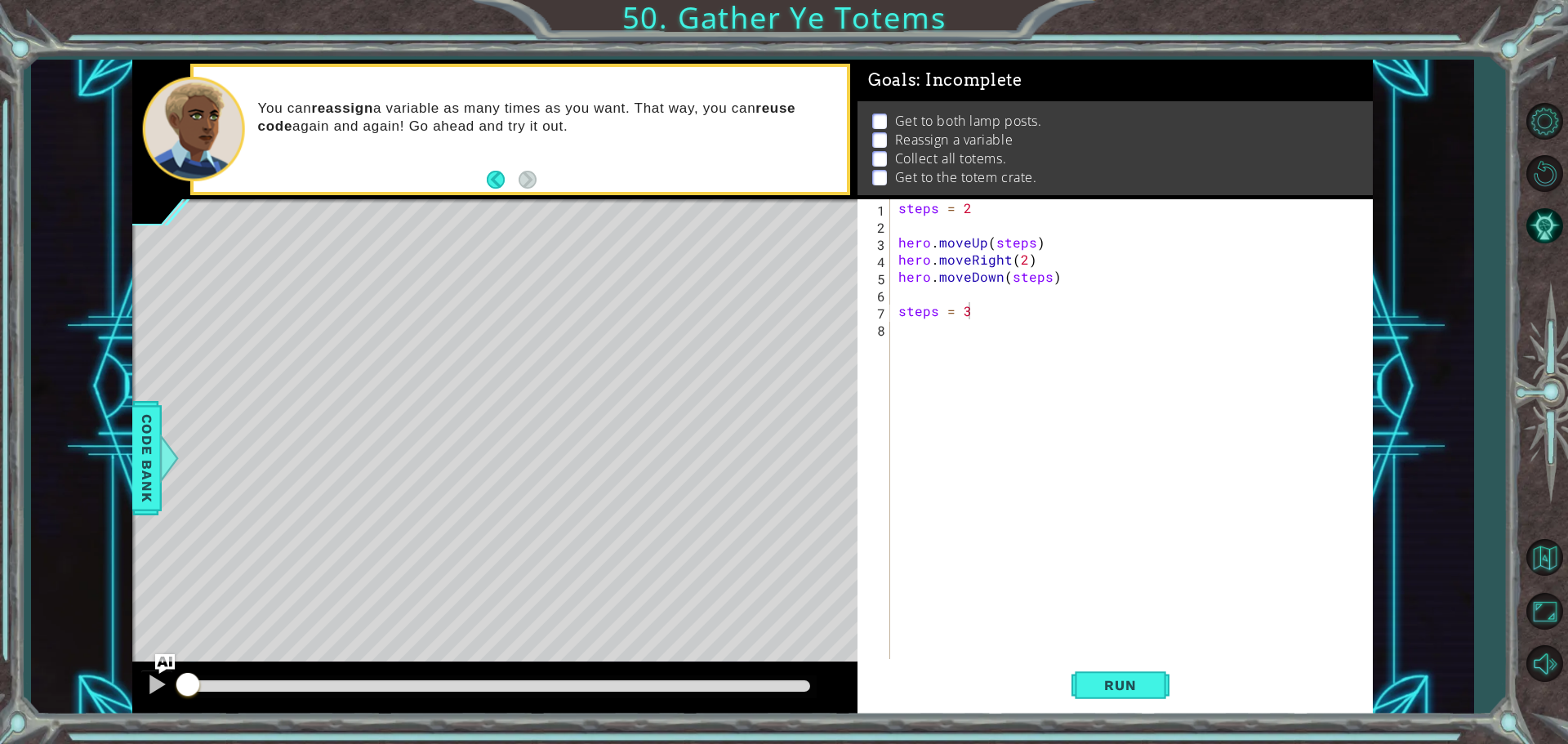
drag, startPoint x: 604, startPoint y: 536, endPoint x: 589, endPoint y: 556, distance: 25.0
click at [589, 556] on div "Level Map" at bounding box center [509, 439] width 755 height 481
drag, startPoint x: 1098, startPoint y: 690, endPoint x: 1086, endPoint y: 685, distance: 13.0
click at [1097, 690] on span "Run" at bounding box center [1120, 685] width 65 height 16
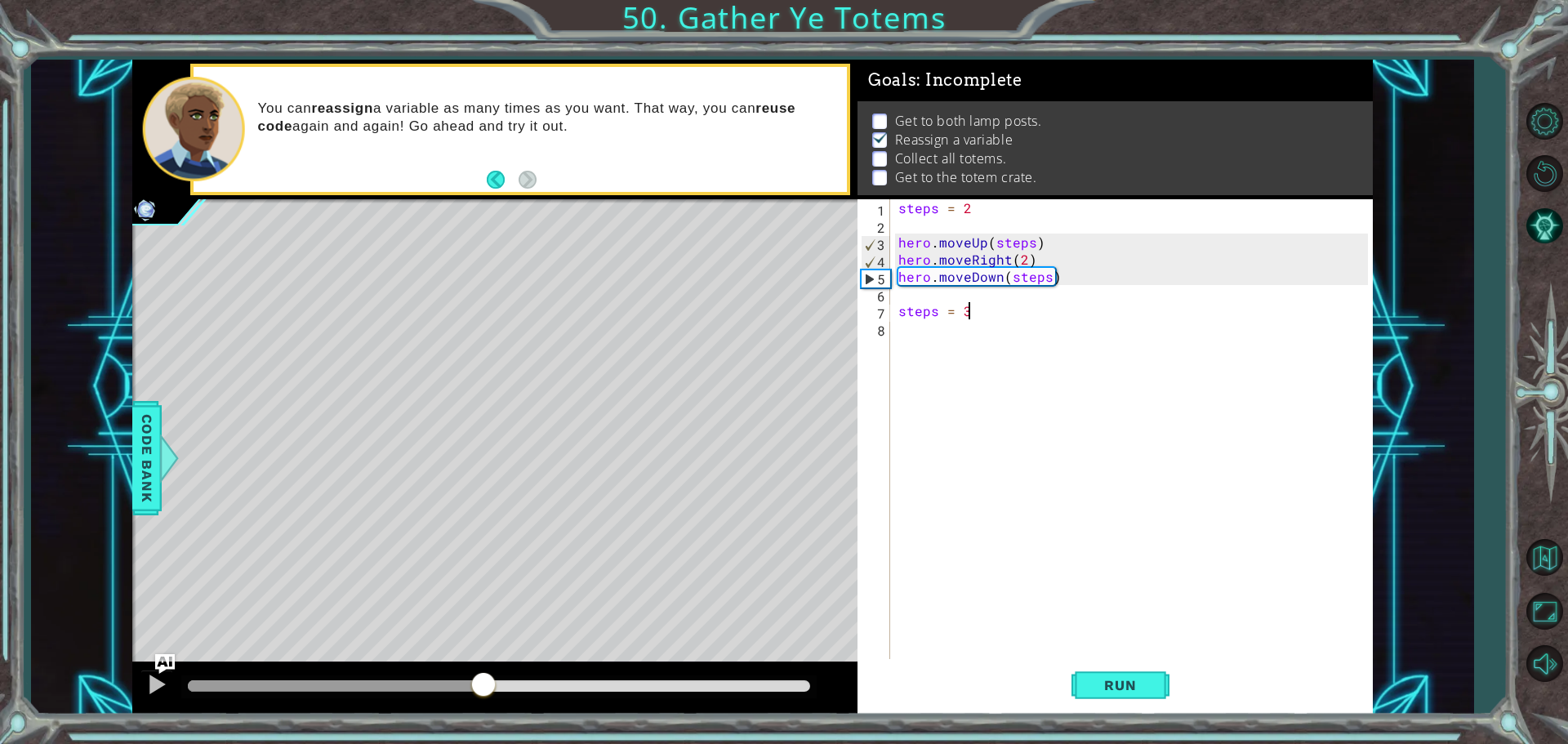
drag, startPoint x: 390, startPoint y: 679, endPoint x: 249, endPoint y: 684, distance: 141.1
click at [468, 692] on div at bounding box center [483, 686] width 29 height 29
click at [157, 649] on div "Level Map" at bounding box center [509, 439] width 755 height 481
drag, startPoint x: 164, startPoint y: 652, endPoint x: 168, endPoint y: 637, distance: 15.5
click at [168, 637] on div "1 ההההההההההההההההההההההההההההההההההההההההההההההההההההההההההההההההההההההההההההה…" at bounding box center [752, 387] width 1241 height 655
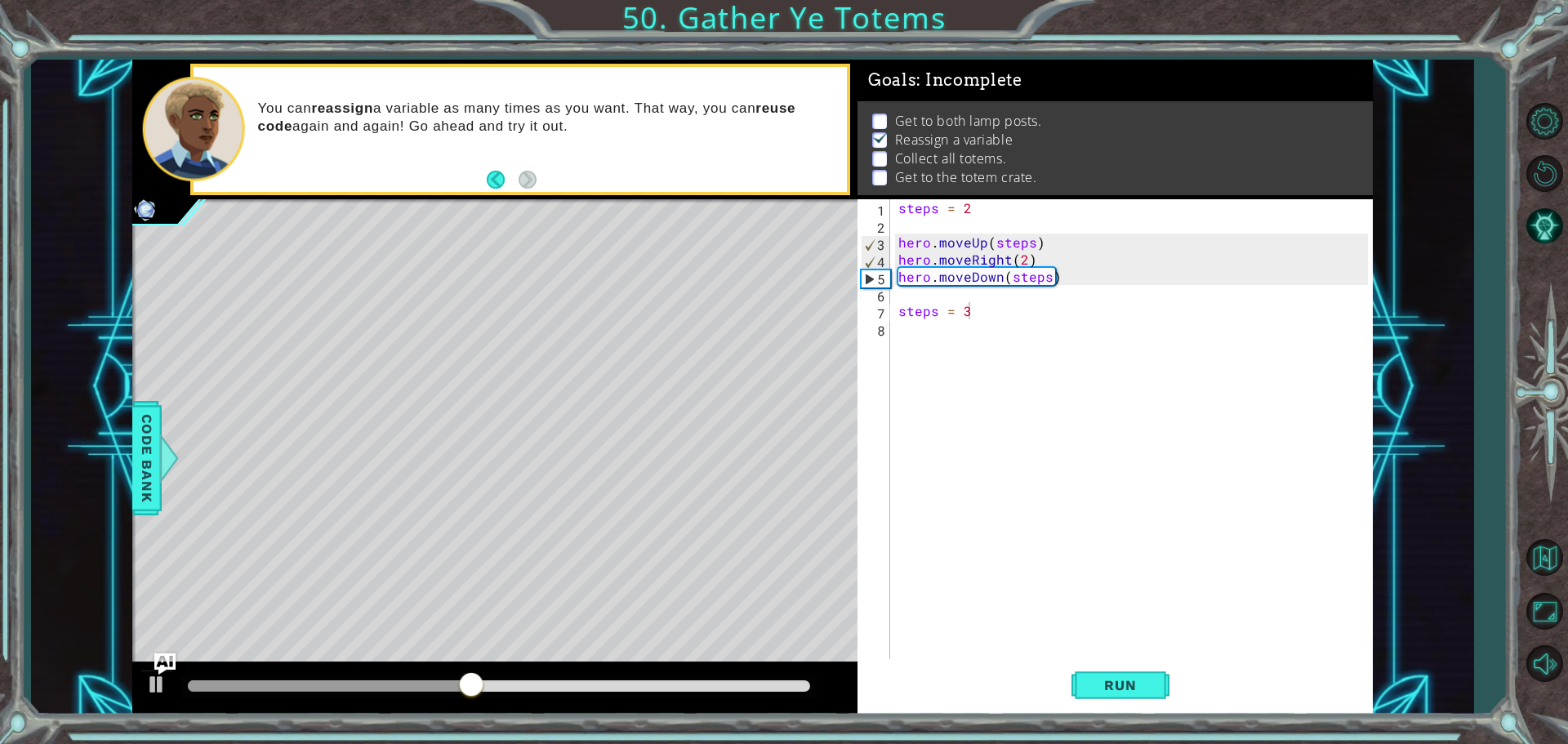
click at [168, 666] on img "Ask AI" at bounding box center [165, 662] width 21 height 21
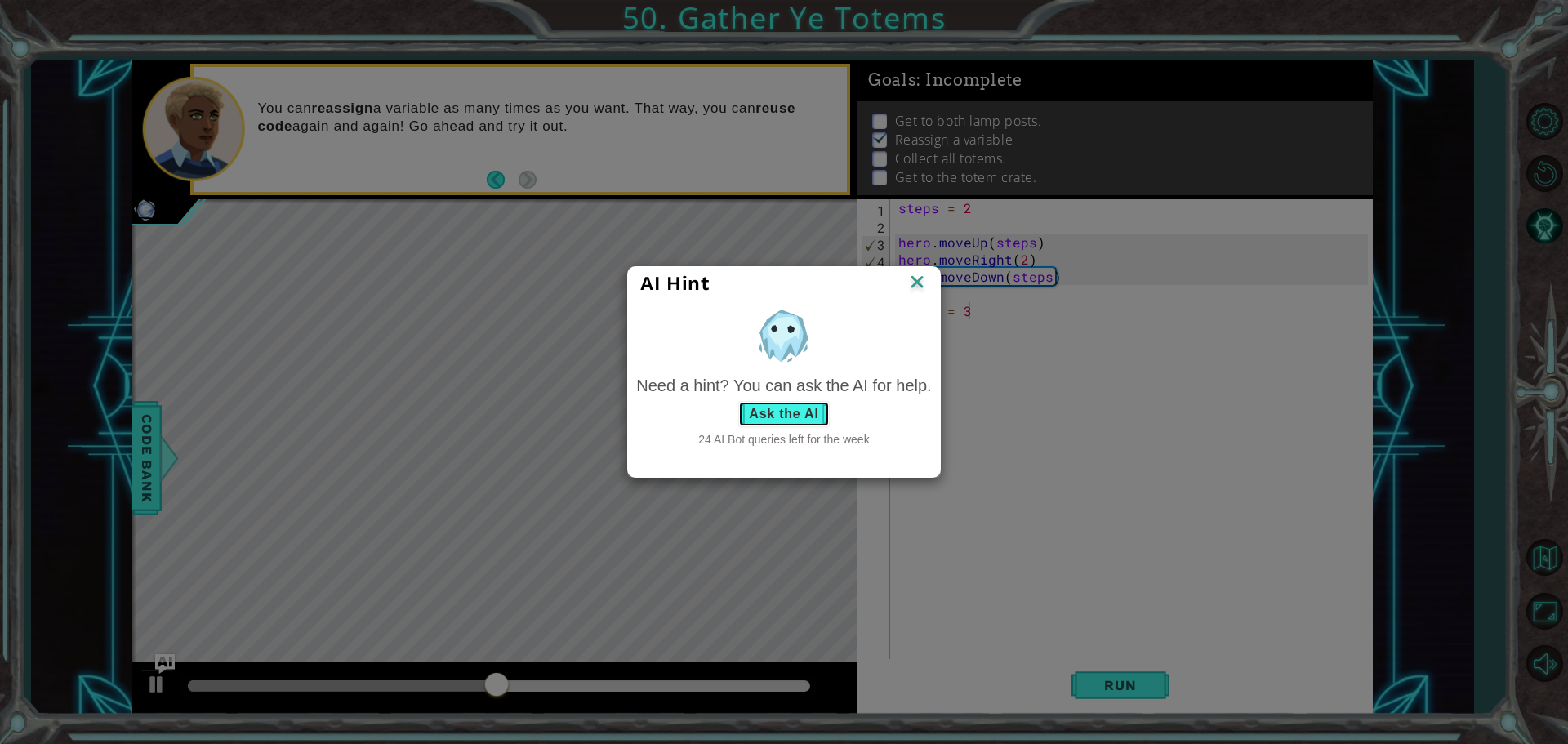
click at [801, 410] on button "Ask the AI" at bounding box center [784, 414] width 91 height 26
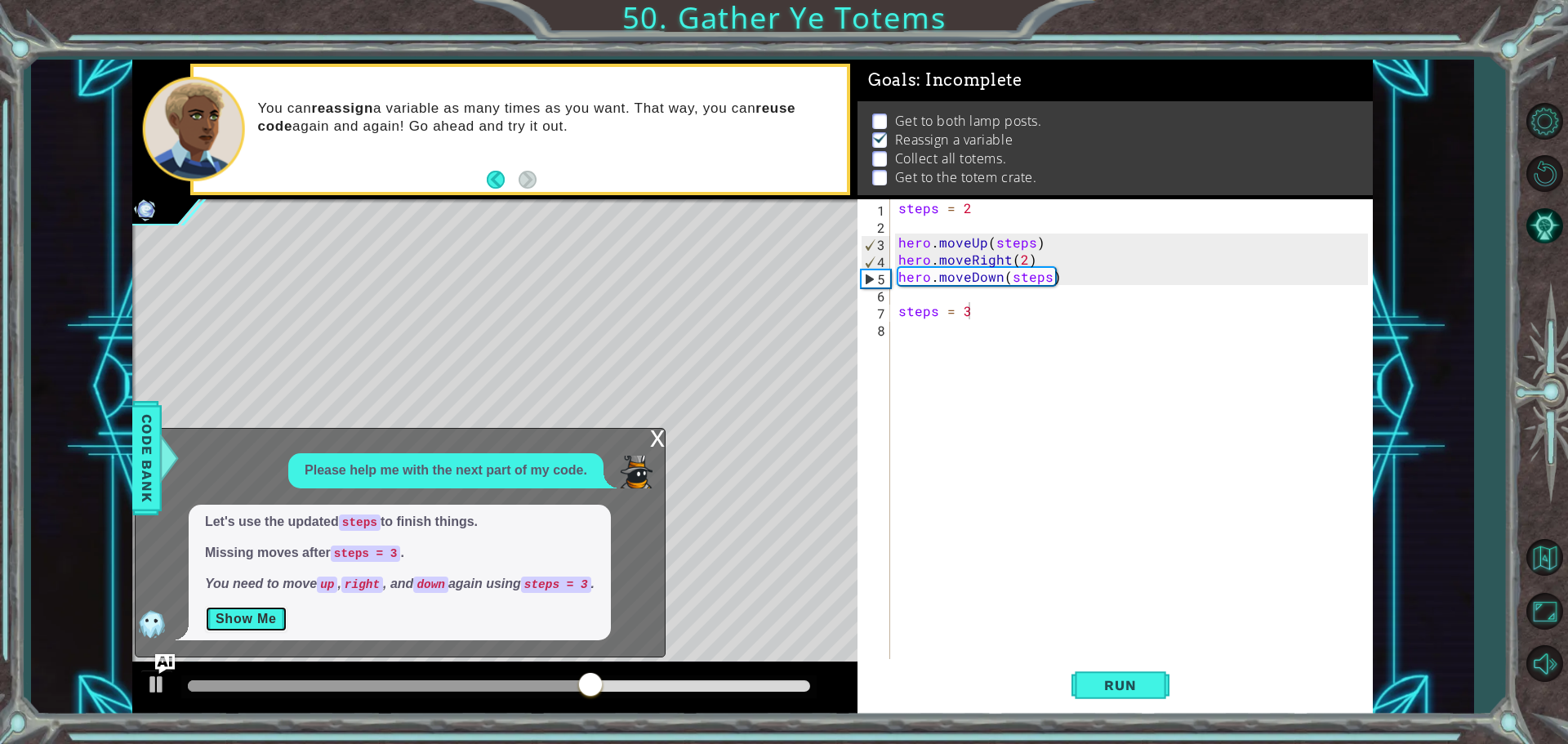
click at [235, 613] on button "Show Me" at bounding box center [246, 618] width 83 height 26
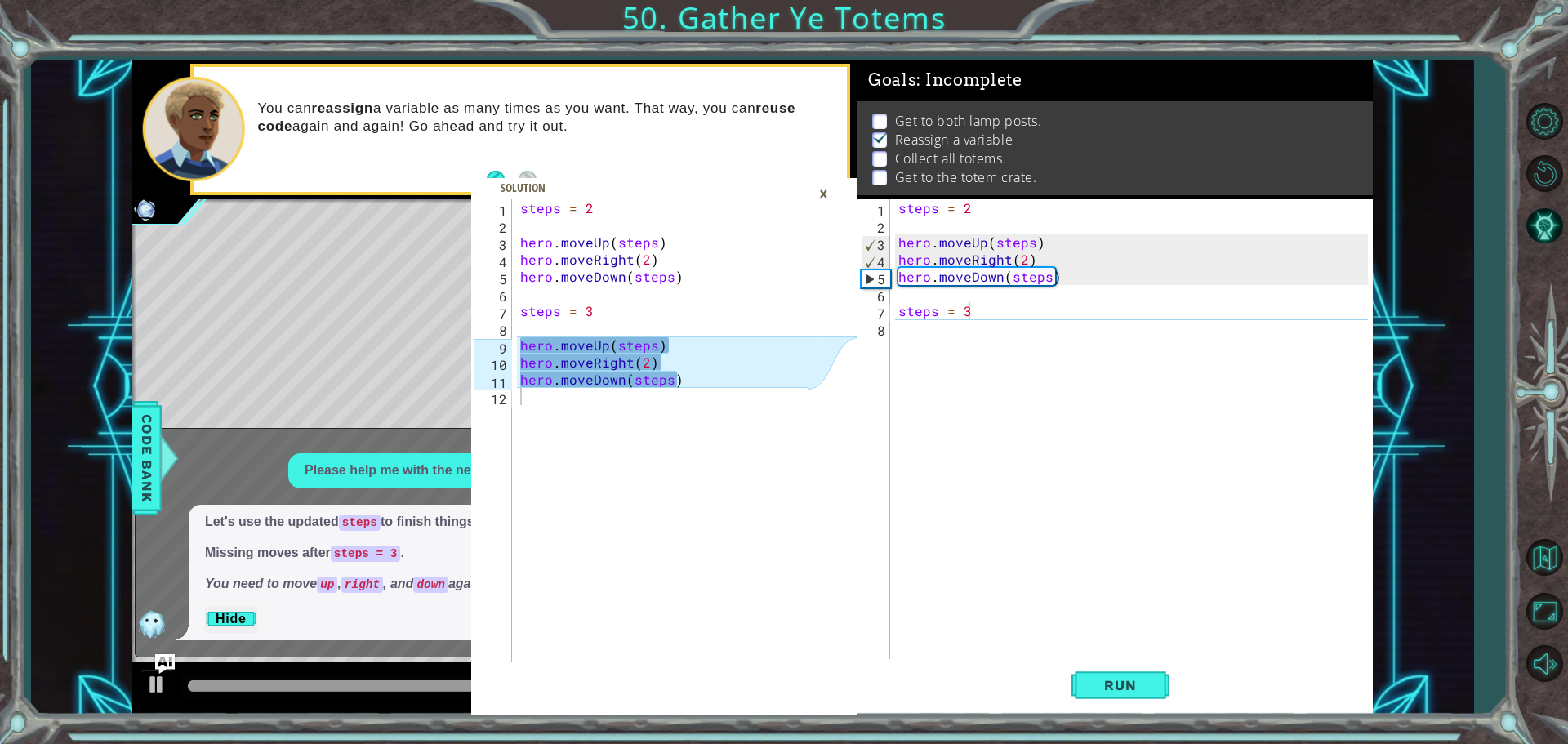
click at [933, 336] on div "steps = 2 hero . moveUp ( steps ) hero . moveRight ( 2 ) hero . moveDown ( step…" at bounding box center [1135, 447] width 481 height 498
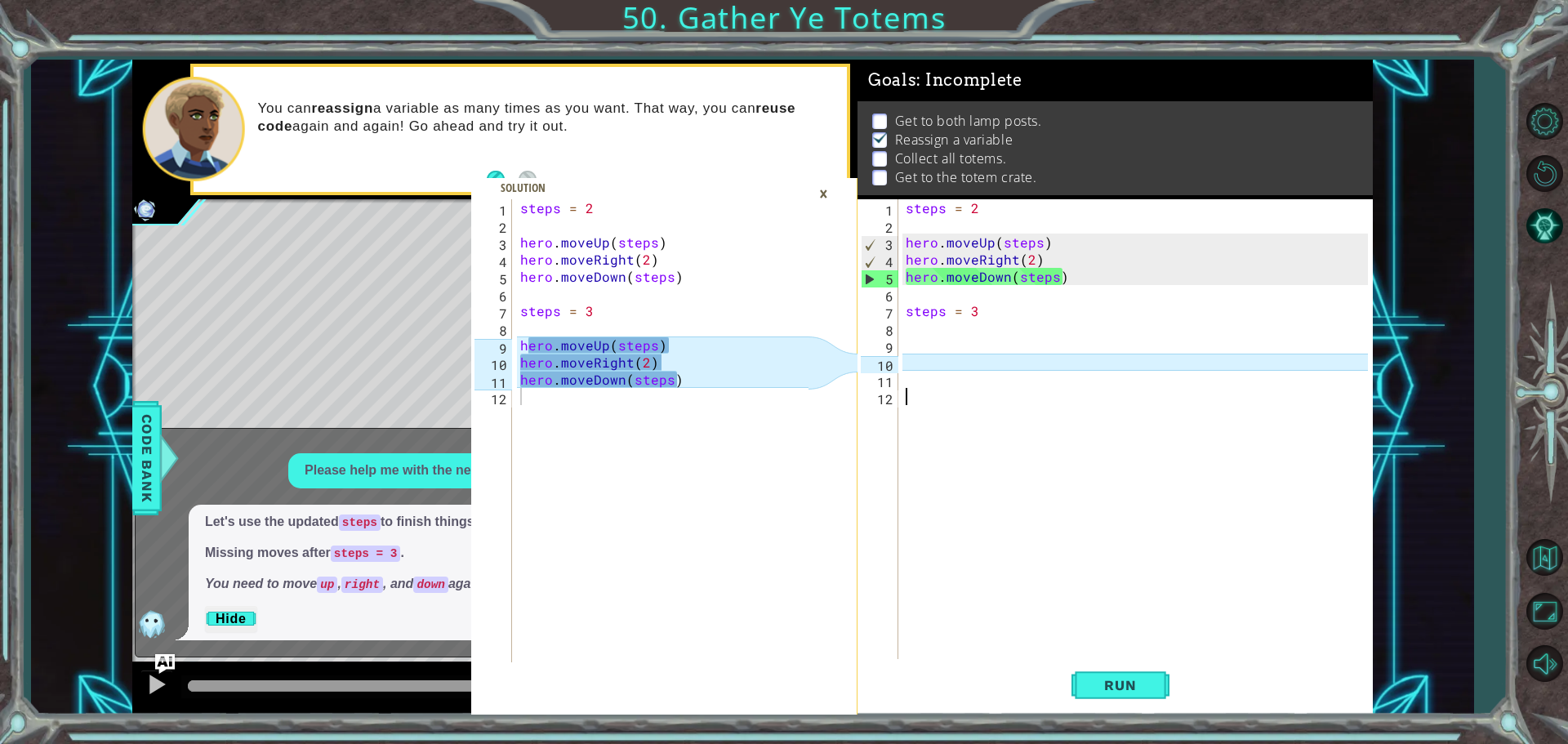
click at [909, 346] on div "steps = 2 hero . moveUp ( steps ) hero . moveRight ( 2 ) hero . moveDown ( step…" at bounding box center [1139, 447] width 474 height 498
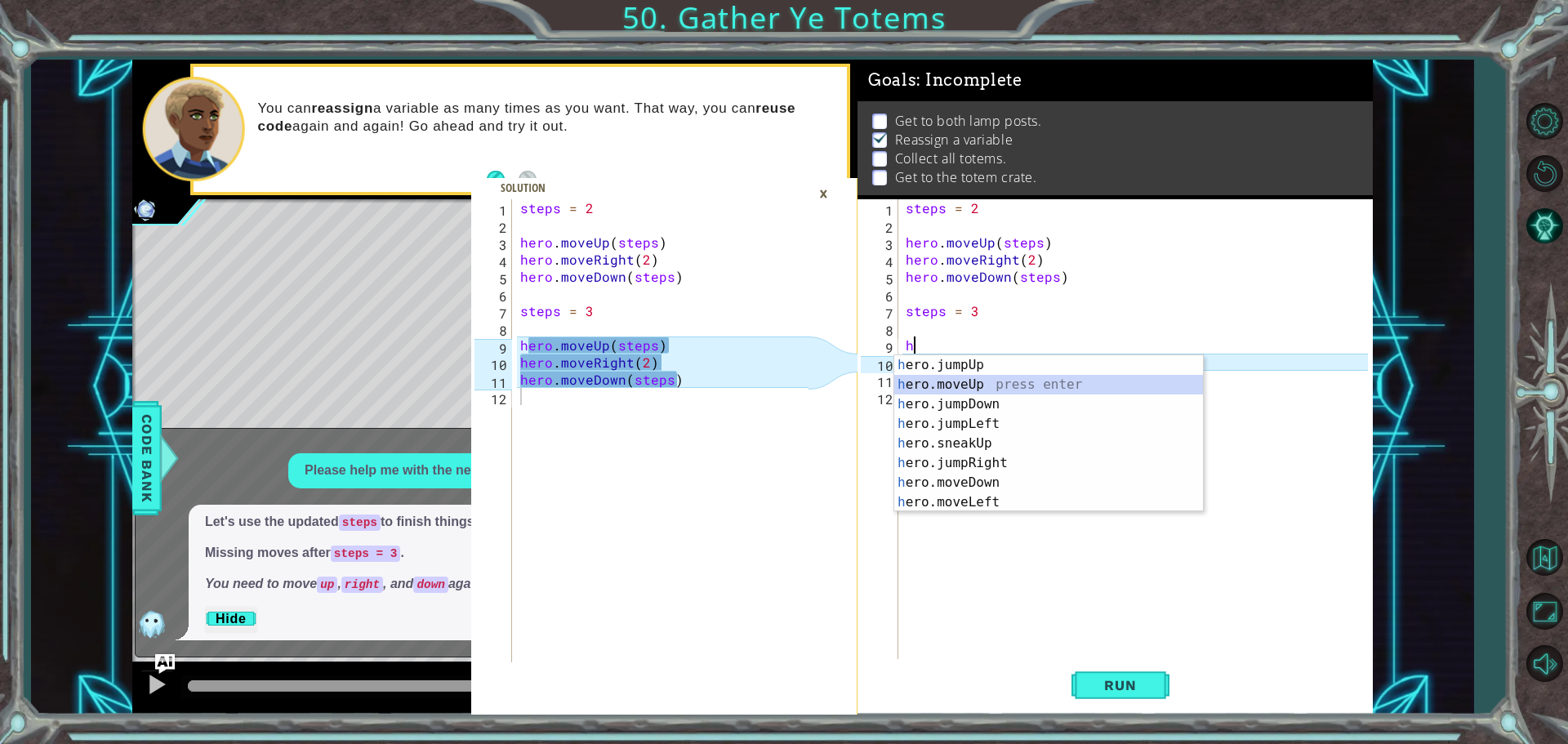
click at [1012, 388] on div "h ero.jumpUp press enter h ero.moveUp press enter h ero.jumpDown press enter h …" at bounding box center [1048, 454] width 308 height 196
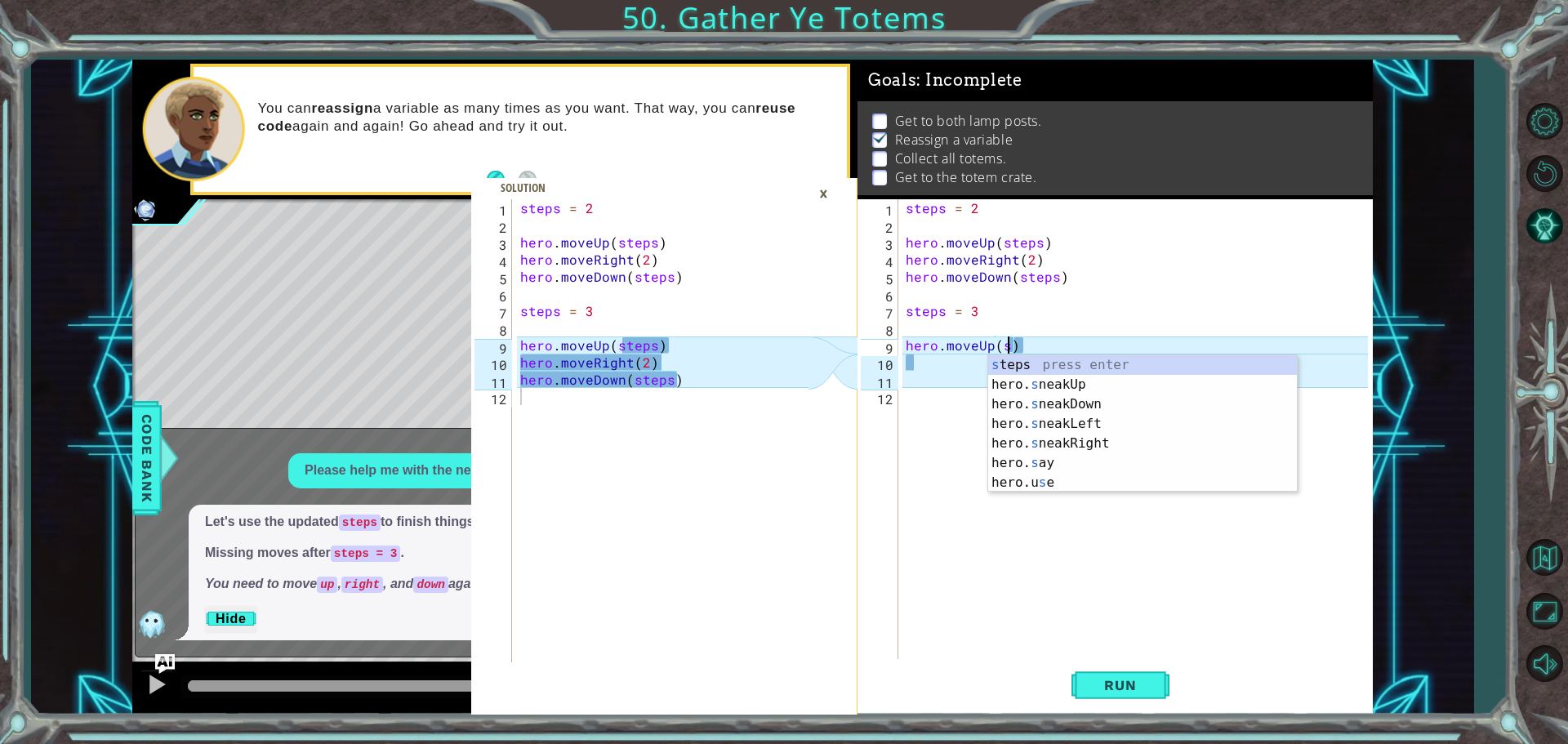
scroll to position [0, 5]
click at [1110, 361] on div "s teps press enter hero. s neakUp press enter hero. s neakDown press enter hero…" at bounding box center [1142, 444] width 308 height 176
type textarea "hero.moveUp(steps)"
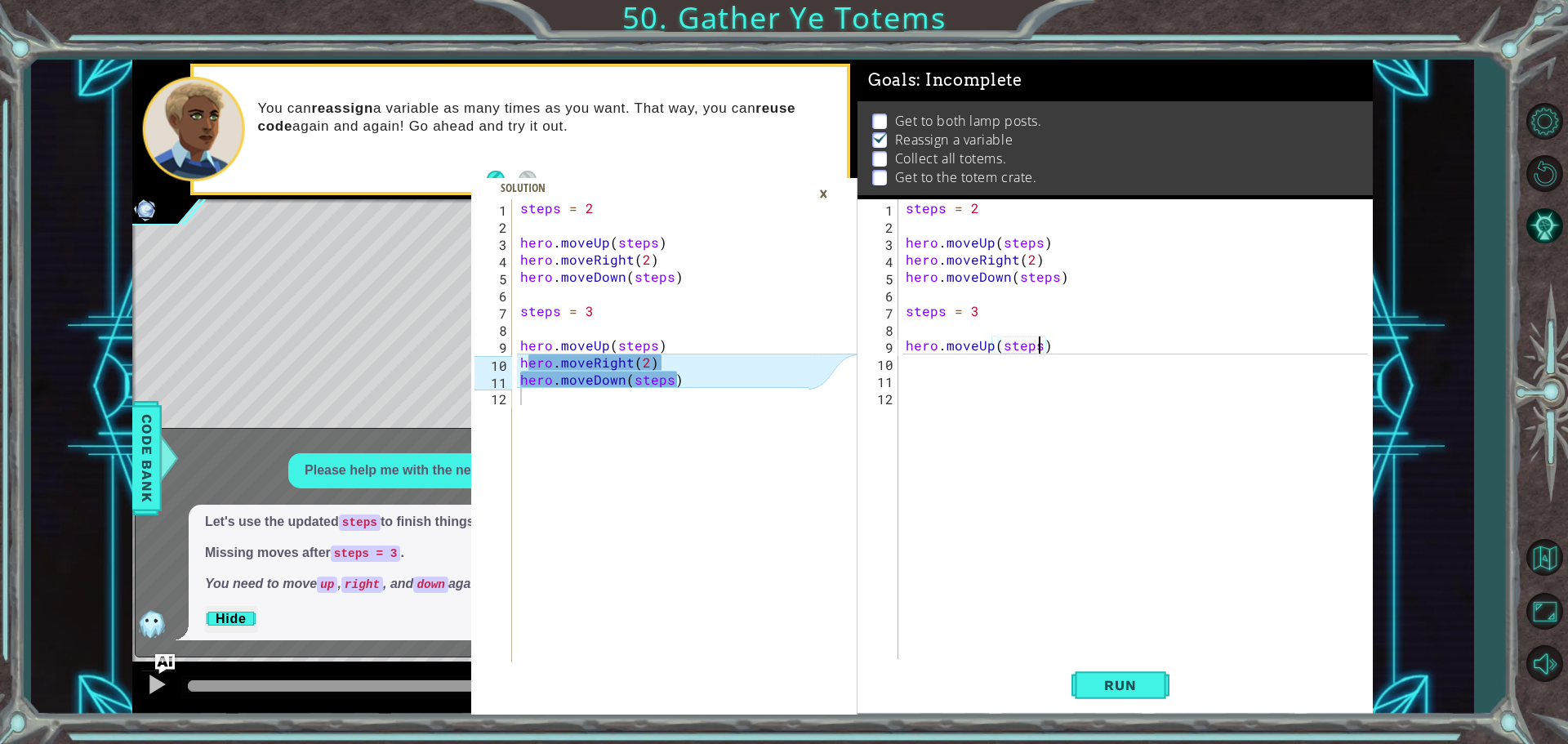
click at [1005, 367] on div "steps = 2 hero . moveUp ( steps ) hero . moveRight ( 2 ) hero . moveDown ( step…" at bounding box center [1139, 447] width 474 height 498
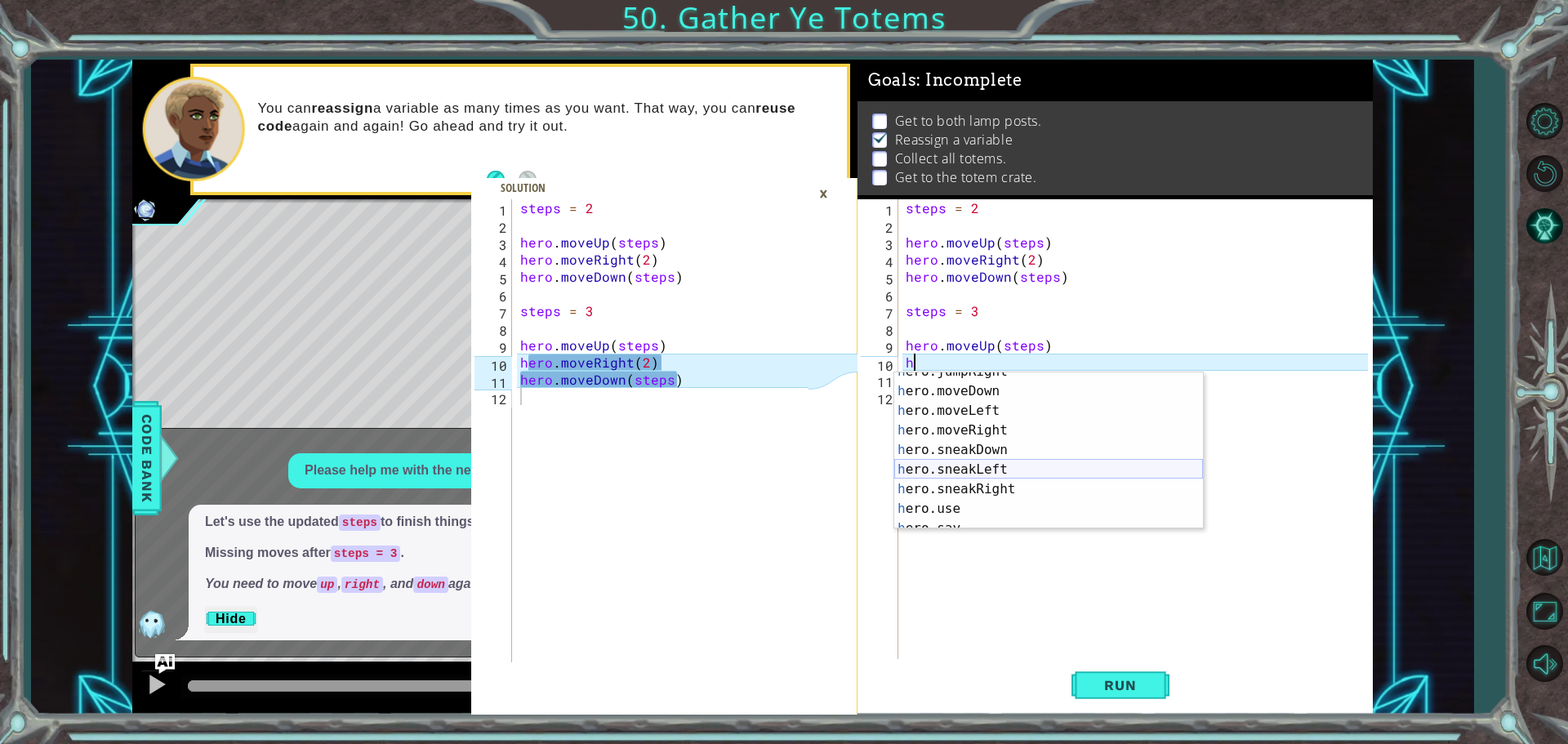
scroll to position [91, 0]
click at [982, 441] on div "h ero.sneakUp press enter h ero.jumpRight press enter h ero.moveDown press ente…" at bounding box center [1048, 458] width 308 height 196
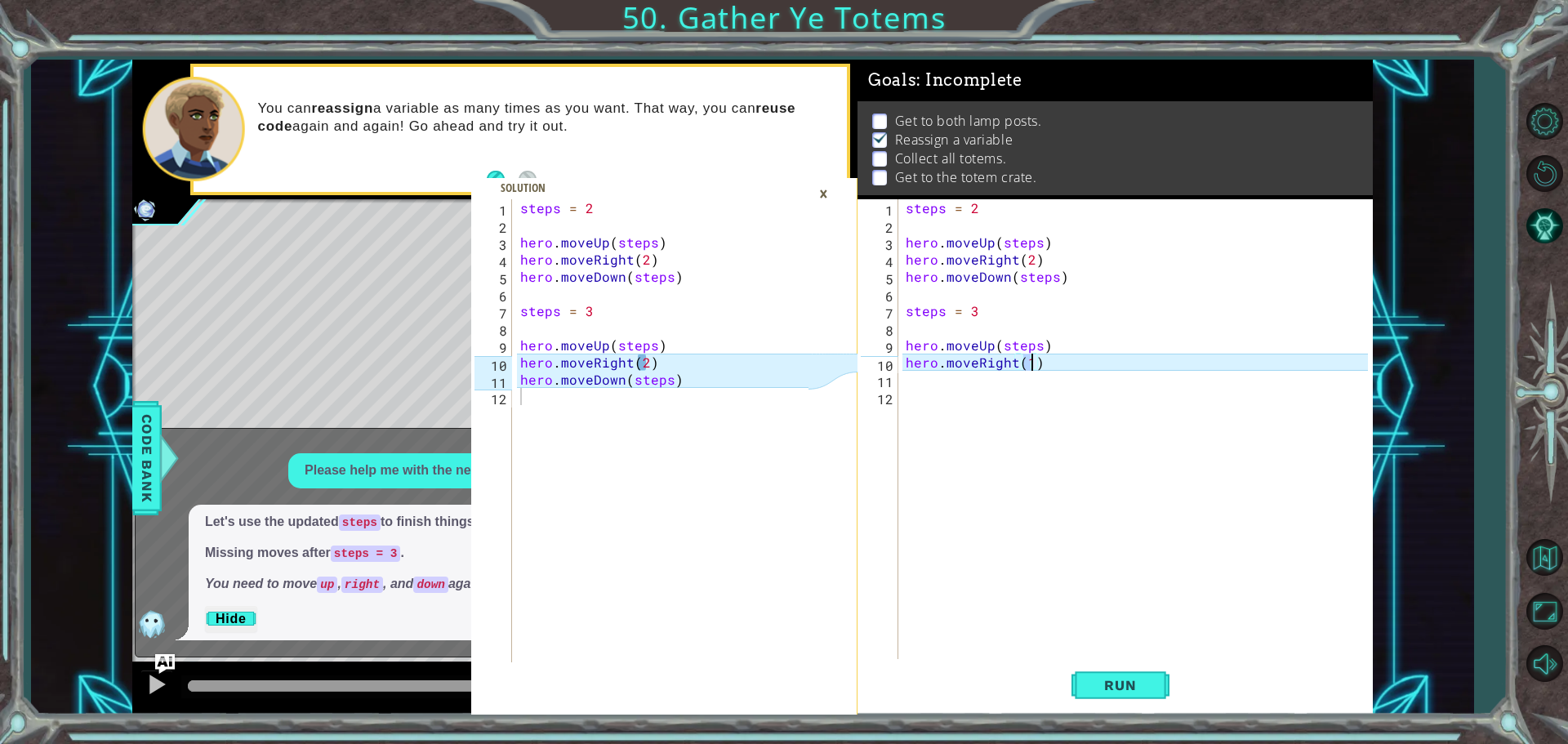
type textarea "hero.moveRight(2)"
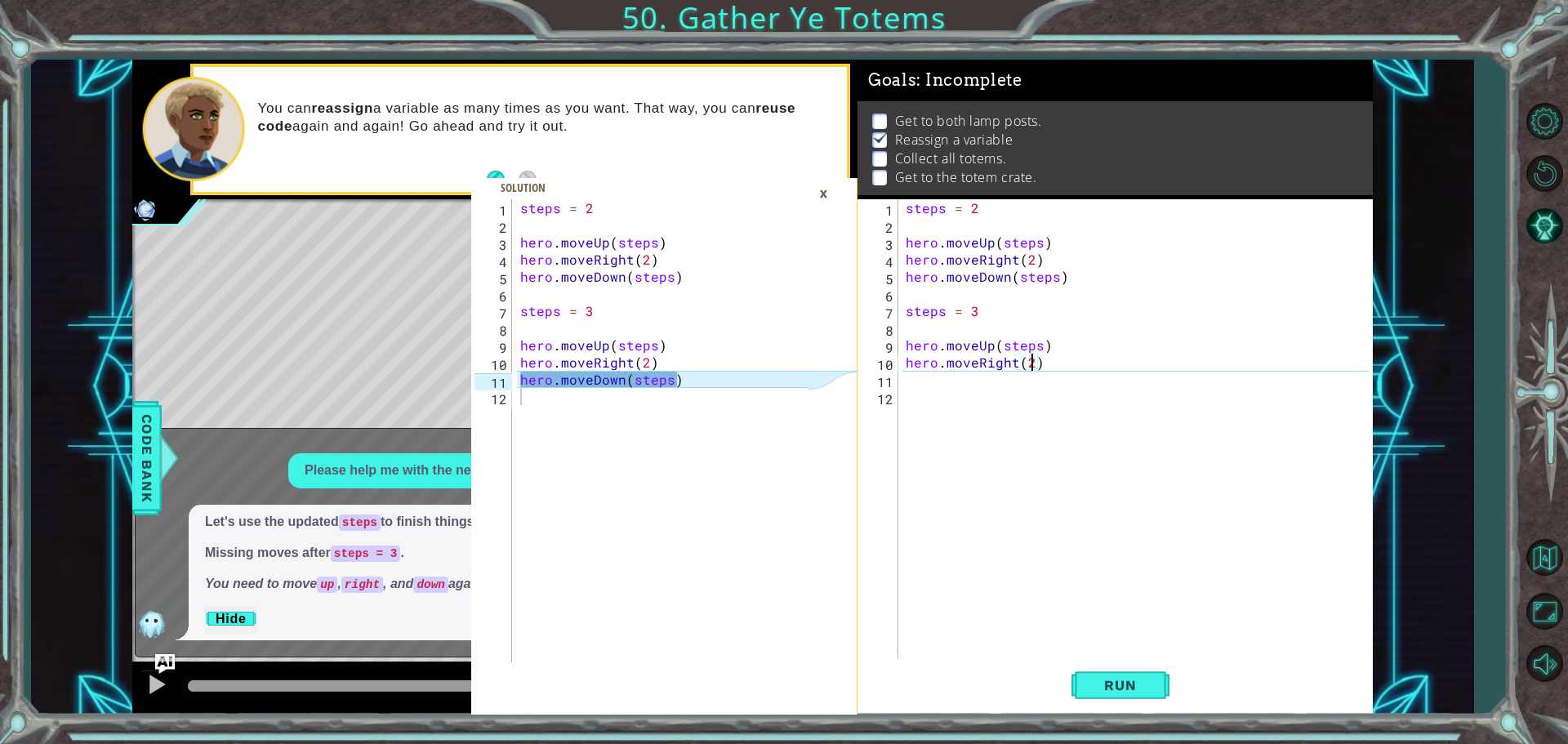
scroll to position [0, 7]
click at [1009, 388] on div "steps = 2 hero . moveUp ( steps ) hero . moveRight ( 2 ) hero . moveDown ( step…" at bounding box center [1139, 447] width 474 height 498
click at [1004, 380] on div "steps = 2 hero . moveUp ( steps ) hero . moveRight ( 2 ) hero . moveDown ( step…" at bounding box center [1139, 447] width 474 height 498
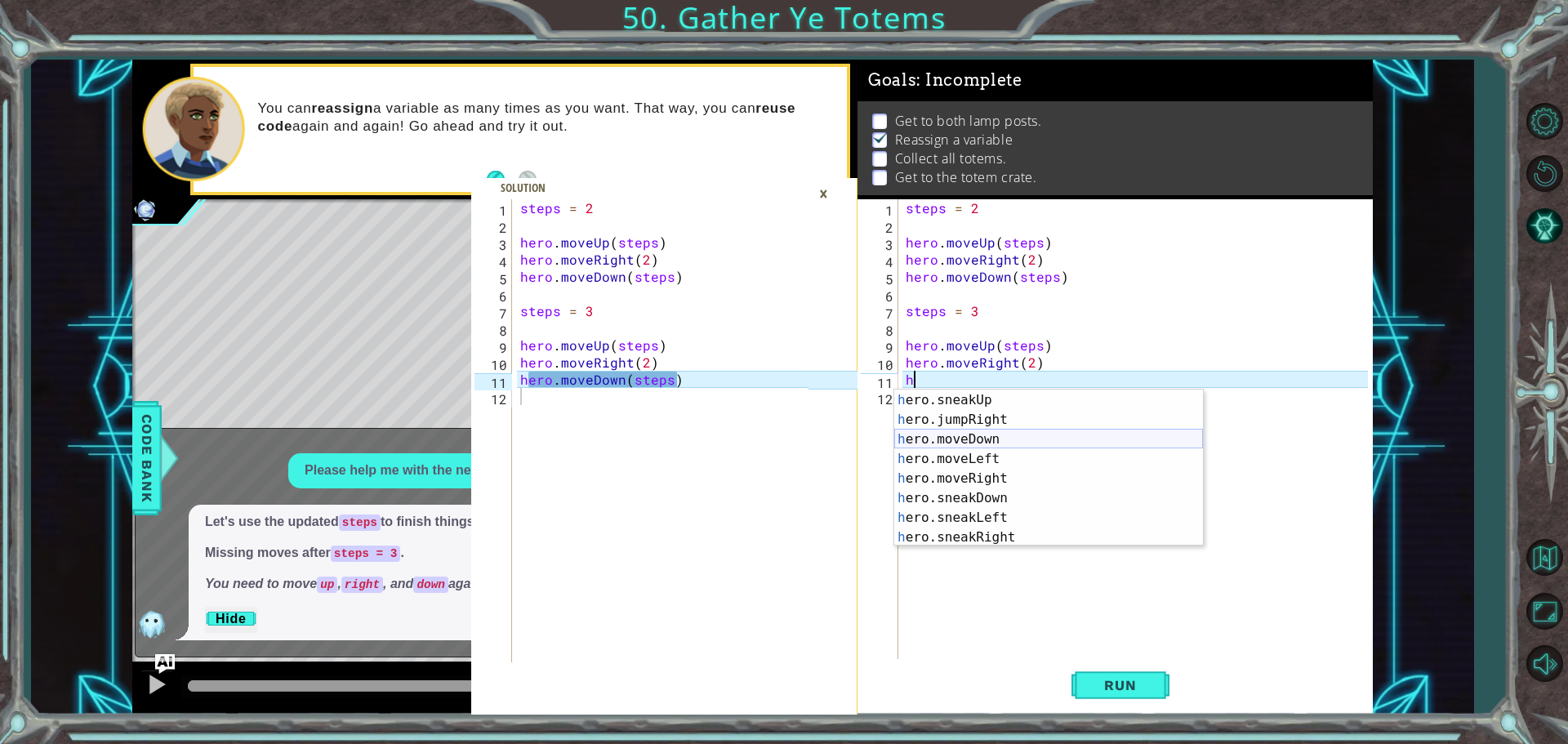
scroll to position [91, 0]
click at [1001, 419] on div "h ero.sneakUp press enter h ero.jumpRight press enter h ero.moveDown press ente…" at bounding box center [1048, 476] width 308 height 196
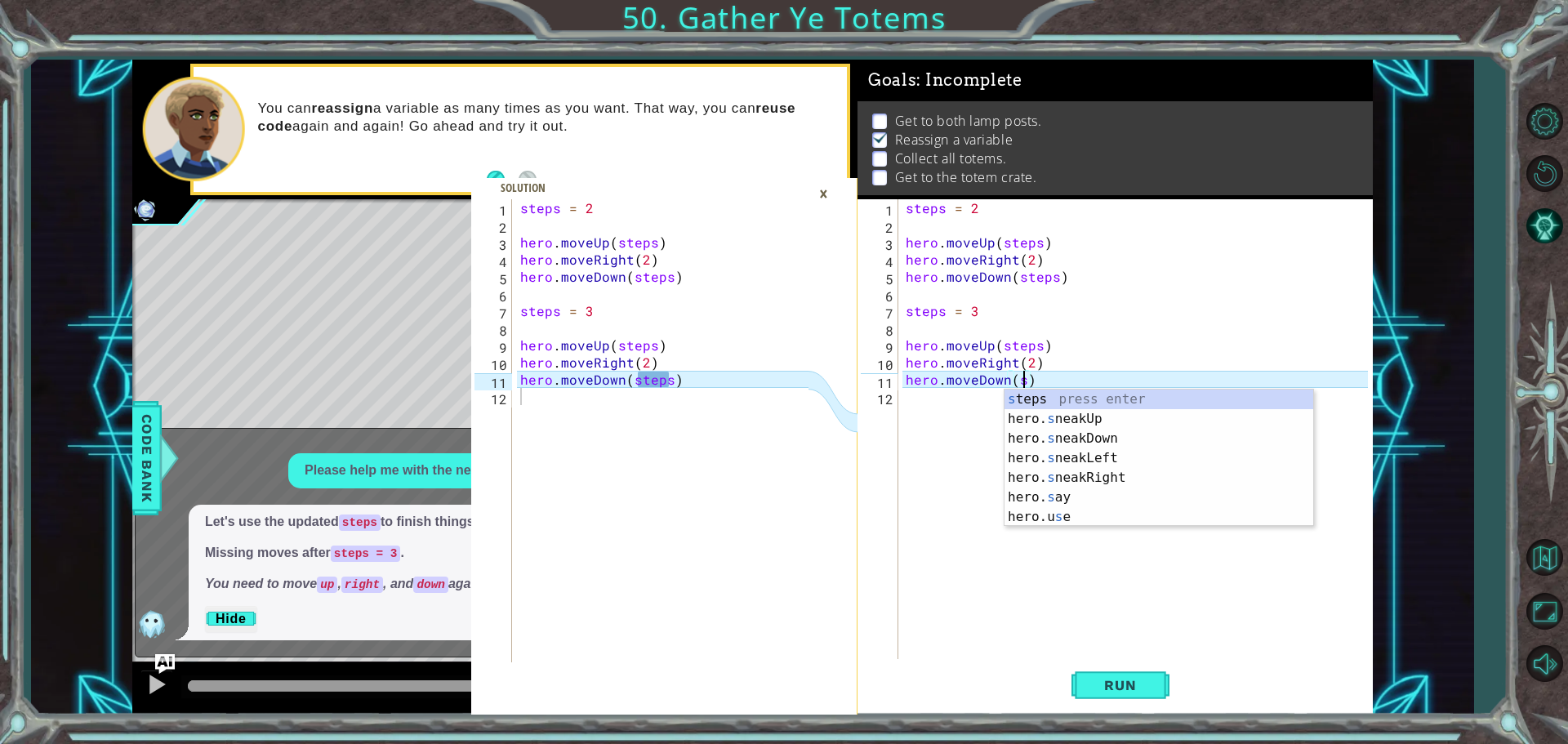
scroll to position [0, 6]
click at [1057, 405] on div "s teps press enter hero. s neakUp press enter hero. s neakDown press enter hero…" at bounding box center [1158, 478] width 308 height 176
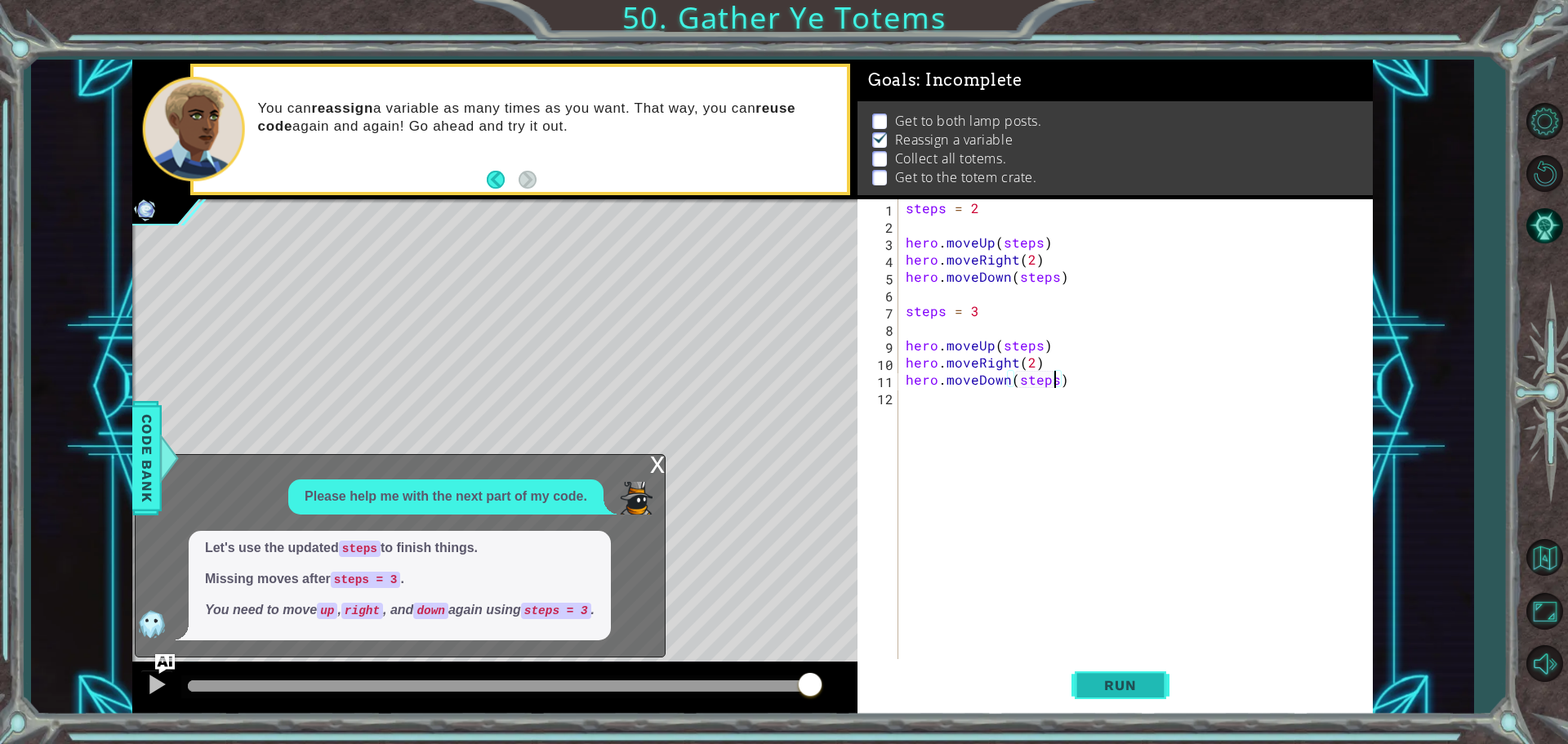
type textarea "hero.moveDown(steps)"
click at [1126, 695] on button "Run" at bounding box center [1121, 685] width 98 height 52
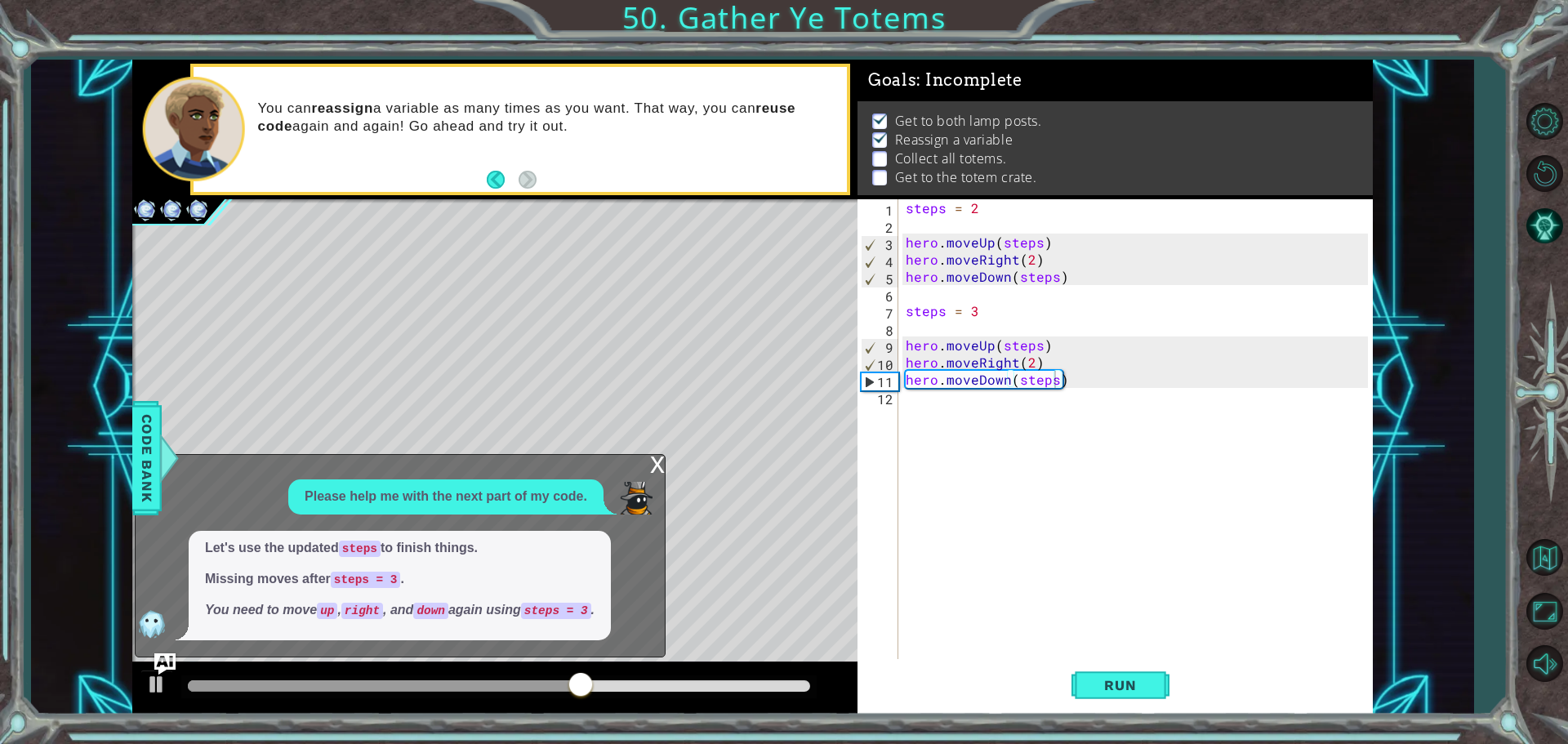
click at [170, 659] on img "Ask AI" at bounding box center [165, 662] width 21 height 21
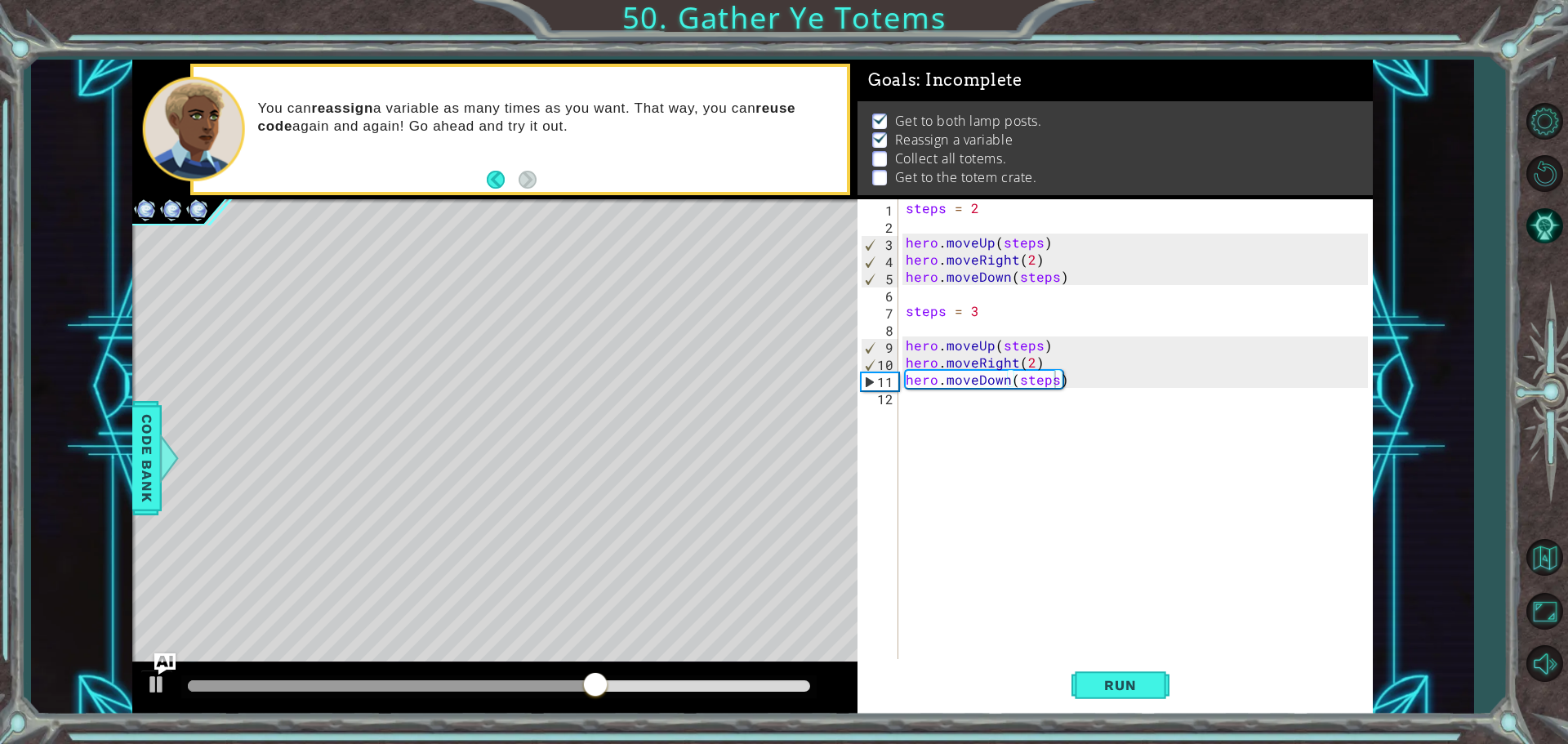
click at [170, 659] on img "Ask AI" at bounding box center [165, 662] width 21 height 21
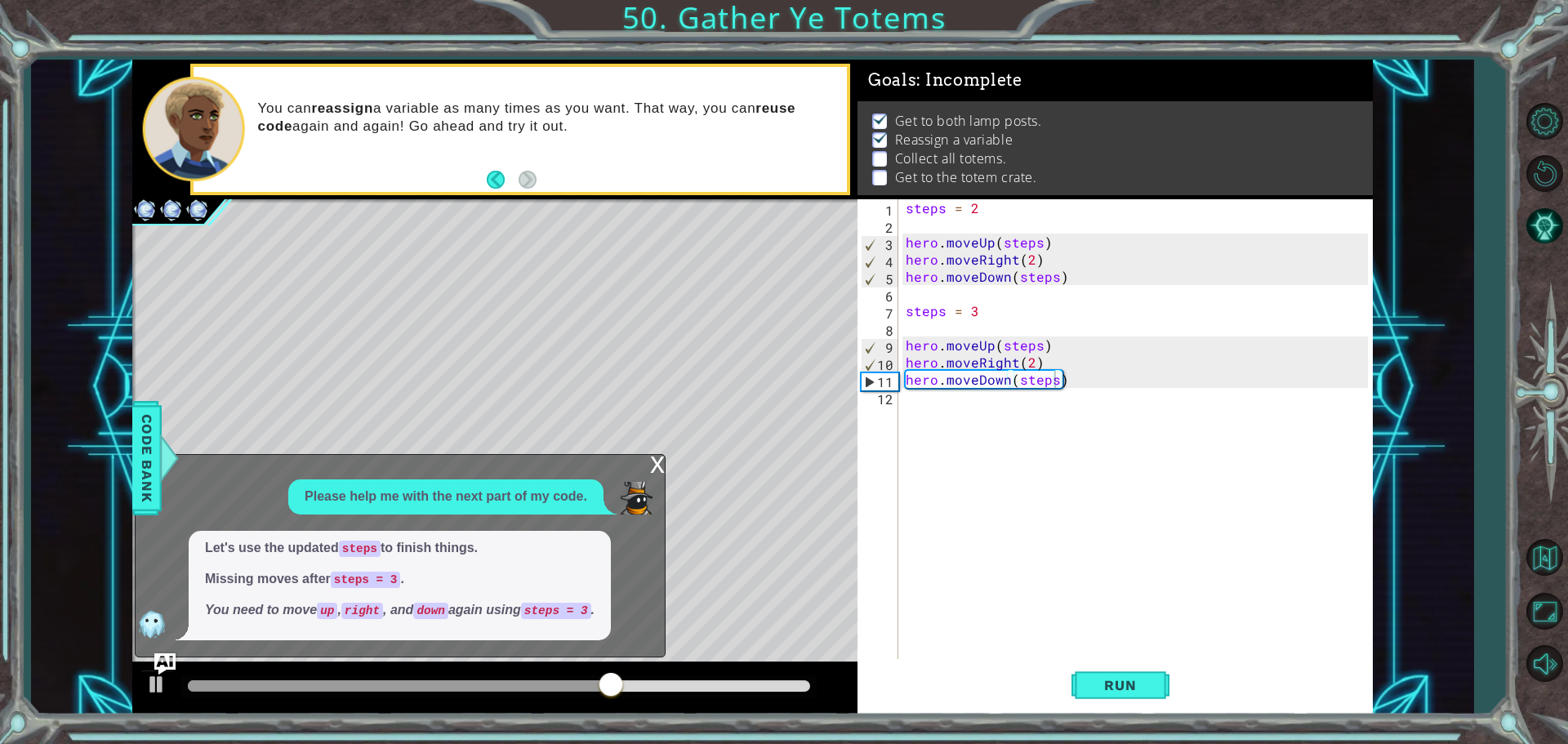
click at [170, 659] on img "Ask AI" at bounding box center [165, 662] width 21 height 21
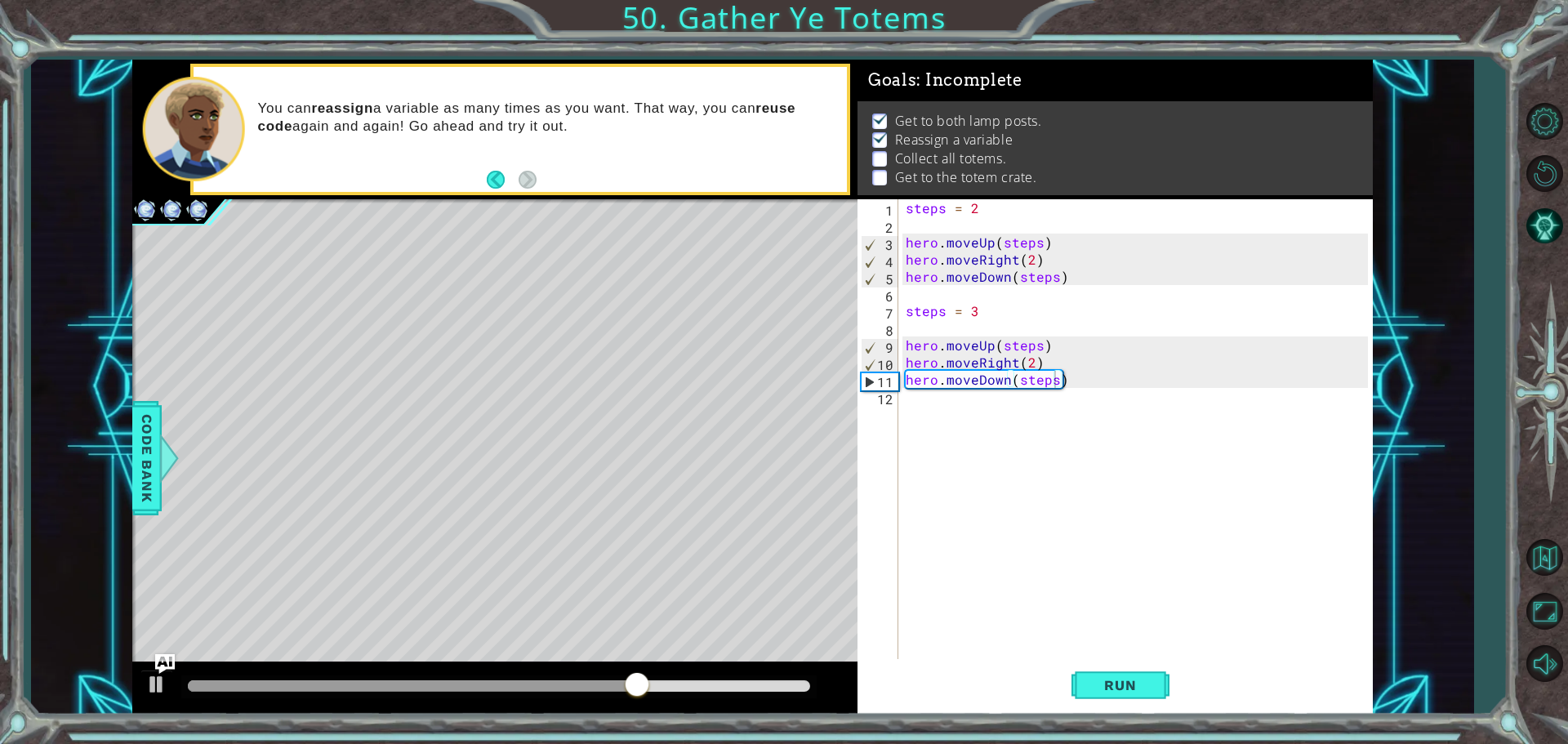
scroll to position [0, 0]
click at [930, 411] on div "steps = 2 hero . moveUp ( steps ) hero . moveRight ( 2 ) hero . moveDown ( step…" at bounding box center [1139, 447] width 474 height 498
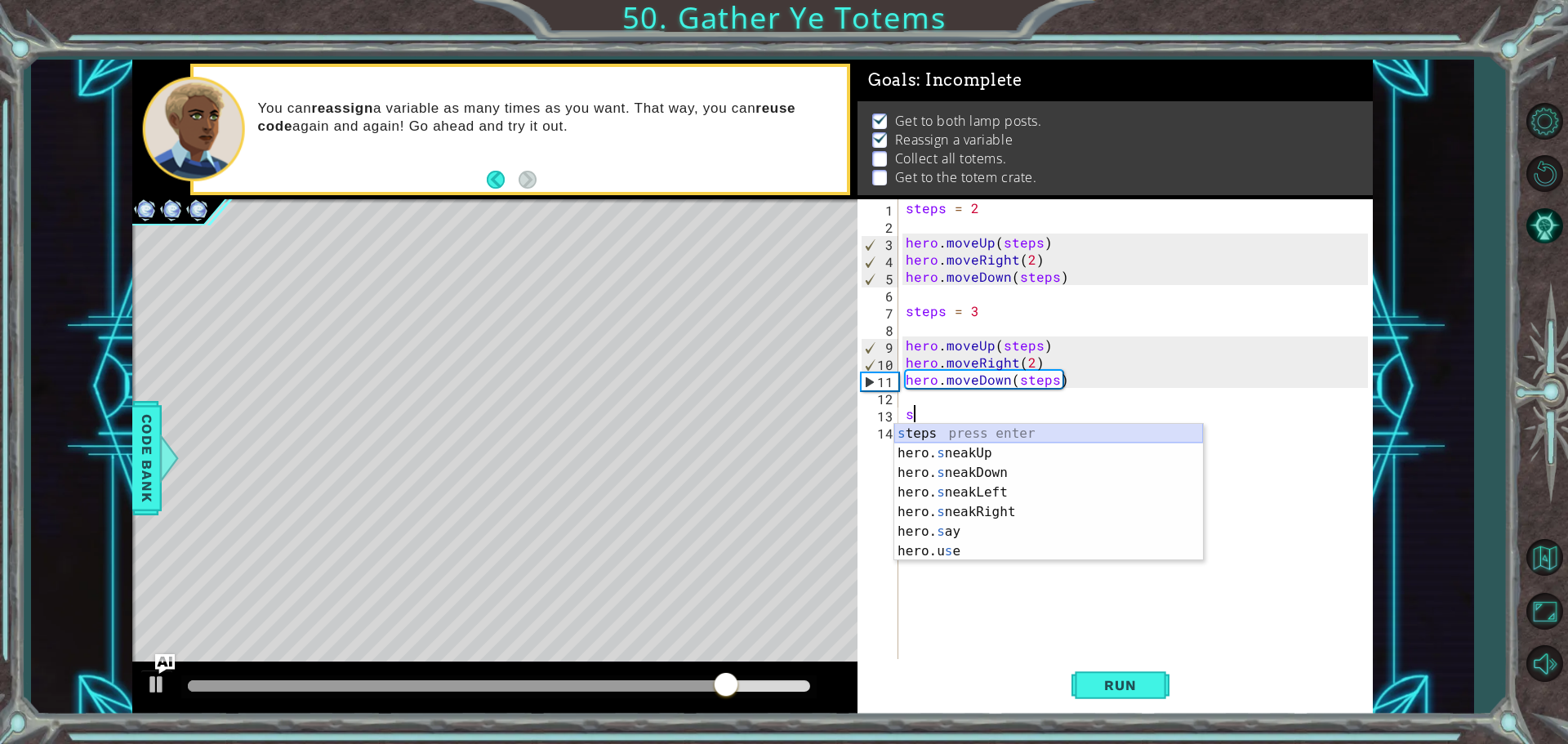
click at [984, 429] on div "s teps press enter hero. s neakUp press enter hero. s neakDown press enter hero…" at bounding box center [1048, 512] width 308 height 176
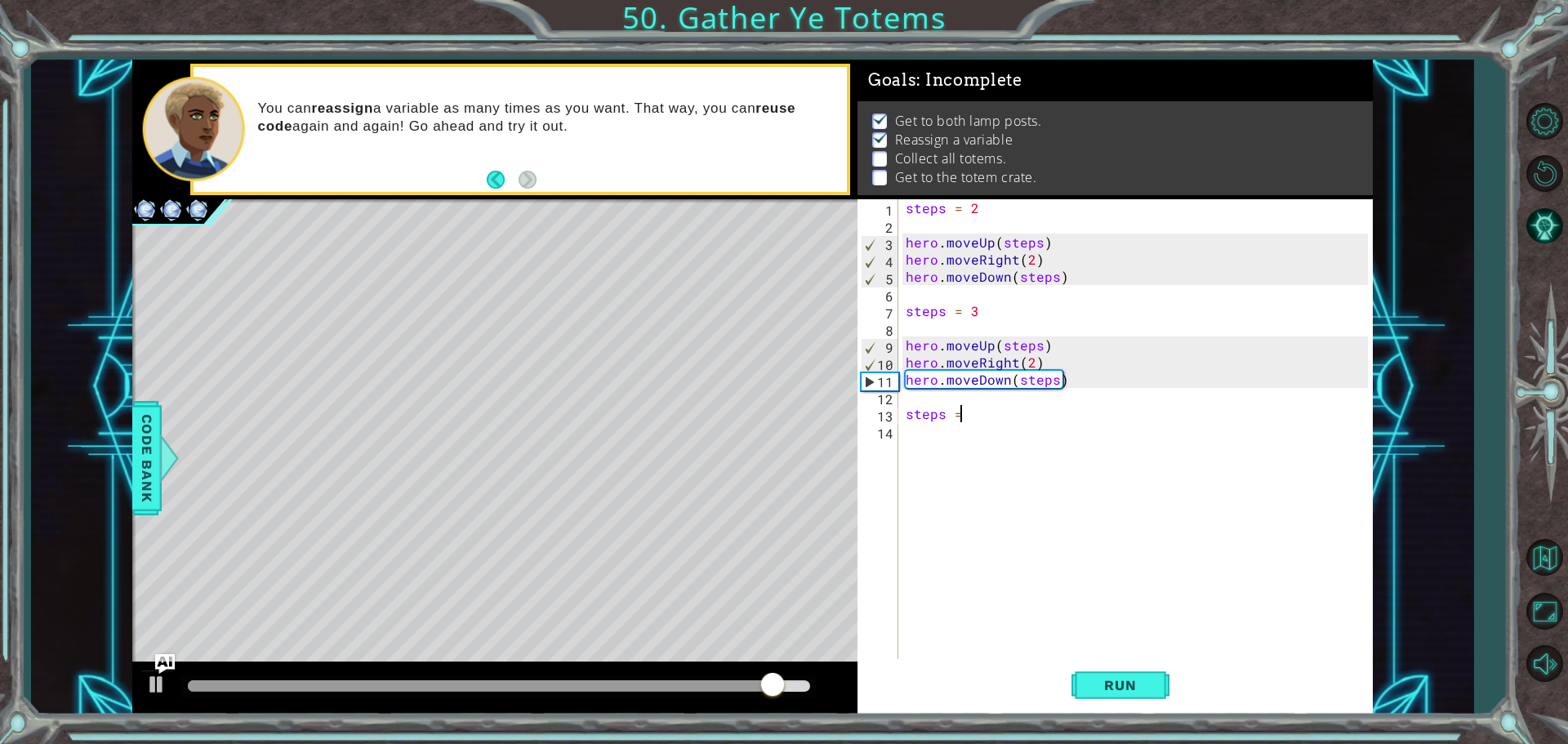
scroll to position [0, 3]
type textarea "steps = 4"
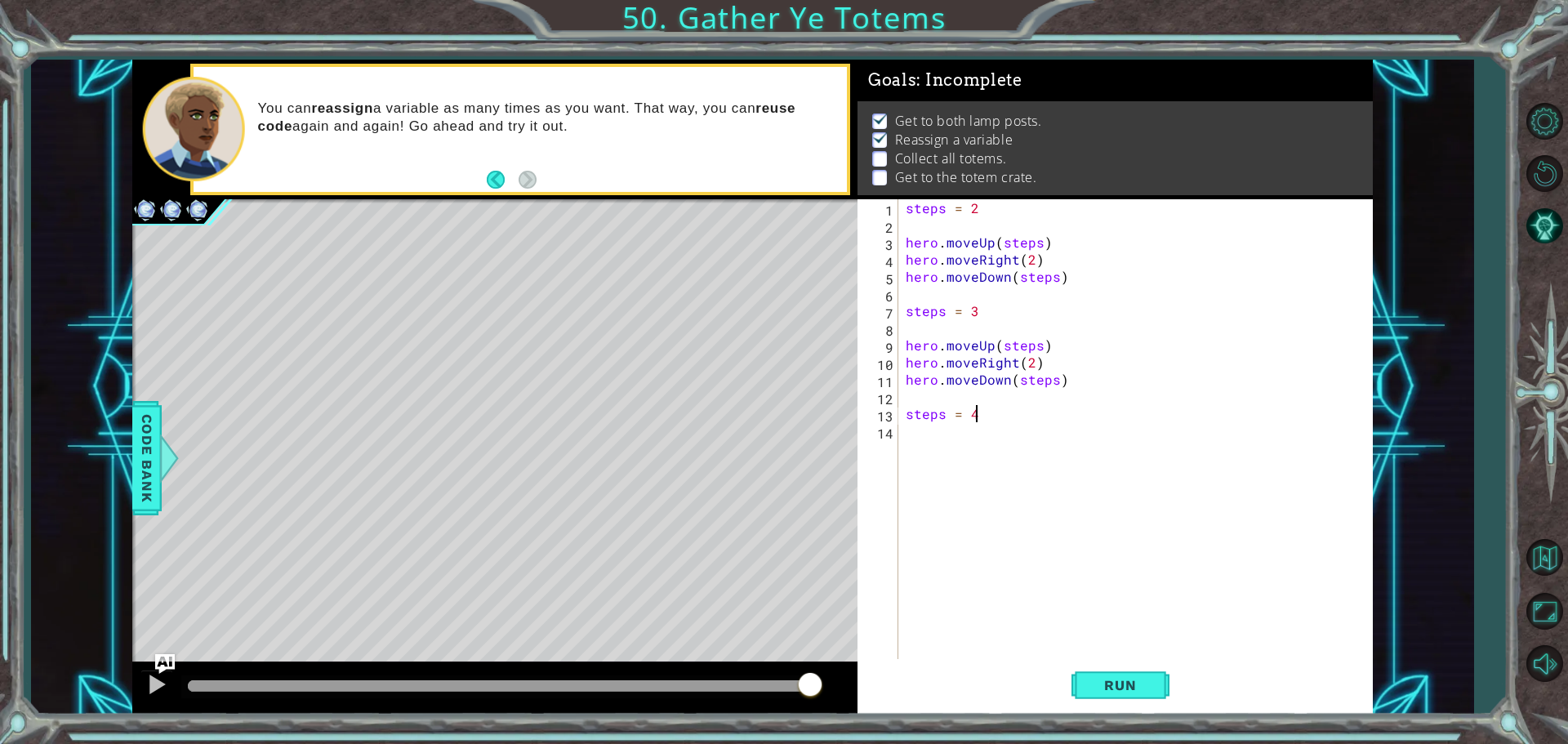
click at [973, 431] on div "steps = 2 hero . moveUp ( steps ) hero . moveRight ( 2 ) hero . moveDown ( step…" at bounding box center [1139, 447] width 474 height 498
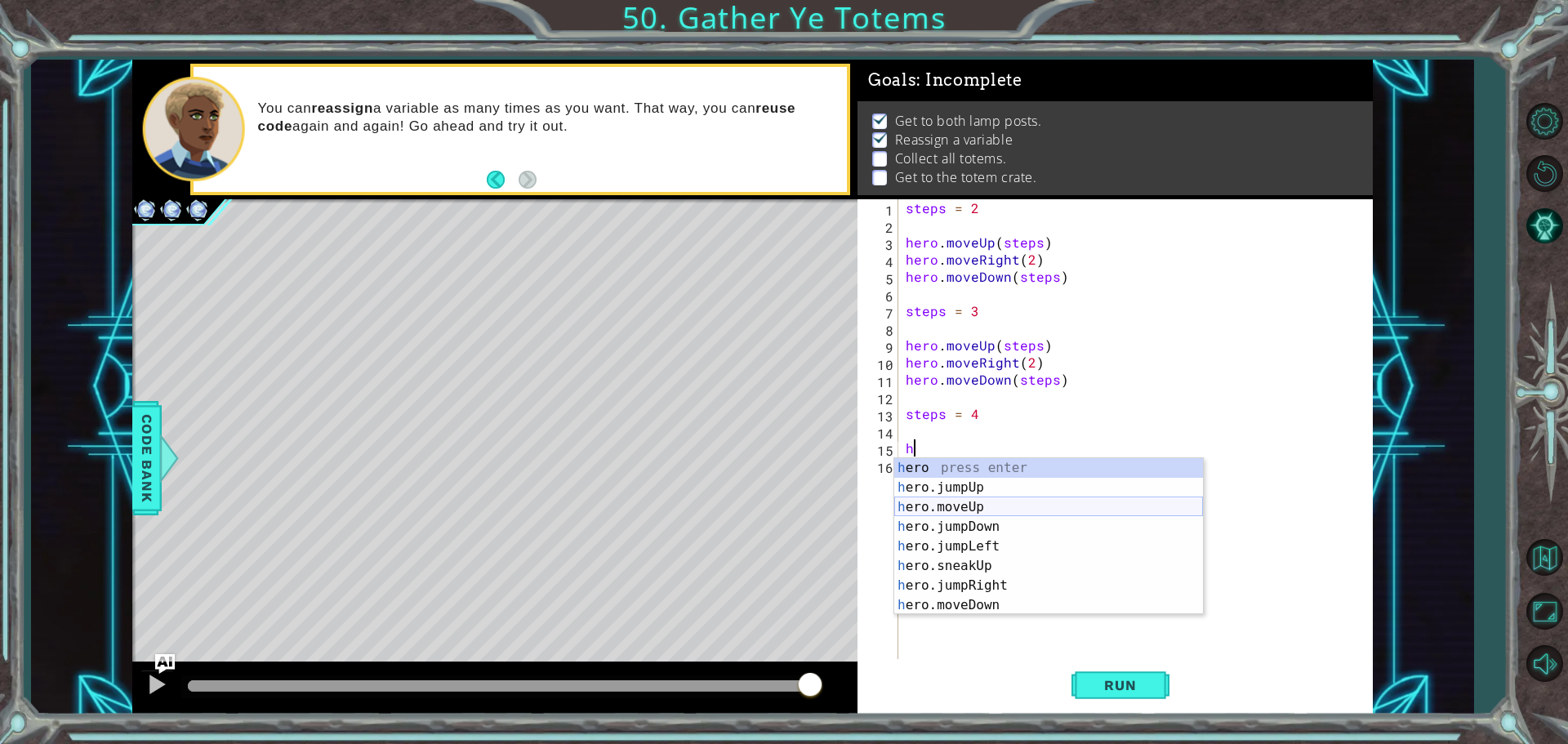
click at [967, 506] on div "h ero press enter h ero.jumpUp press enter h ero.moveUp press enter h ero.jumpD…" at bounding box center [1048, 557] width 308 height 196
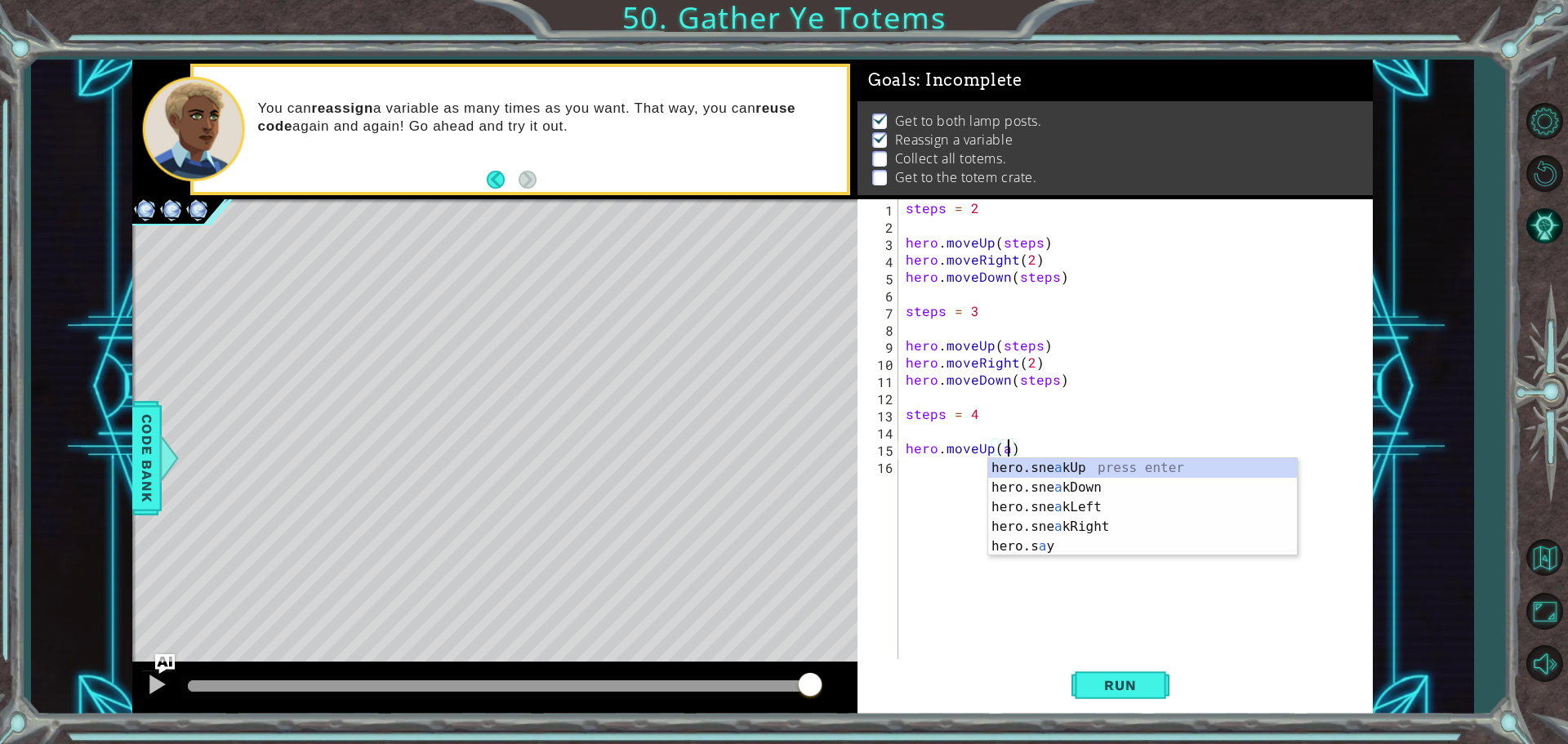
scroll to position [0, 5]
click at [1058, 464] on div "s teps press enter hero. s neakUp press enter hero. s neakDown press enter hero…" at bounding box center [1142, 547] width 308 height 176
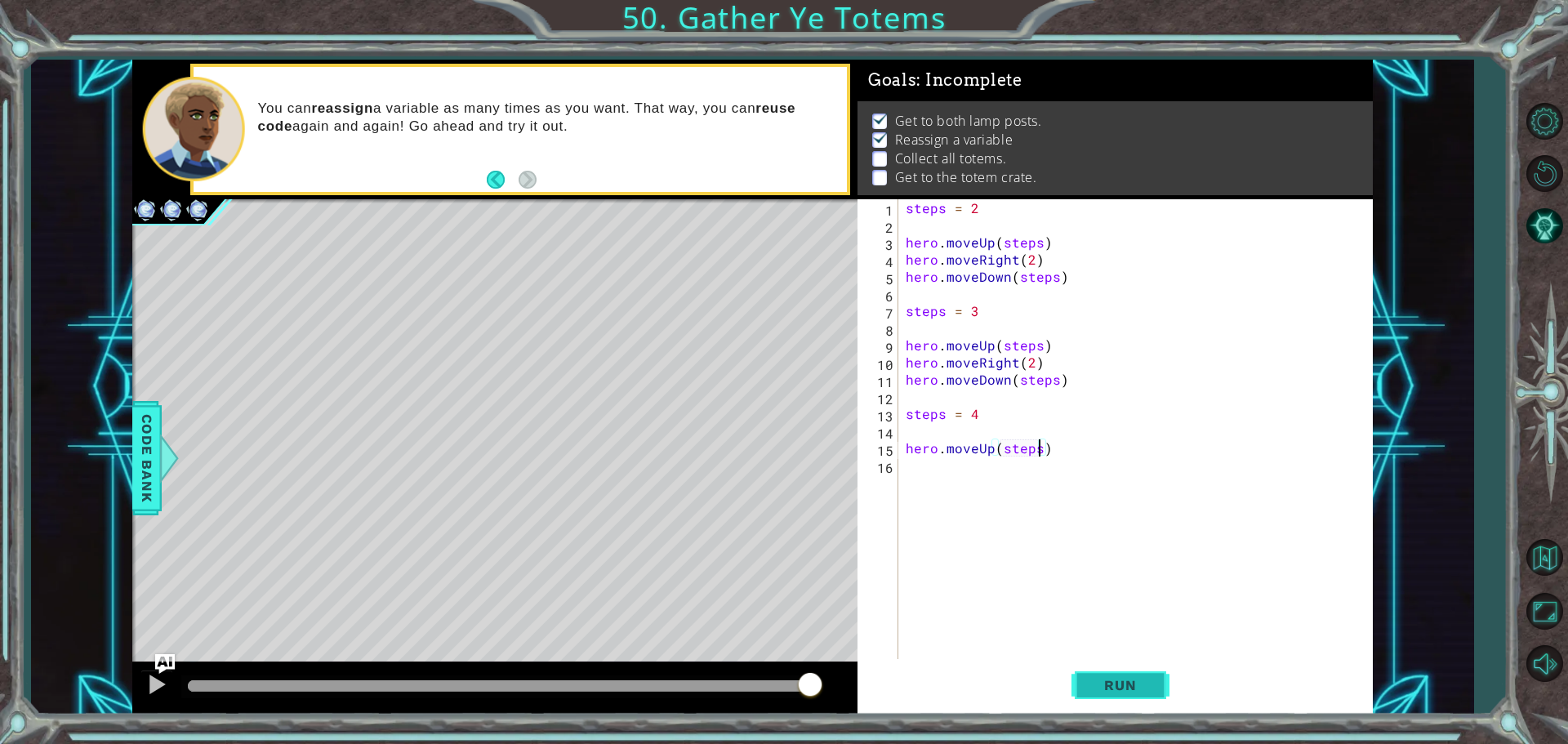
type textarea "hero.moveUp(steps)"
click at [1131, 677] on button "Run" at bounding box center [1121, 685] width 98 height 52
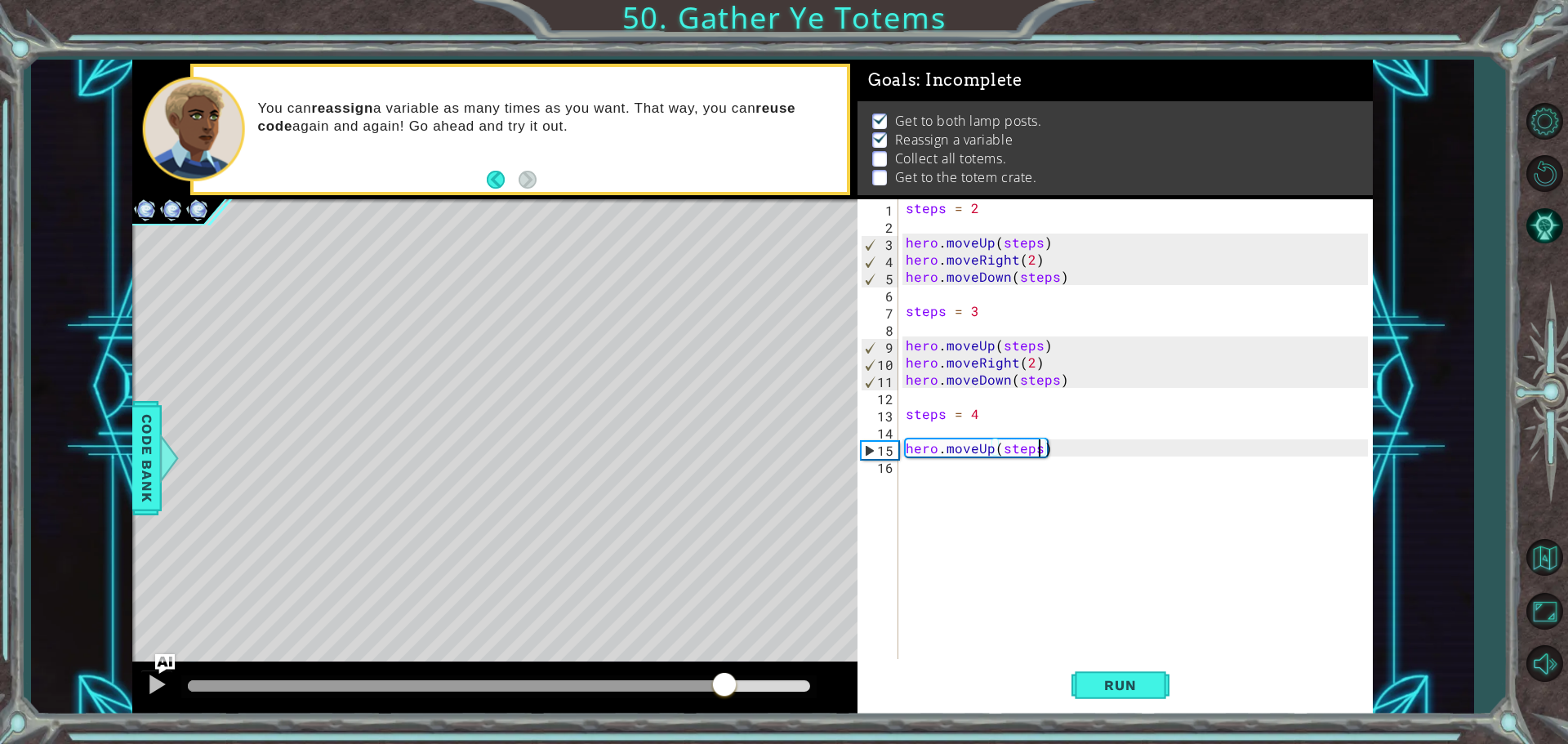
drag, startPoint x: 600, startPoint y: 683, endPoint x: 724, endPoint y: 693, distance: 124.4
click at [724, 692] on div at bounding box center [499, 686] width 622 height 12
click at [963, 478] on div "steps = 2 hero . moveUp ( steps ) hero . moveRight ( 2 ) hero . moveDown ( step…" at bounding box center [1139, 447] width 474 height 498
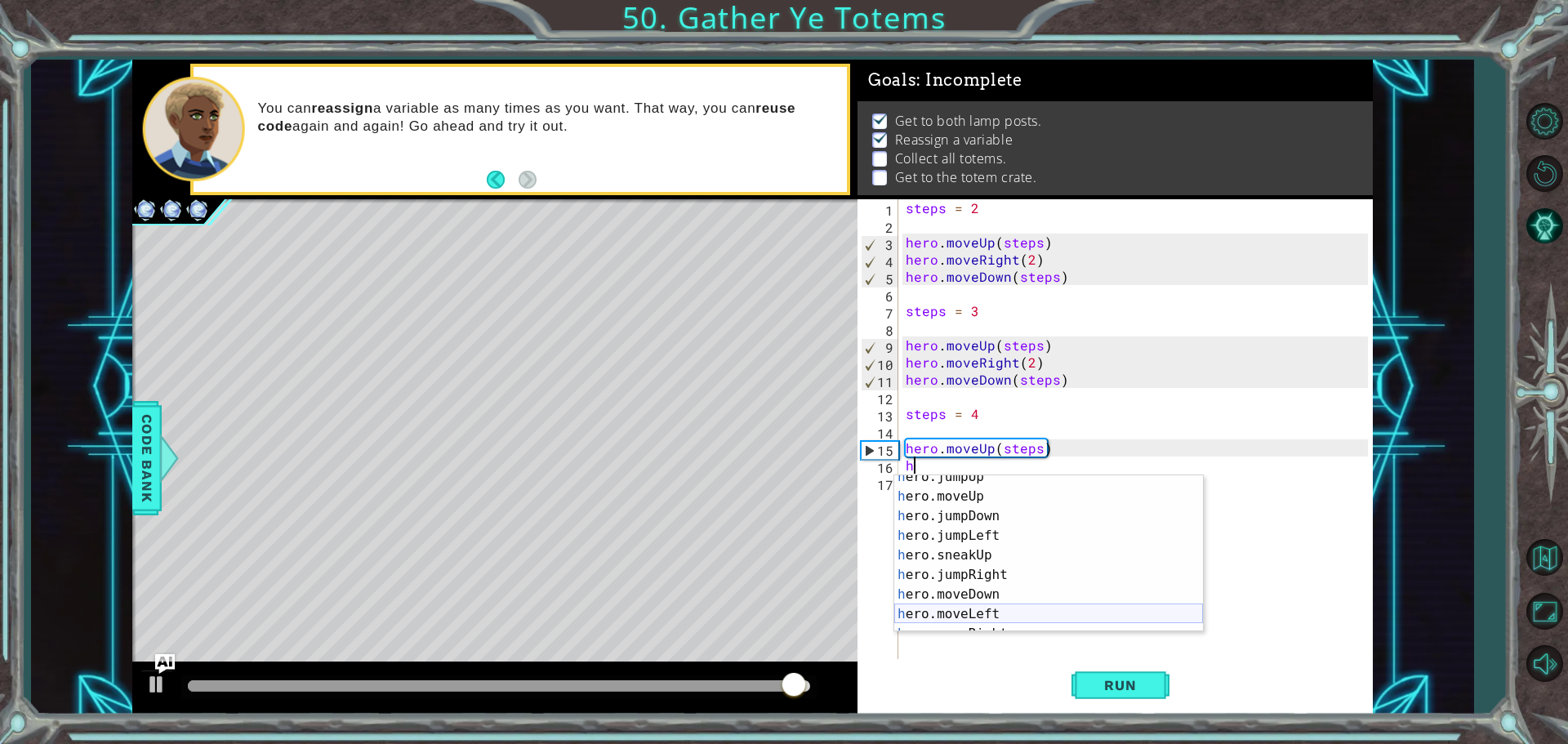
scroll to position [41, 0]
click at [981, 612] on div "h ero.moveUp press enter h ero.jumpDown press enter h ero.jumpLeft press enter …" at bounding box center [1048, 573] width 308 height 196
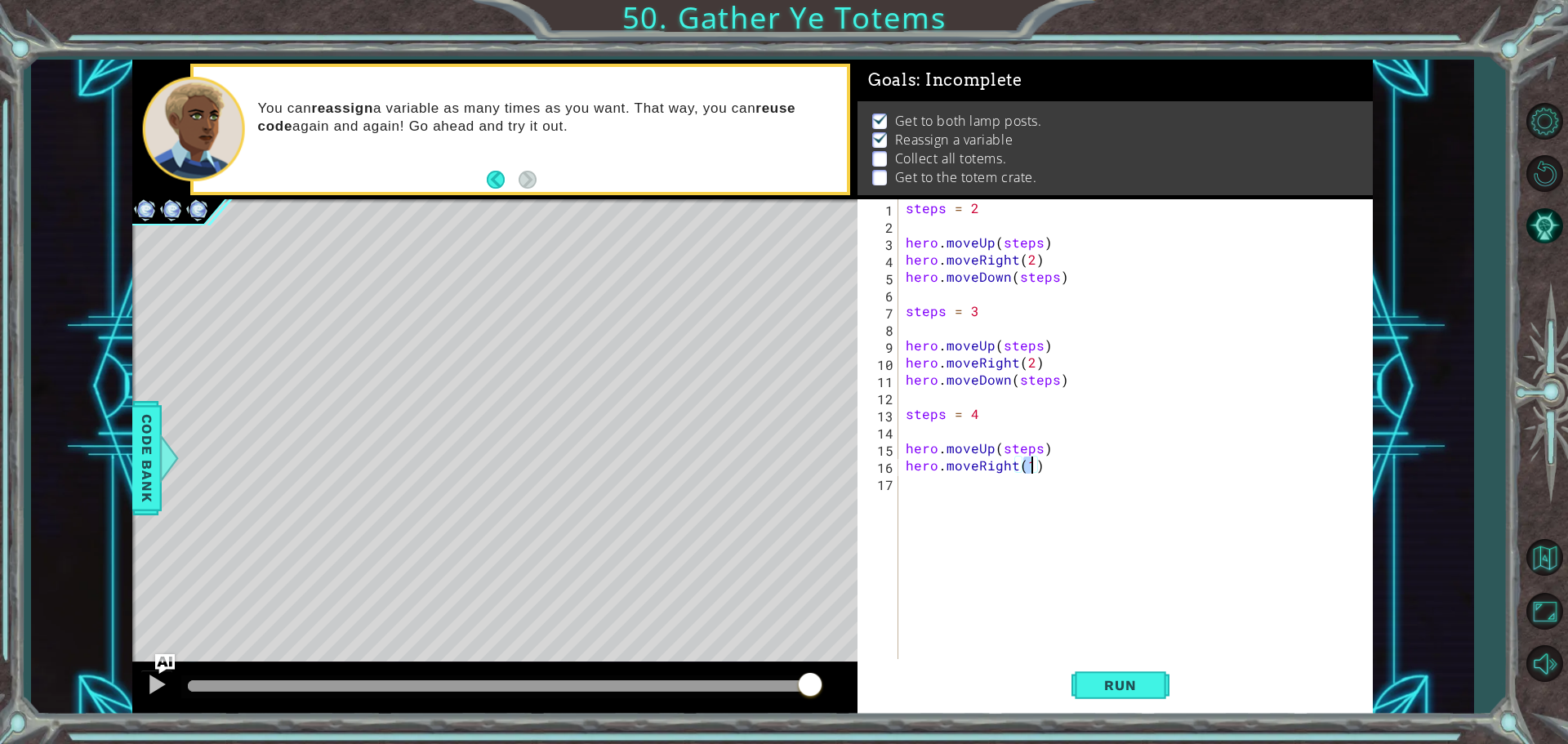
type textarea "hero.moveRight(2)"
click at [1035, 485] on div "steps = 2 hero . moveUp ( steps ) hero . moveRight ( 2 ) hero . moveDown ( step…" at bounding box center [1139, 447] width 474 height 498
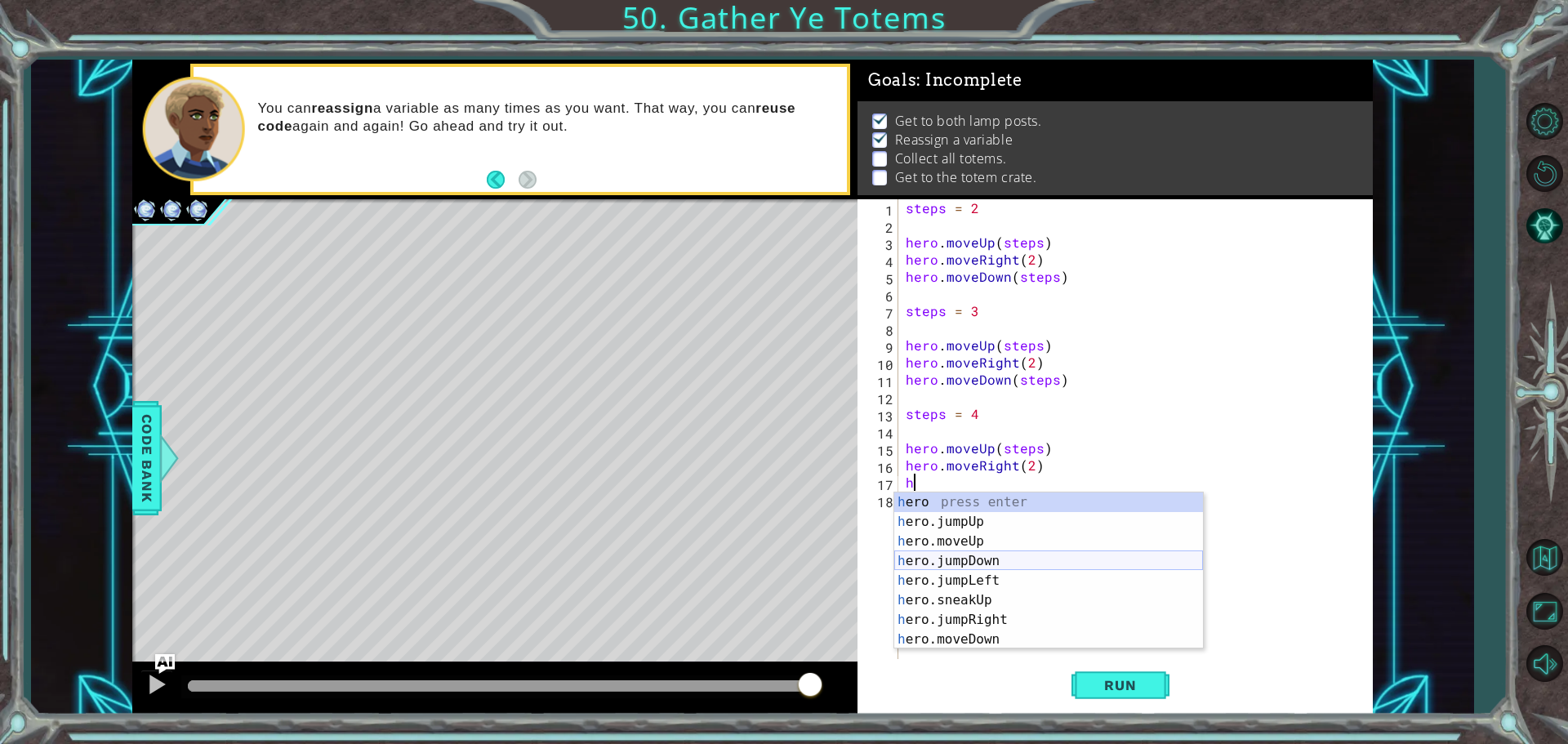
scroll to position [19, 0]
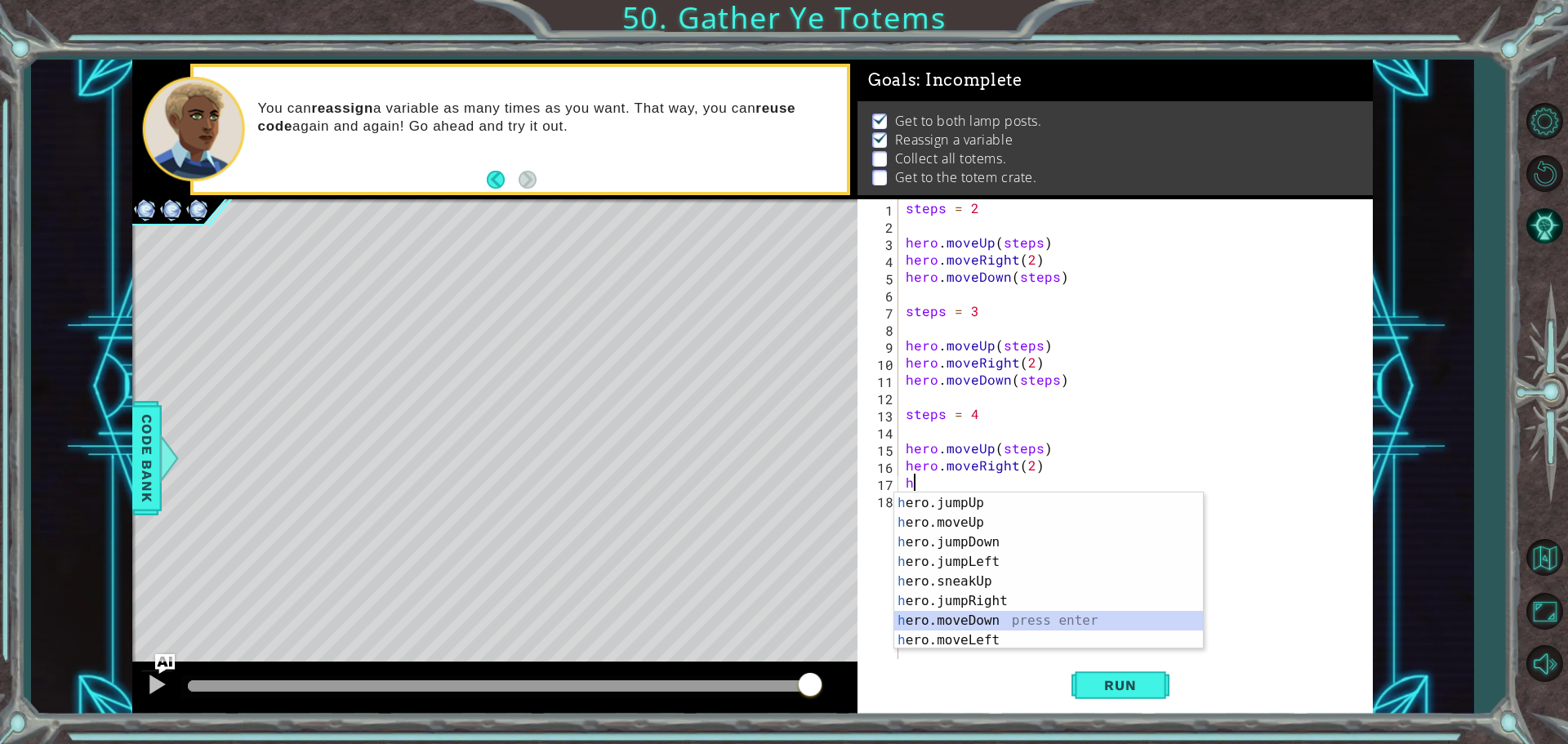
click at [961, 626] on div "h ero press enter h ero.jumpUp press enter h ero.moveUp press enter h ero.jumpD…" at bounding box center [1048, 572] width 308 height 196
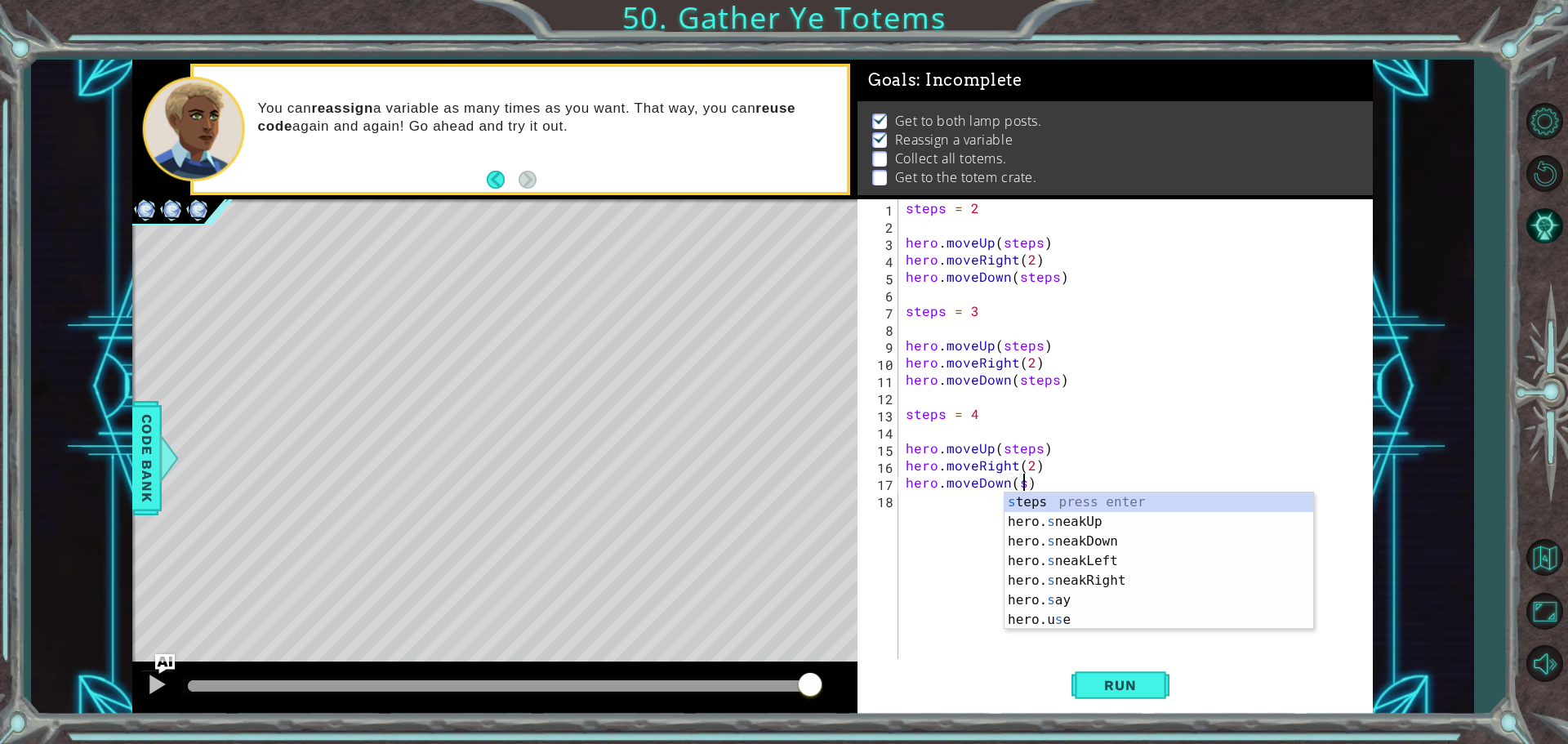
scroll to position [0, 6]
click at [1037, 506] on div "s teps press enter hero. s neakUp press enter hero. s neakDown press enter hero…" at bounding box center [1158, 580] width 308 height 176
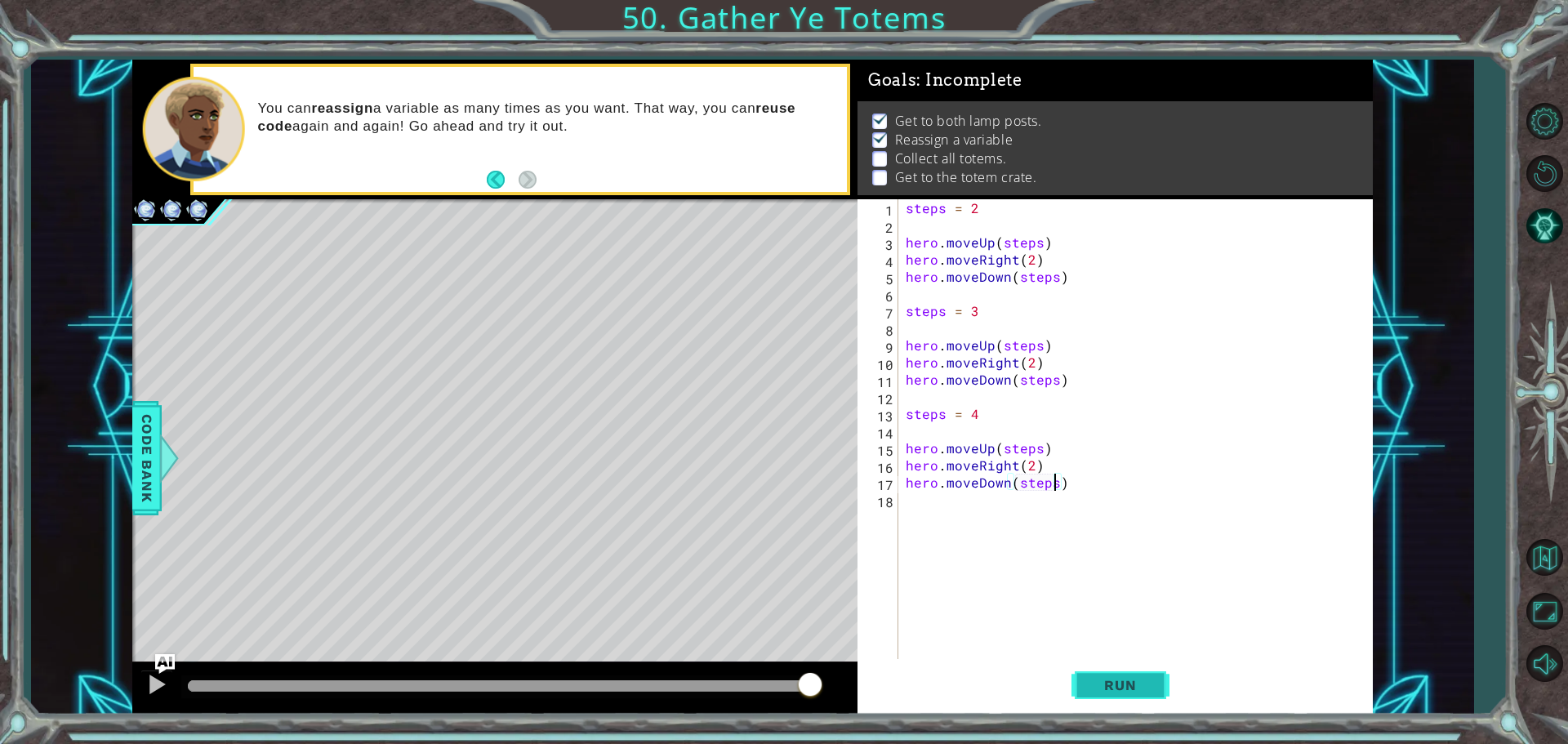
type textarea "hero.moveDown(steps)"
click at [1131, 694] on button "Run" at bounding box center [1121, 685] width 98 height 52
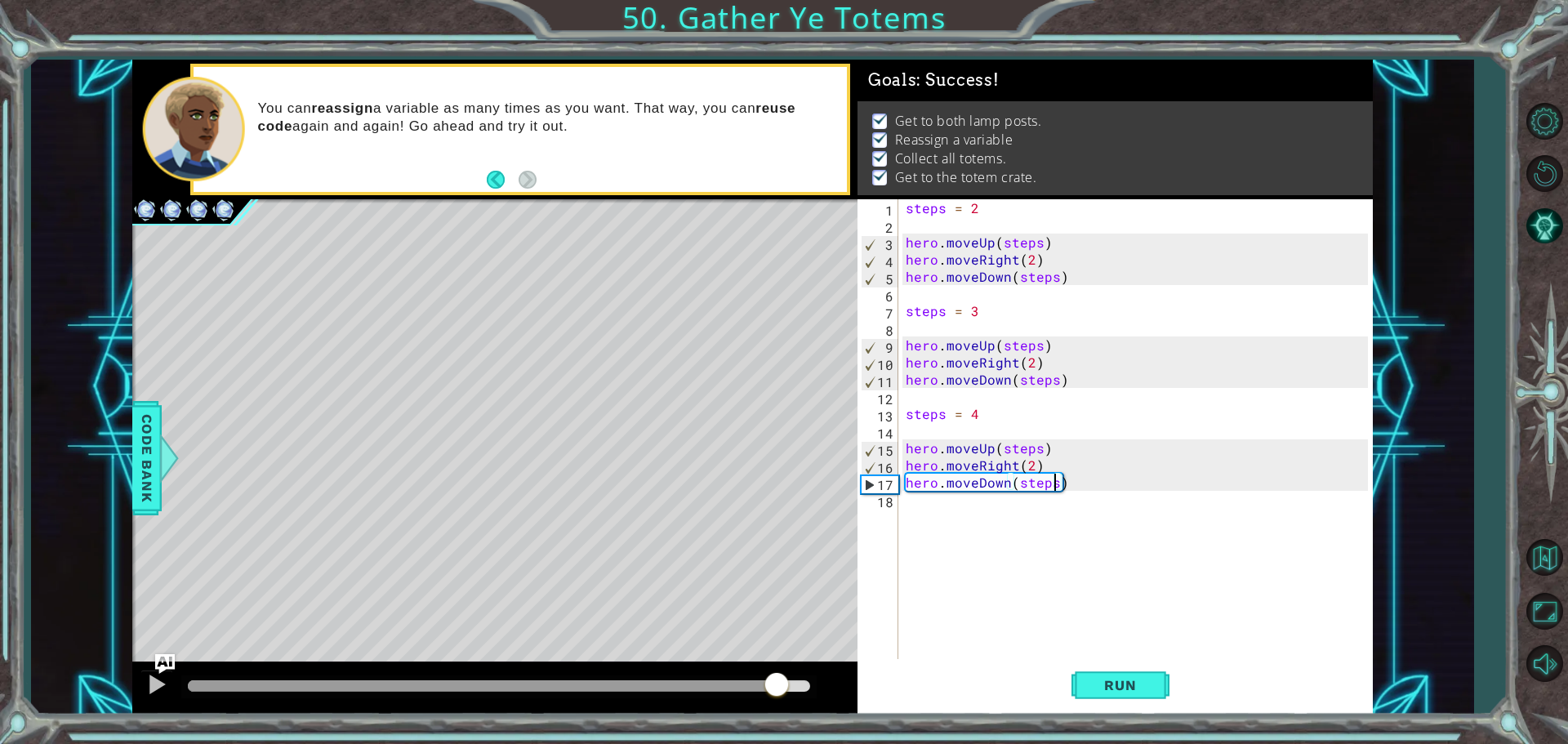
drag, startPoint x: 719, startPoint y: 689, endPoint x: 787, endPoint y: 677, distance: 69.1
click at [787, 680] on div at bounding box center [499, 686] width 622 height 12
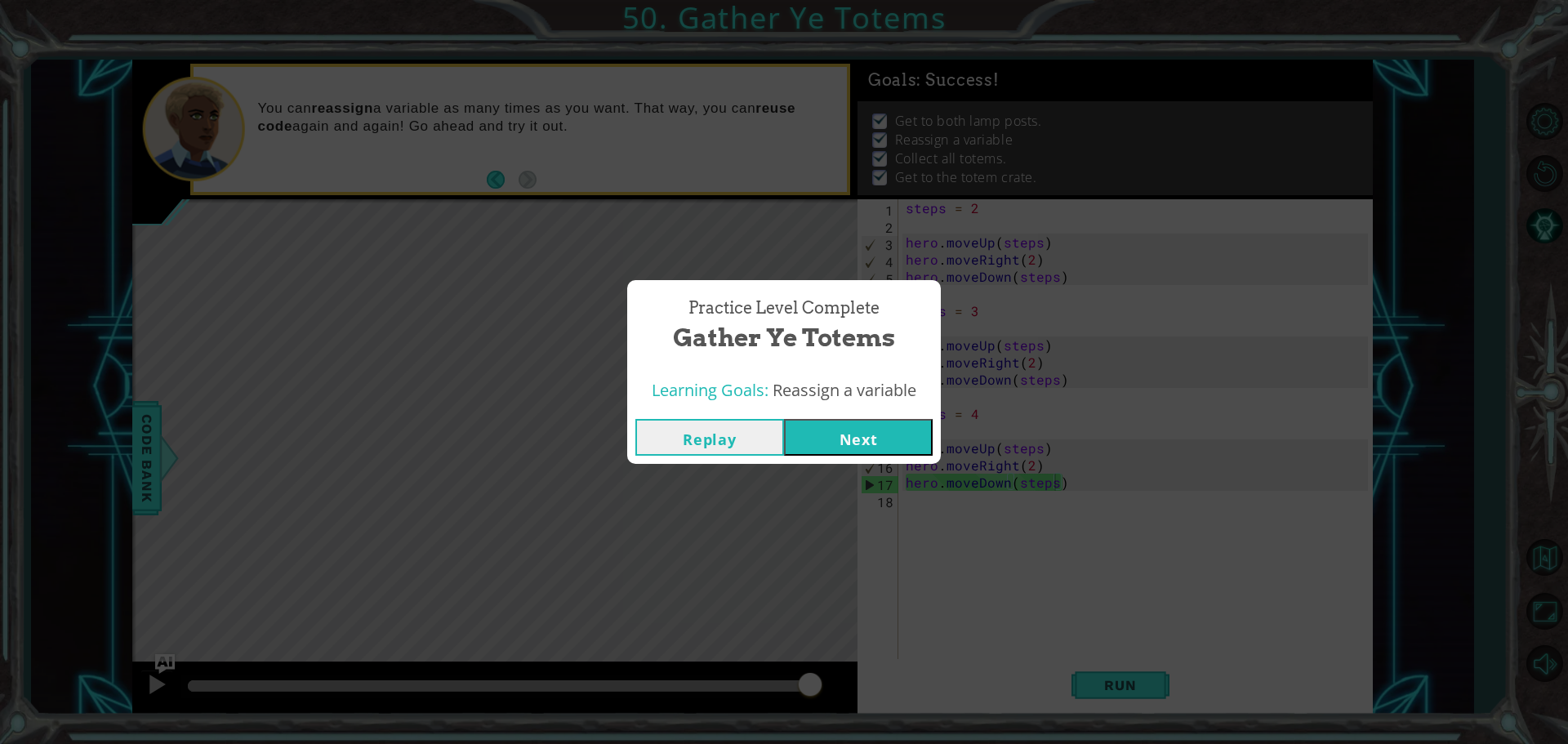
click at [852, 451] on button "Next" at bounding box center [858, 437] width 148 height 36
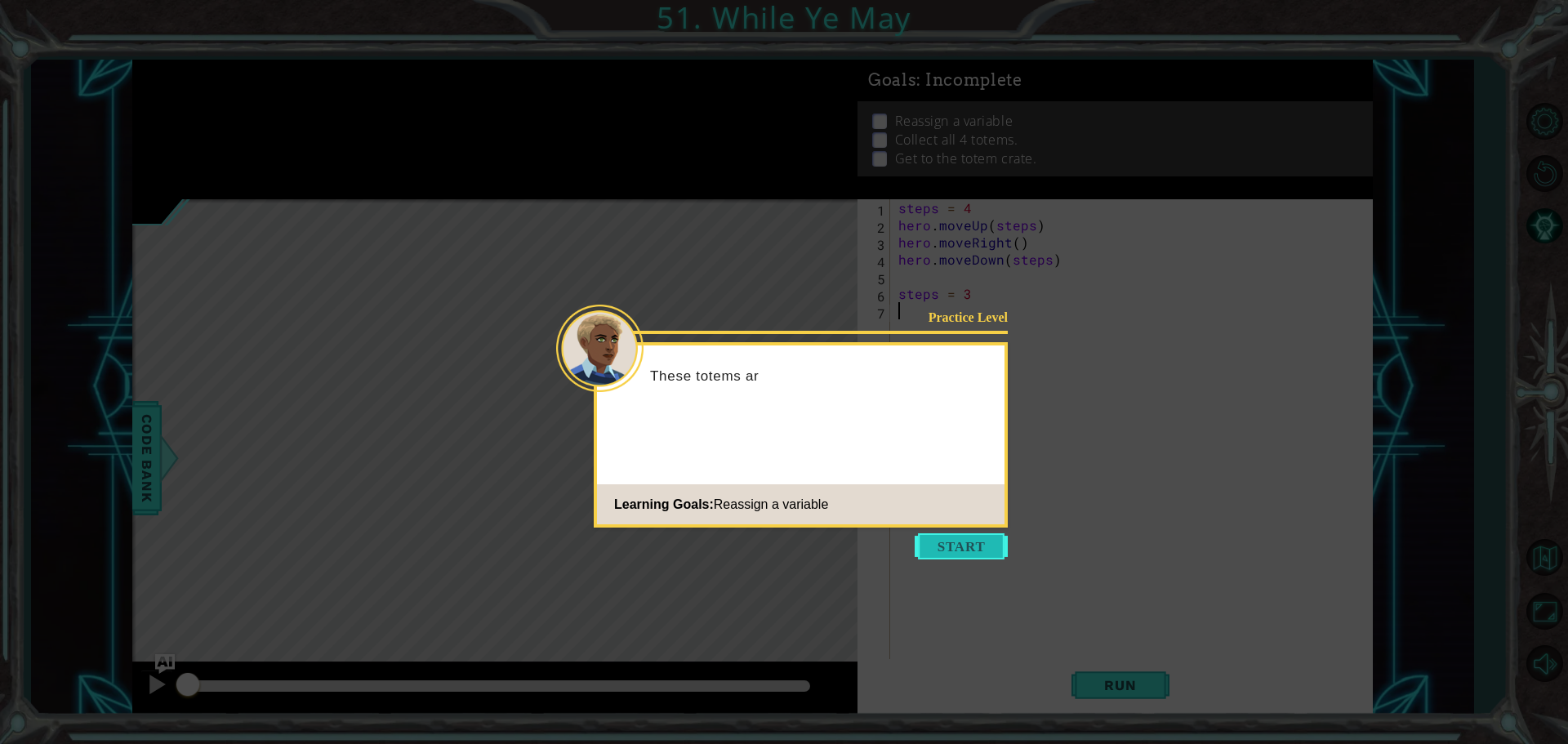
click at [983, 540] on button "Start" at bounding box center [961, 546] width 93 height 26
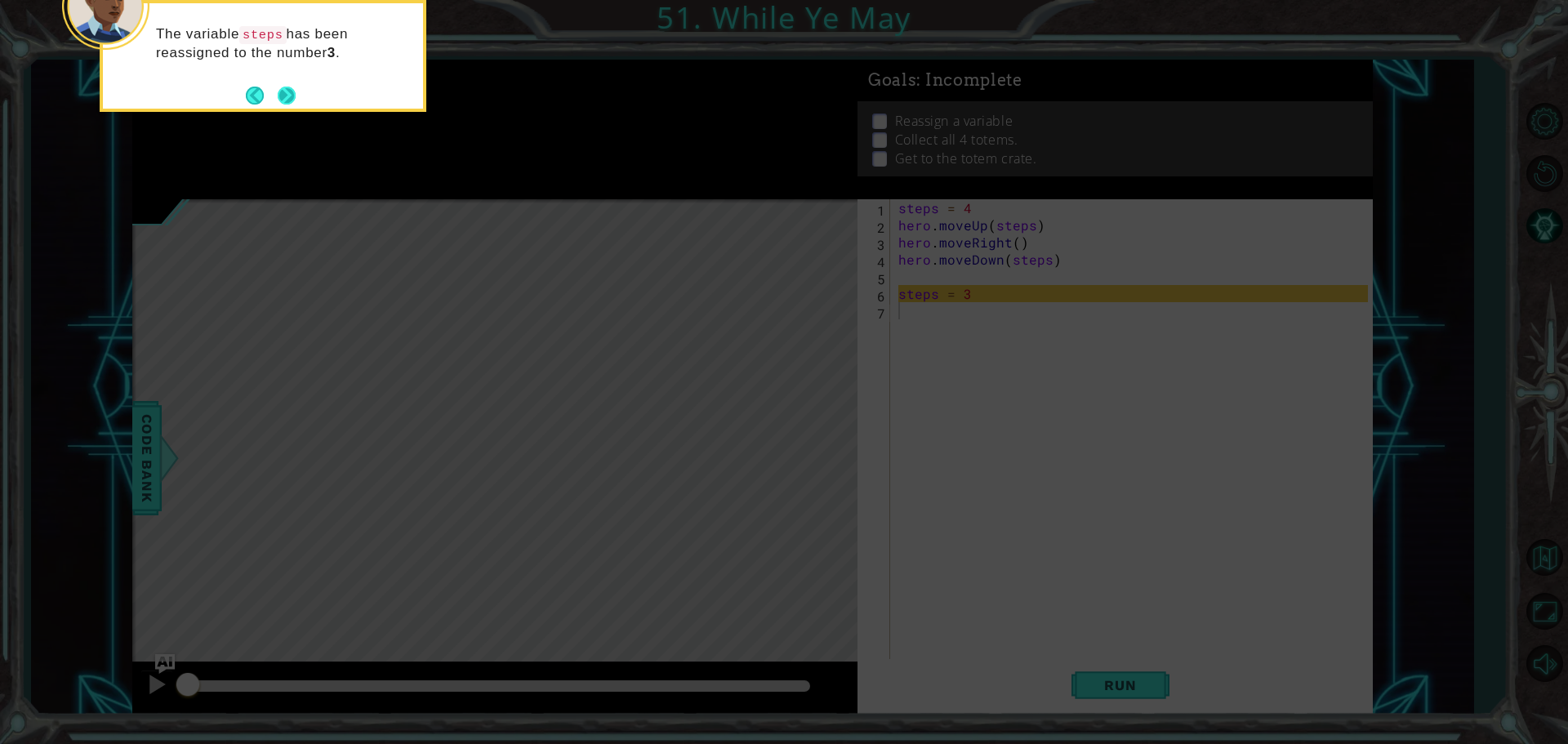
click at [290, 89] on button "Next" at bounding box center [286, 96] width 18 height 18
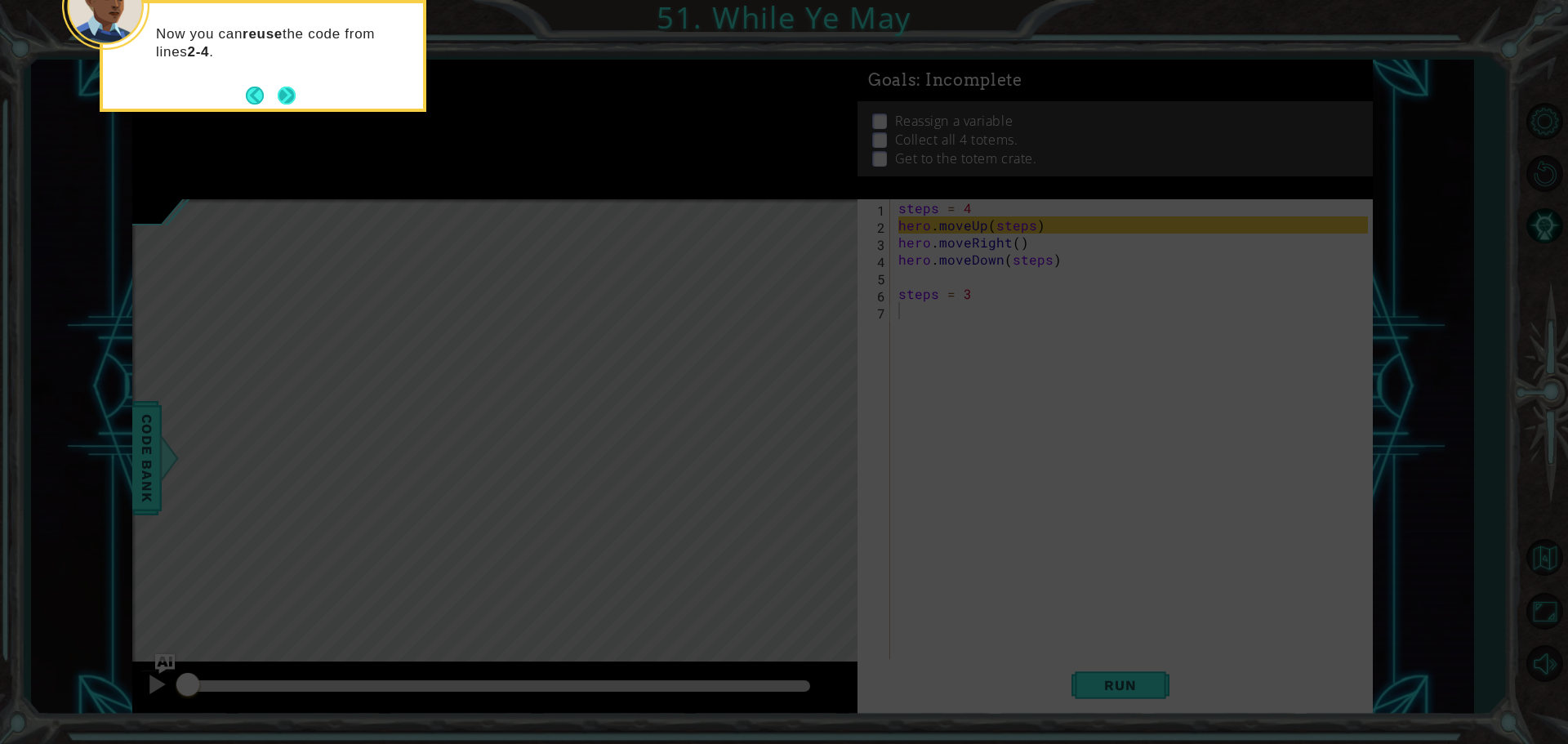
click at [281, 102] on button "Next" at bounding box center [286, 96] width 18 height 18
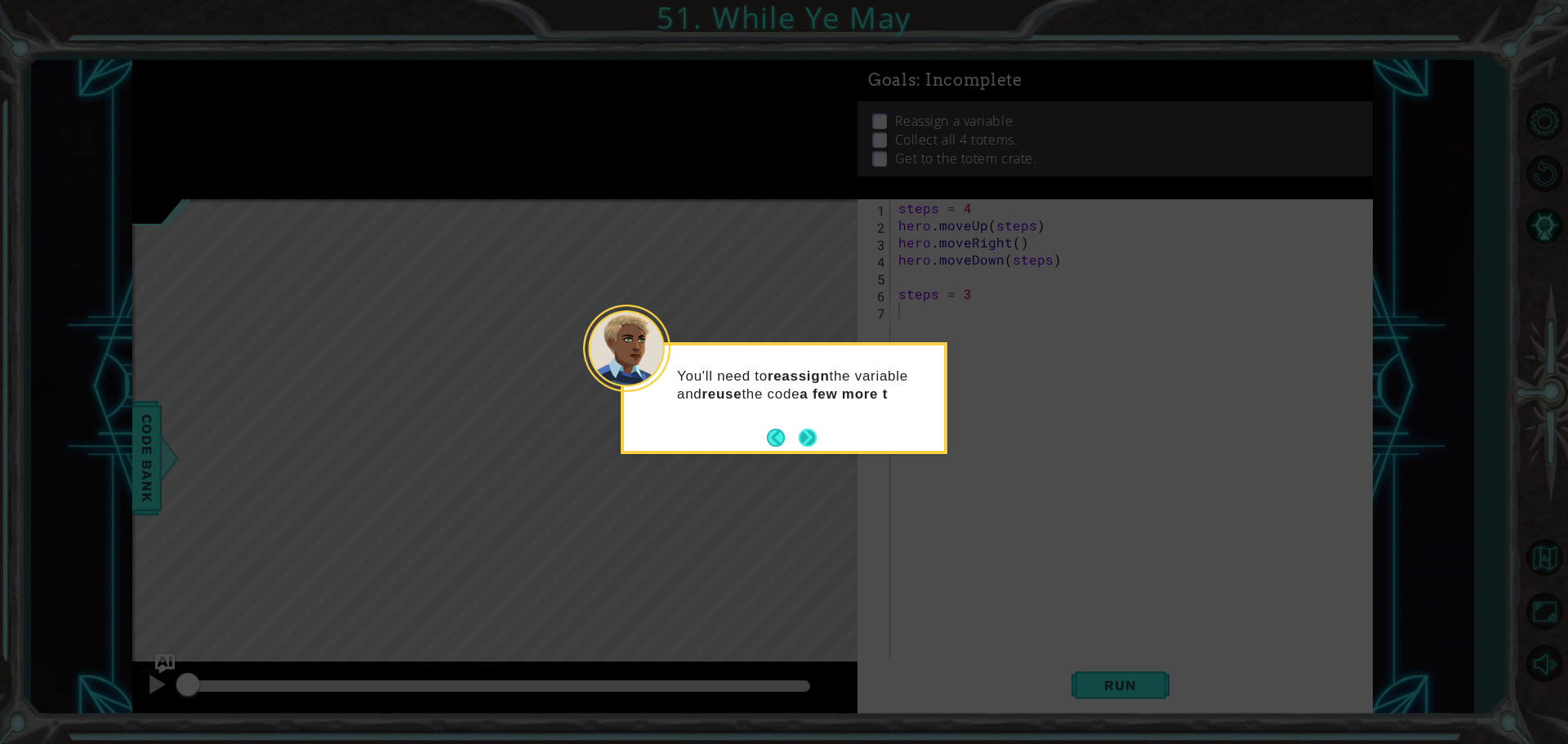
click at [807, 431] on button "Next" at bounding box center [807, 437] width 19 height 19
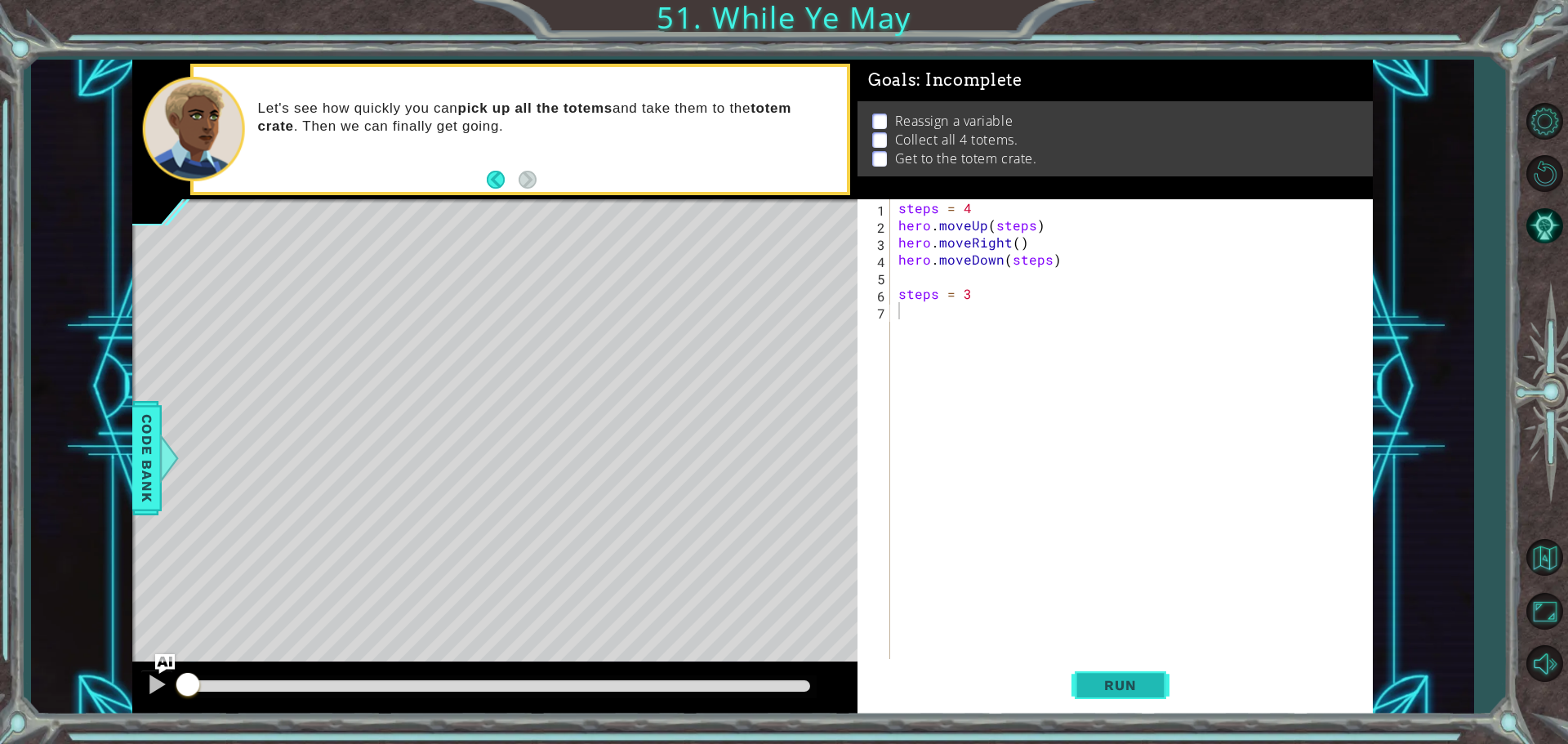
click at [1116, 681] on span "Run" at bounding box center [1120, 685] width 65 height 16
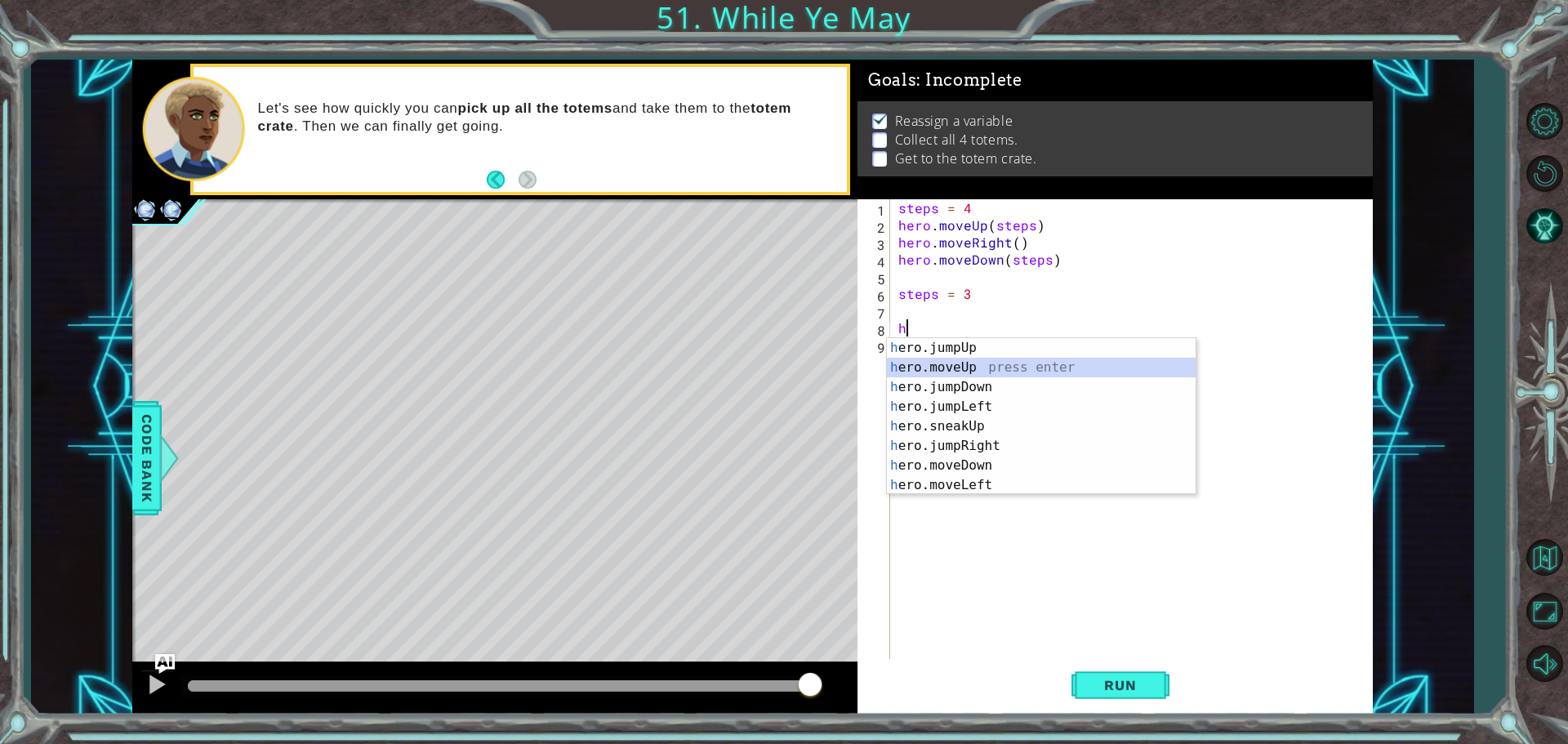
click at [970, 359] on div "h ero.jumpUp press enter h ero.moveUp press enter h ero.jumpDown press enter h …" at bounding box center [1040, 437] width 308 height 196
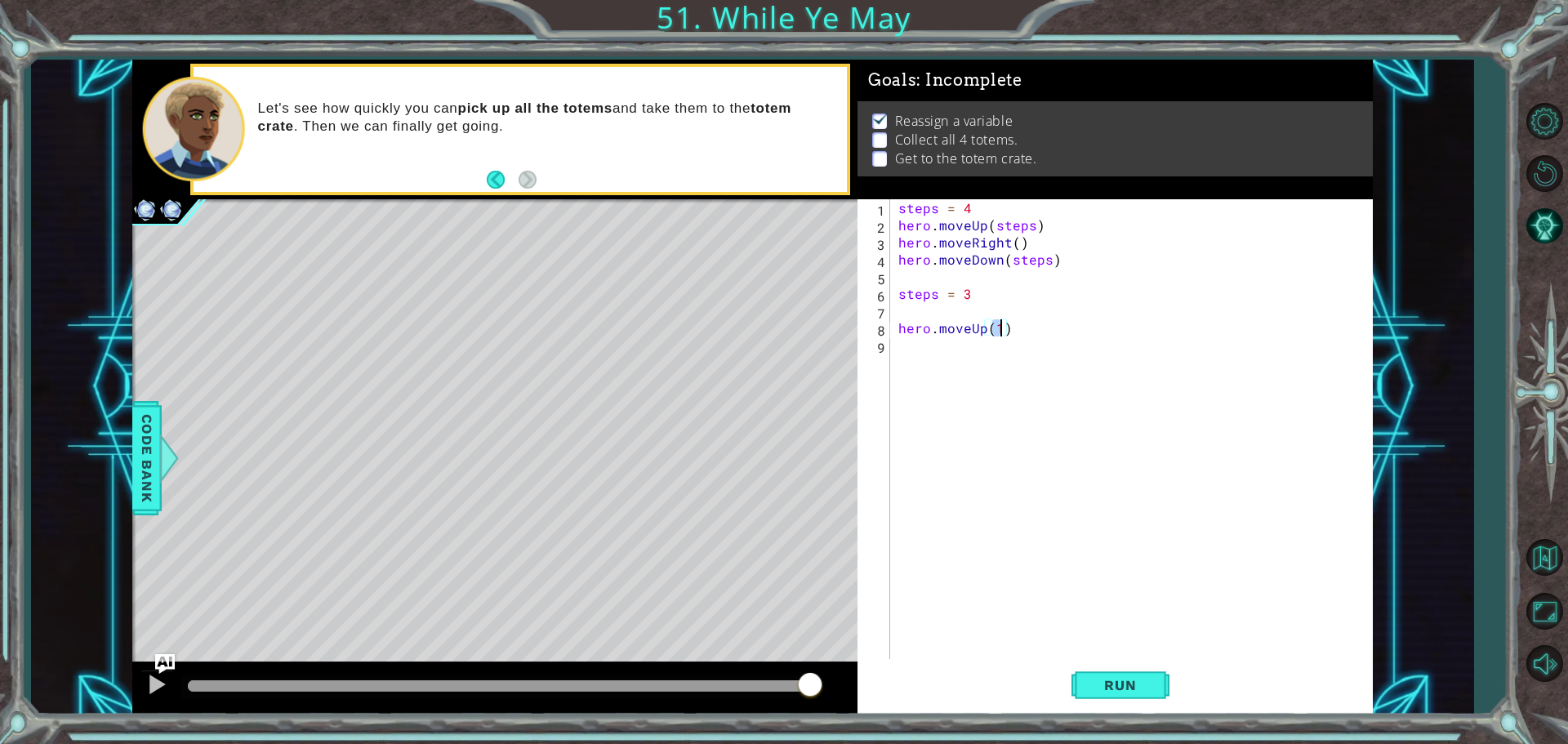
scroll to position [0, 5]
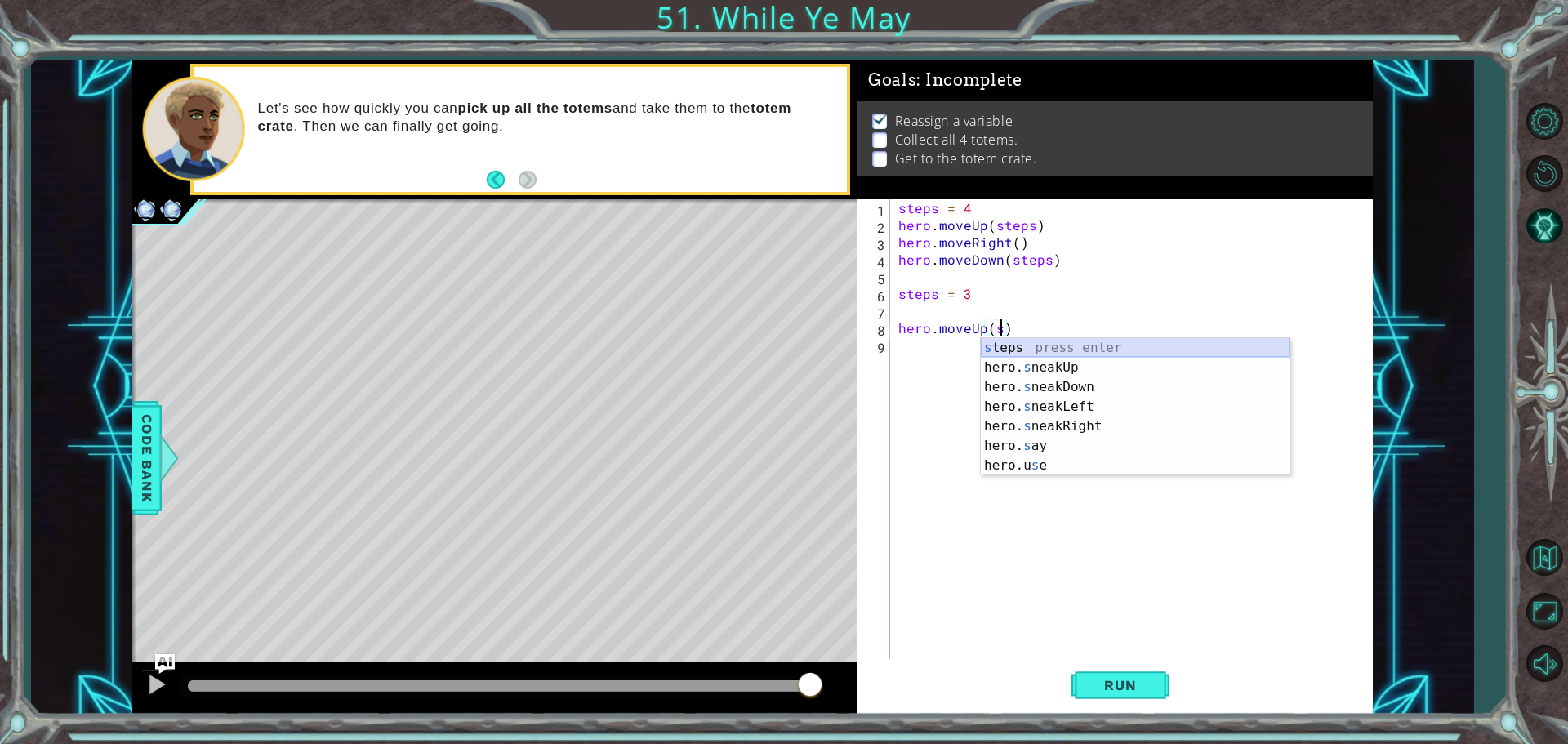
click at [1021, 346] on div "s teps press enter hero. s neakUp press enter hero. s neakDown press enter hero…" at bounding box center [1134, 427] width 308 height 176
type textarea "hero.moveUp(steps)"
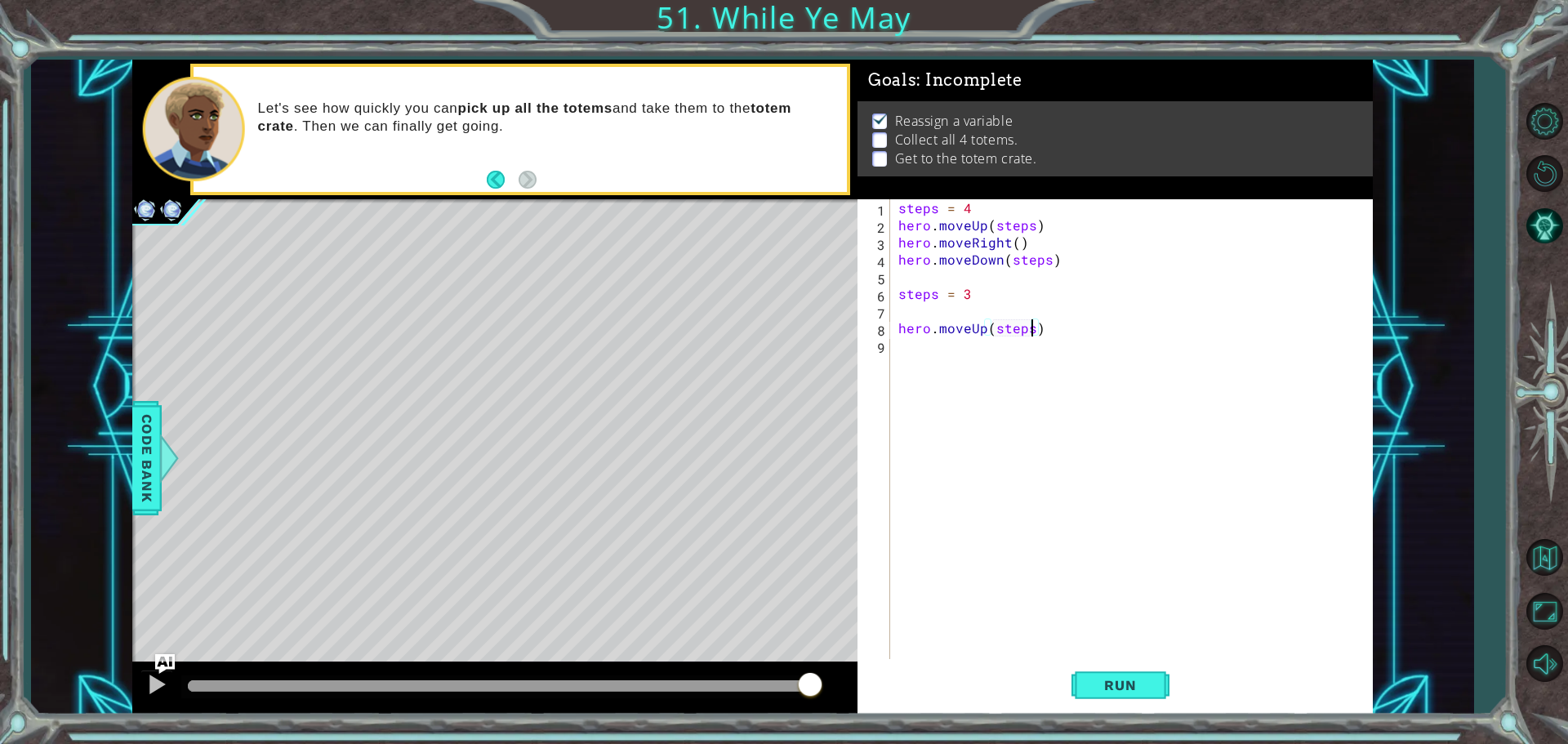
click at [955, 352] on div "steps = 4 hero . moveUp ( steps ) hero . moveRight ( ) hero . moveDown ( steps …" at bounding box center [1135, 447] width 481 height 498
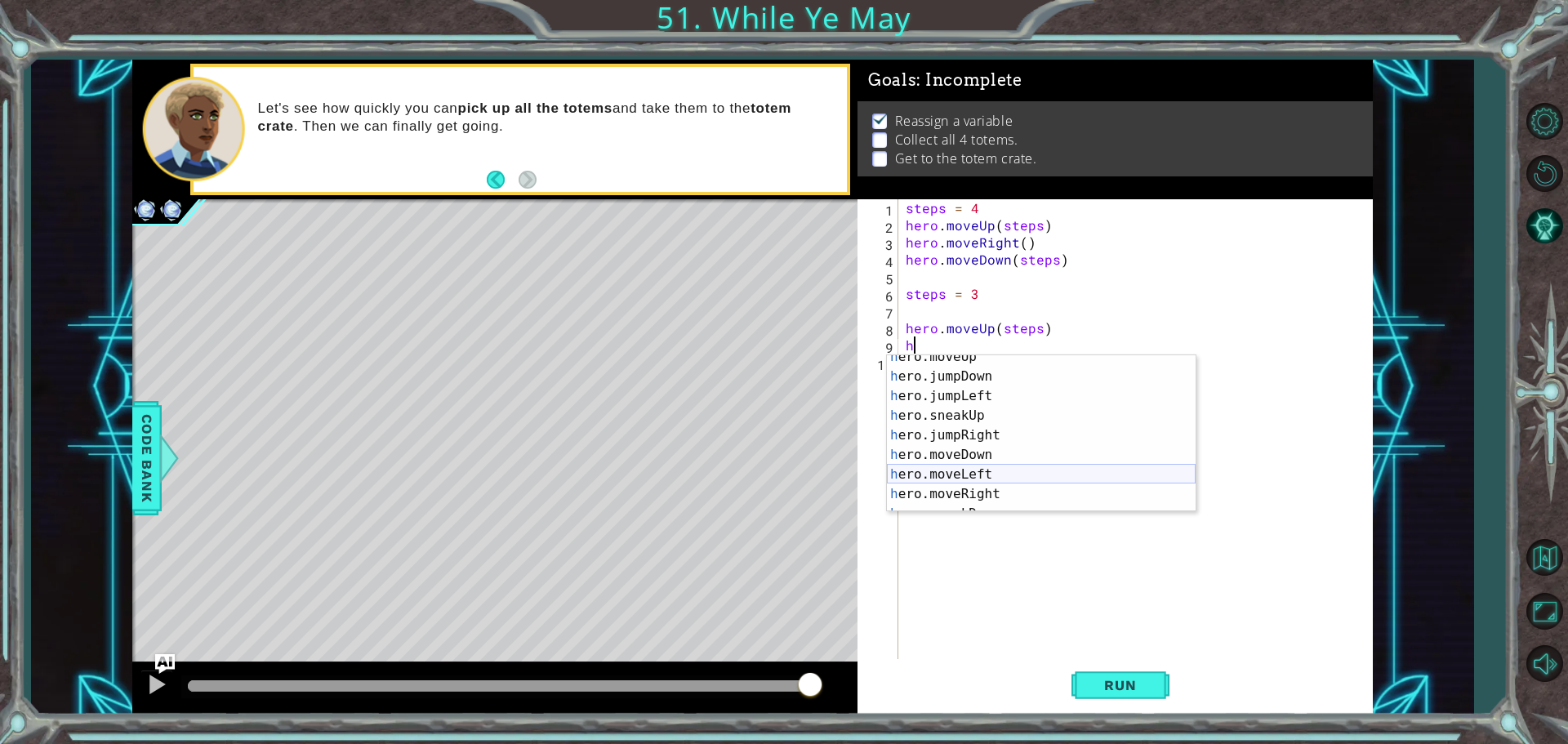
scroll to position [28, 0]
click at [941, 500] on div "h ero.moveUp press enter h ero.jumpDown press enter h ero.jumpLeft press enter …" at bounding box center [1040, 446] width 308 height 196
type textarea "hero.moveRight(1)"
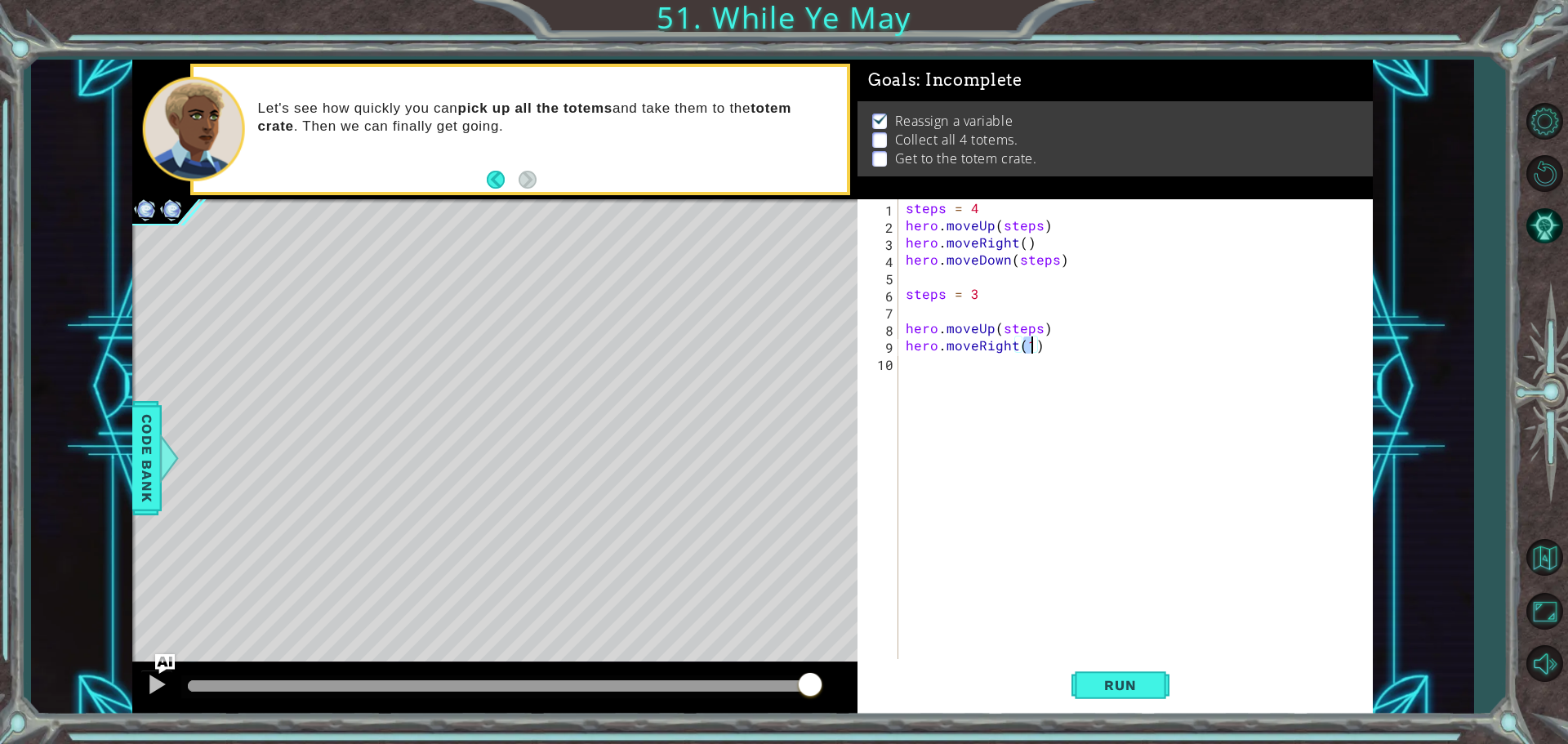
click at [995, 366] on div "steps = 4 hero . moveUp ( steps ) hero . moveRight ( ) hero . moveDown ( steps …" at bounding box center [1139, 447] width 474 height 498
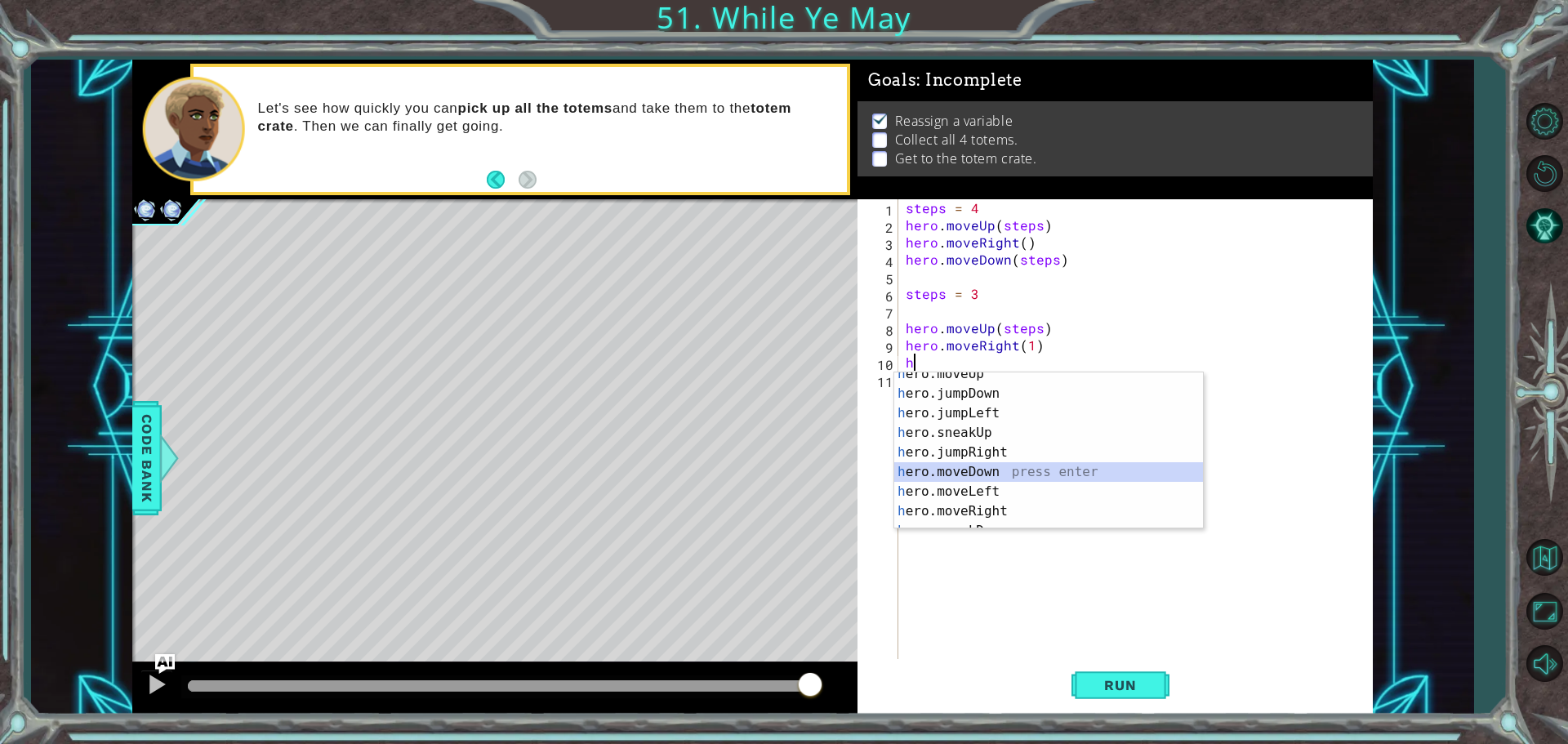
click at [1000, 467] on div "h ero.moveUp press enter h ero.jumpDown press enter h ero.jumpLeft press enter …" at bounding box center [1048, 462] width 308 height 196
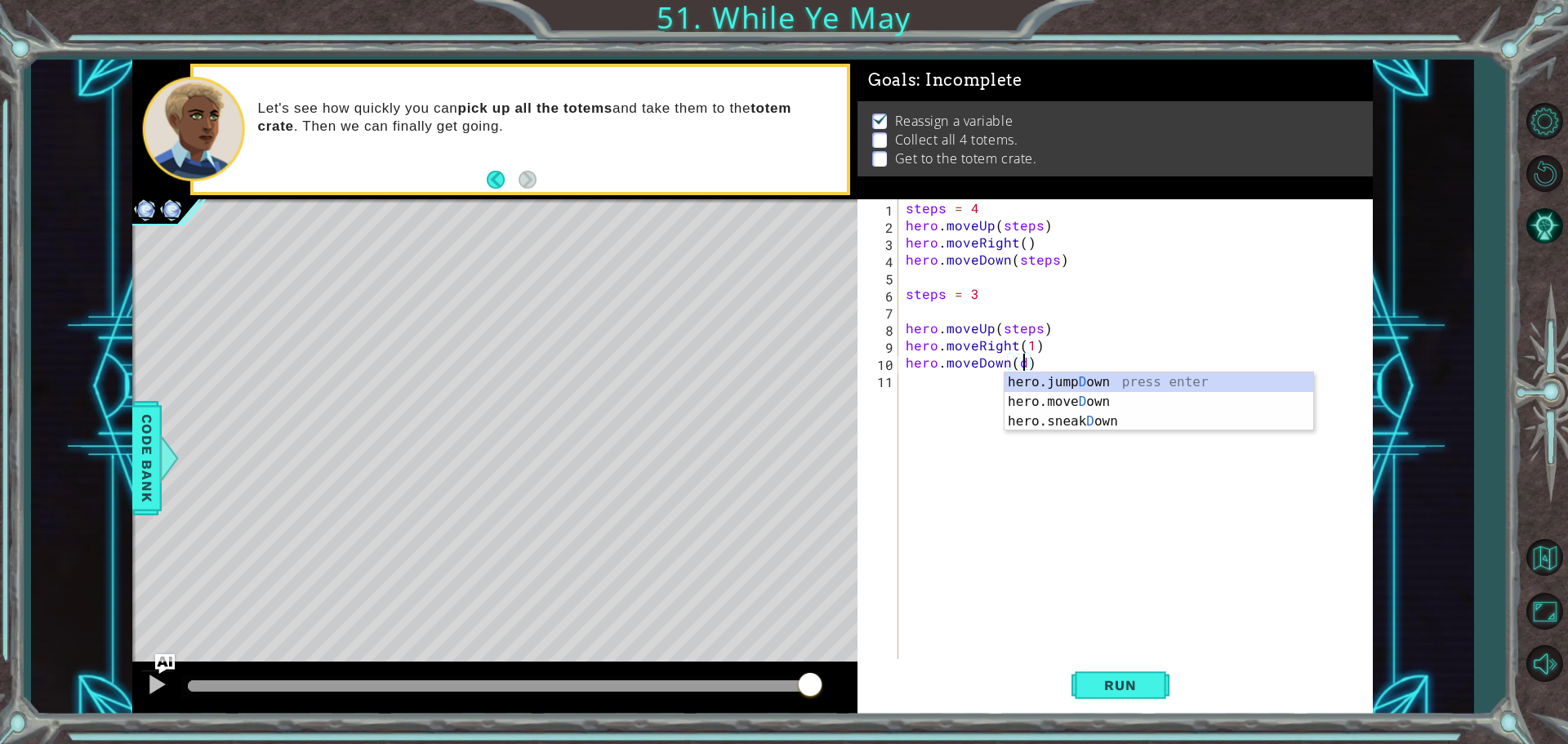
scroll to position [0, 6]
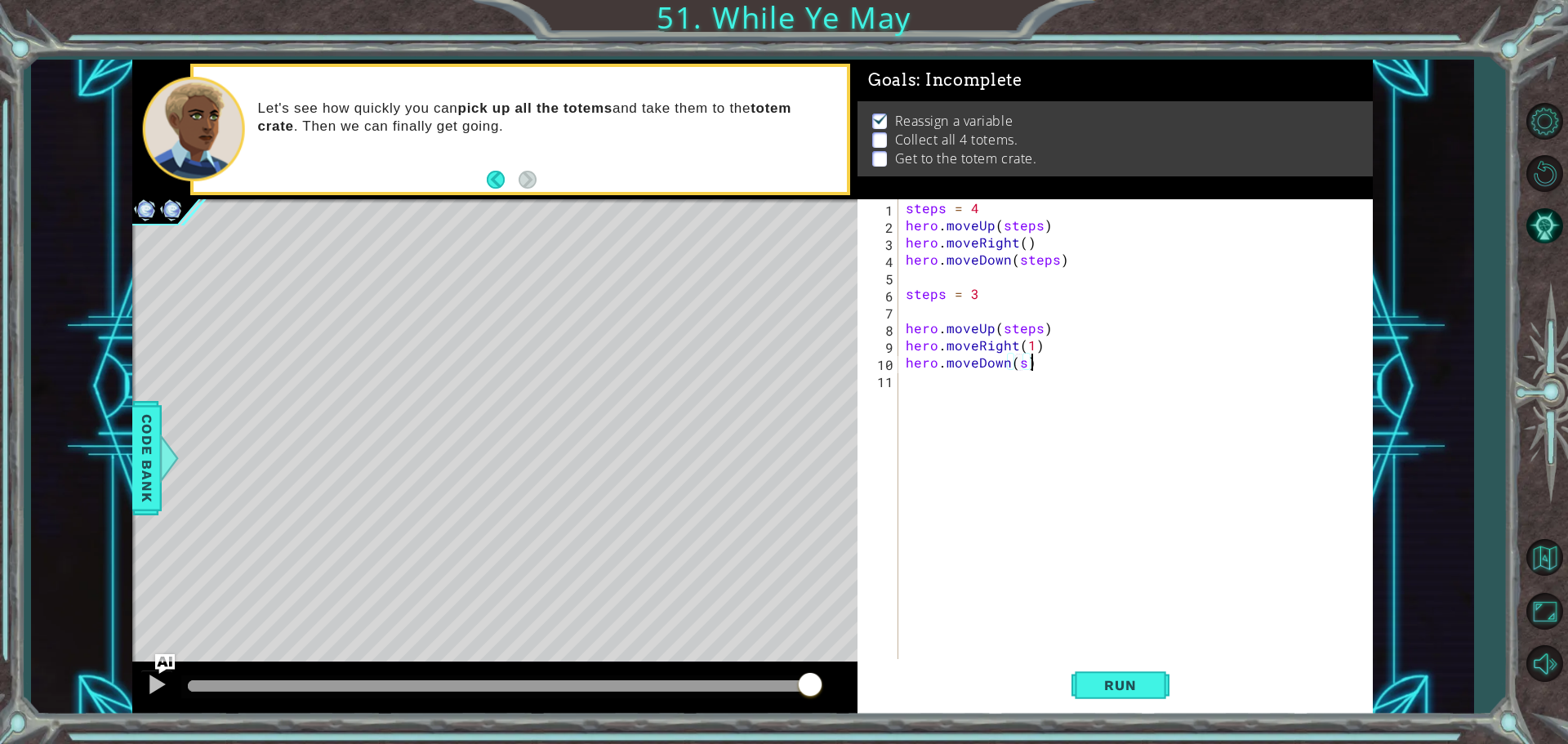
click at [1072, 367] on div "steps = 4 hero . moveUp ( steps ) hero . moveRight ( ) hero . moveDown ( steps …" at bounding box center [1139, 447] width 474 height 498
click at [1022, 360] on div "steps = 4 hero . moveUp ( steps ) hero . moveRight ( ) hero . moveDown ( steps …" at bounding box center [1139, 447] width 474 height 498
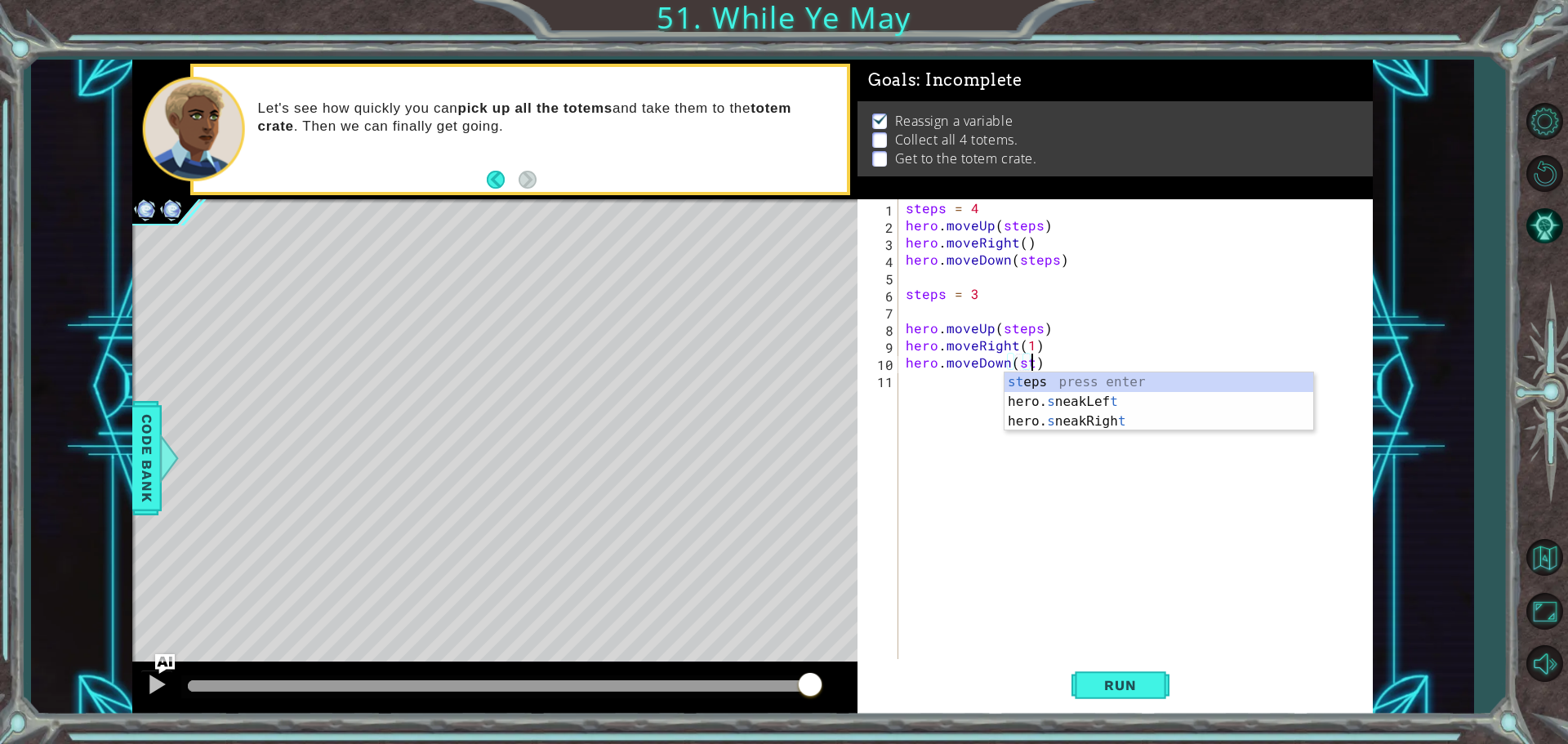
scroll to position [0, 7]
click at [1135, 377] on div "st eps press enter hero. s neakLef t press enter hero. s neakRigh t press enter" at bounding box center [1158, 421] width 308 height 98
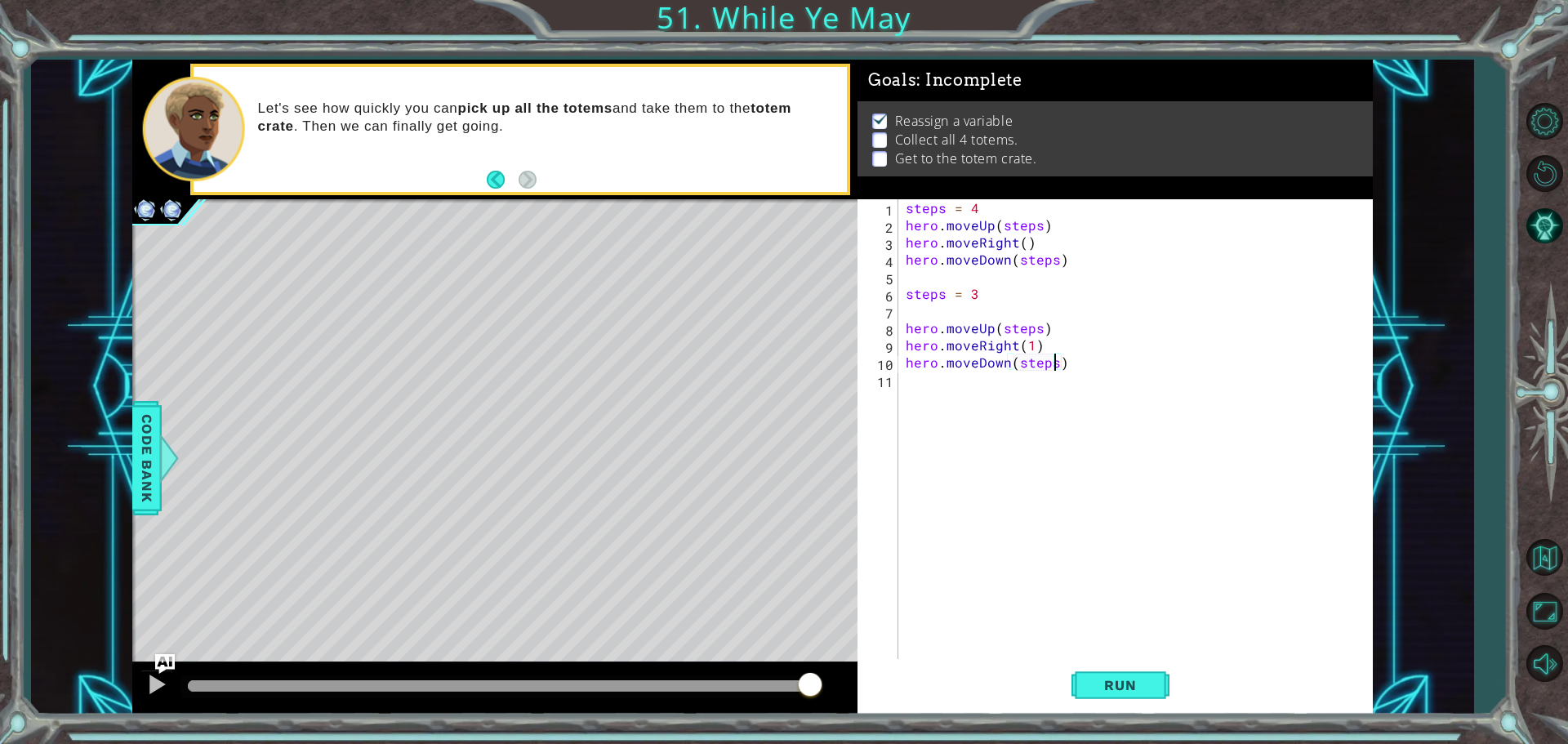
type textarea "hero.moveDown(steps)"
click at [1134, 710] on div "hero.moveDown(steps) 1 2 3 4 5 6 7 8 9 10 11 steps = 4 hero . moveUp ( steps ) …" at bounding box center [1115, 457] width 516 height 516
click at [1107, 702] on button "Run" at bounding box center [1121, 685] width 98 height 52
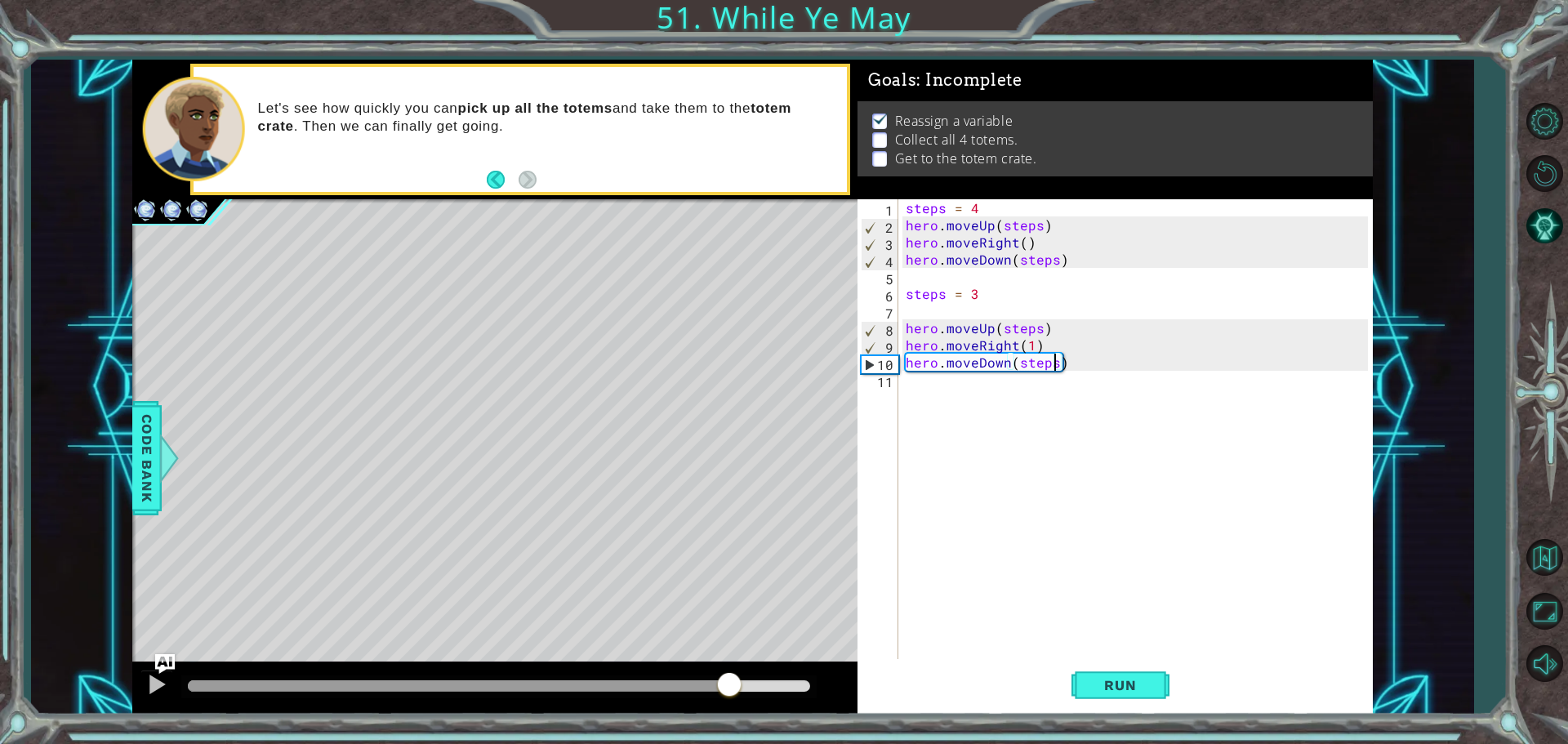
drag, startPoint x: 670, startPoint y: 683, endPoint x: 729, endPoint y: 676, distance: 59.4
click at [729, 680] on div at bounding box center [499, 686] width 622 height 12
drag, startPoint x: 796, startPoint y: 669, endPoint x: 779, endPoint y: 667, distance: 17.1
click at [779, 667] on div at bounding box center [494, 688] width 725 height 52
click at [950, 390] on div "steps = 4 hero . moveUp ( steps ) hero . moveRight ( ) hero . moveDown ( steps …" at bounding box center [1139, 447] width 474 height 498
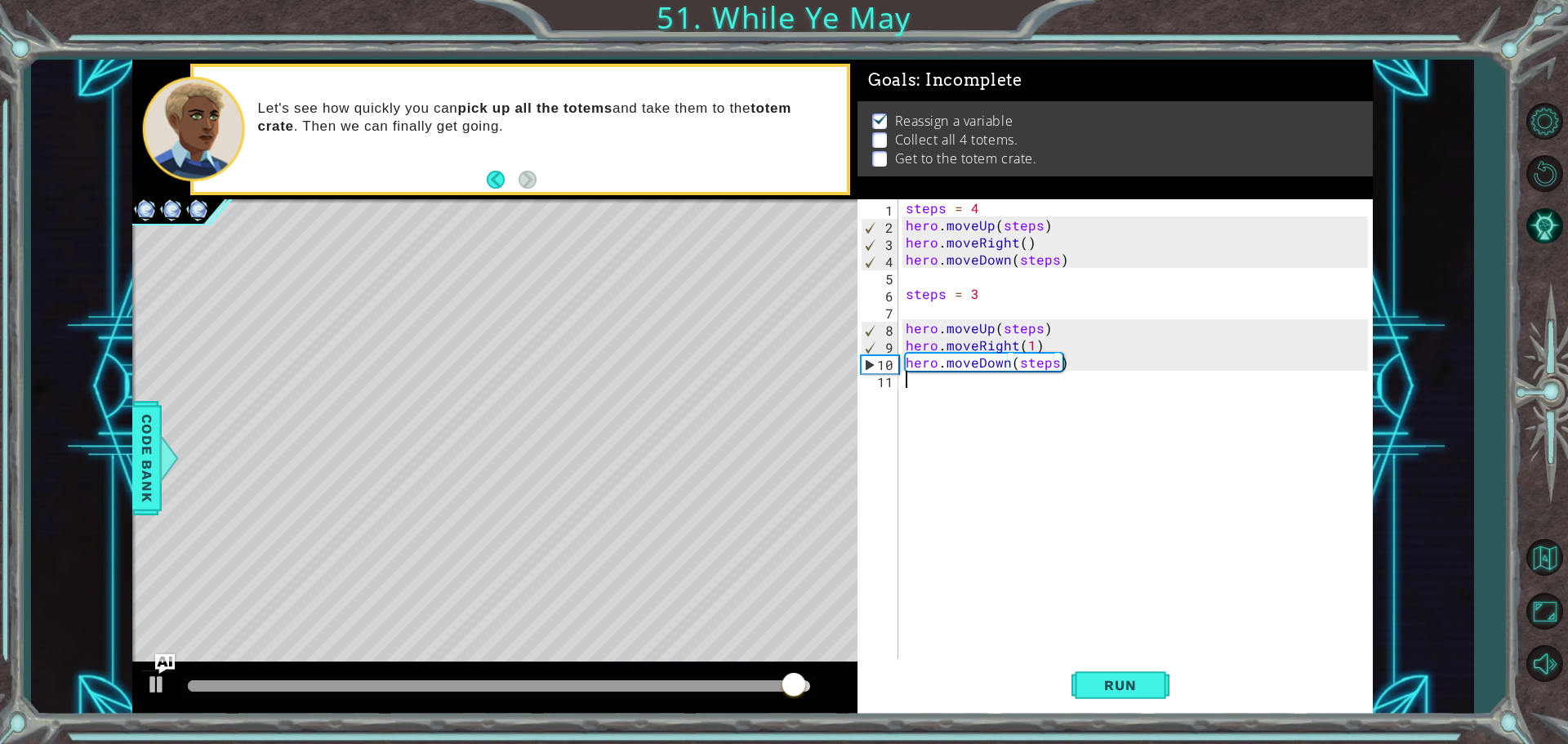
scroll to position [0, 0]
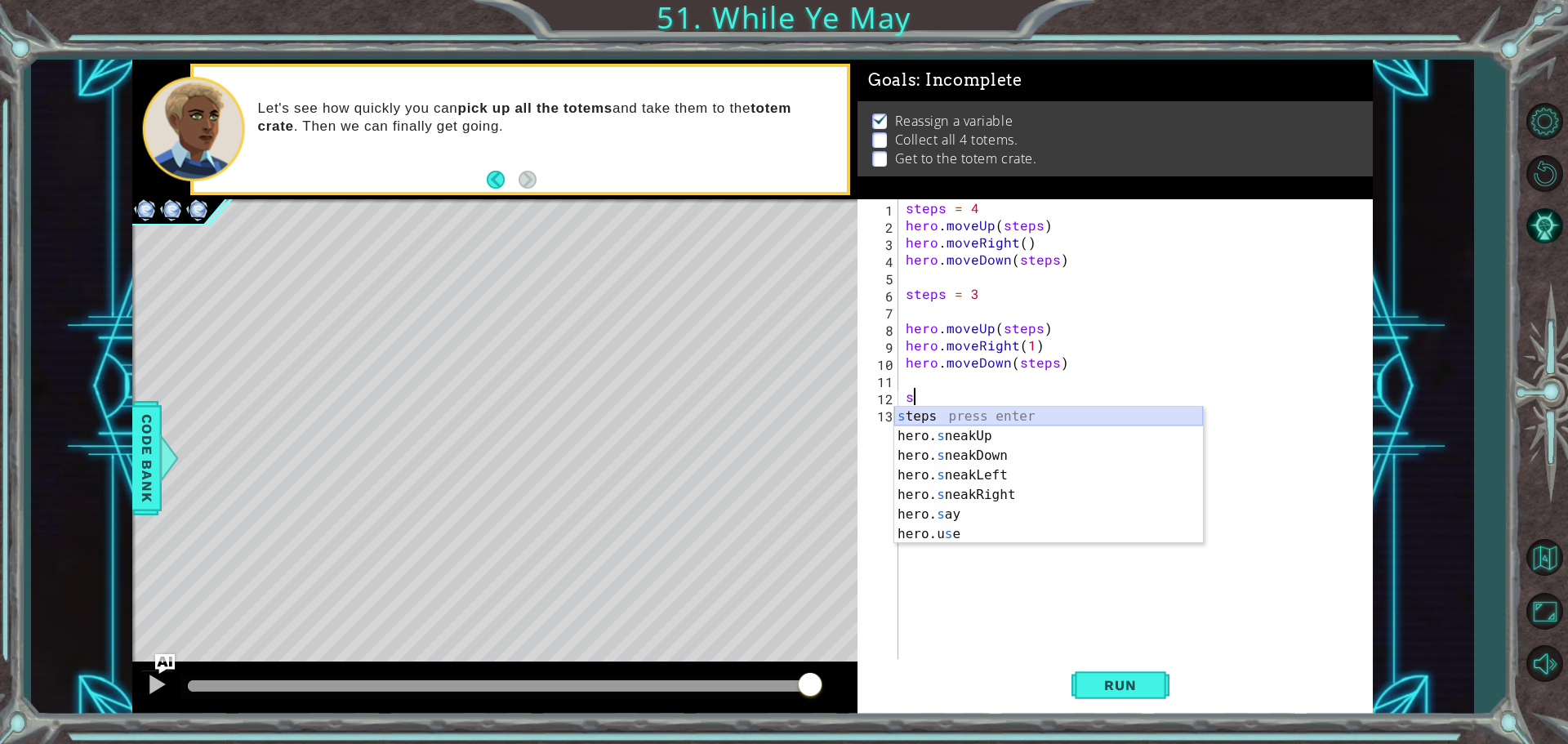
click at [930, 419] on div "s teps press enter hero. s neakUp press enter hero. s neakDown press enter hero…" at bounding box center [1048, 495] width 308 height 176
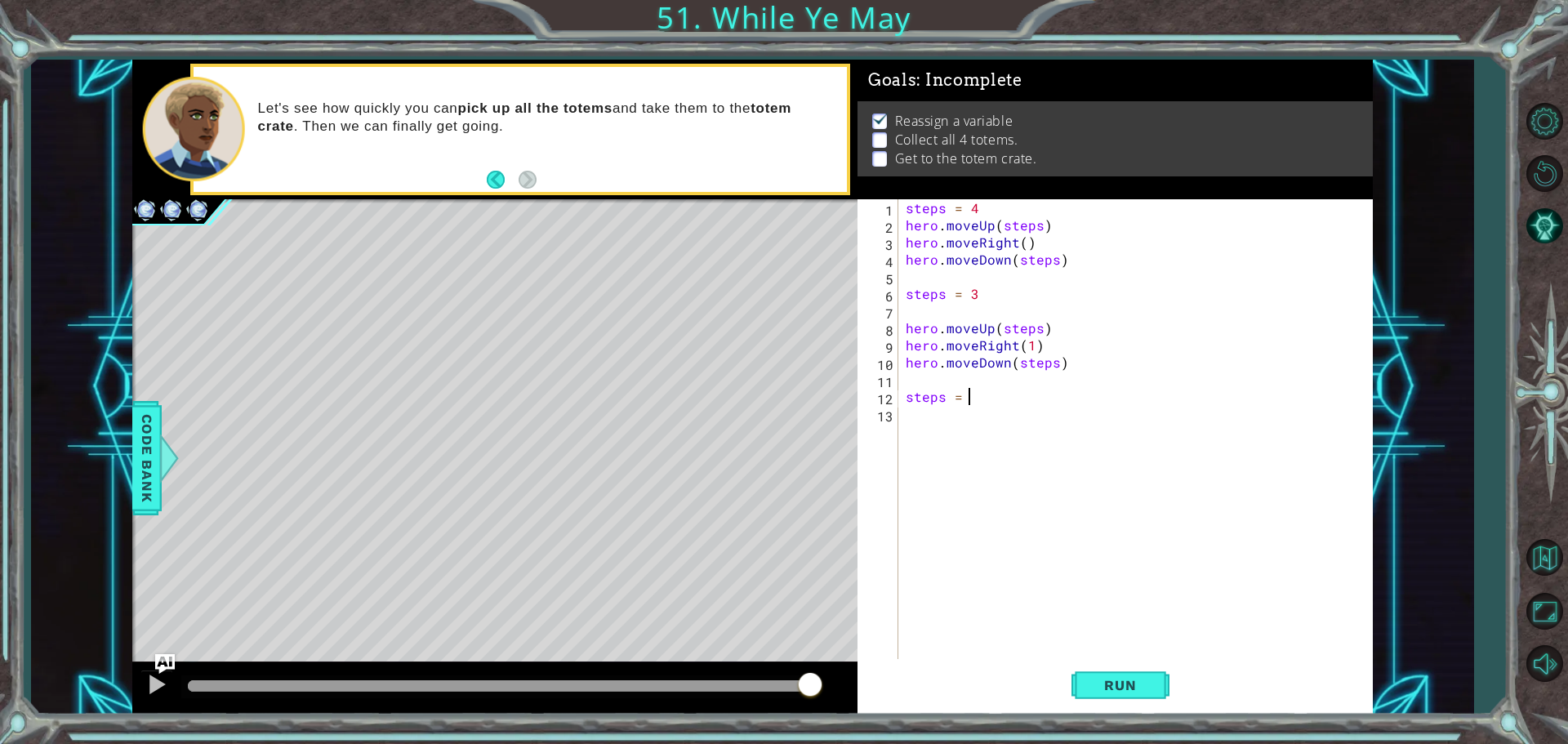
scroll to position [0, 4]
type textarea "steps = 2"
click at [952, 420] on div "steps = 4 hero . moveUp ( steps ) hero . moveRight ( ) hero . moveDown ( steps …" at bounding box center [1139, 447] width 474 height 498
click at [1003, 392] on div "steps = 4 hero . moveUp ( steps ) hero . moveRight ( ) hero . moveDown ( steps …" at bounding box center [1139, 447] width 474 height 498
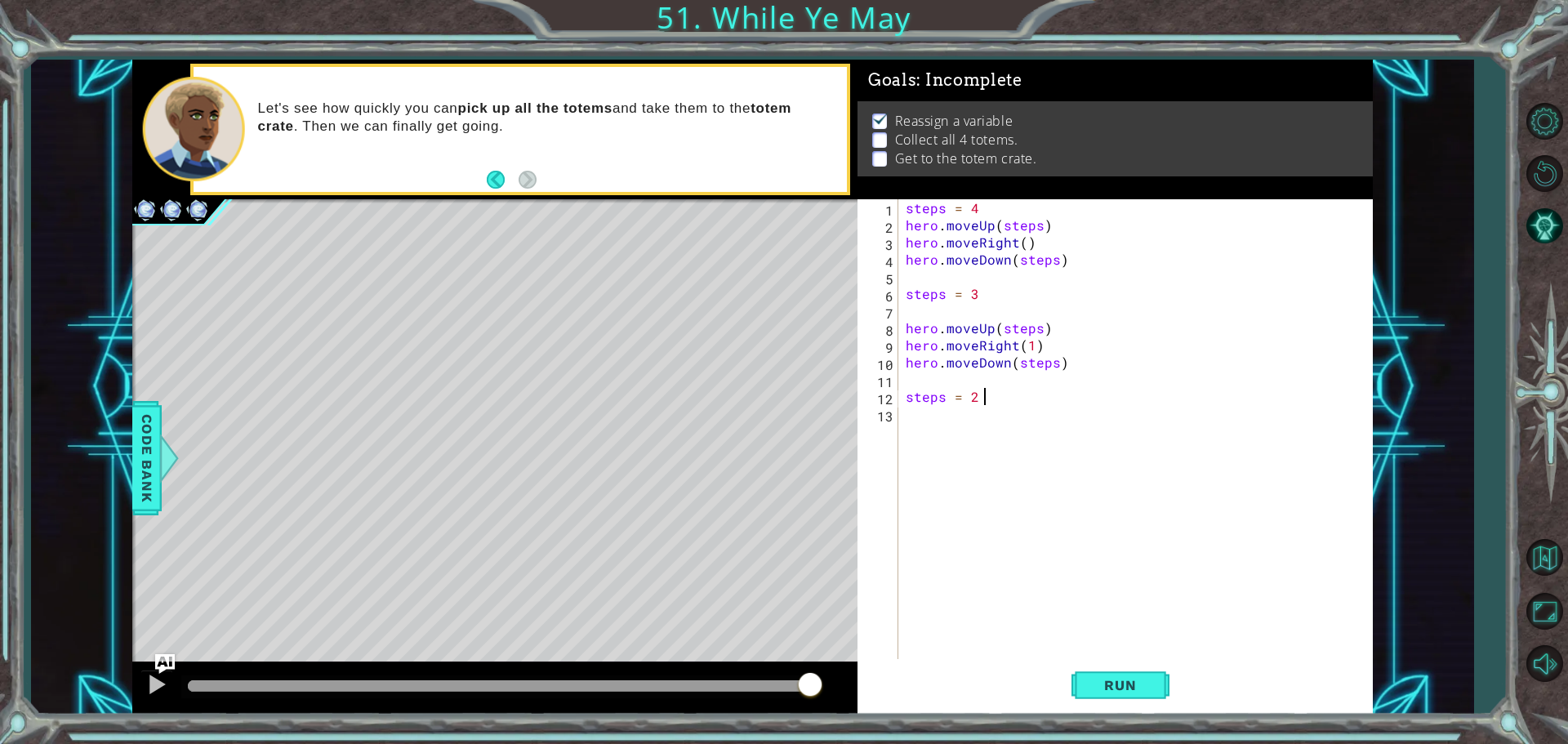
type textarea "steps = 2"
click at [970, 425] on div "steps = 4 hero . moveUp ( steps ) hero . moveRight ( ) hero . moveDown ( steps …" at bounding box center [1139, 447] width 474 height 498
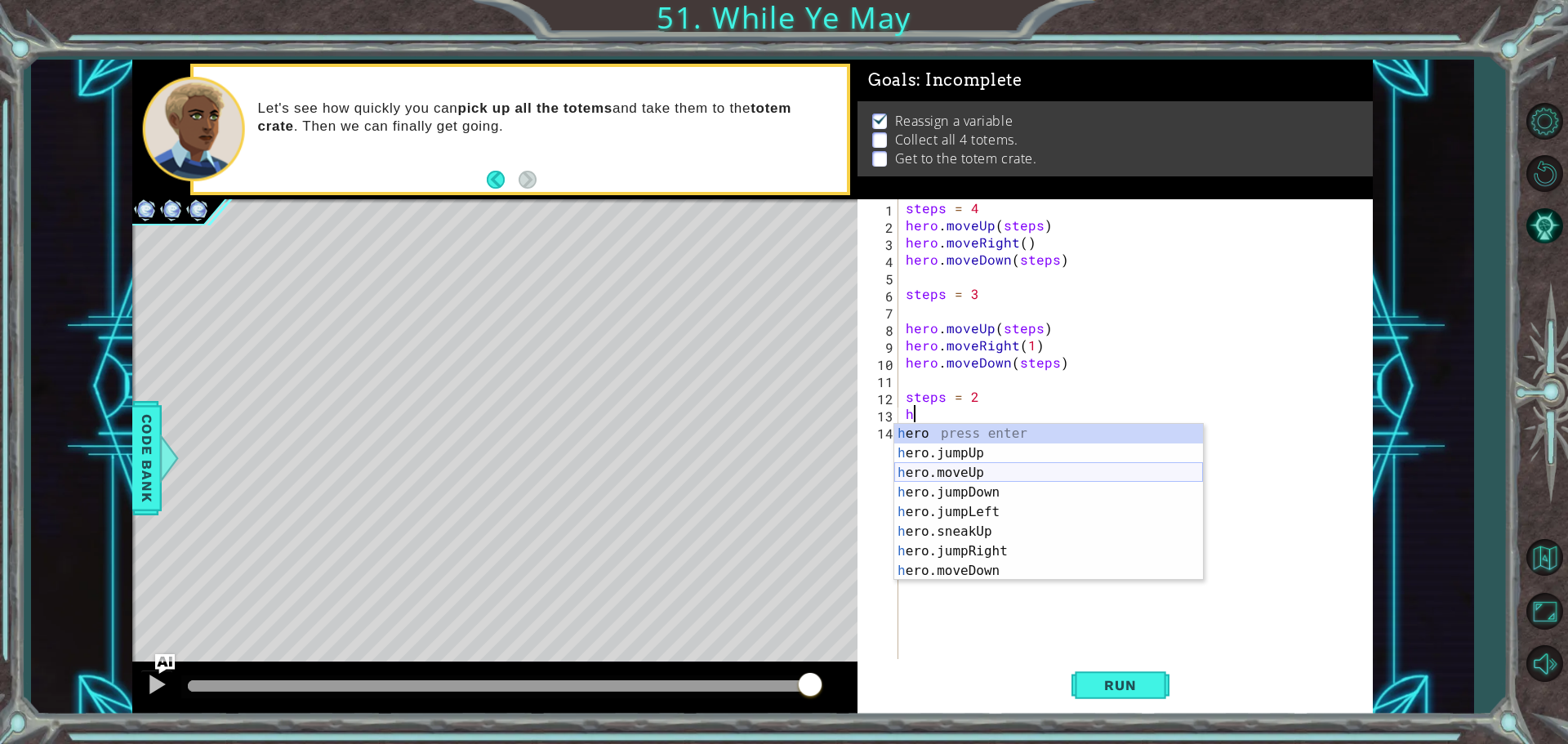
click at [983, 476] on div "h ero press enter h ero.jumpUp press enter h ero.moveUp press enter h ero.jumpD…" at bounding box center [1048, 522] width 308 height 196
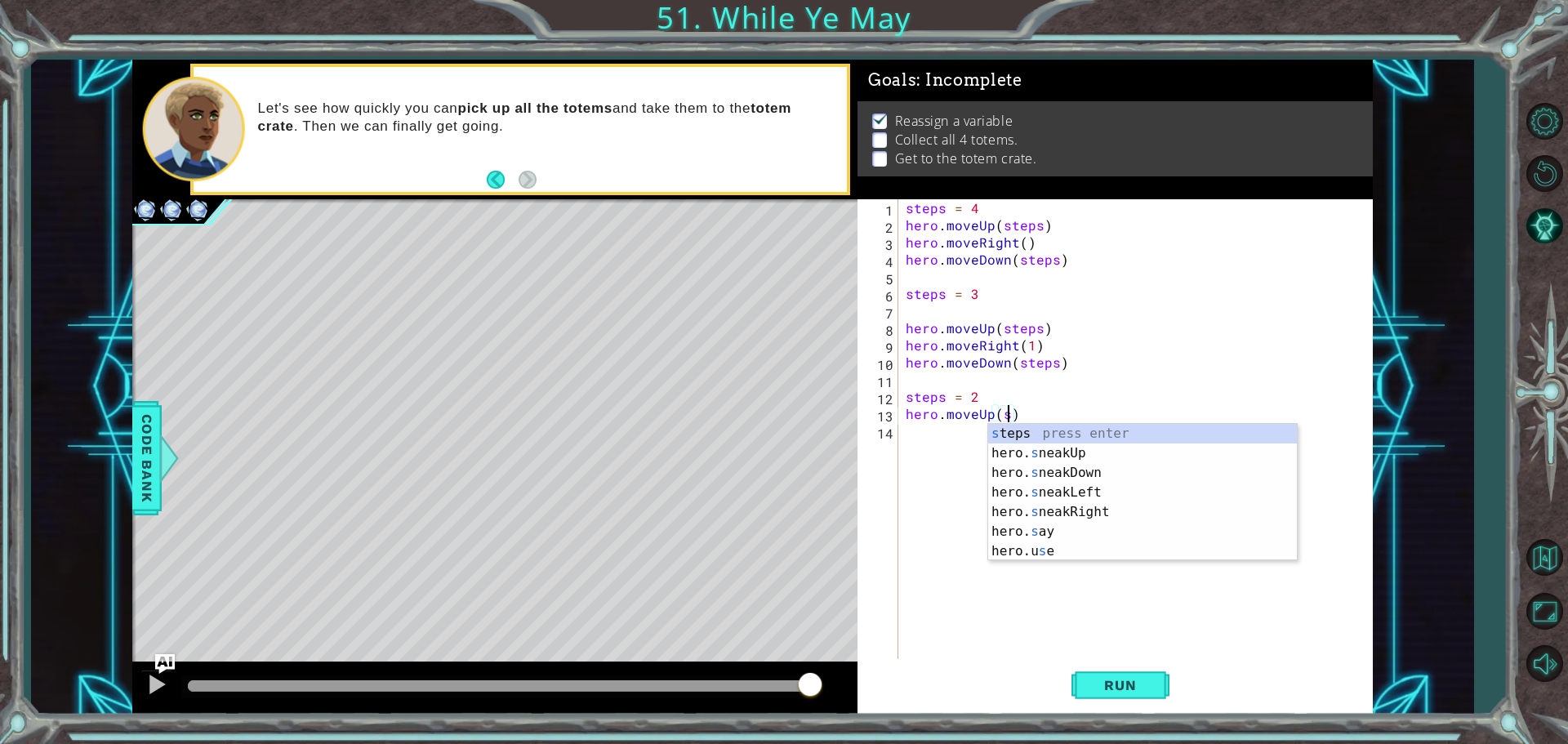
scroll to position [0, 5]
click at [1046, 441] on div "s teps press enter hero. s neakUp press enter hero. s neakDown press enter hero…" at bounding box center [1142, 512] width 308 height 176
type textarea "hero.moveUp(steps)"
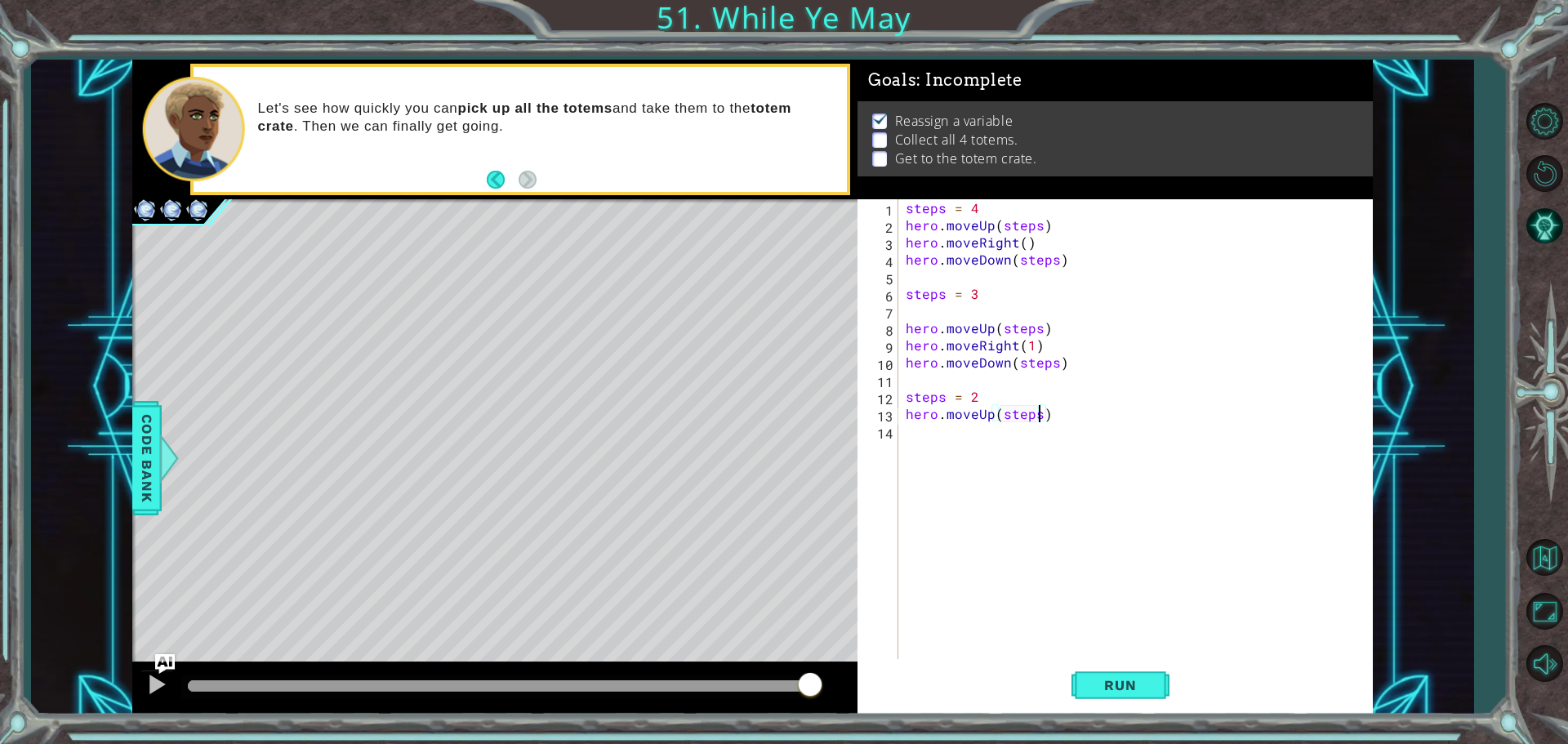
click at [970, 433] on div "steps = 4 hero . moveUp ( steps ) hero . moveRight ( ) hero . moveDown ( steps …" at bounding box center [1139, 447] width 474 height 498
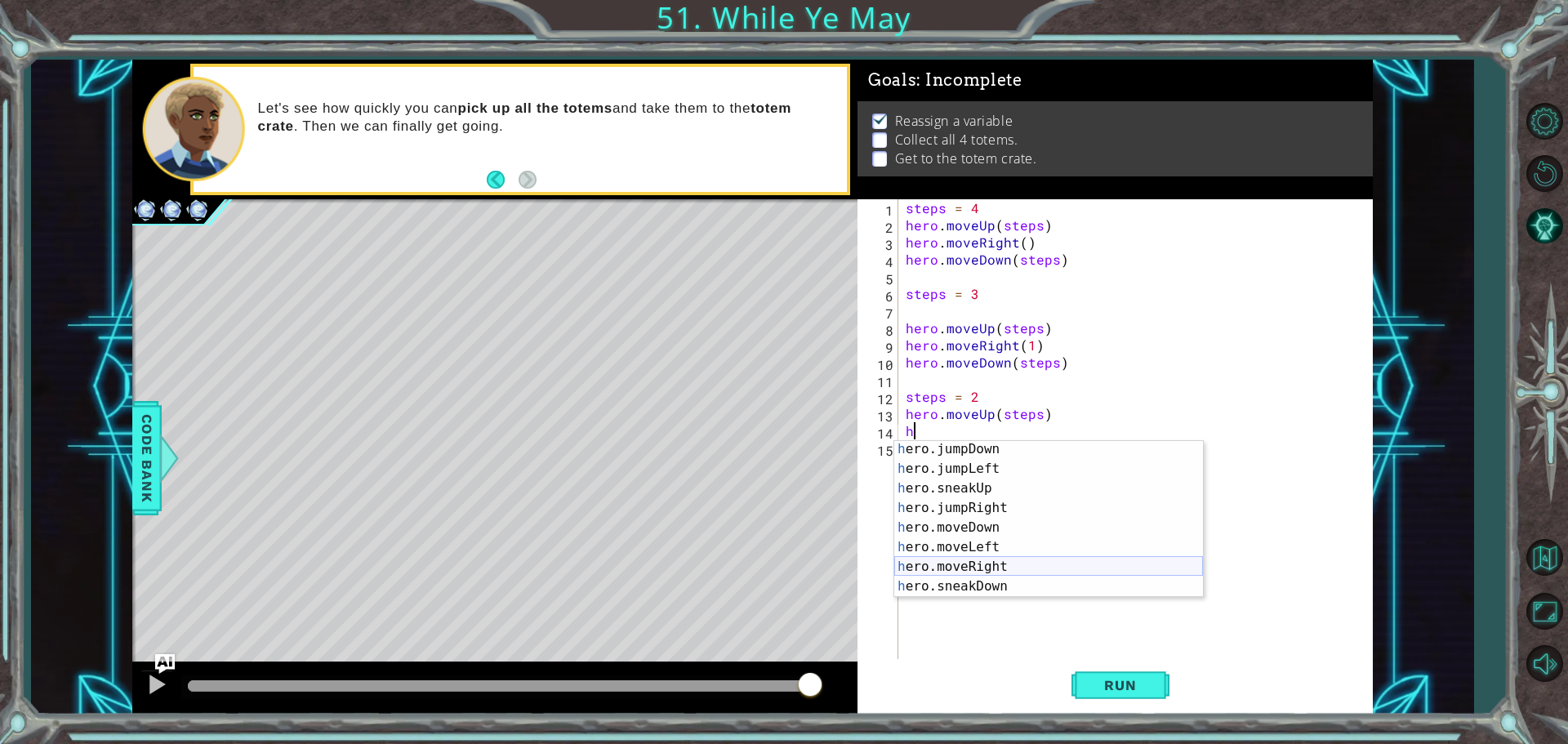
scroll to position [137, 0]
click at [1009, 486] on div "h ero.moveDown press enter h ero.moveLeft press enter h ero.moveRight press ent…" at bounding box center [1048, 539] width 308 height 196
type textarea "hero.moveRight(1)"
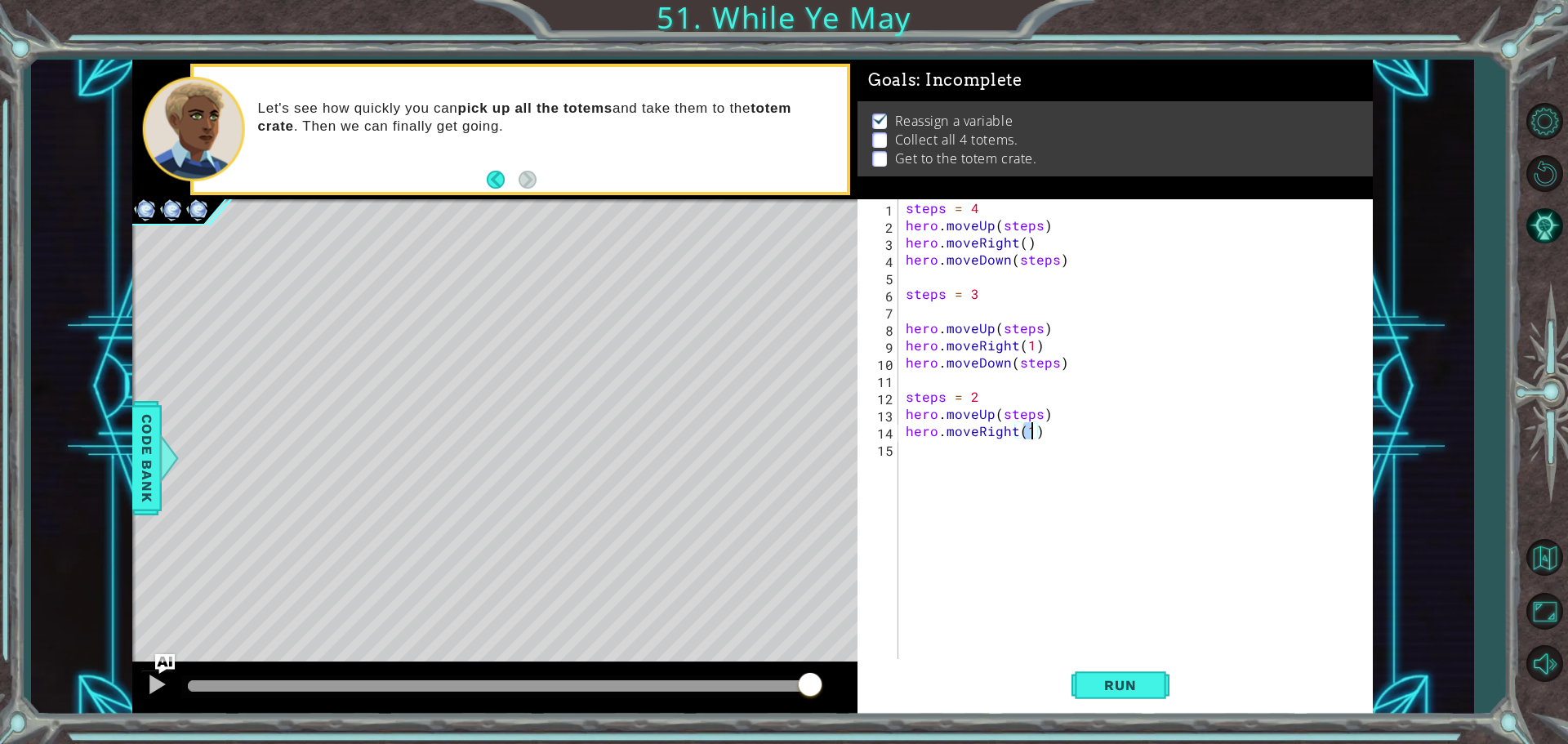
click at [920, 451] on div "steps = 4 hero . moveUp ( steps ) hero . moveRight ( ) hero . moveDown ( steps …" at bounding box center [1139, 447] width 474 height 498
type textarea "g"
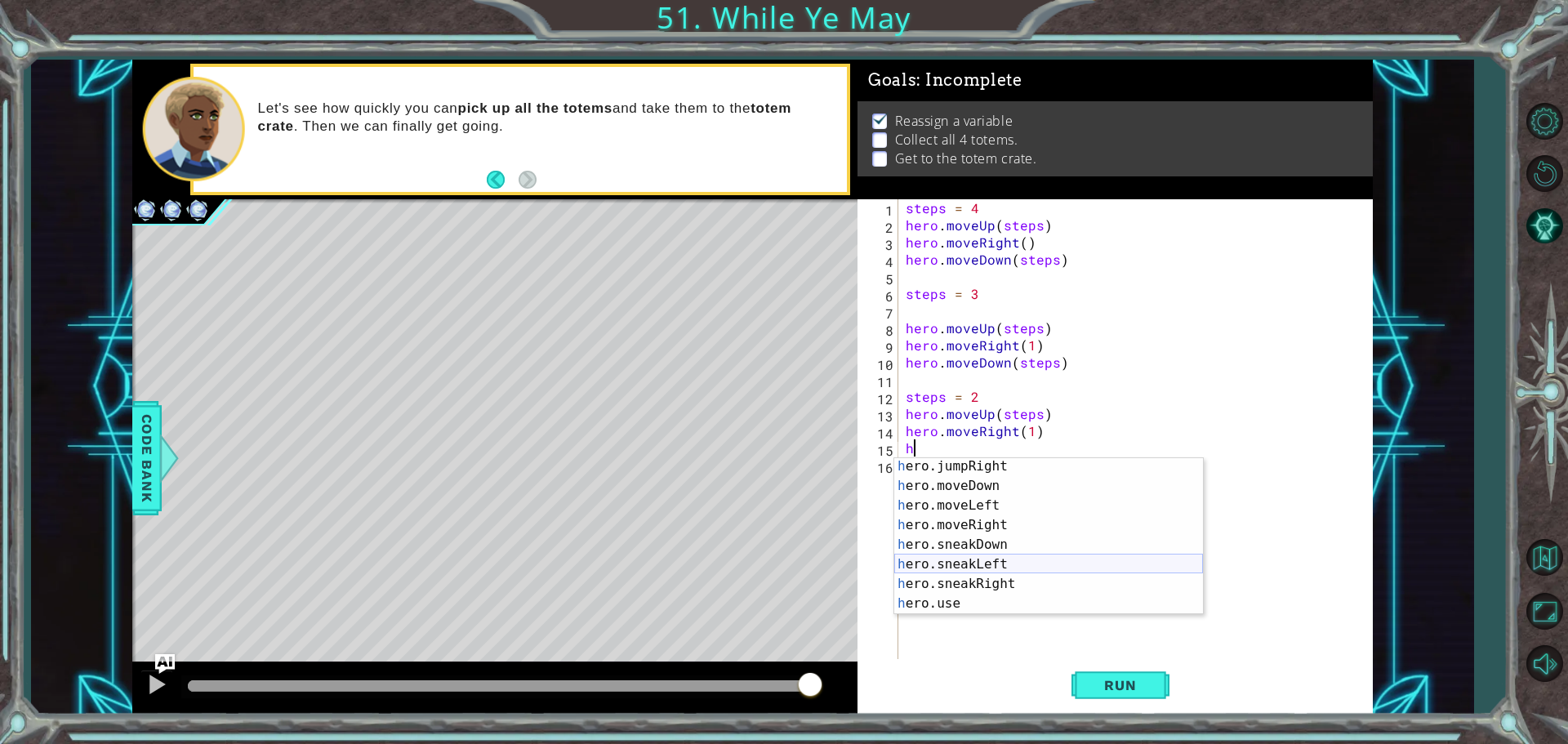
scroll to position [119, 0]
click at [1020, 486] on div "h ero.jumpRight press enter h ero.moveDown press enter h ero.moveLeft press ent…" at bounding box center [1048, 555] width 308 height 196
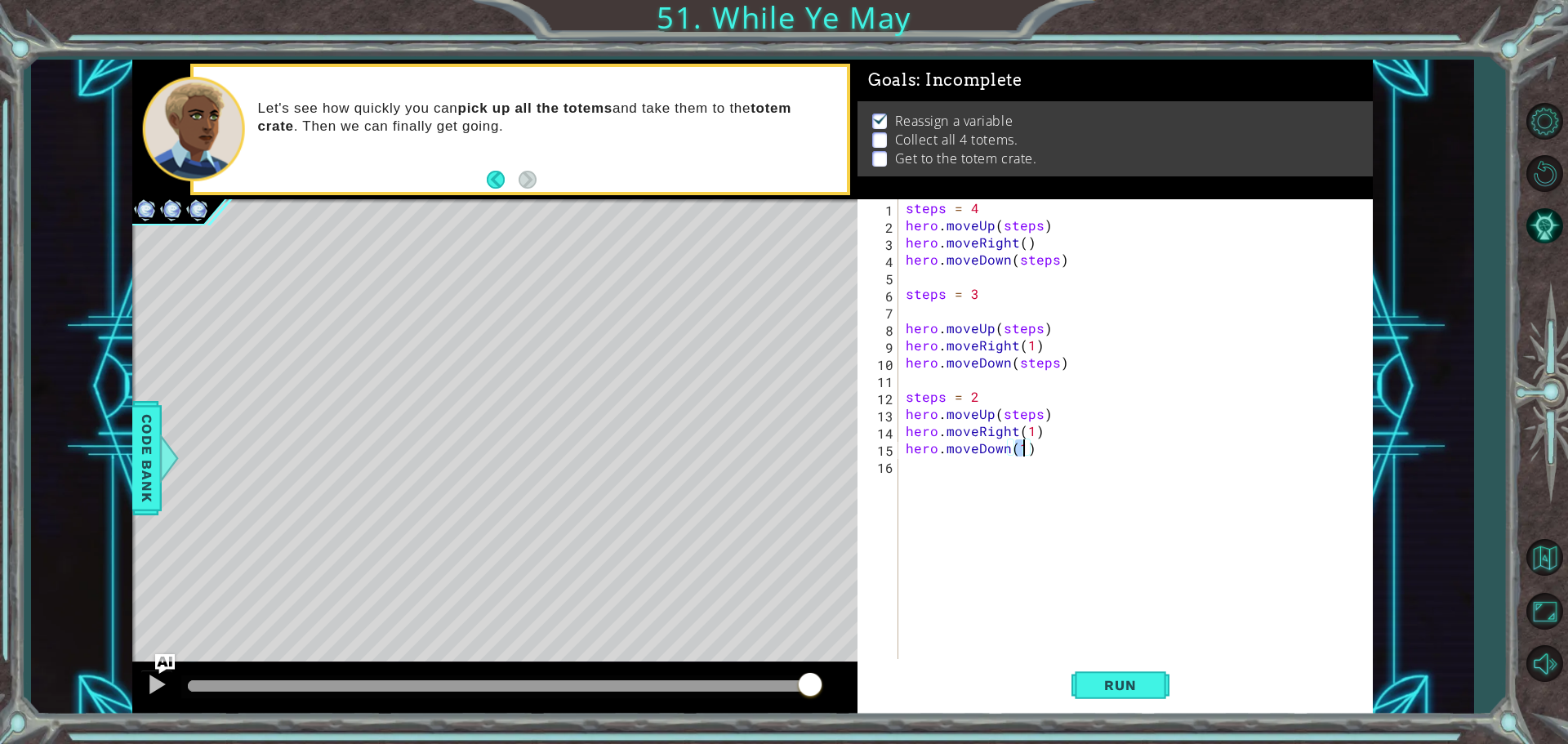
scroll to position [0, 6]
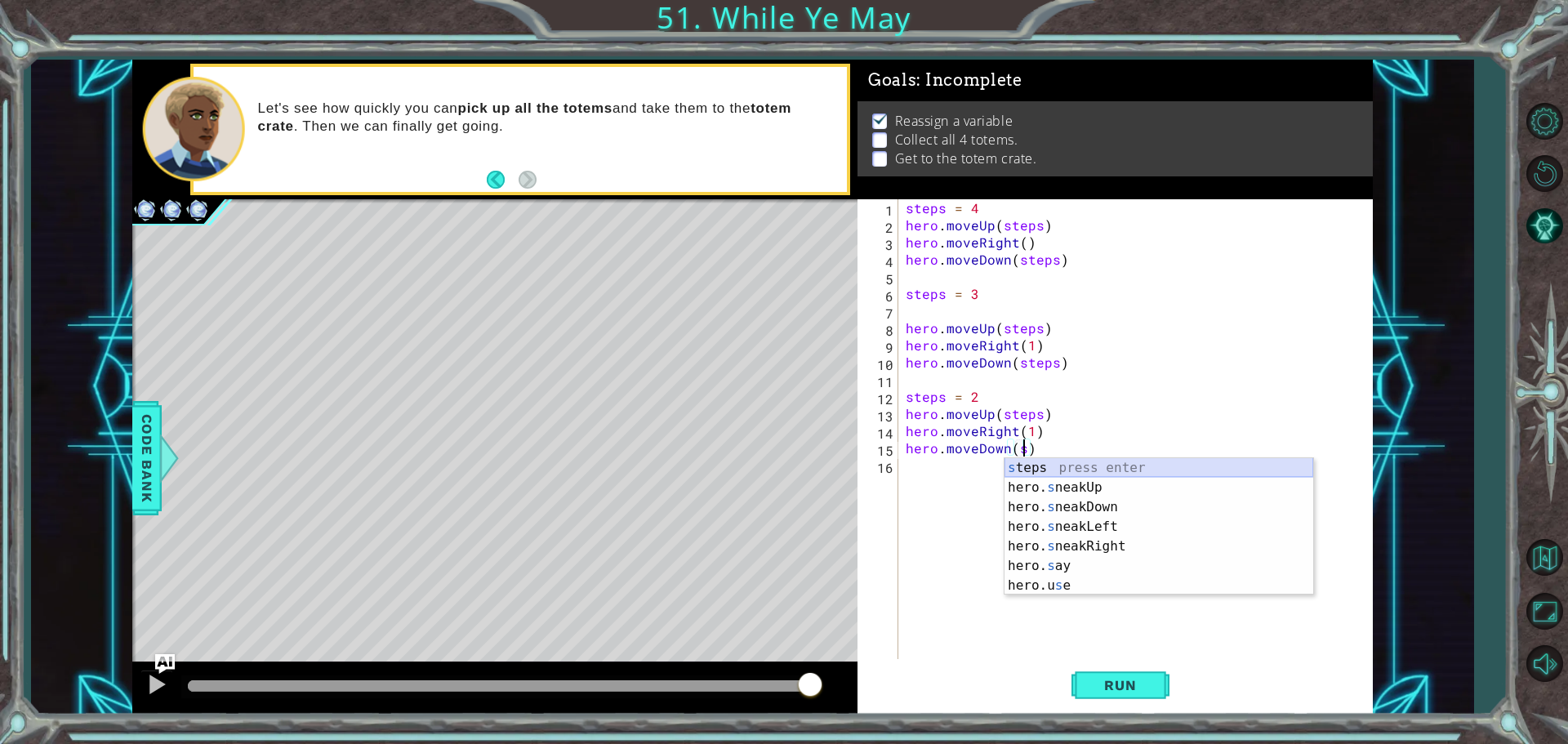
click at [1092, 469] on div "s teps press enter hero. s neakUp press enter hero. s neakDown press enter hero…" at bounding box center [1158, 547] width 308 height 176
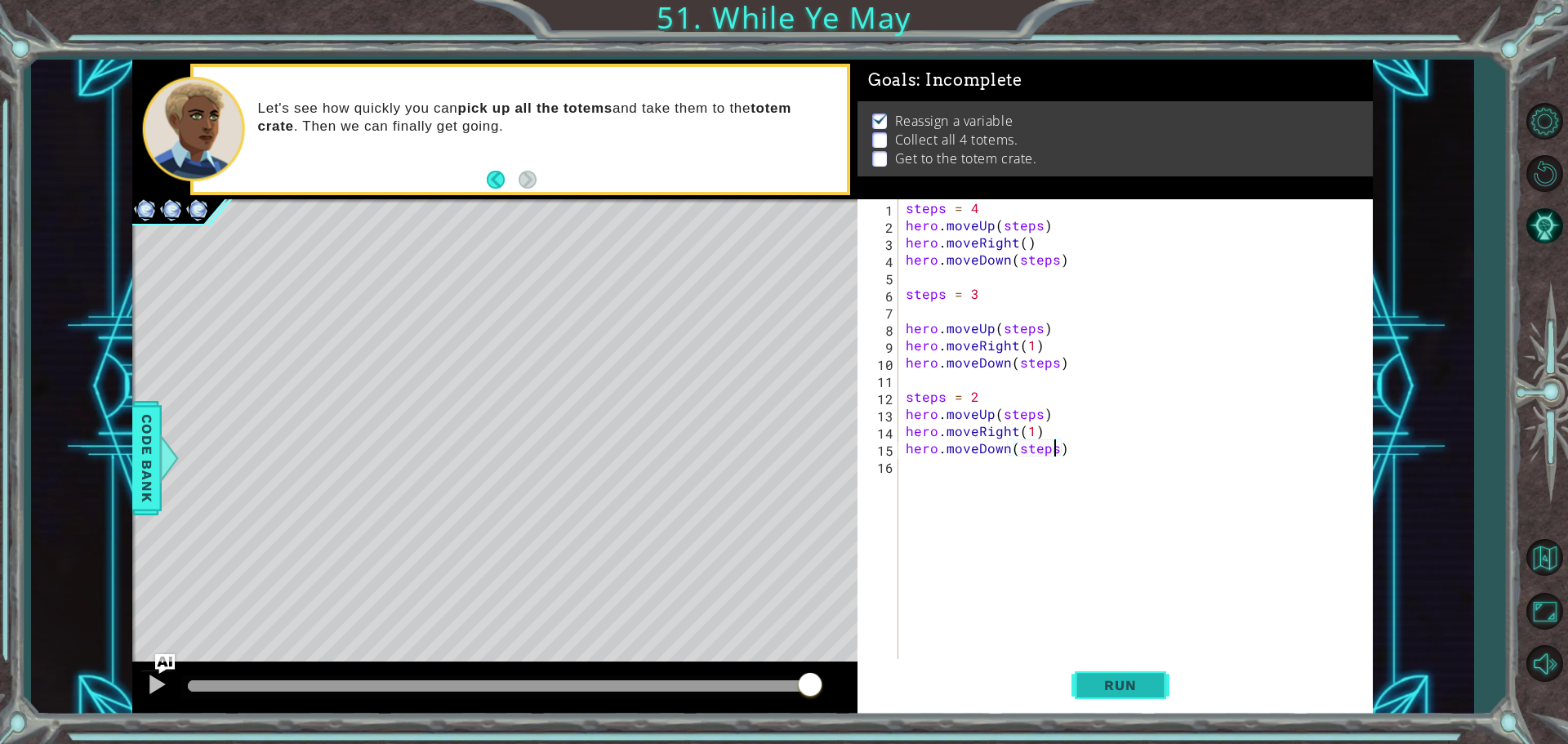
type textarea "hero.moveDown(steps)"
click at [1147, 661] on button "Run" at bounding box center [1121, 685] width 98 height 52
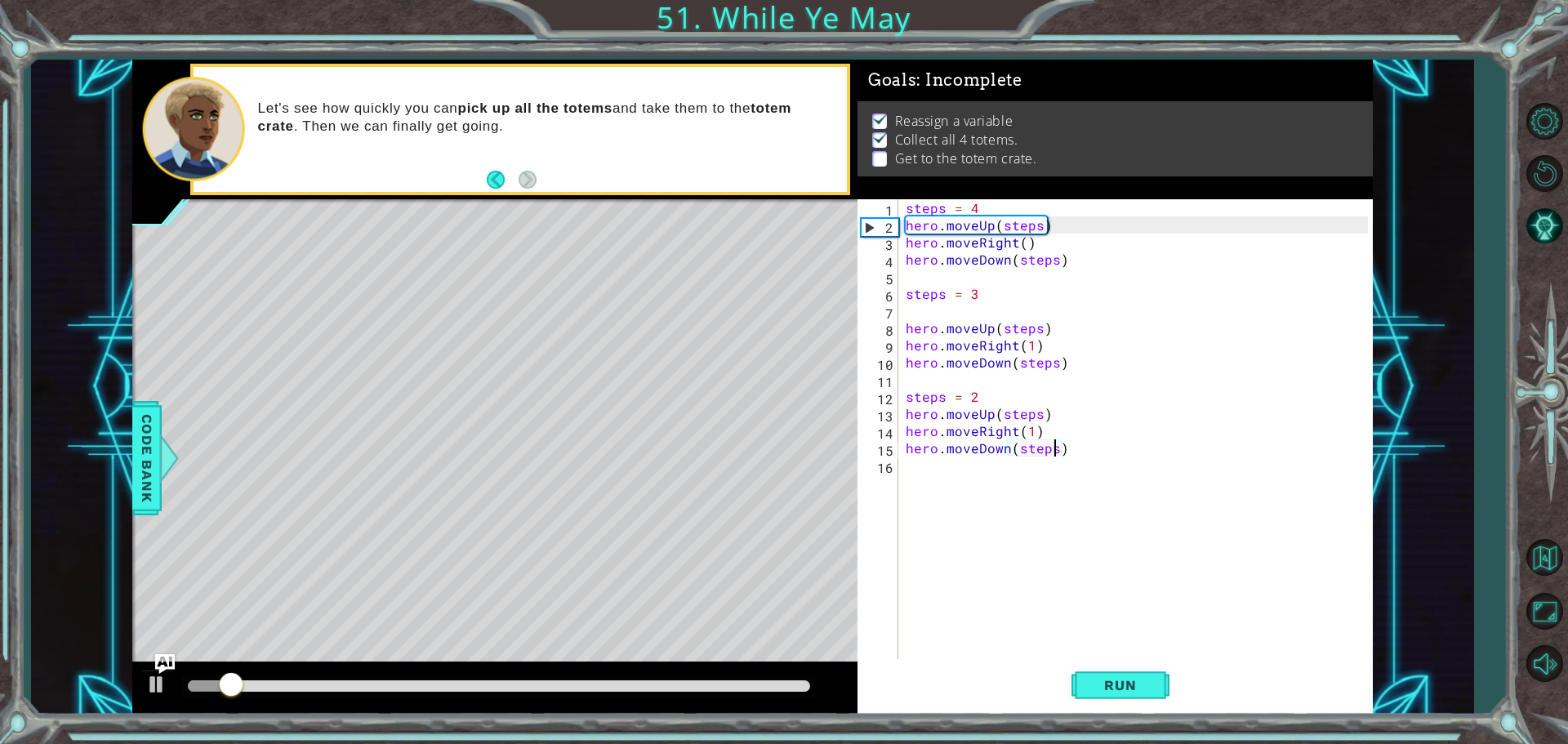
click at [1010, 453] on div "steps = 4 hero . moveUp ( steps ) hero . moveRight ( ) hero . moveDown ( steps …" at bounding box center [1139, 447] width 474 height 498
click at [1006, 460] on div "steps = 4 hero . moveUp ( steps ) hero . moveRight ( ) hero . moveDown ( steps …" at bounding box center [1139, 447] width 474 height 498
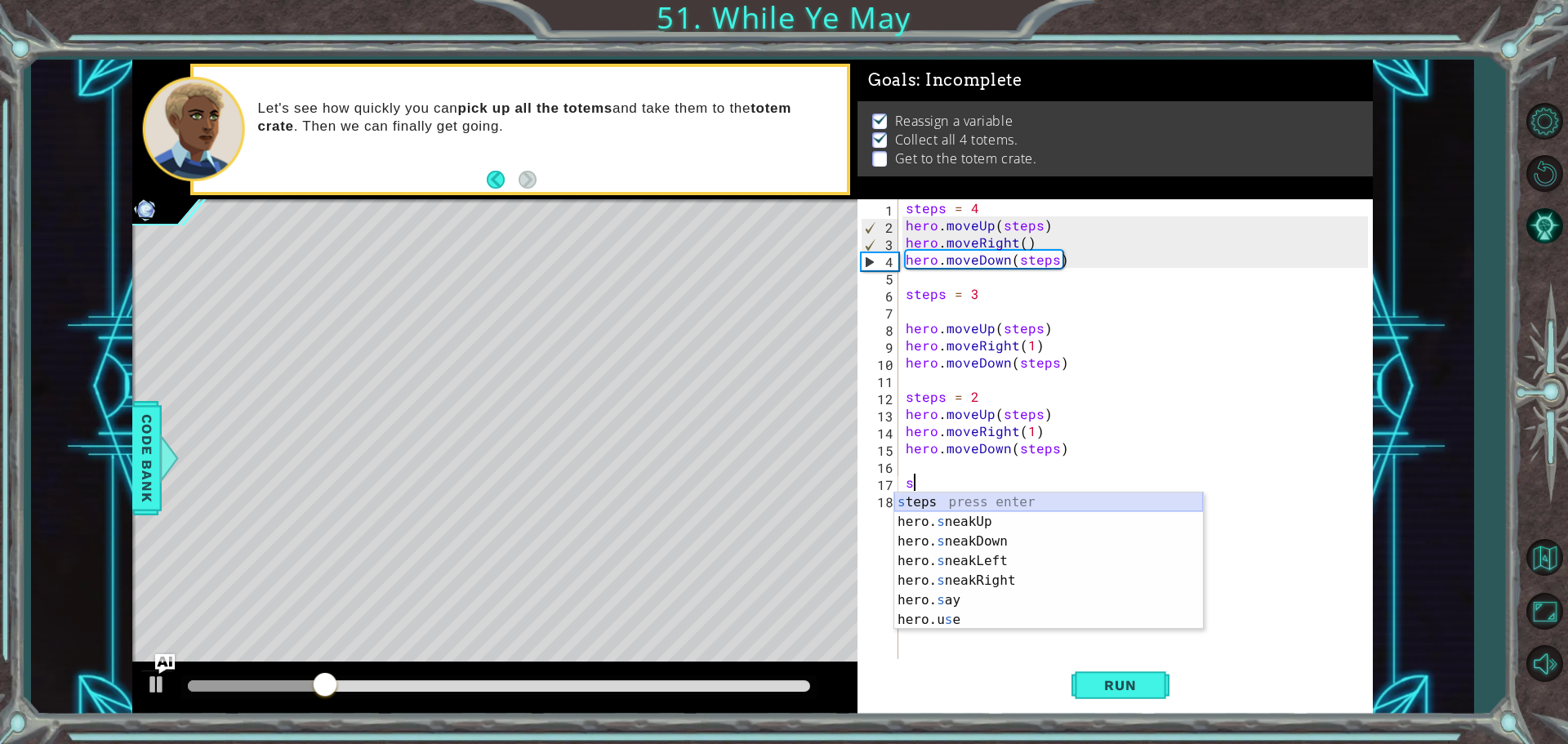
click at [1024, 500] on div "s teps press enter hero. s neakUp press enter hero. s neakDown press enter hero…" at bounding box center [1048, 580] width 308 height 176
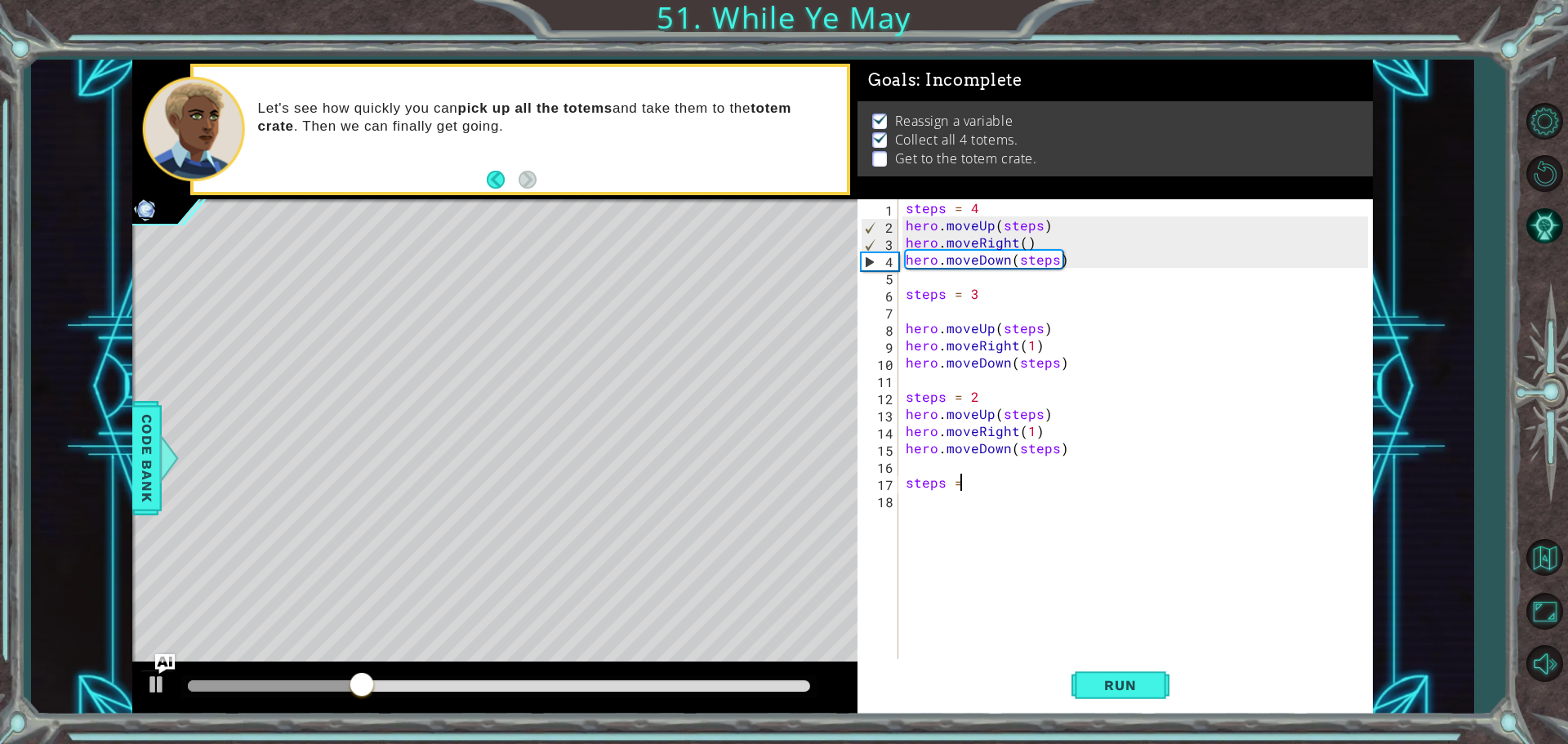
scroll to position [0, 3]
type textarea "steps = 1"
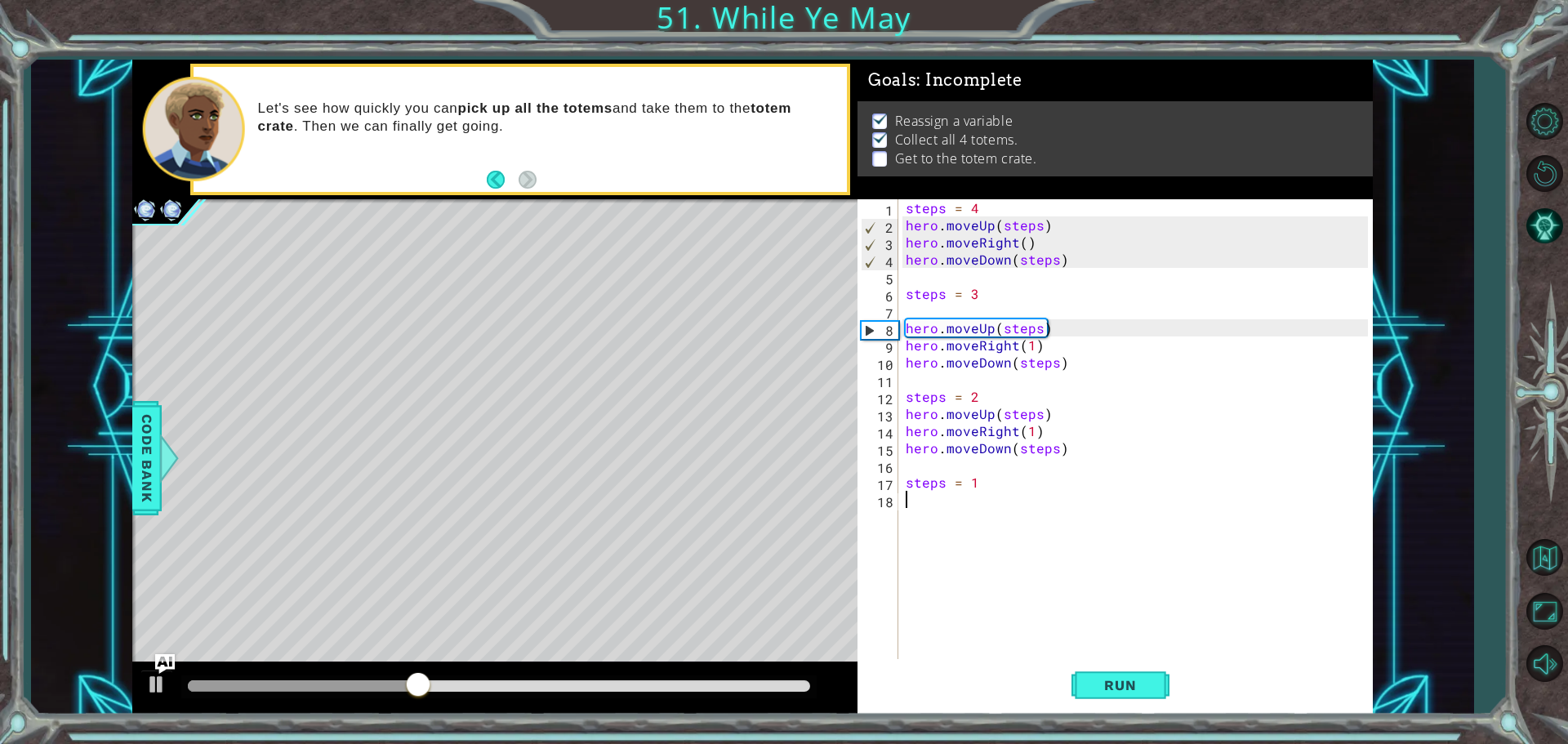
click at [943, 503] on div "steps = 4 hero . moveUp ( steps ) hero . moveRight ( ) hero . moveDown ( steps …" at bounding box center [1139, 447] width 474 height 498
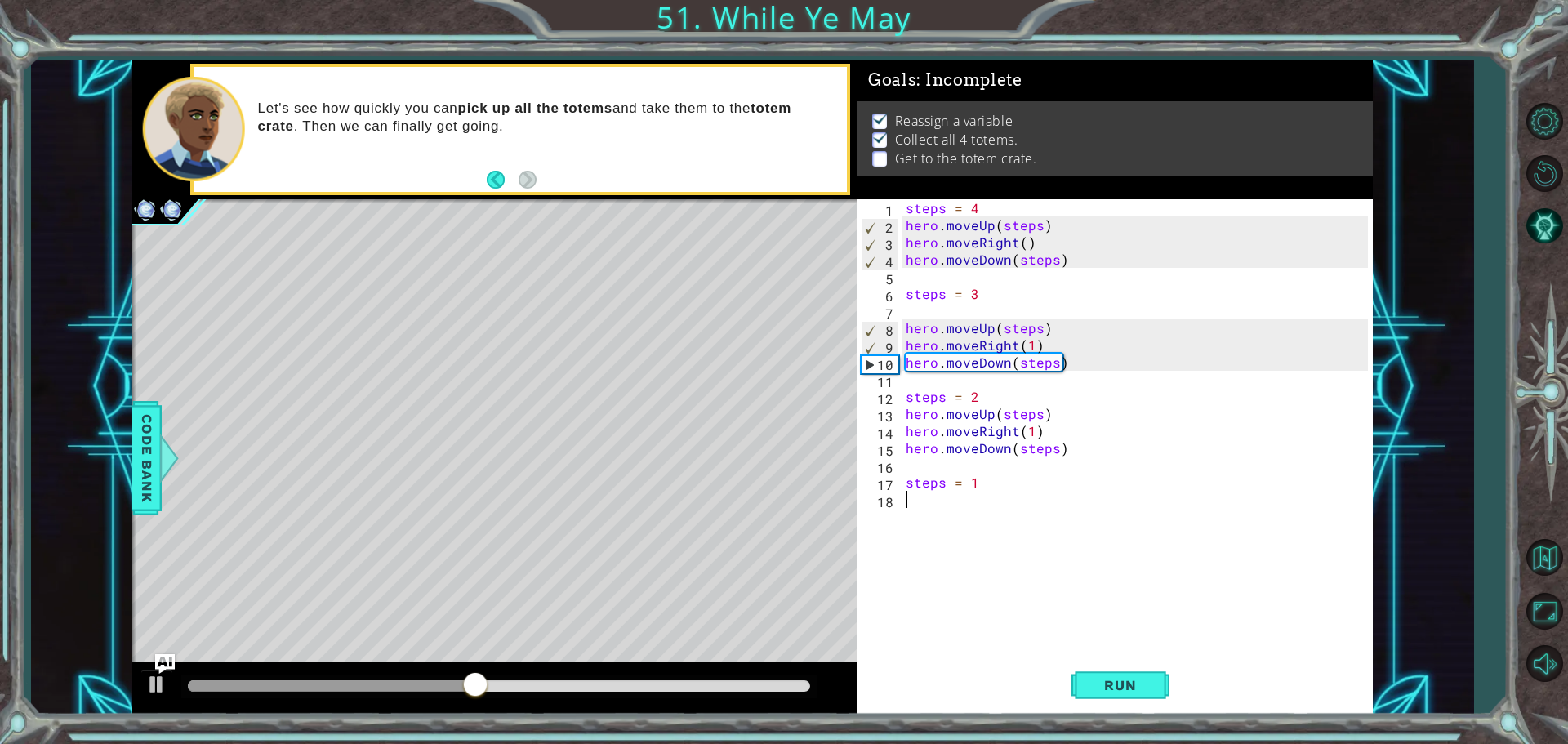
scroll to position [0, 0]
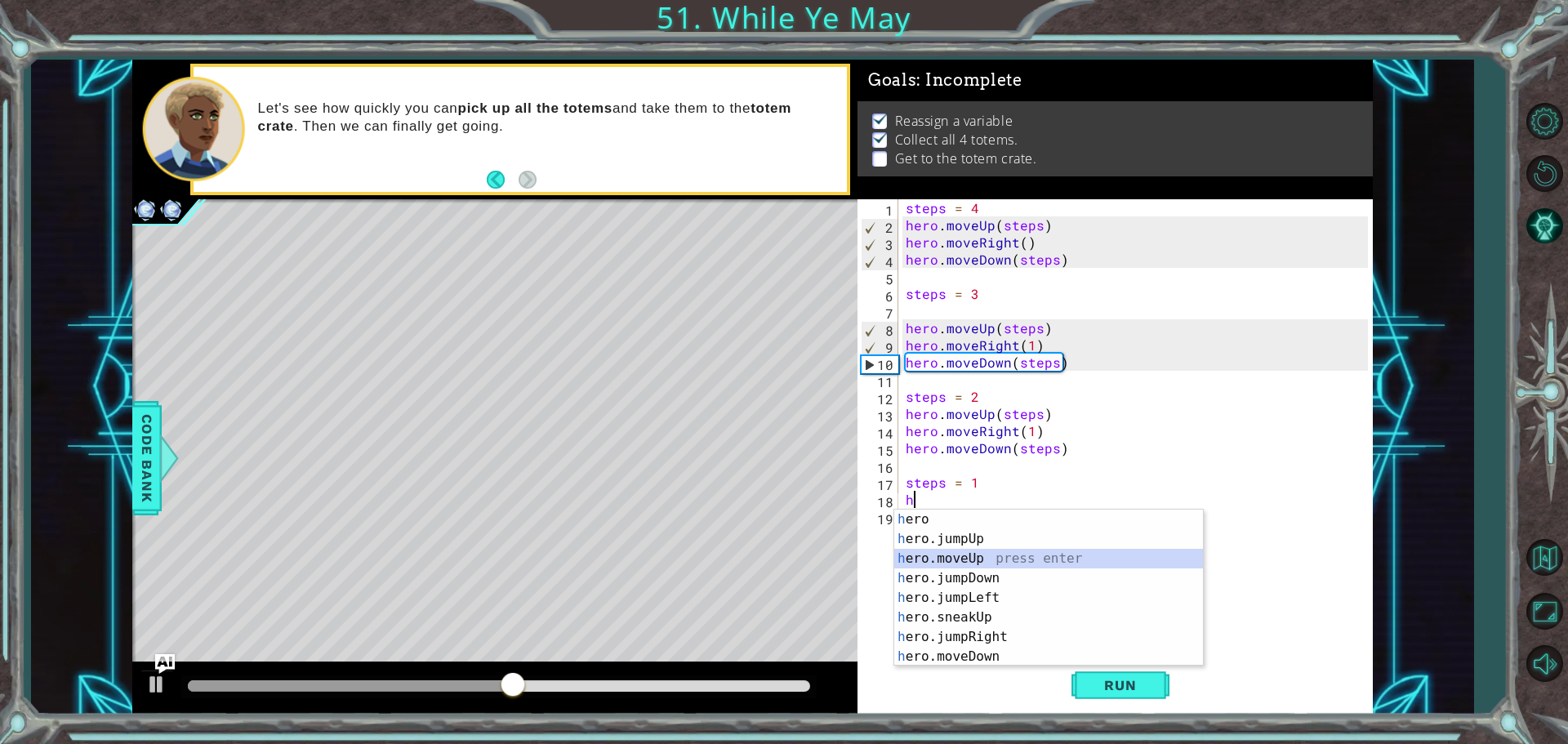
click at [985, 556] on div "h ero press enter h ero.jumpUp press enter h ero.moveUp press enter h ero.jumpD…" at bounding box center [1048, 608] width 308 height 196
type textarea "hero.moveUp(1)"
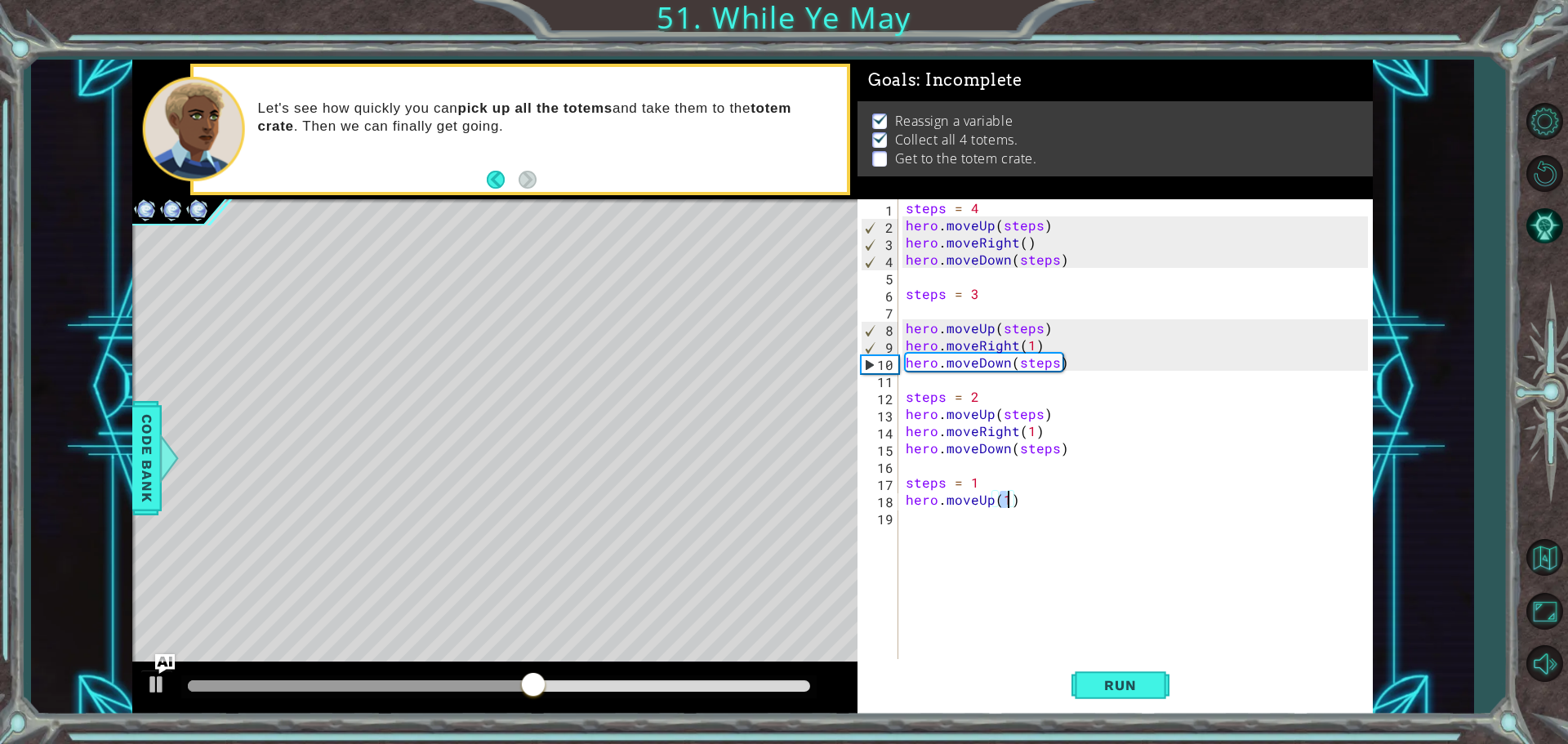
click at [994, 520] on div "steps = 4 hero . moveUp ( steps ) hero . moveRight ( ) hero . moveDown ( steps …" at bounding box center [1139, 447] width 474 height 498
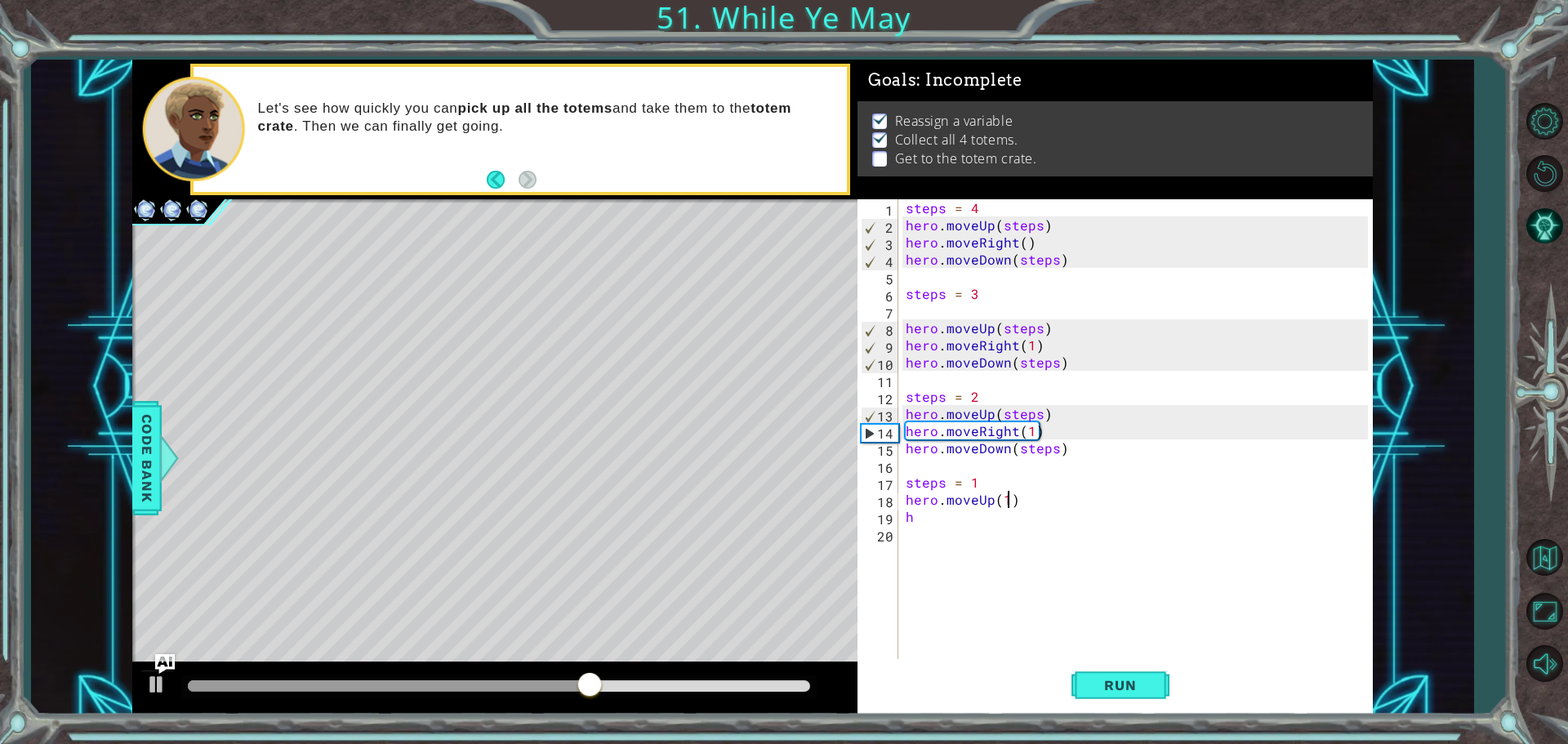
click at [1004, 505] on div "steps = 4 hero . moveUp ( steps ) hero . moveRight ( ) hero . moveDown ( steps …" at bounding box center [1139, 447] width 474 height 498
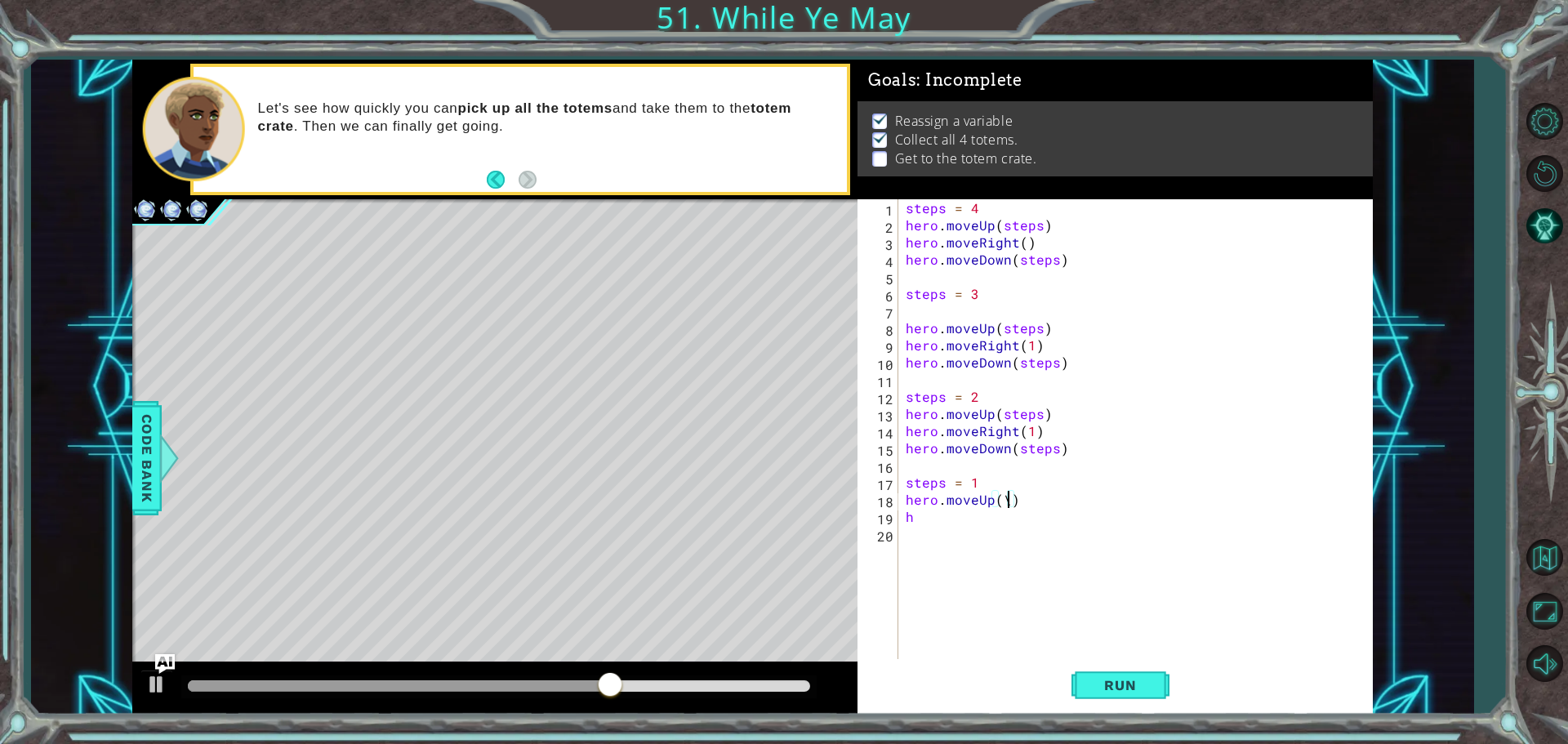
scroll to position [0, 6]
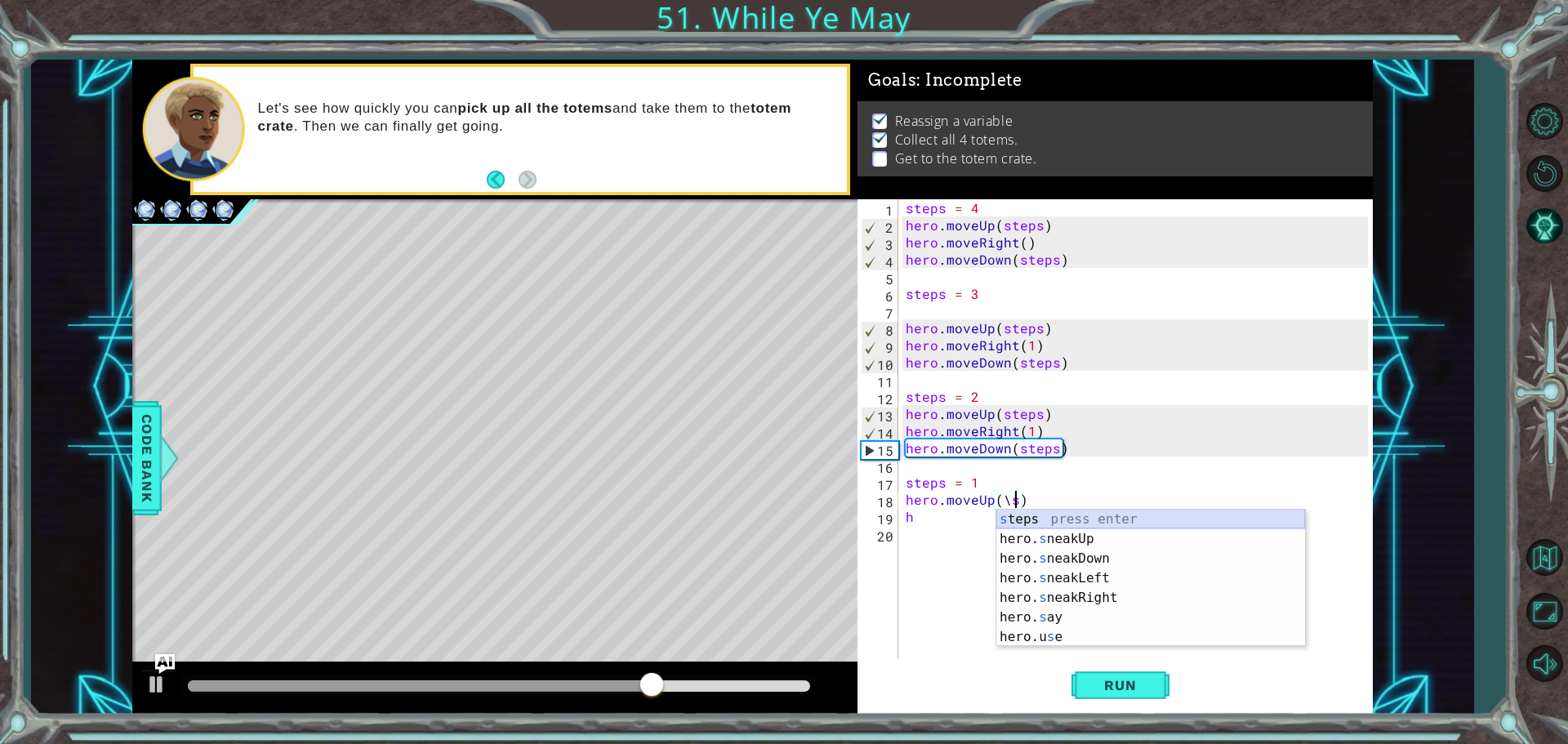
click at [1122, 523] on div "s teps press enter hero. s neakUp press enter hero. s neakDown press enter hero…" at bounding box center [1150, 598] width 308 height 176
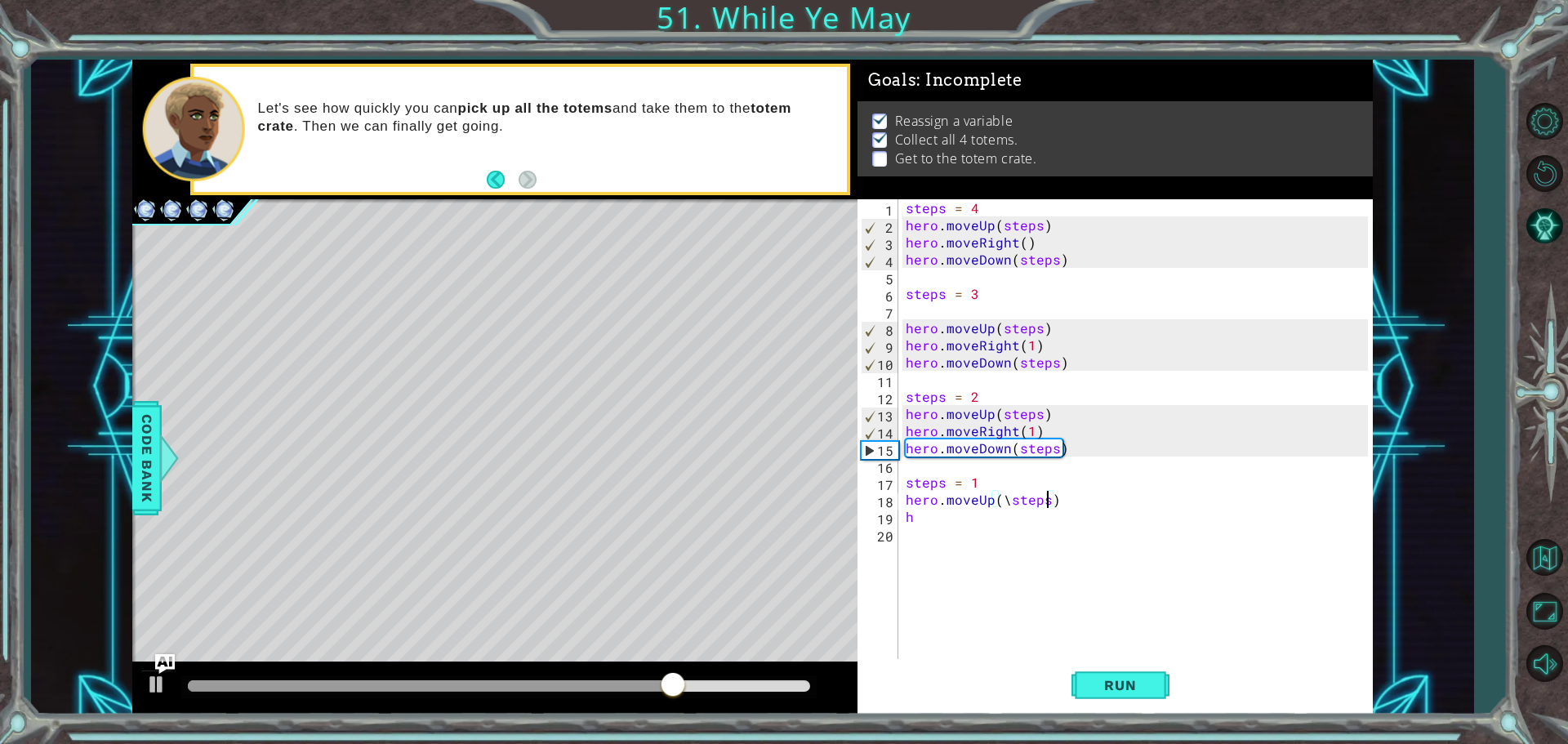
click at [1010, 498] on div "steps = 4 hero . moveUp ( steps ) hero . moveRight ( ) hero . moveDown ( steps …" at bounding box center [1139, 447] width 474 height 498
click at [992, 517] on div "steps = 4 hero . moveUp ( steps ) hero . moveRight ( ) hero . moveDown ( steps …" at bounding box center [1139, 447] width 474 height 498
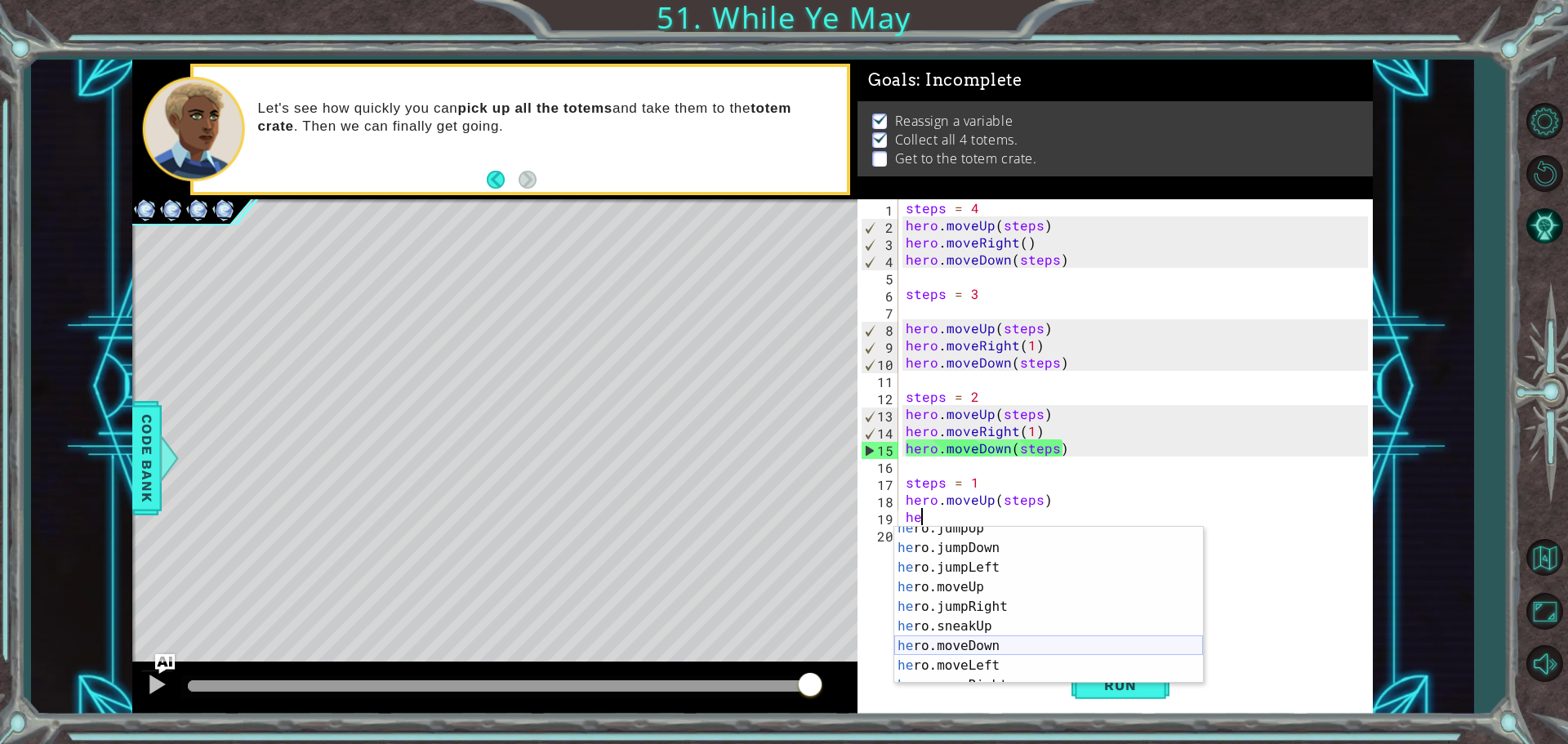
scroll to position [71, 0]
click at [1012, 636] on div "he ro.jumpLeft press enter he ro.moveUp press enter he ro.jumpRight press enter…" at bounding box center [1048, 614] width 308 height 196
type textarea "hero.moveRight(1)"
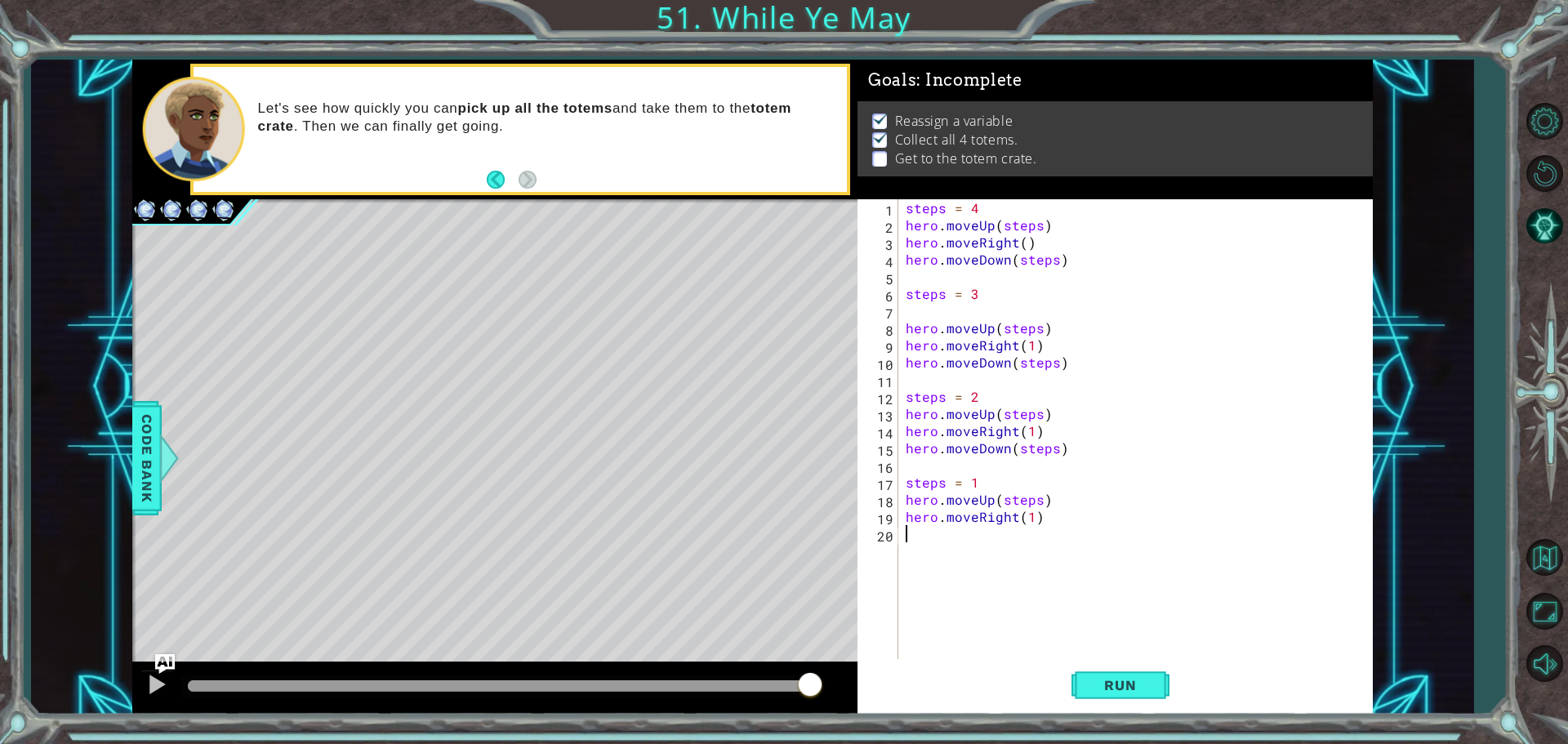
click at [988, 529] on div "steps = 4 hero . moveUp ( steps ) hero . moveRight ( ) hero . moveDown ( steps …" at bounding box center [1139, 447] width 474 height 498
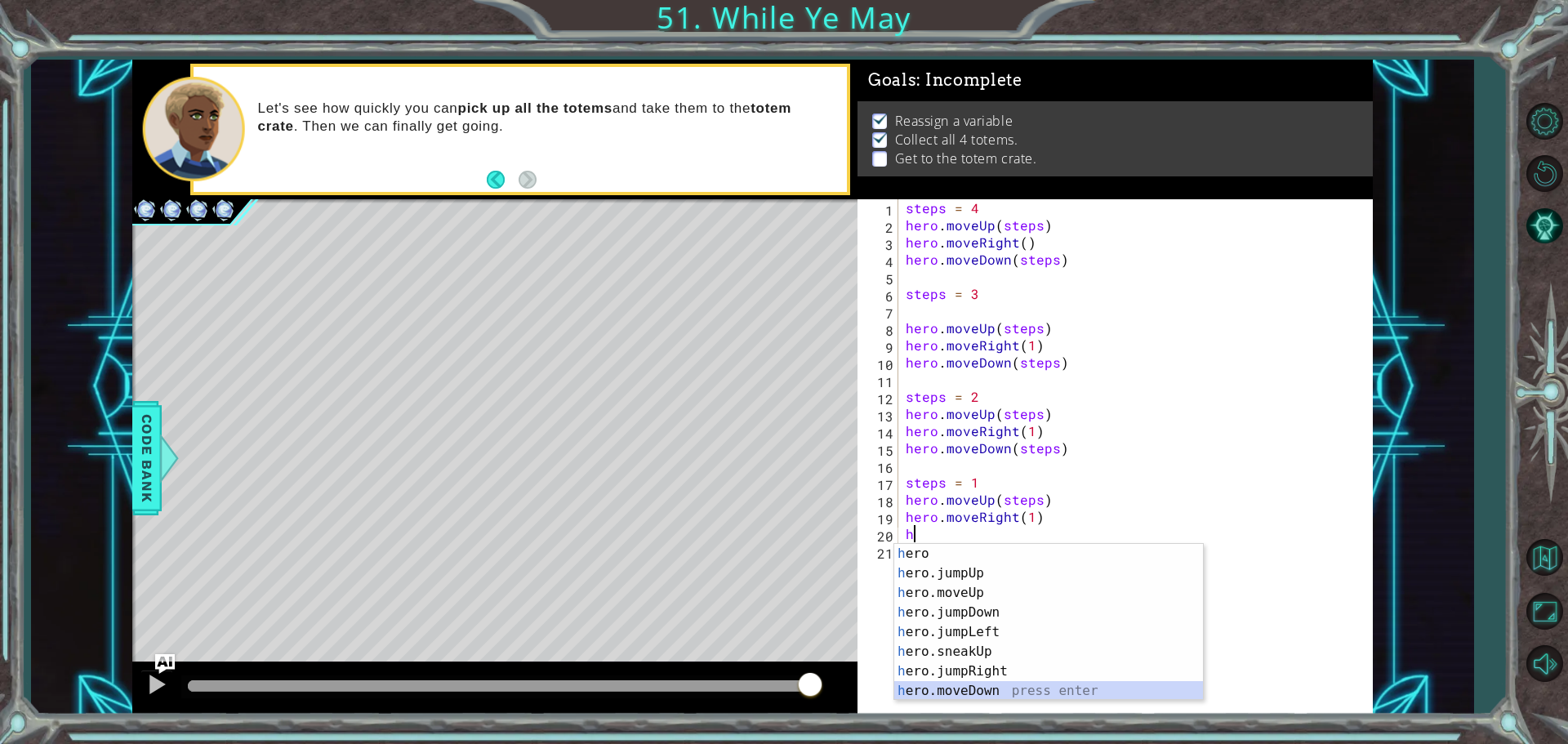
click at [1000, 685] on div "h ero press enter h ero.jumpUp press enter h ero.moveUp press enter h ero.jumpD…" at bounding box center [1048, 642] width 308 height 196
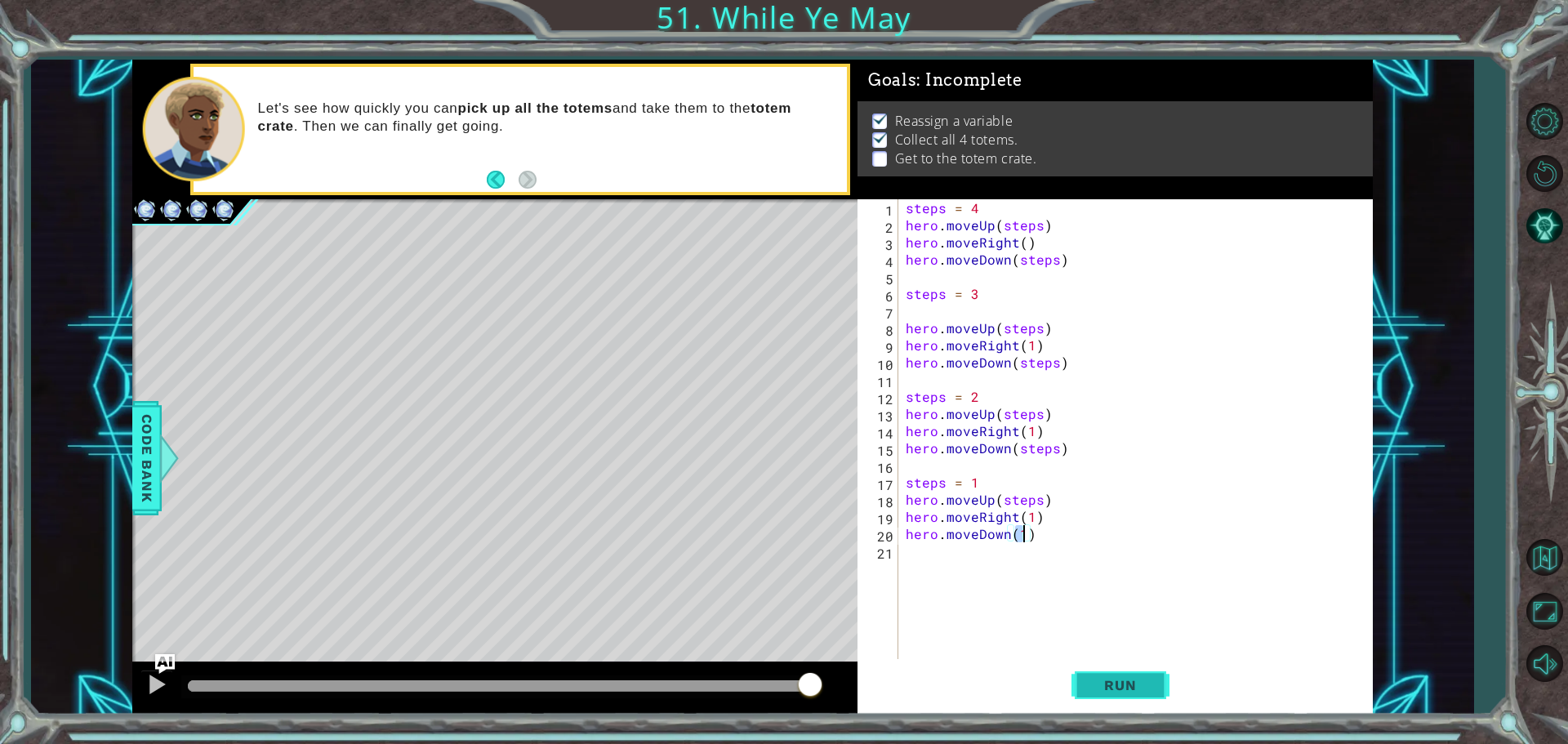
click at [1089, 689] on span "Run" at bounding box center [1120, 685] width 65 height 16
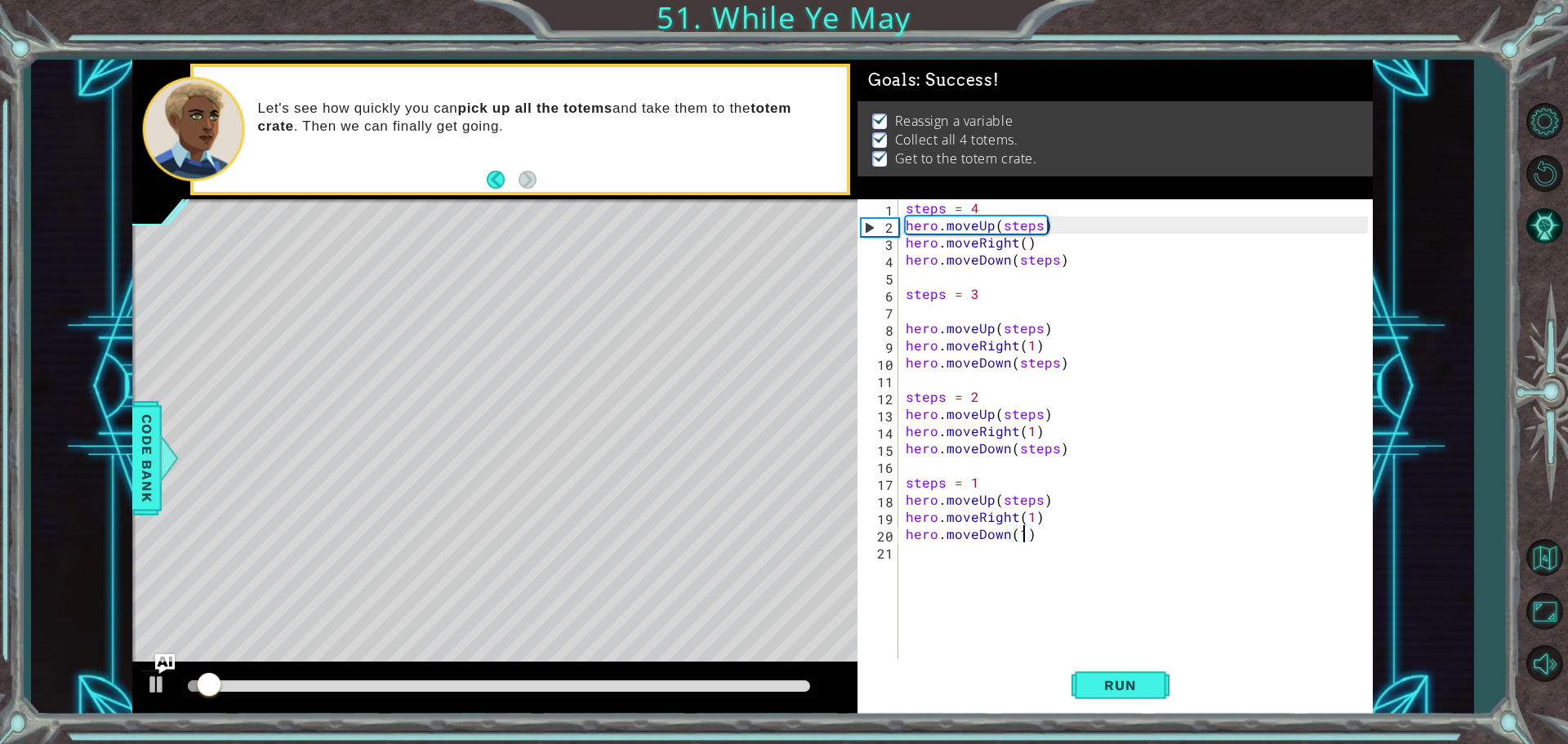
click at [1021, 534] on div "steps = 4 hero . moveUp ( steps ) hero . moveRight ( ) hero . moveDown ( steps …" at bounding box center [1139, 447] width 474 height 498
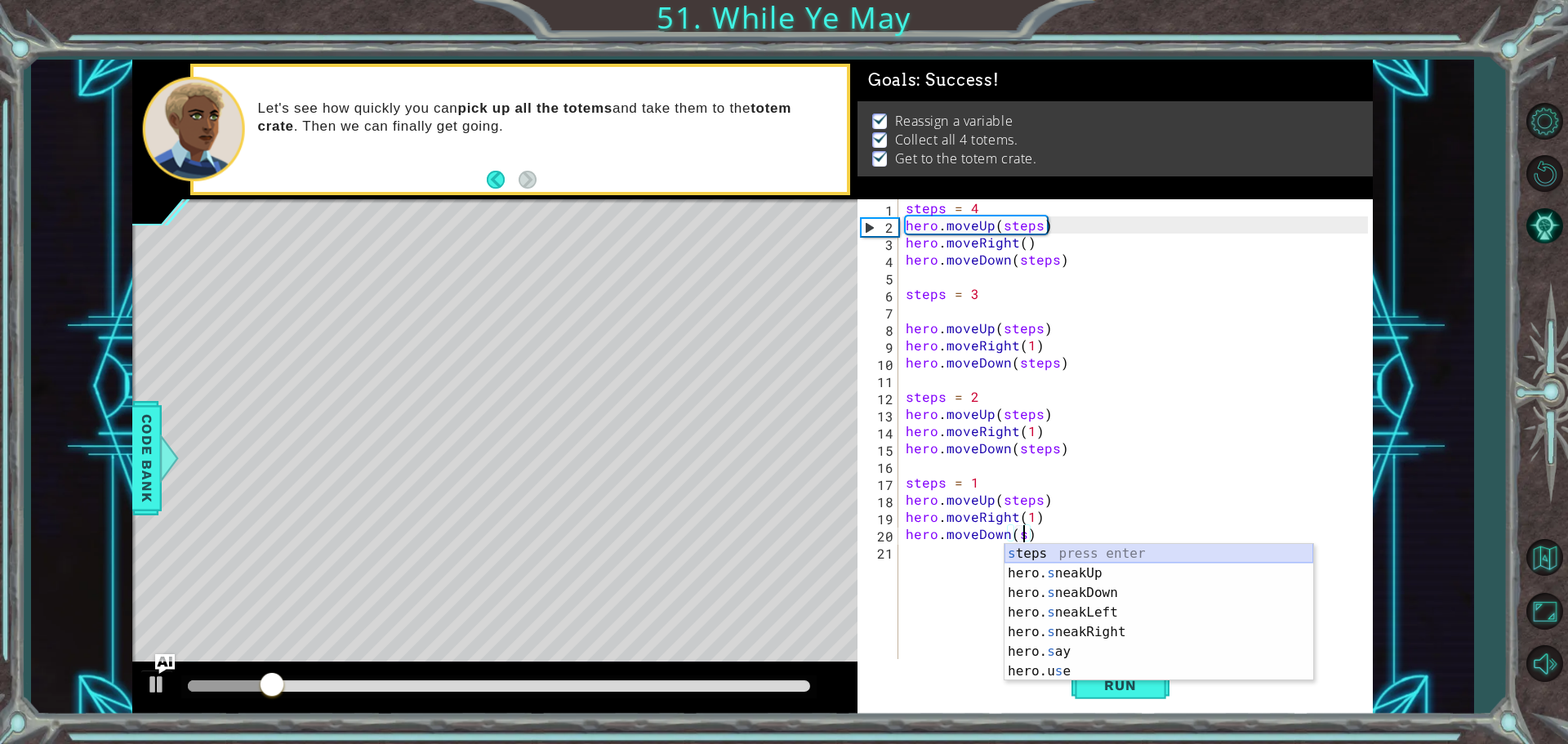
click at [1081, 556] on div "s teps press enter hero. s neakUp press enter hero. s neakDown press enter hero…" at bounding box center [1158, 632] width 308 height 176
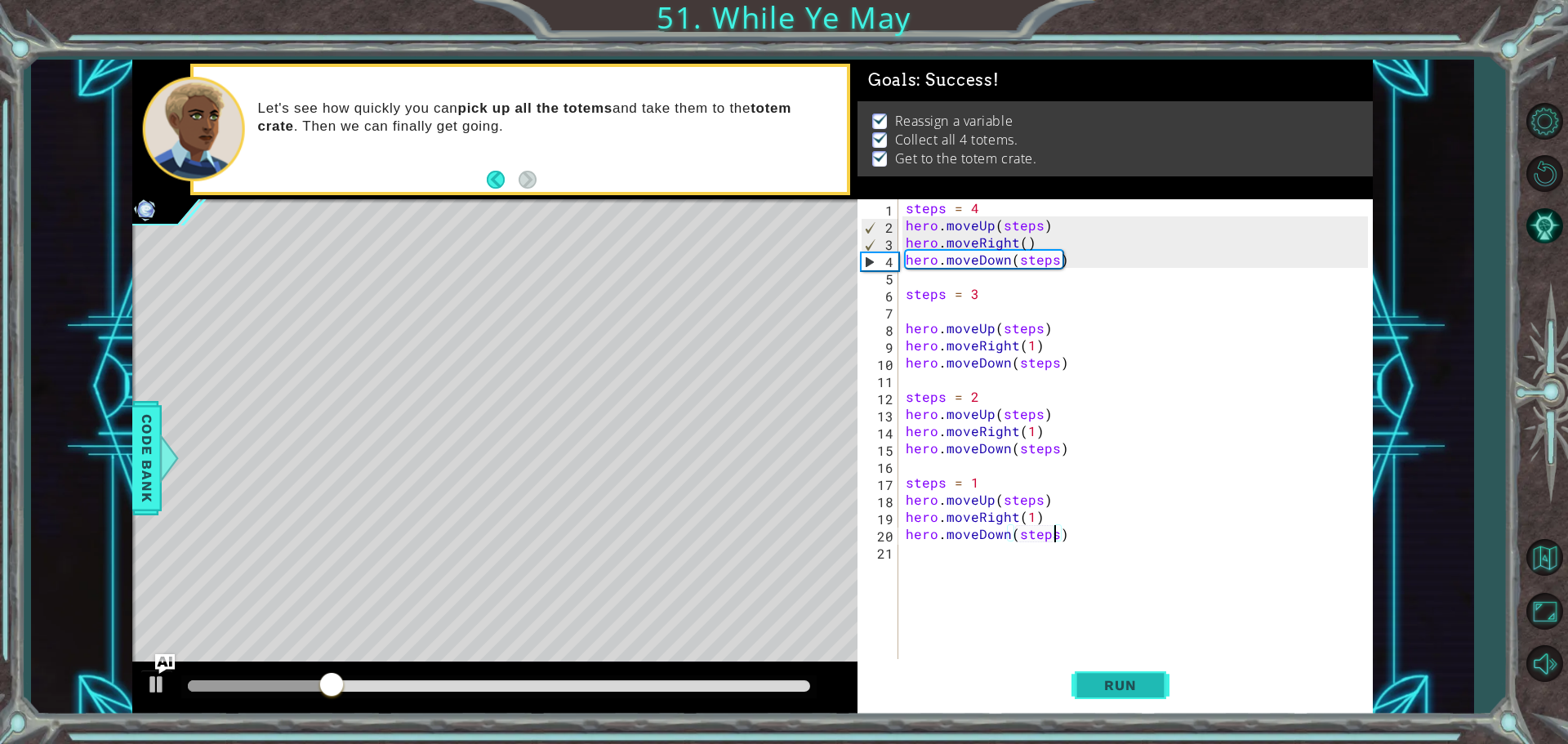
type textarea "hero.moveDown(steps)"
click at [1097, 676] on button "Run" at bounding box center [1121, 685] width 98 height 52
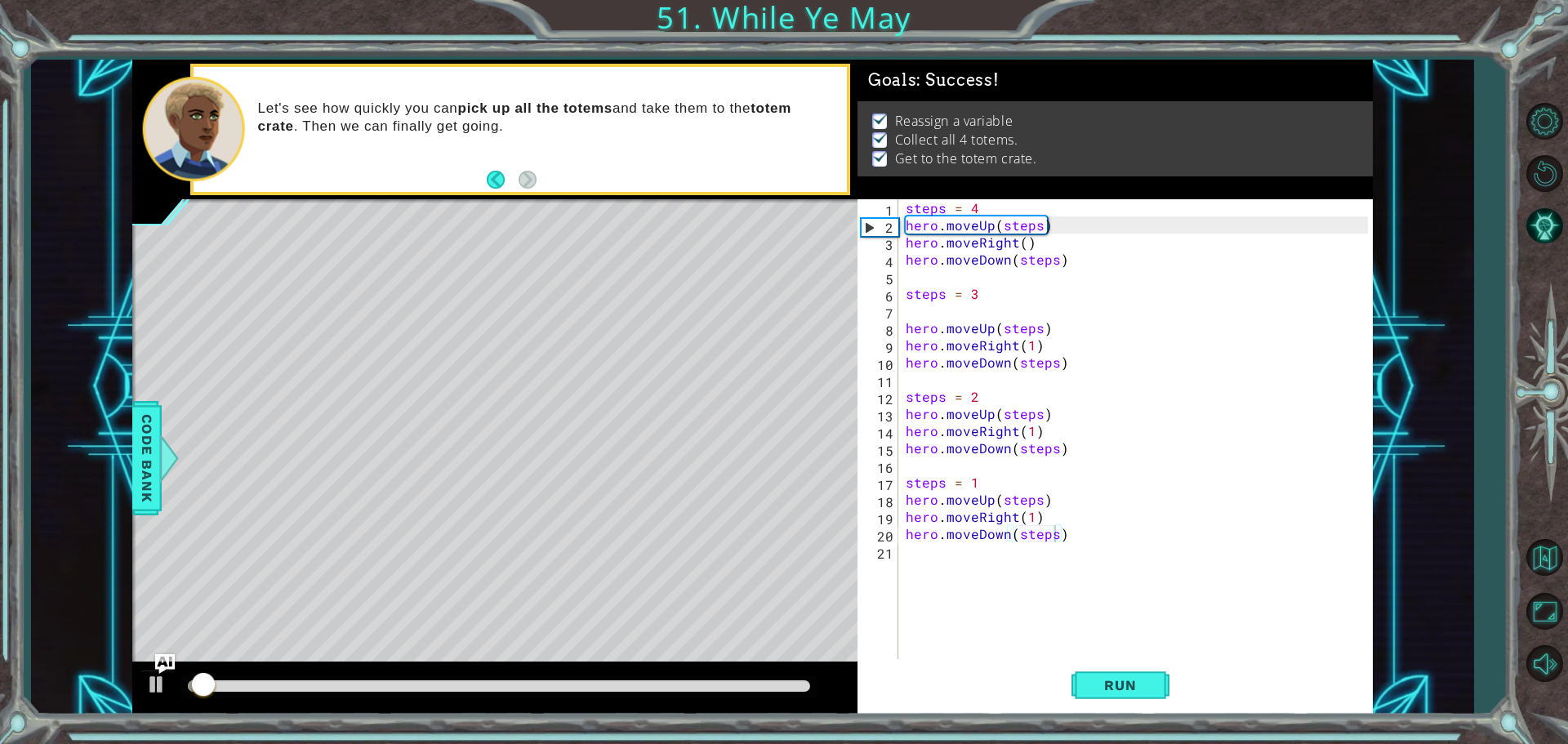
click at [687, 677] on div at bounding box center [498, 687] width 636 height 23
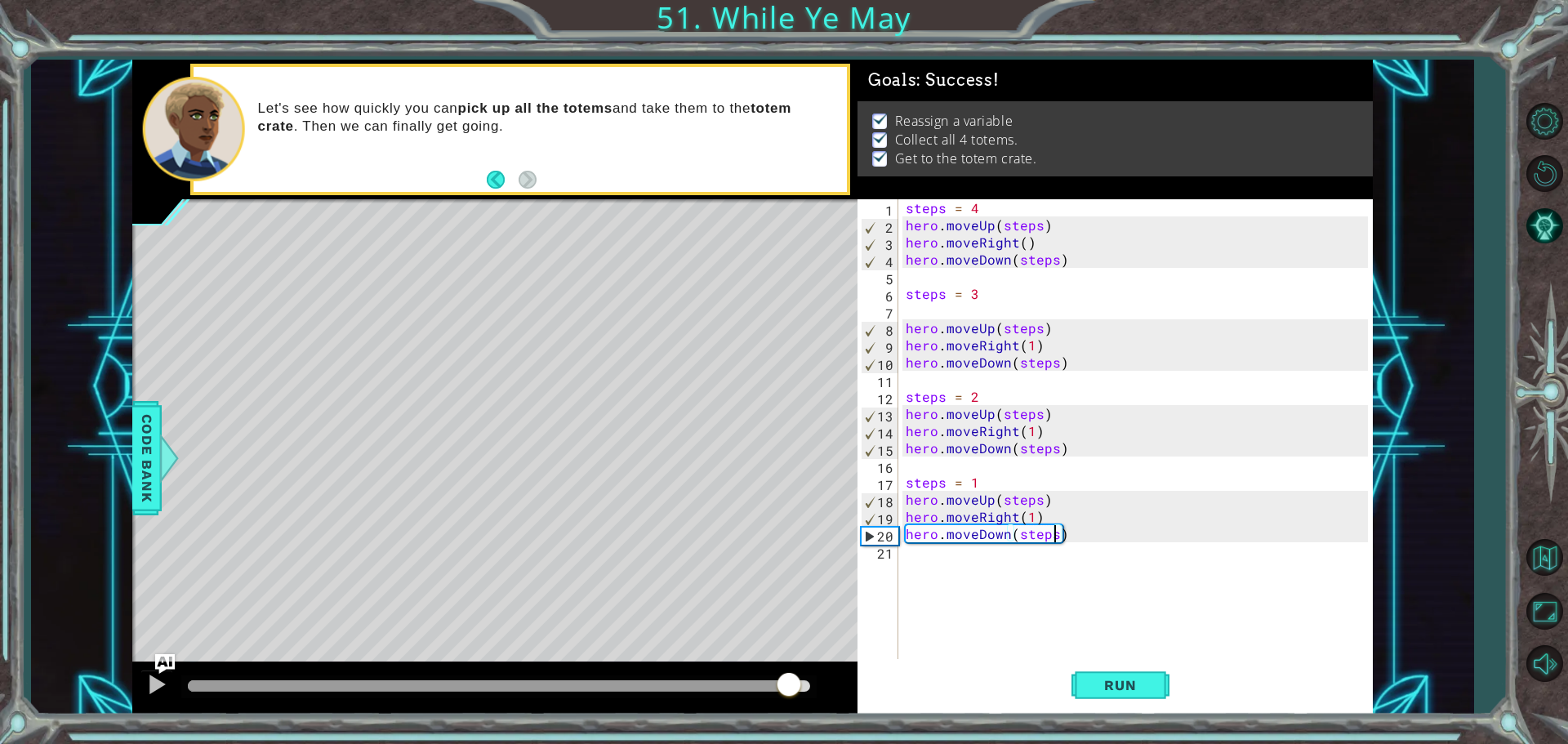
drag, startPoint x: 704, startPoint y: 689, endPoint x: 789, endPoint y: 691, distance: 85.0
click at [789, 691] on div at bounding box center [499, 686] width 622 height 12
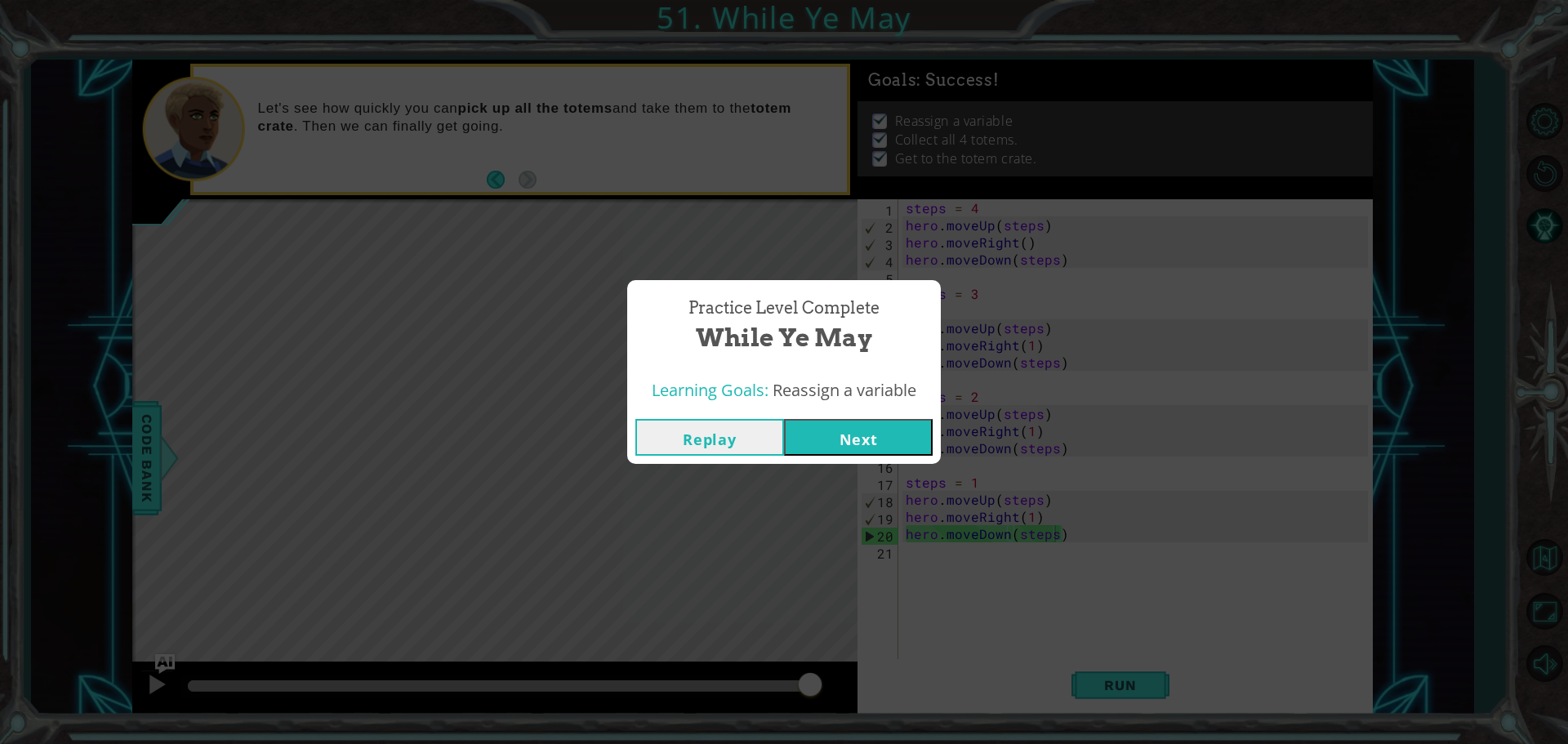
click at [867, 460] on div "Replay Next" at bounding box center [784, 437] width 314 height 53
click at [862, 428] on button "Next" at bounding box center [858, 437] width 148 height 36
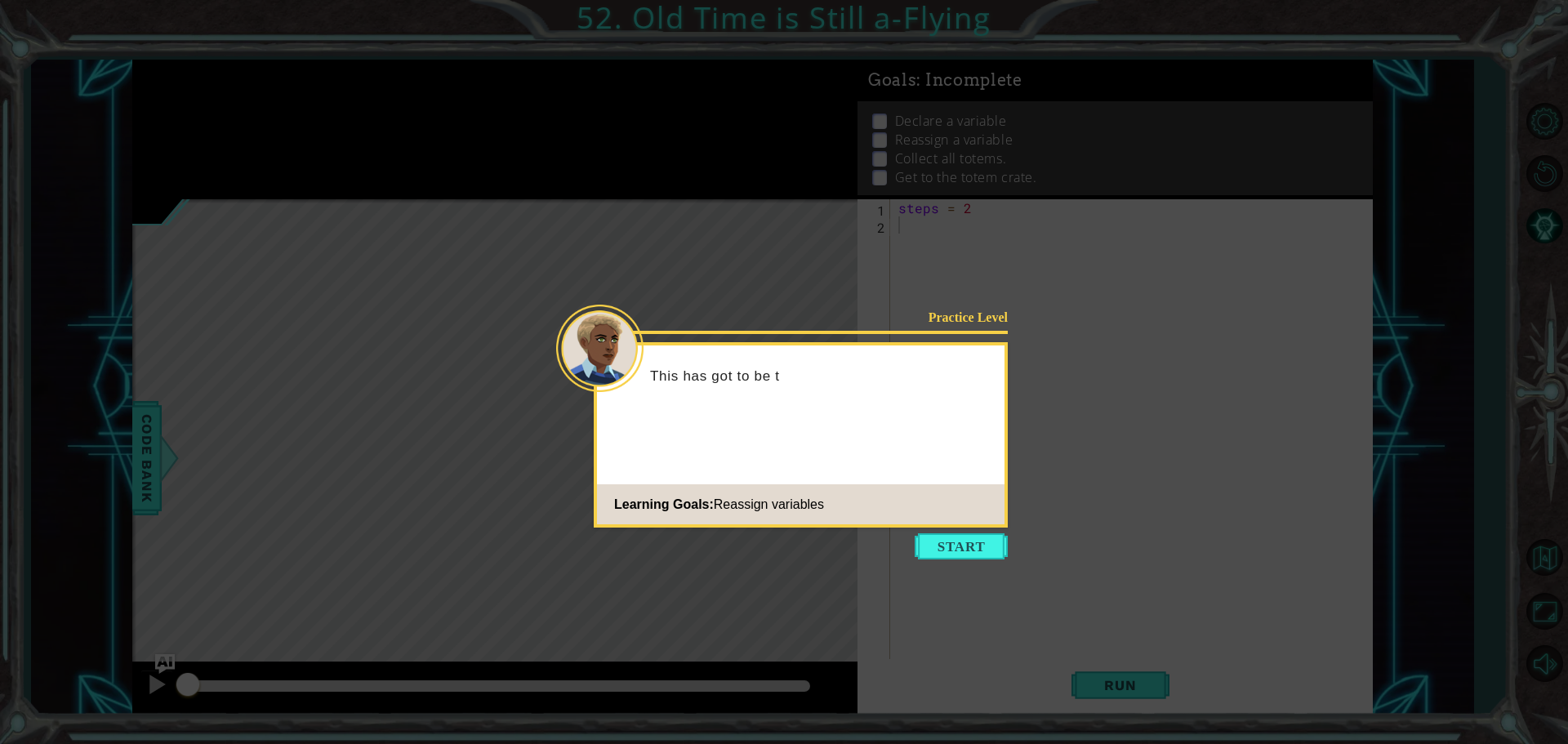
click at [934, 562] on icon at bounding box center [784, 372] width 1568 height 744
click at [942, 556] on button "Start" at bounding box center [961, 546] width 93 height 26
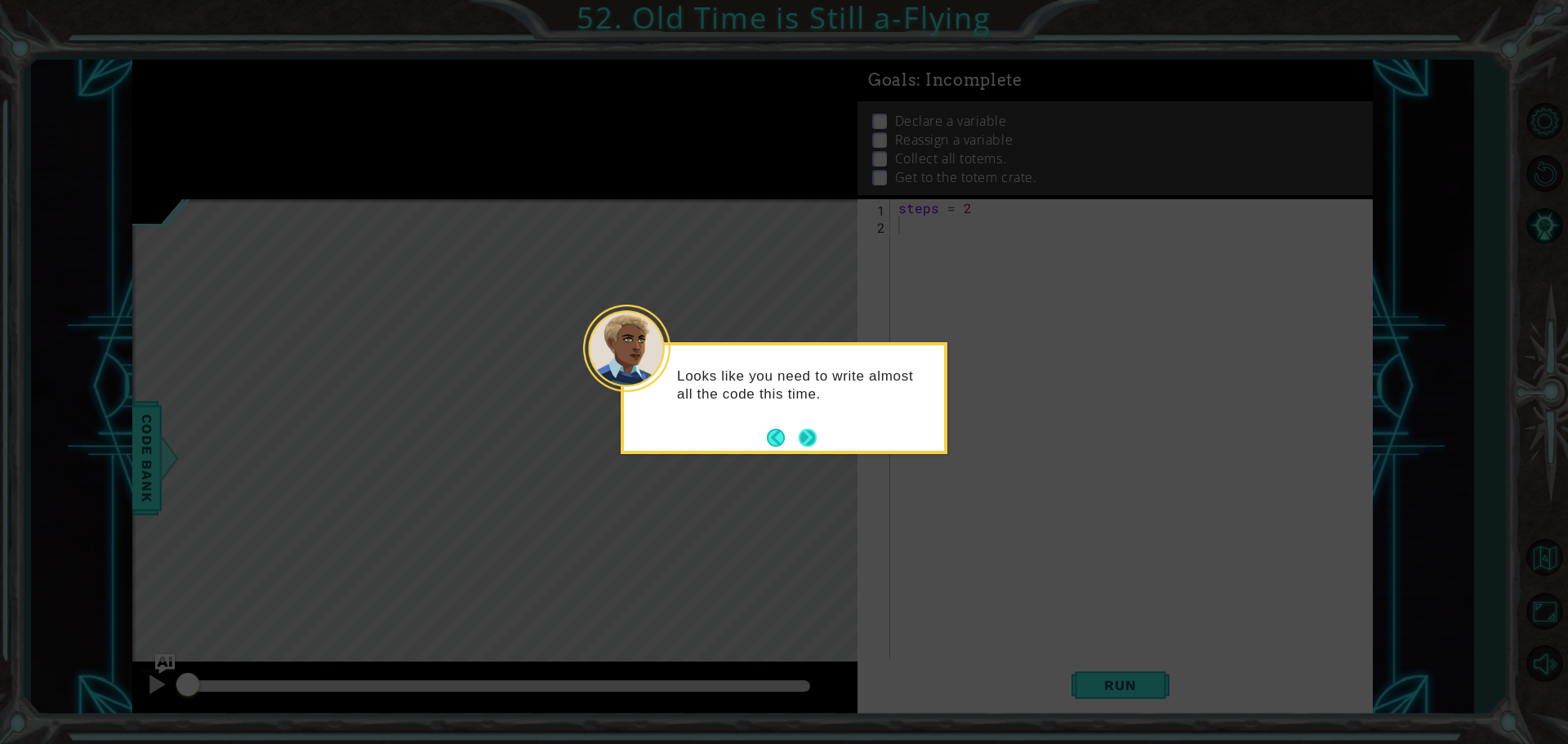
click at [800, 442] on button "Next" at bounding box center [808, 437] width 18 height 18
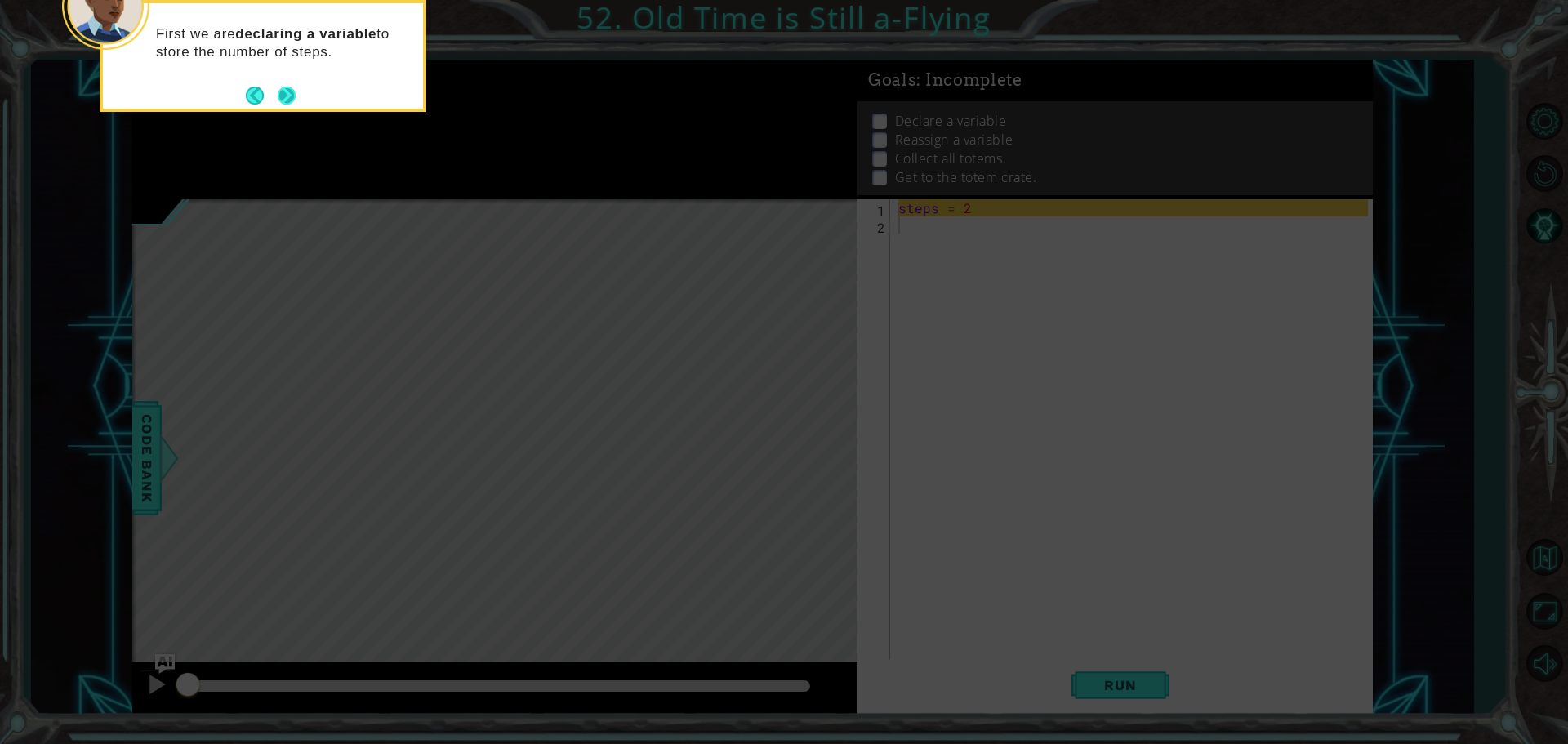
click at [288, 91] on button "Next" at bounding box center [286, 96] width 18 height 18
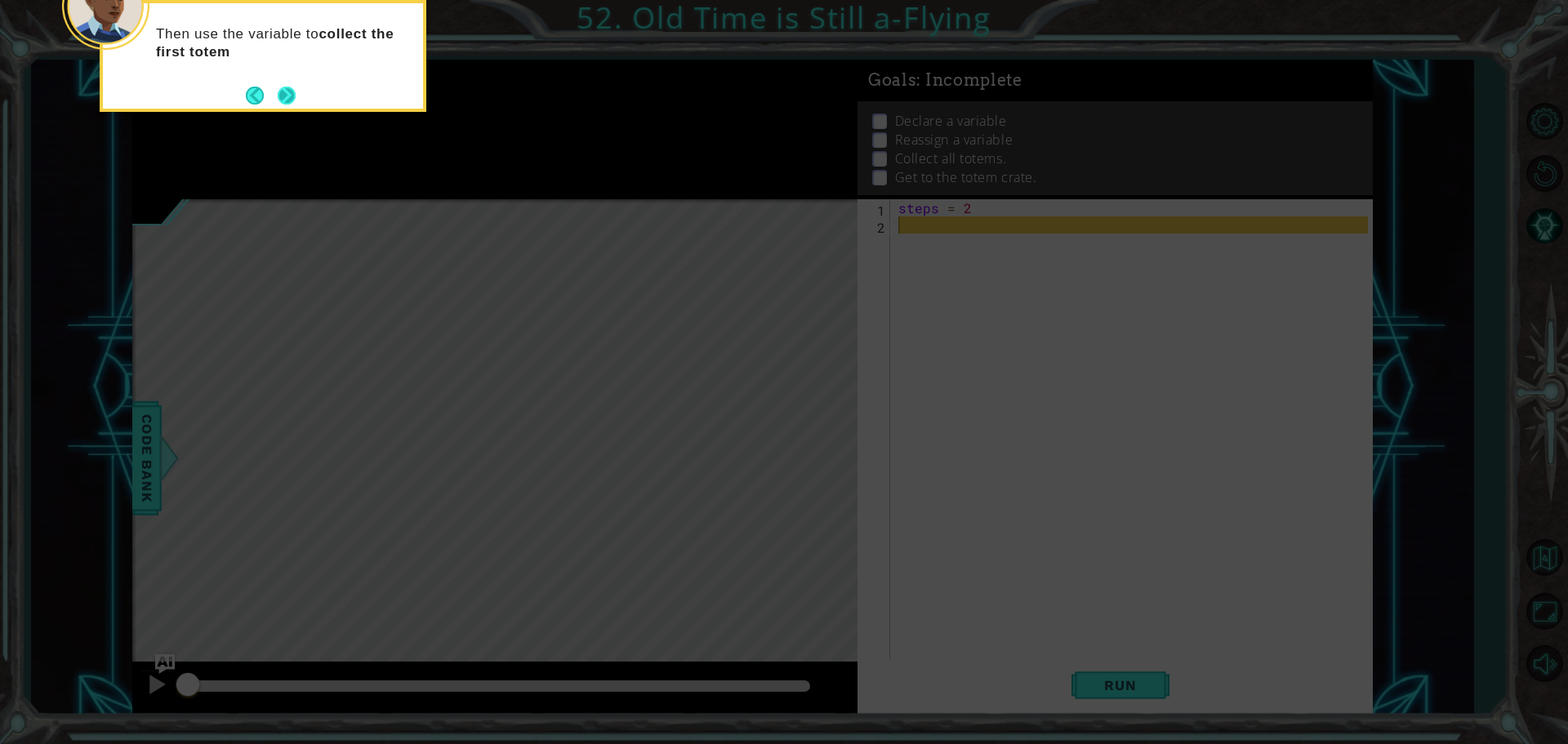
click at [283, 98] on button "Next" at bounding box center [286, 96] width 18 height 18
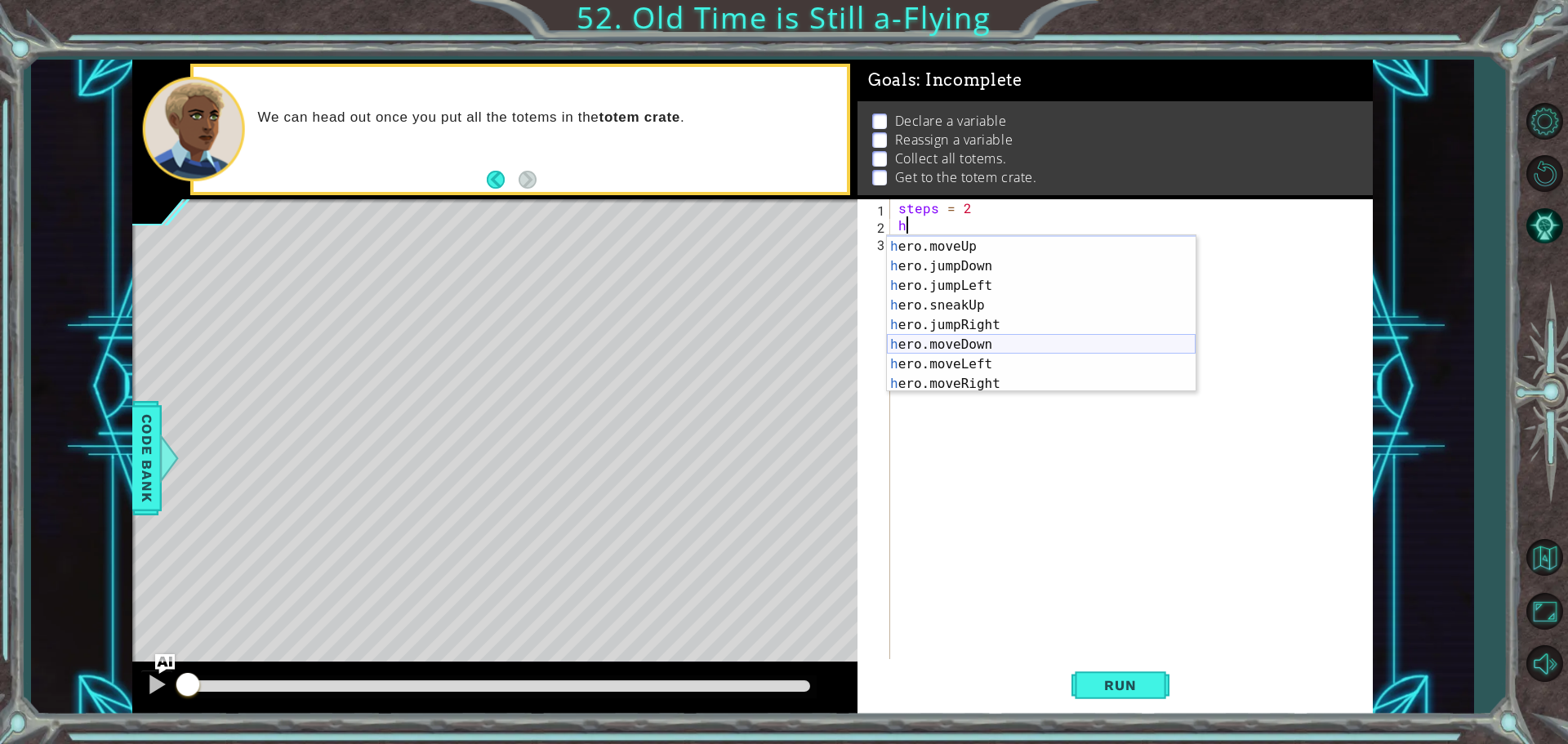
scroll to position [28, 0]
click at [999, 372] on div "h ero.moveUp press enter h ero.jumpDown press enter h ero.jumpLeft press enter …" at bounding box center [1040, 326] width 308 height 196
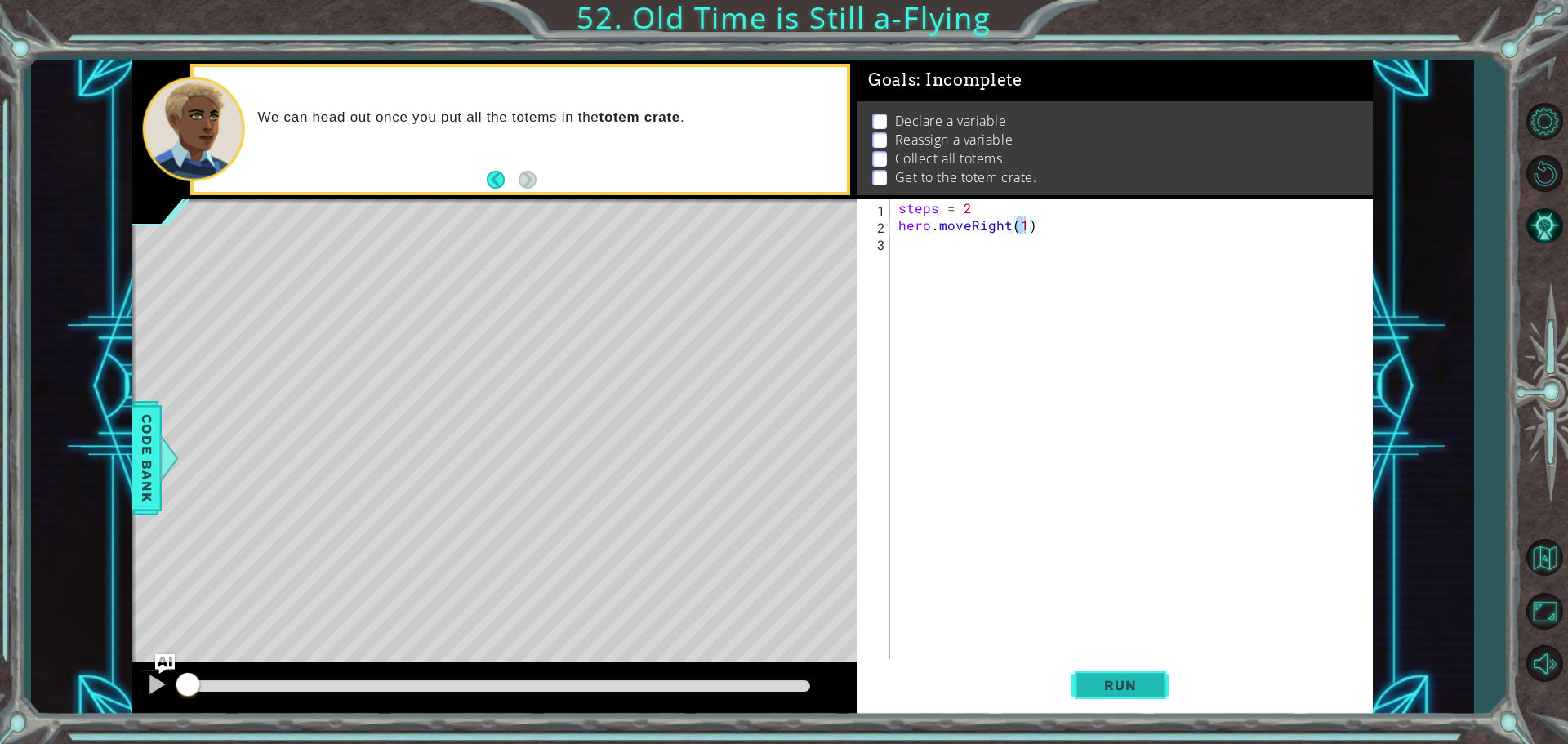
click at [1133, 685] on span "Run" at bounding box center [1120, 685] width 65 height 16
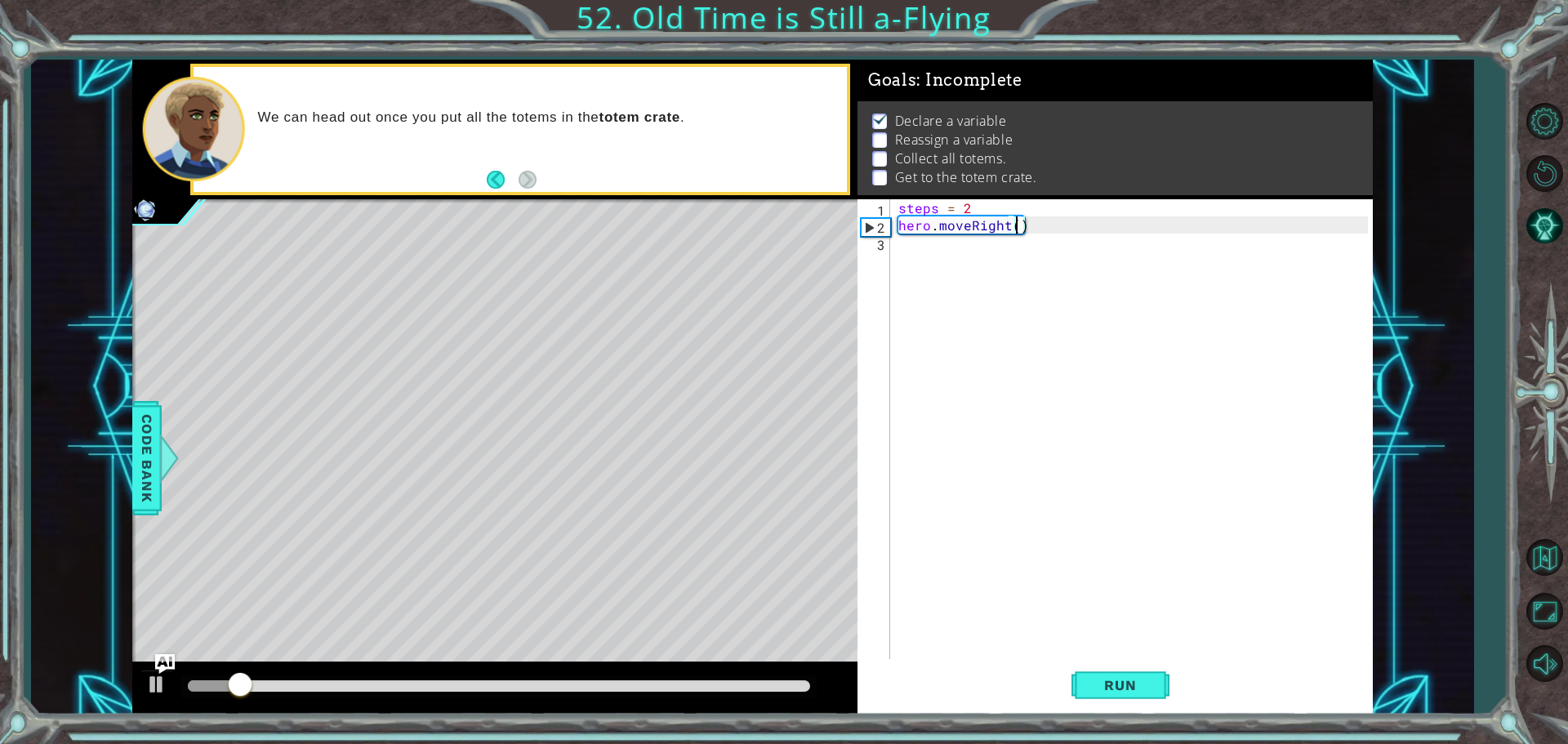
scroll to position [0, 7]
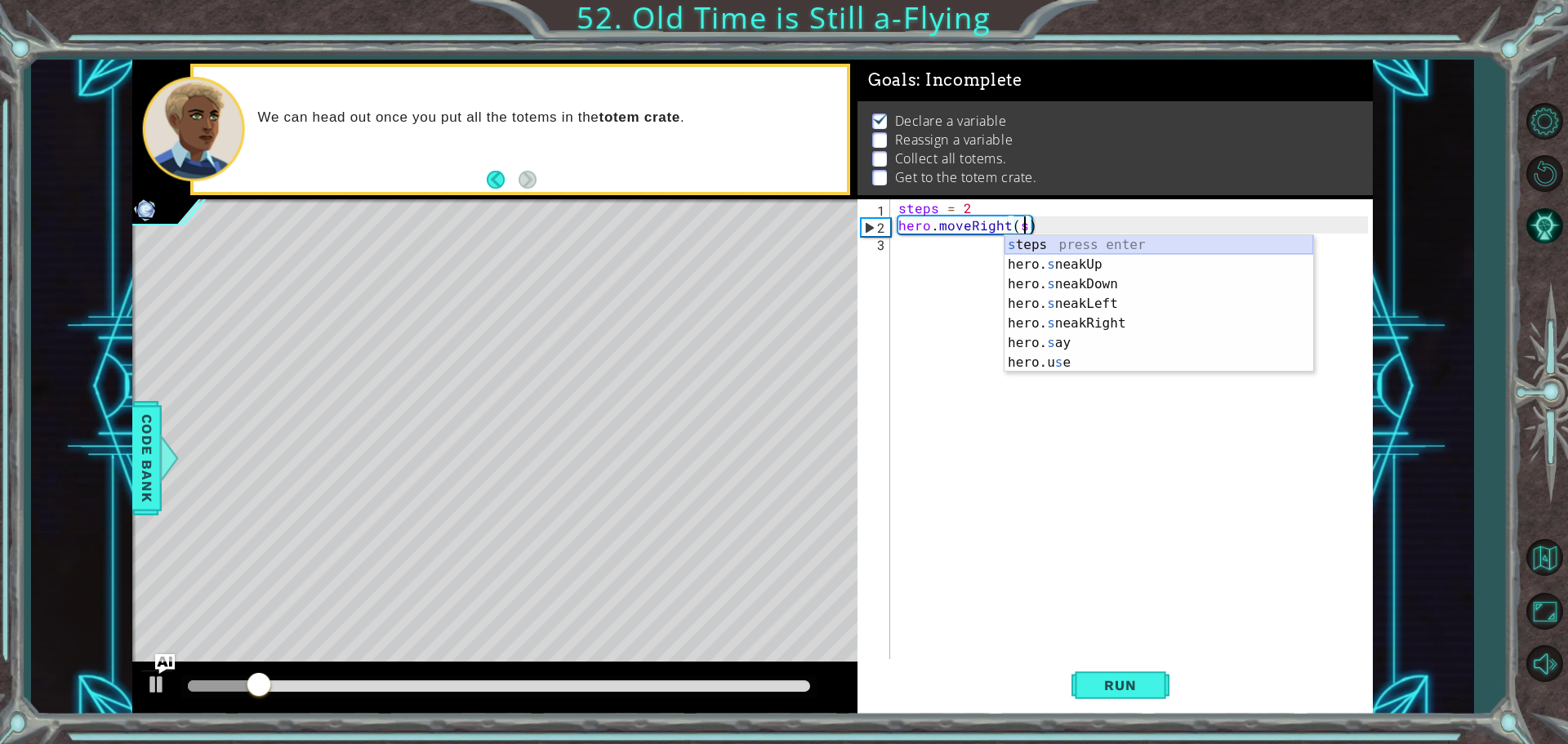
click at [1096, 244] on div "s teps press enter hero. s neakUp press enter hero. s neakDown press enter hero…" at bounding box center [1158, 324] width 308 height 176
type textarea "hero.moveRight(steps)"
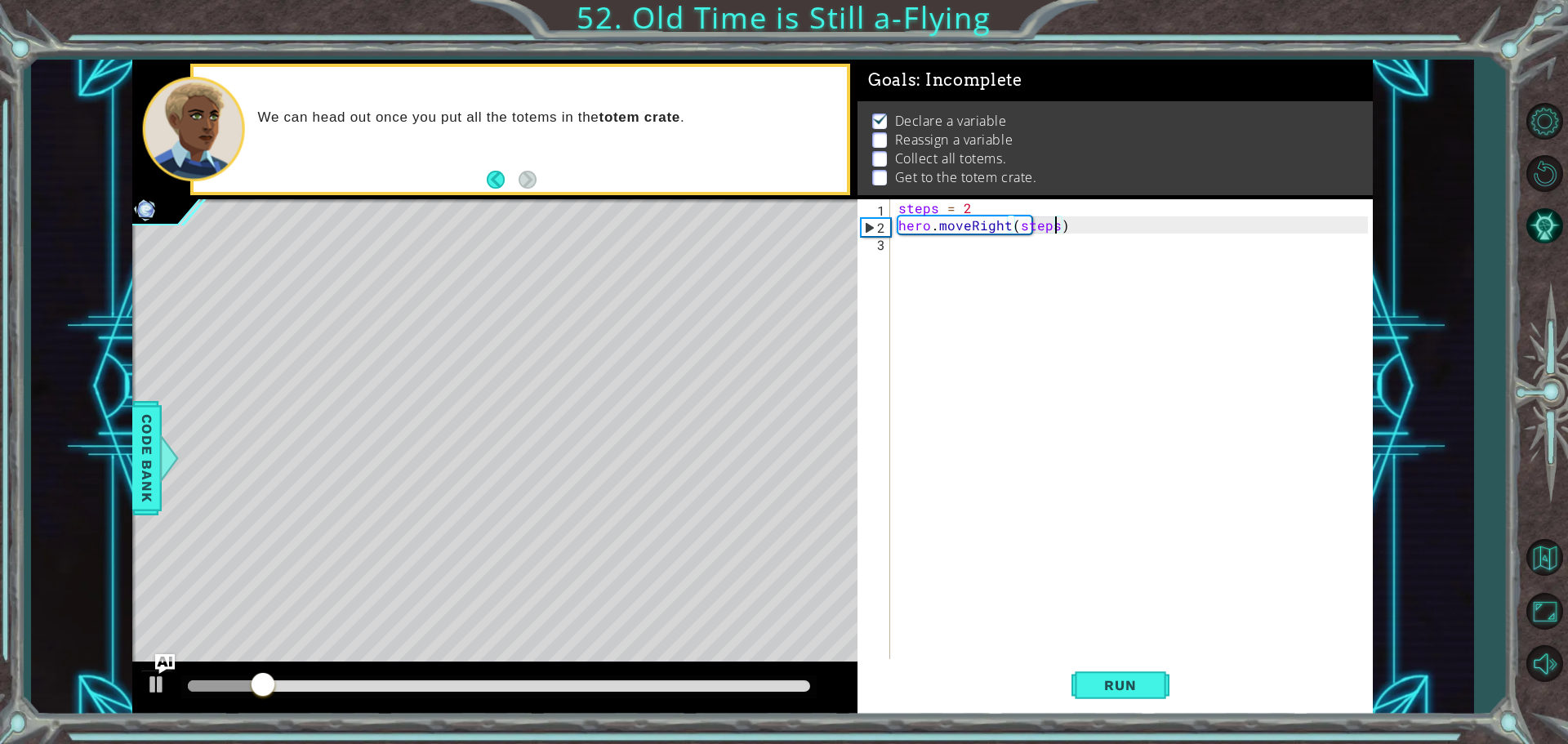
click at [992, 260] on div "steps = 2 hero . moveRight ( steps )" at bounding box center [1135, 447] width 481 height 498
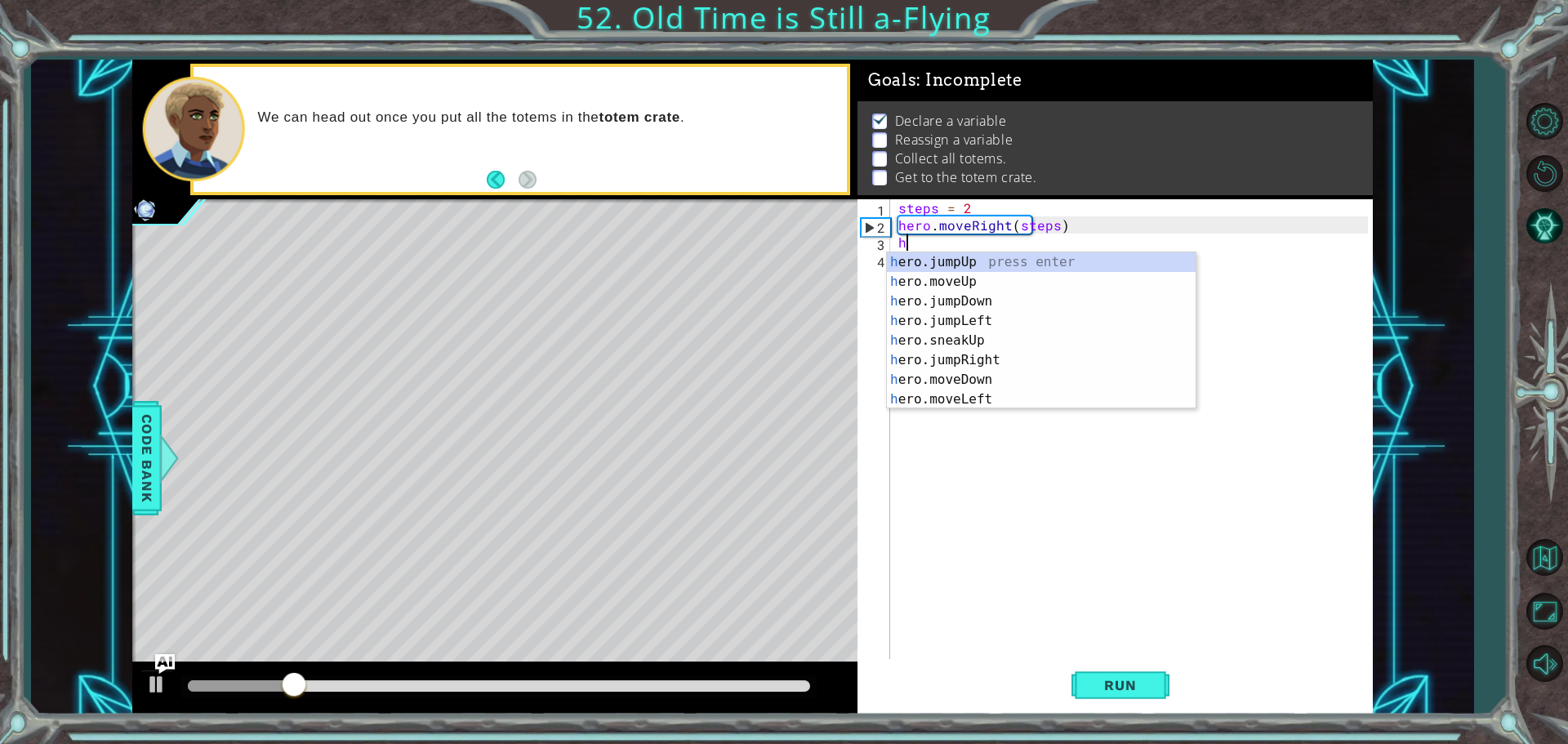
click at [1026, 226] on div "steps = 2 hero . moveRight ( steps ) h" at bounding box center [1135, 447] width 481 height 498
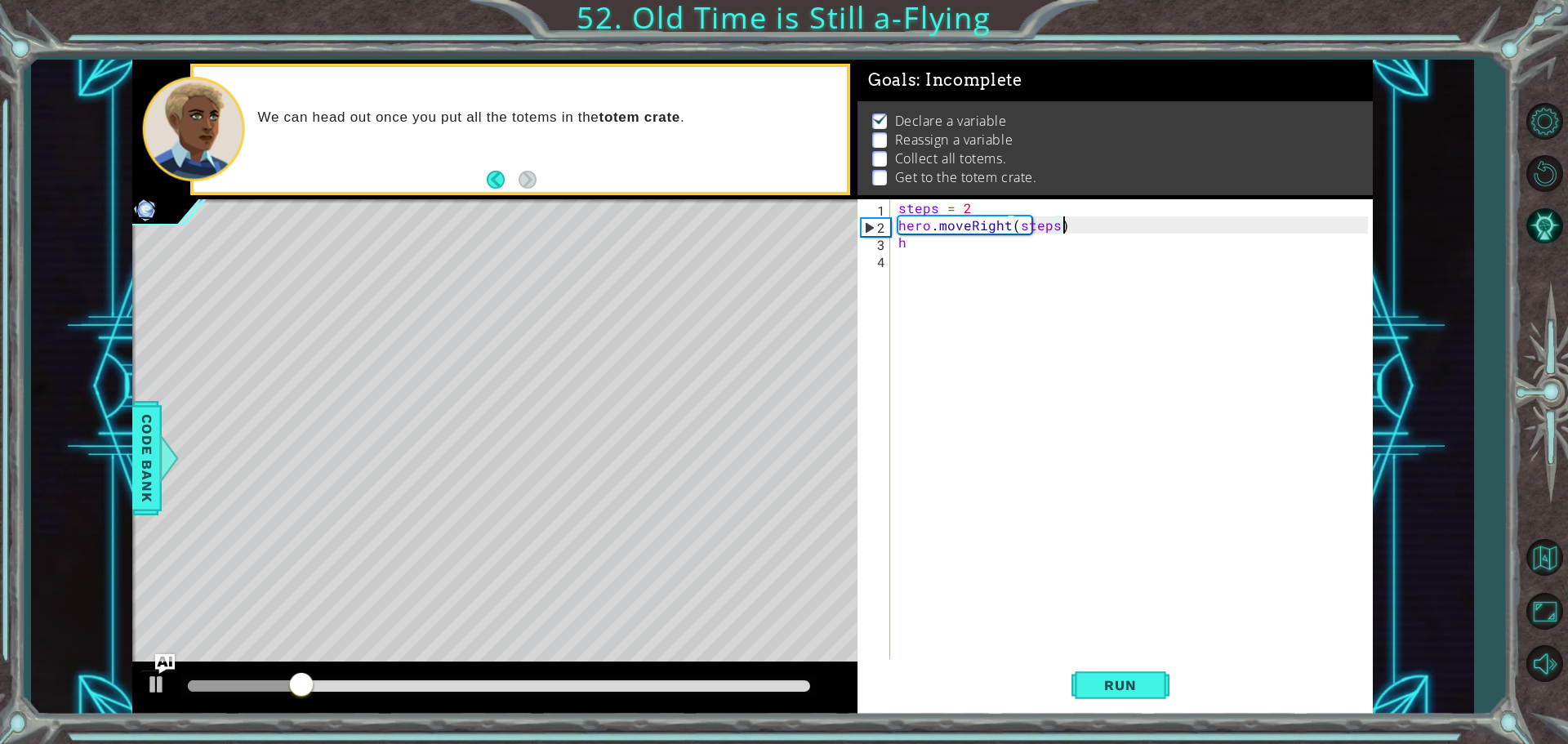
click at [1064, 228] on div "steps = 2 hero . moveRight ( steps ) h" at bounding box center [1135, 447] width 481 height 498
click at [1034, 228] on div "steps = 2 hero . moveRight ( steps ) h" at bounding box center [1135, 447] width 481 height 498
click at [1020, 223] on div "steps = 2 hero . moveRight ( steps ) h" at bounding box center [1135, 447] width 481 height 498
drag, startPoint x: 1050, startPoint y: 224, endPoint x: 1017, endPoint y: 226, distance: 33.1
click at [1017, 226] on div "steps = 2 hero . moveRight ( steps ) h" at bounding box center [1135, 447] width 481 height 498
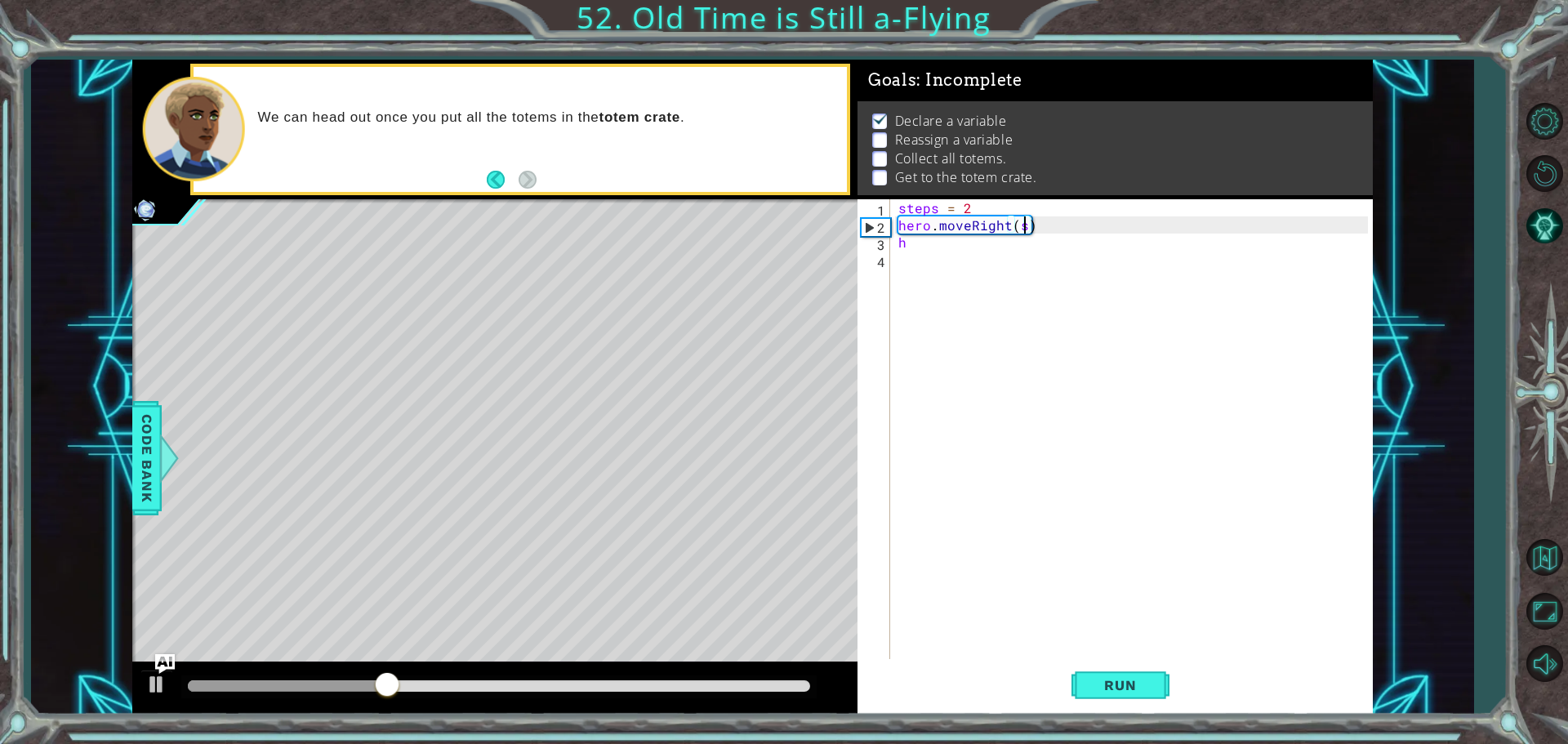
click at [1023, 220] on div "steps = 2 hero . moveRight ( s ) h" at bounding box center [1135, 447] width 481 height 498
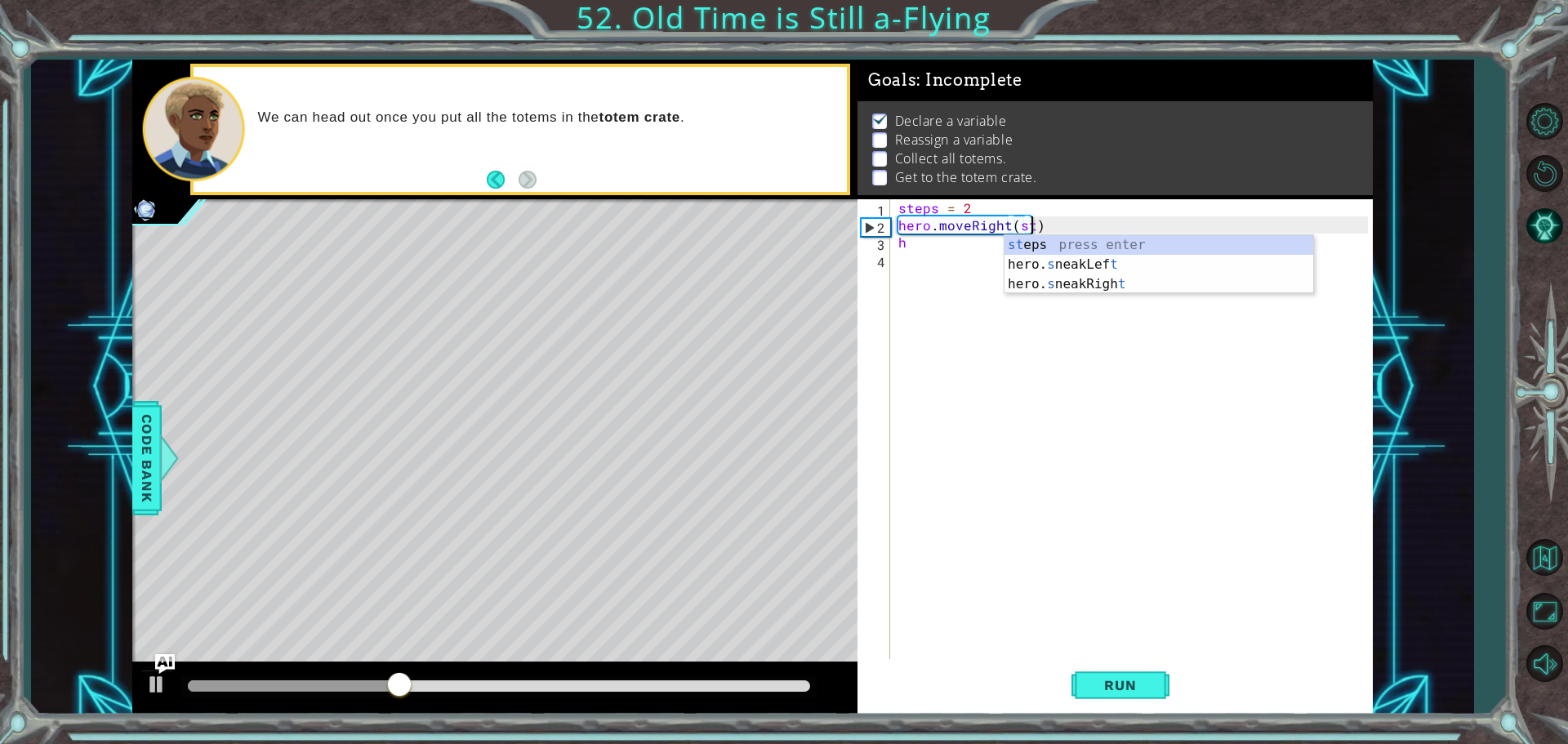
scroll to position [0, 7]
click at [1044, 246] on div "st eps press enter hero. s neakLef t press enter hero. s neakRigh t press enter" at bounding box center [1158, 285] width 308 height 98
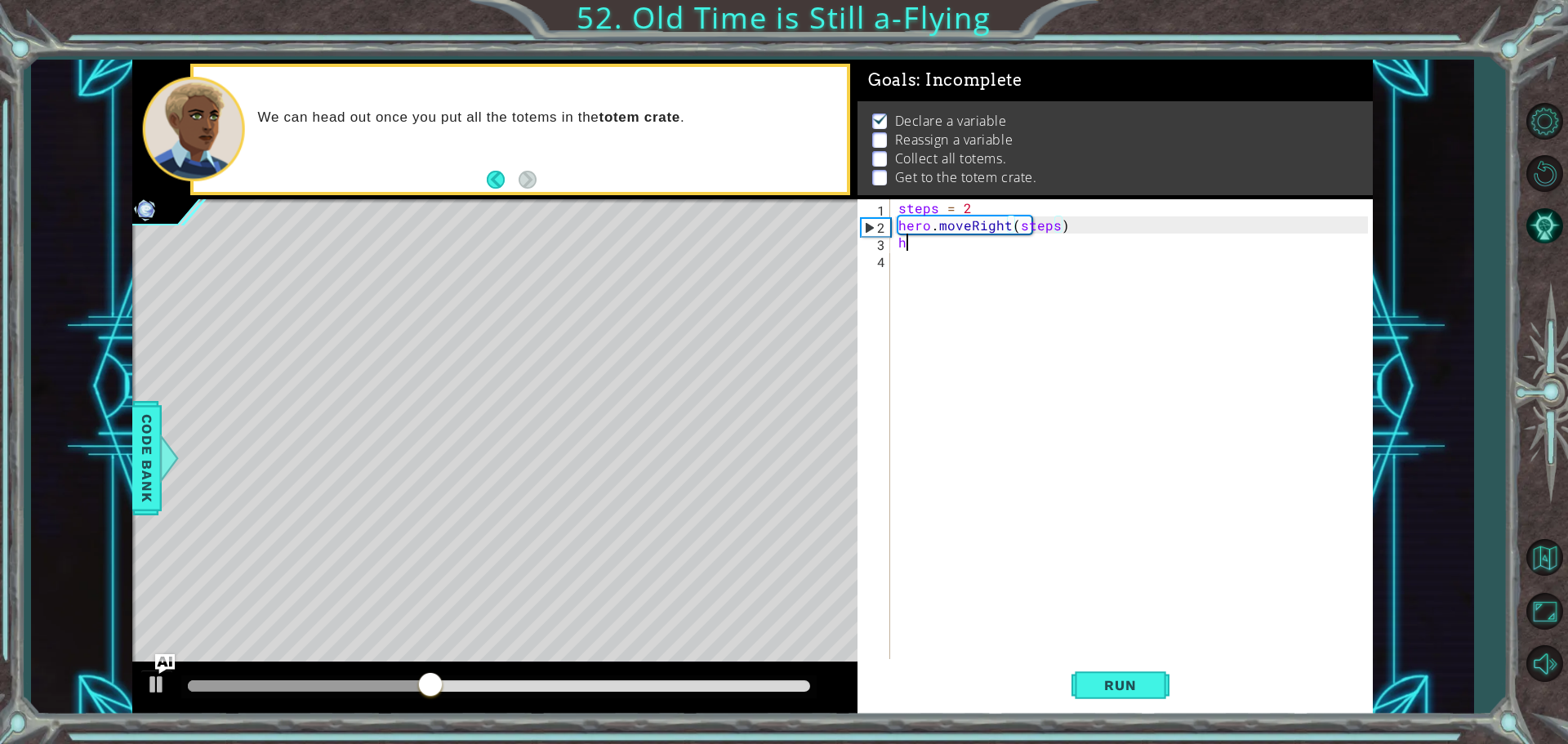
click at [973, 243] on div "steps = 2 hero . moveRight ( steps ) h" at bounding box center [1135, 447] width 481 height 498
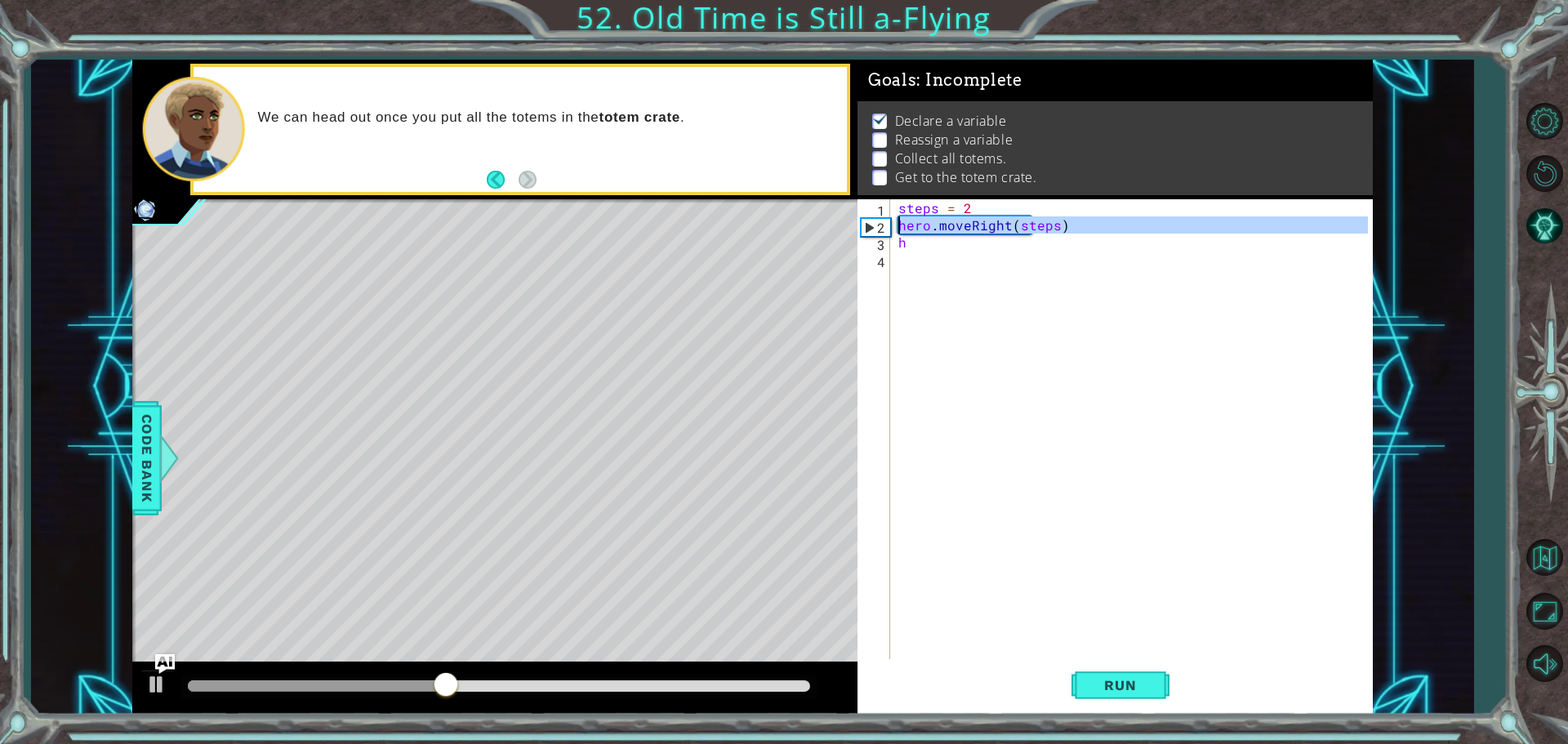
click at [872, 228] on div "2" at bounding box center [875, 227] width 28 height 17
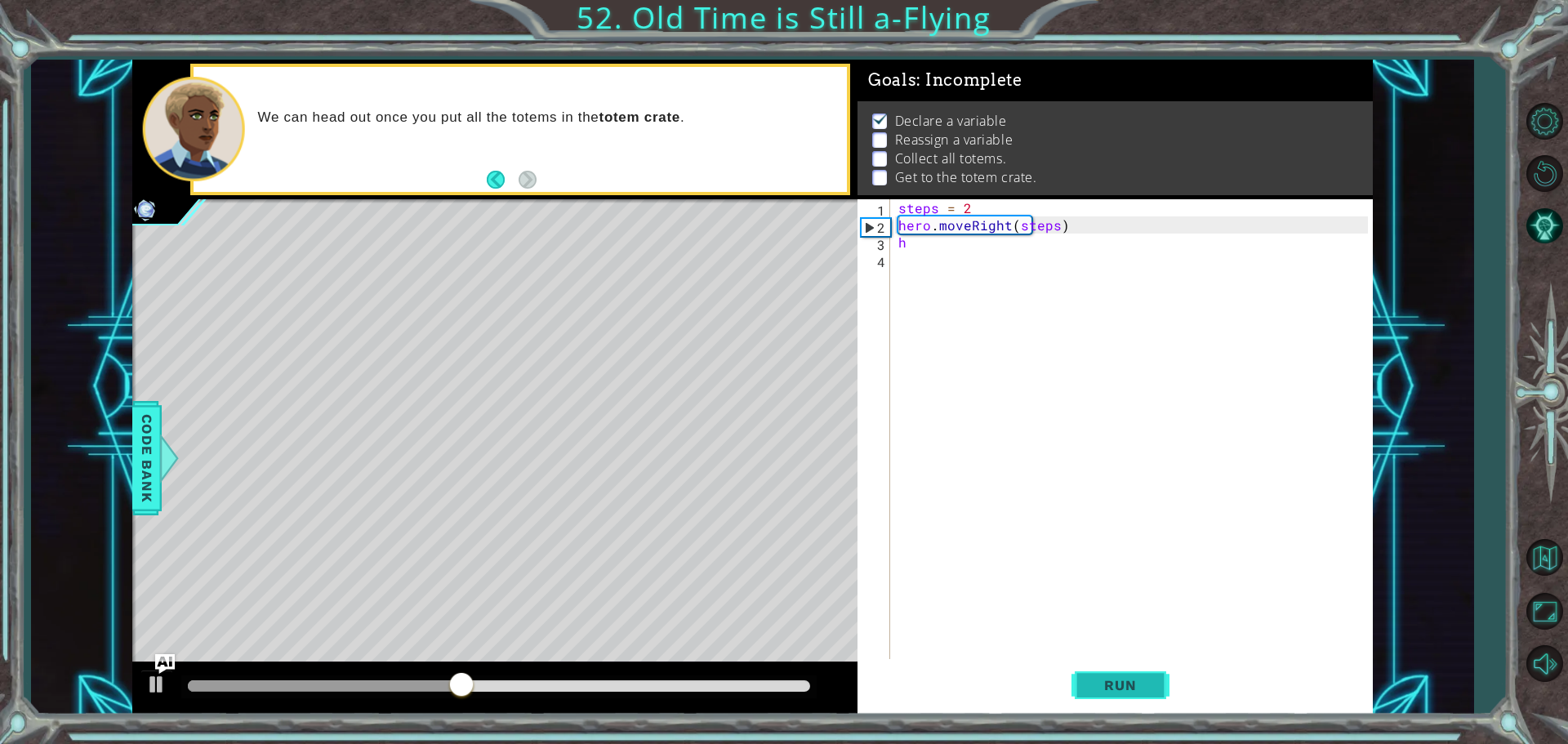
click at [1121, 674] on button "Run" at bounding box center [1121, 685] width 98 height 52
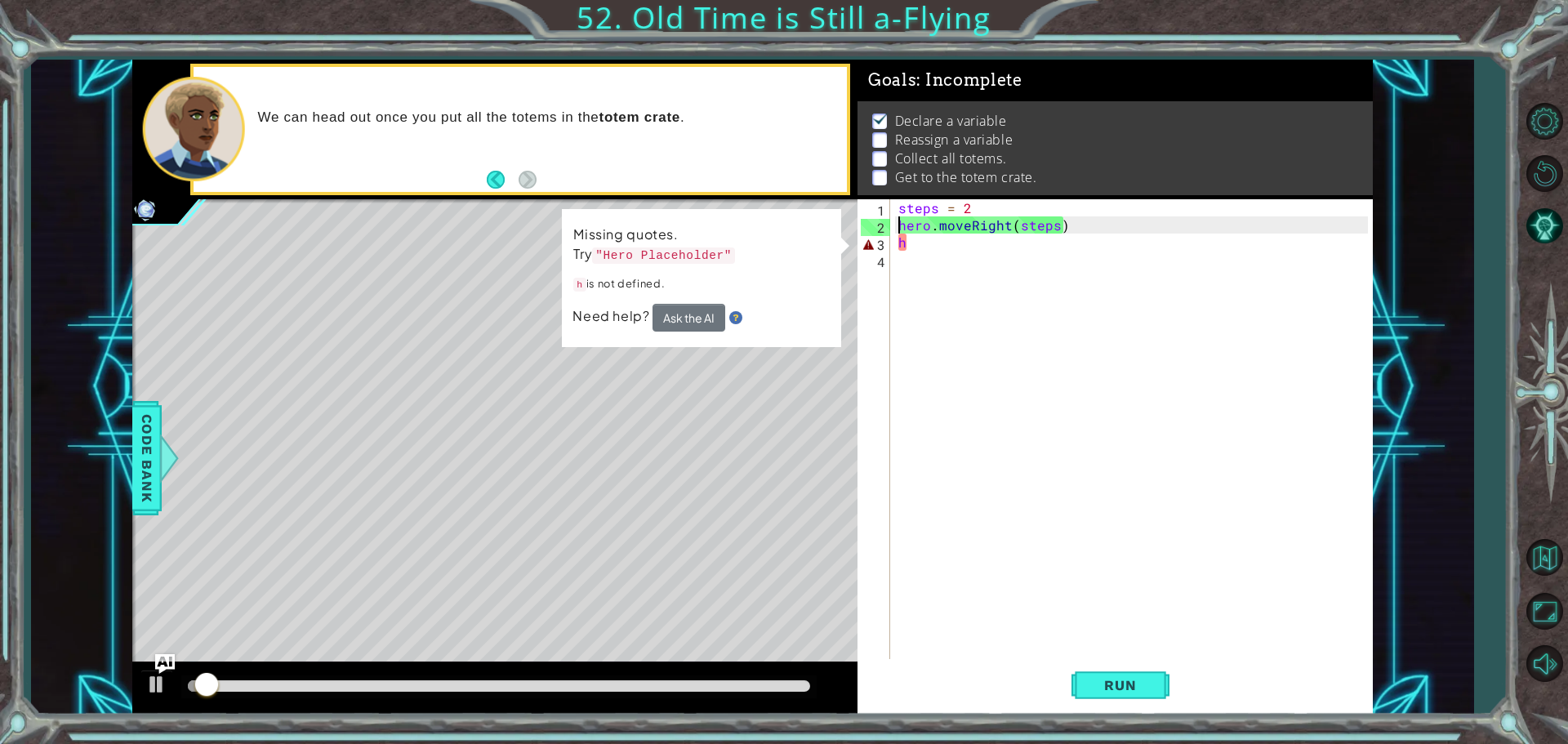
click at [934, 242] on div "steps = 2 hero . moveRight ( steps ) h" at bounding box center [1135, 447] width 481 height 498
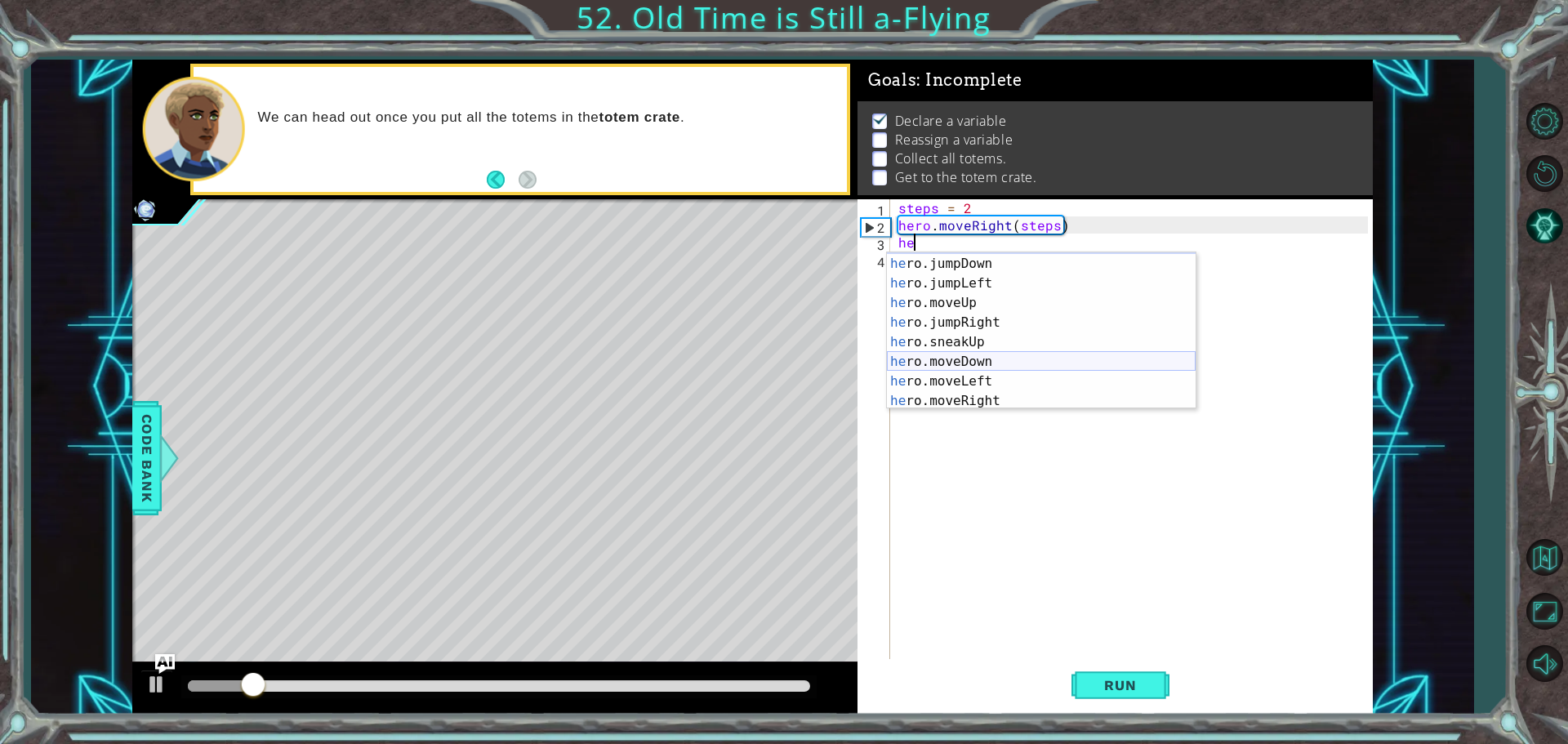
scroll to position [18, 0]
click at [979, 359] on div "he ro.jumpUp press enter he ro.jumpDown press enter he ro.jumpLeft press enter …" at bounding box center [1040, 333] width 308 height 196
type textarea "hero.moveDown(1)"
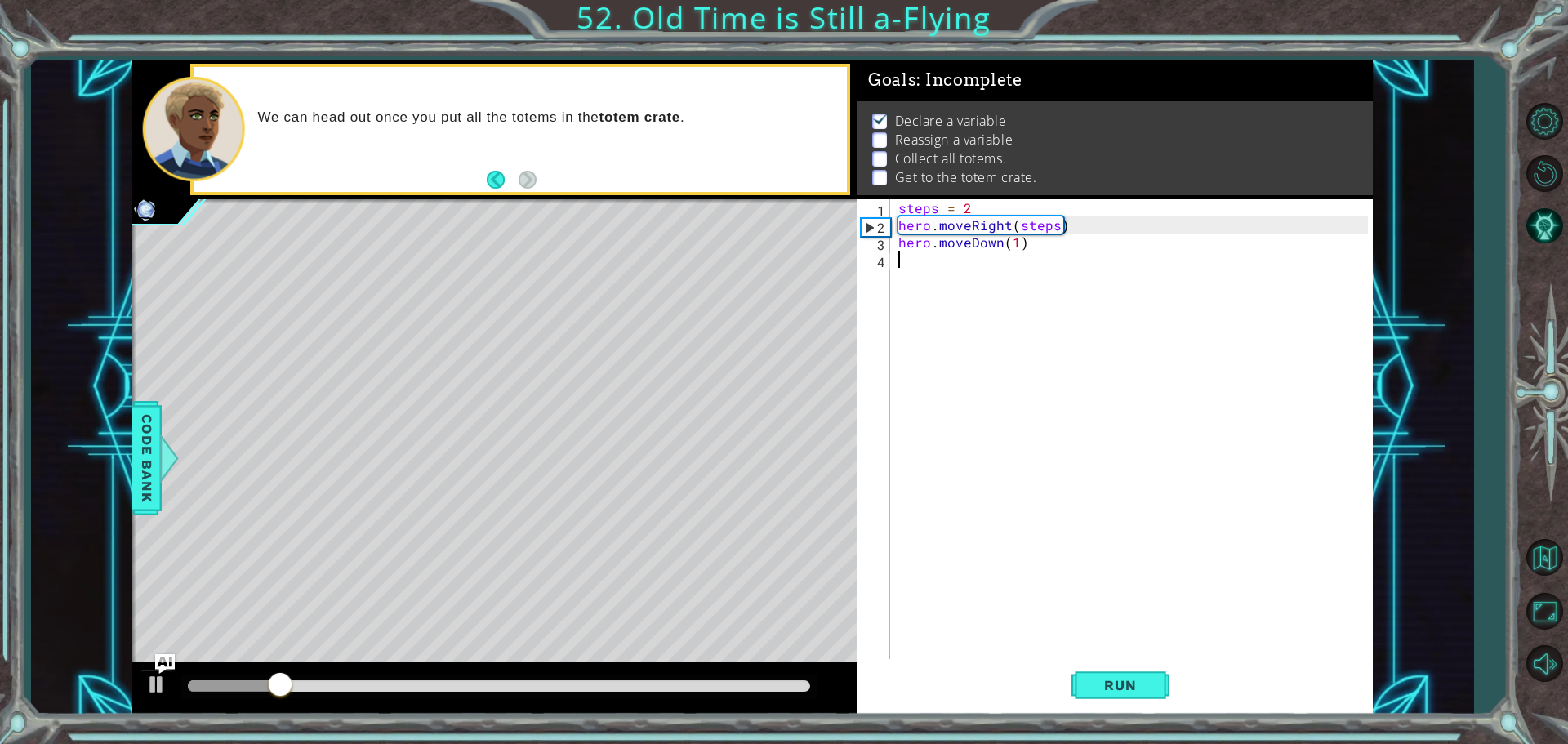
click at [963, 262] on div "steps = 2 hero . moveRight ( steps ) hero . moveDown ( 1 )" at bounding box center [1135, 447] width 481 height 498
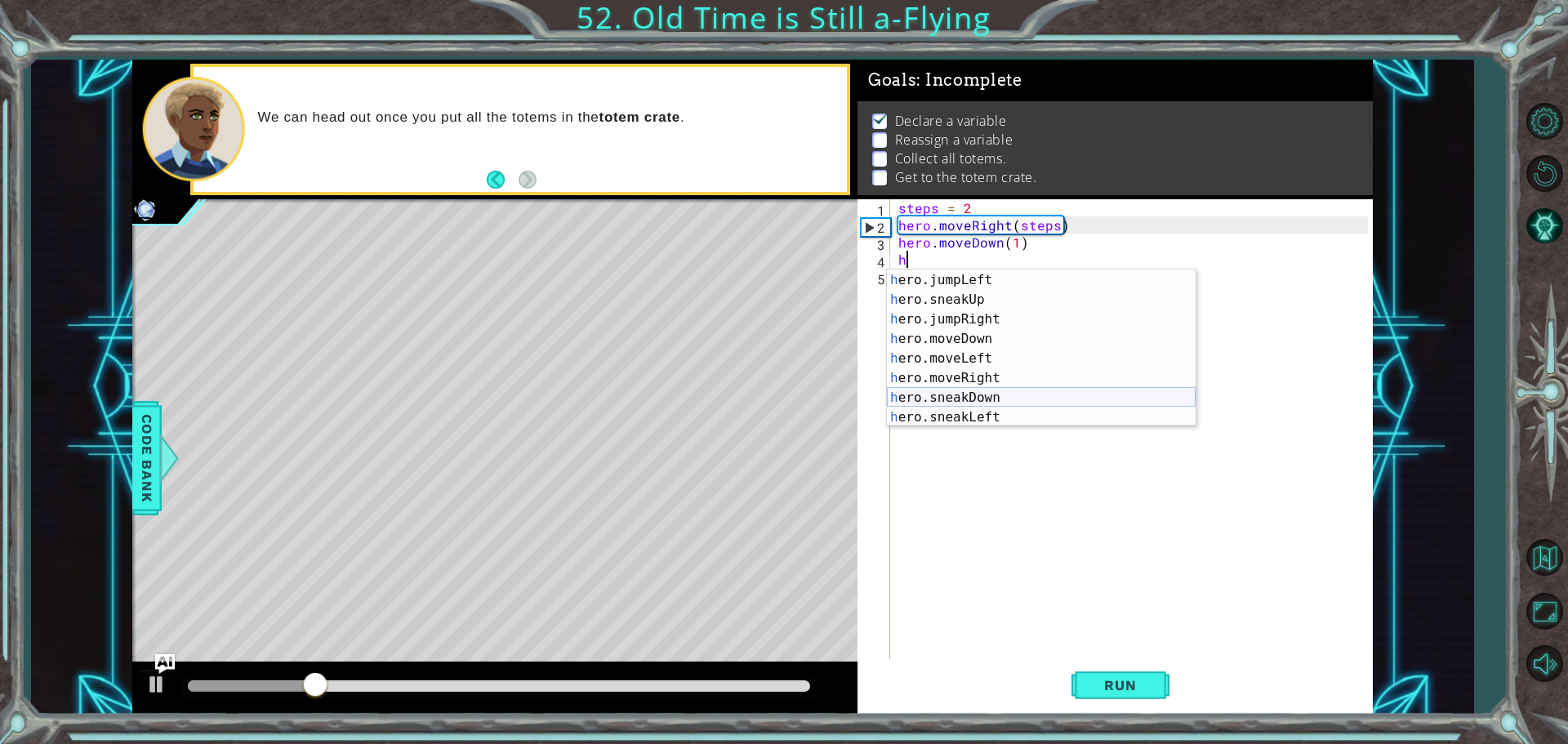
scroll to position [117, 0]
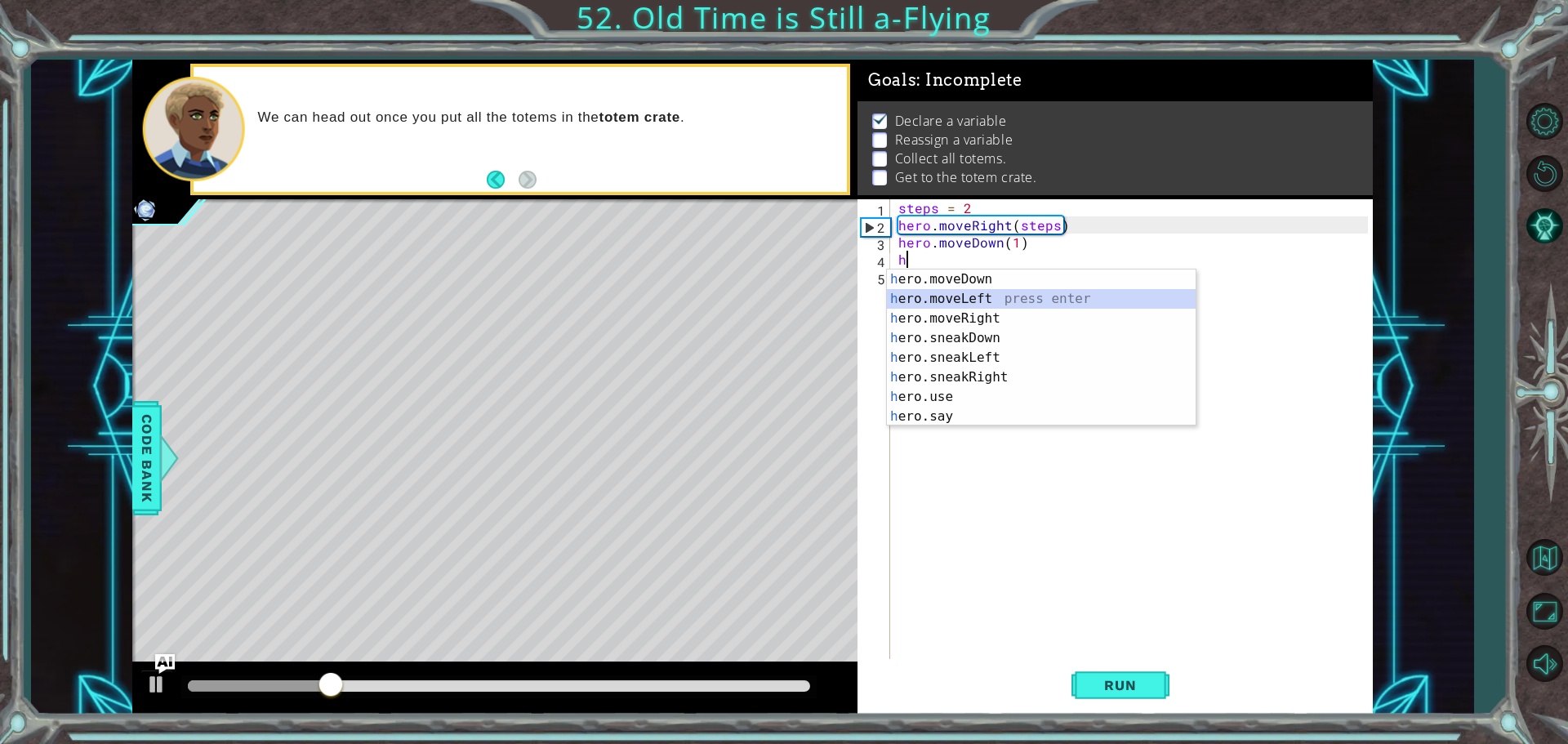
click at [977, 304] on div "h ero.moveDown press enter h ero.moveLeft press enter h ero.moveRight press ent…" at bounding box center [1040, 367] width 308 height 196
type textarea "hero.moveLeft(1)"
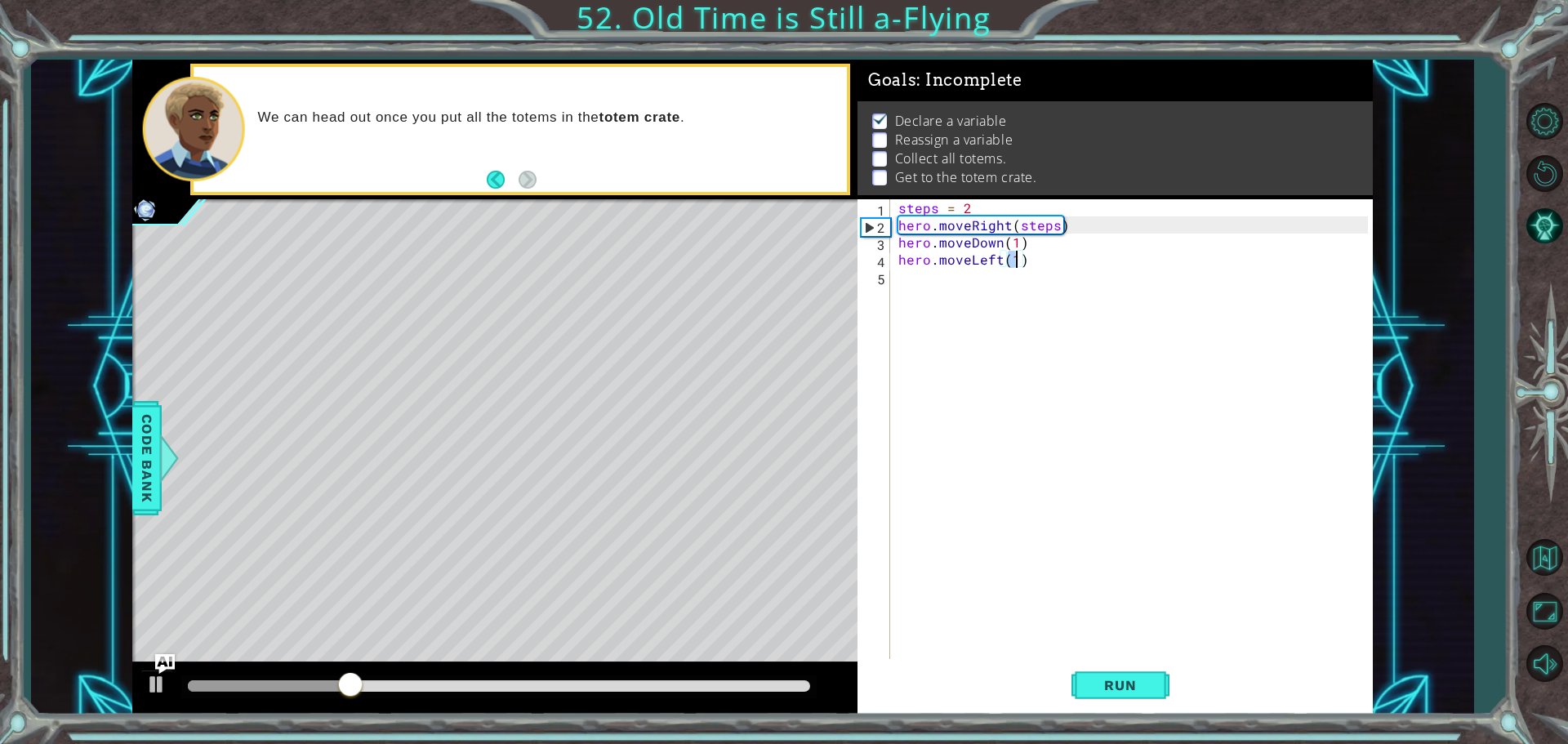
click at [972, 284] on div "steps = 2 hero . moveRight ( steps ) hero . moveDown ( 1 ) hero . moveLeft ( 1 )" at bounding box center [1135, 447] width 481 height 498
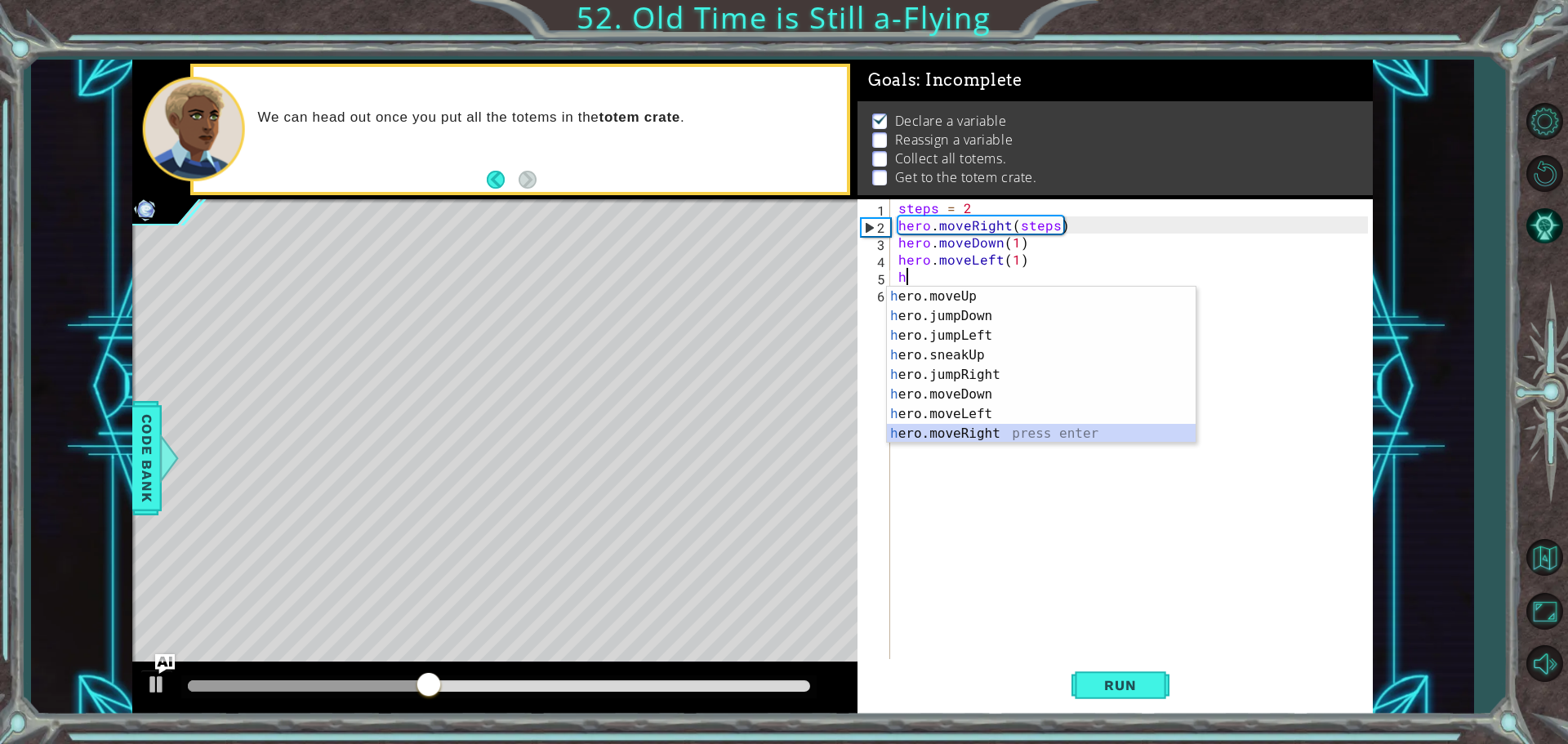
scroll to position [20, 0]
click at [1000, 429] on div "h ero.moveUp press enter h ero.jumpDown press enter h ero.jumpLeft press enter …" at bounding box center [1040, 385] width 308 height 196
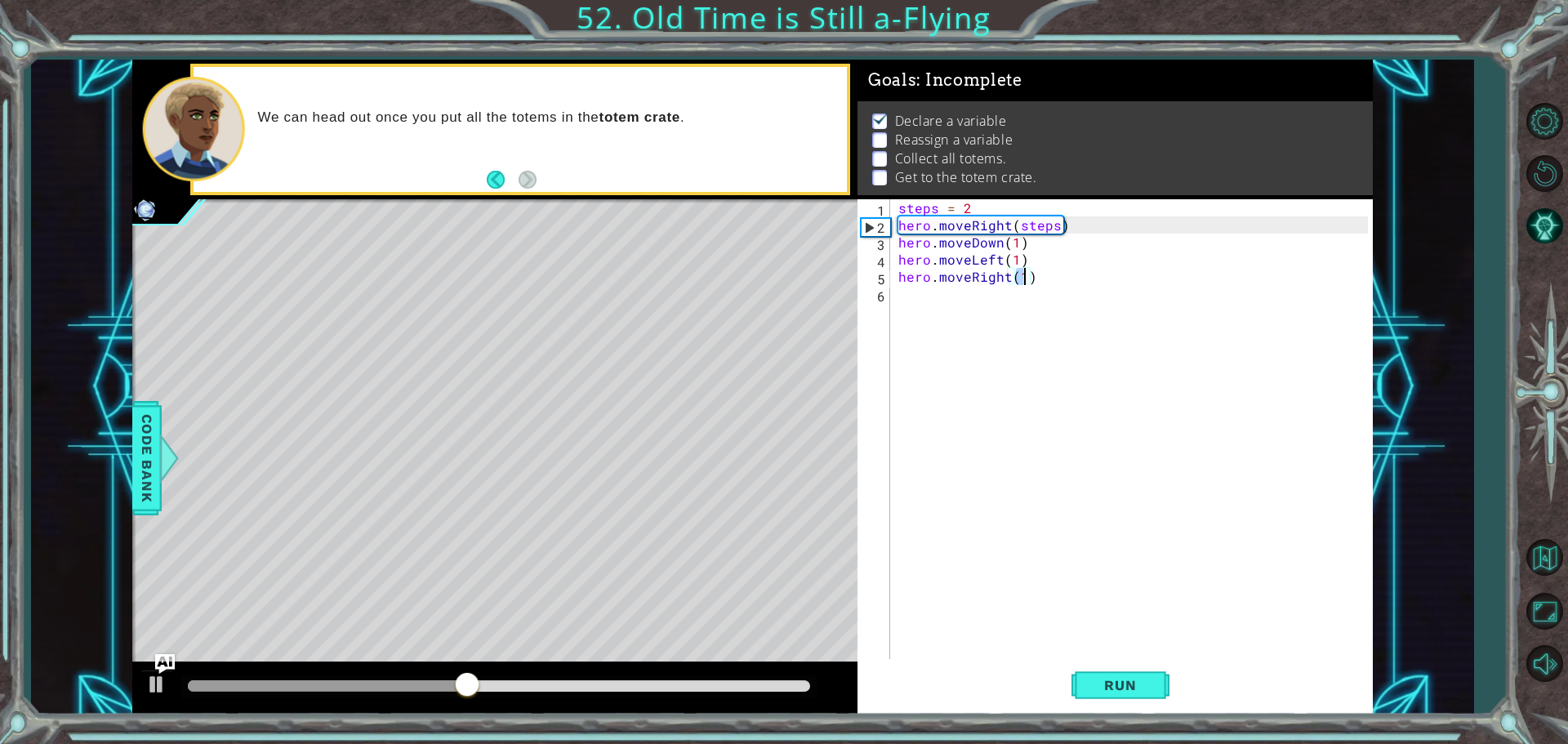
type textarea "hero.moveRight(4)"
click at [978, 289] on div "steps = 2 hero . moveRight ( steps ) hero . moveDown ( 1 ) hero . moveLeft ( 1 …" at bounding box center [1135, 447] width 481 height 498
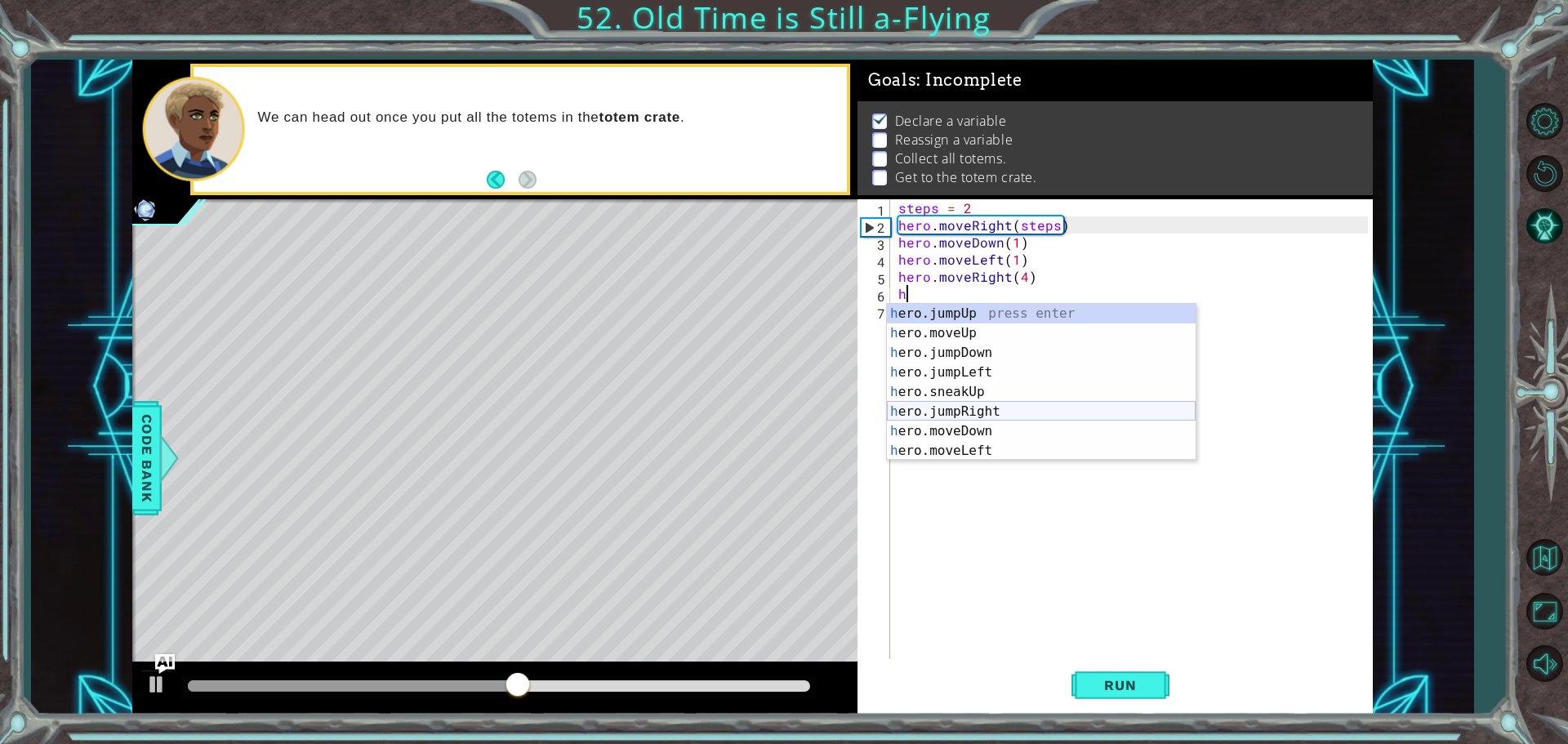
scroll to position [28, 0]
click at [979, 397] on div "h ero.moveUp press enter h ero.jumpDown press enter h ero.jumpLeft press enter …" at bounding box center [1040, 394] width 308 height 196
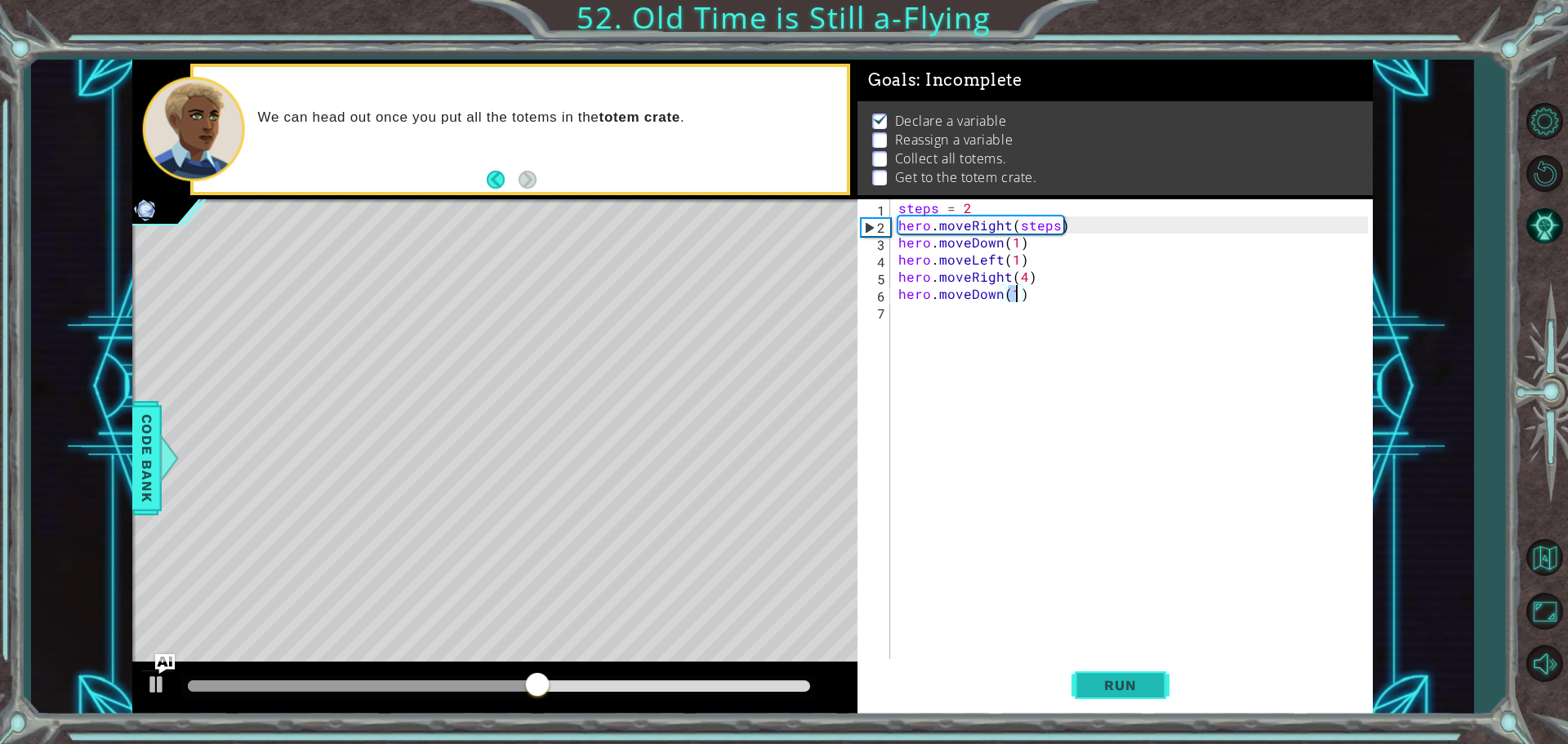
type textarea "hero.moveDown(1)"
drag, startPoint x: 1146, startPoint y: 689, endPoint x: 1026, endPoint y: 658, distance: 123.9
click at [1145, 690] on span "Run" at bounding box center [1120, 685] width 65 height 16
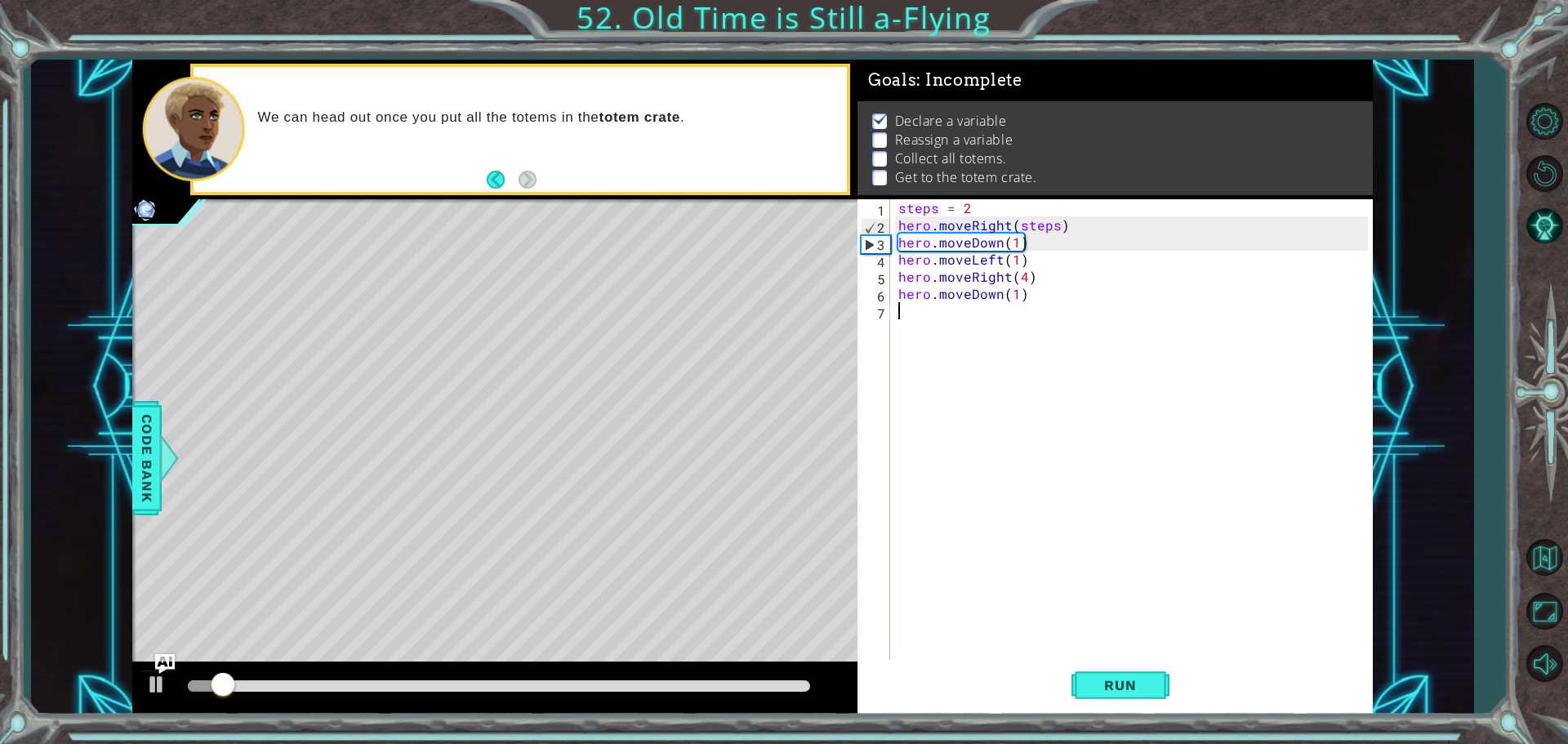
click at [1003, 312] on div "steps = 2 hero . moveRight ( steps ) hero . moveDown ( 1 ) hero . moveLeft ( 1 …" at bounding box center [1135, 447] width 481 height 498
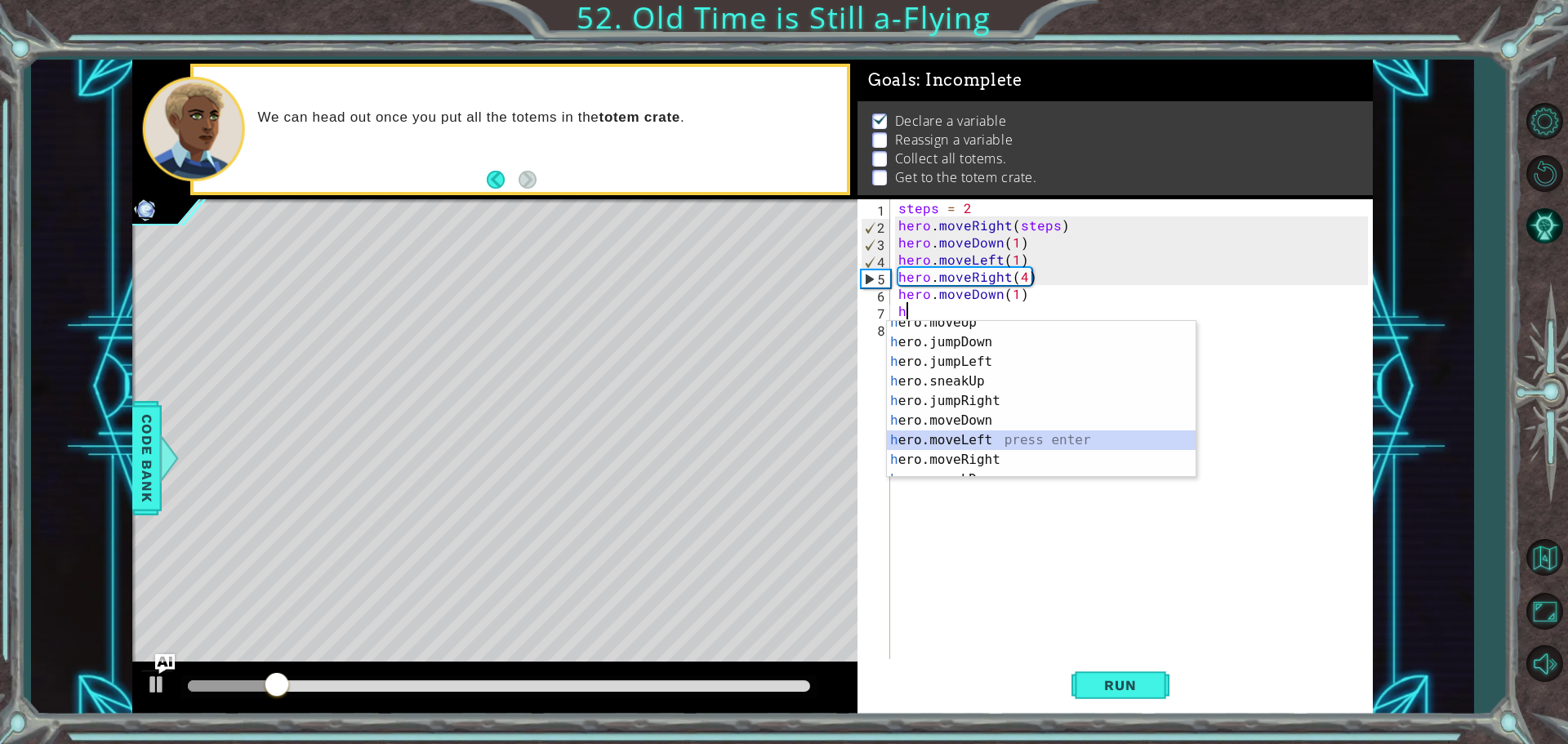
click at [1010, 436] on div "h ero.moveUp press enter h ero.jumpDown press enter h ero.jumpLeft press enter …" at bounding box center [1040, 411] width 308 height 196
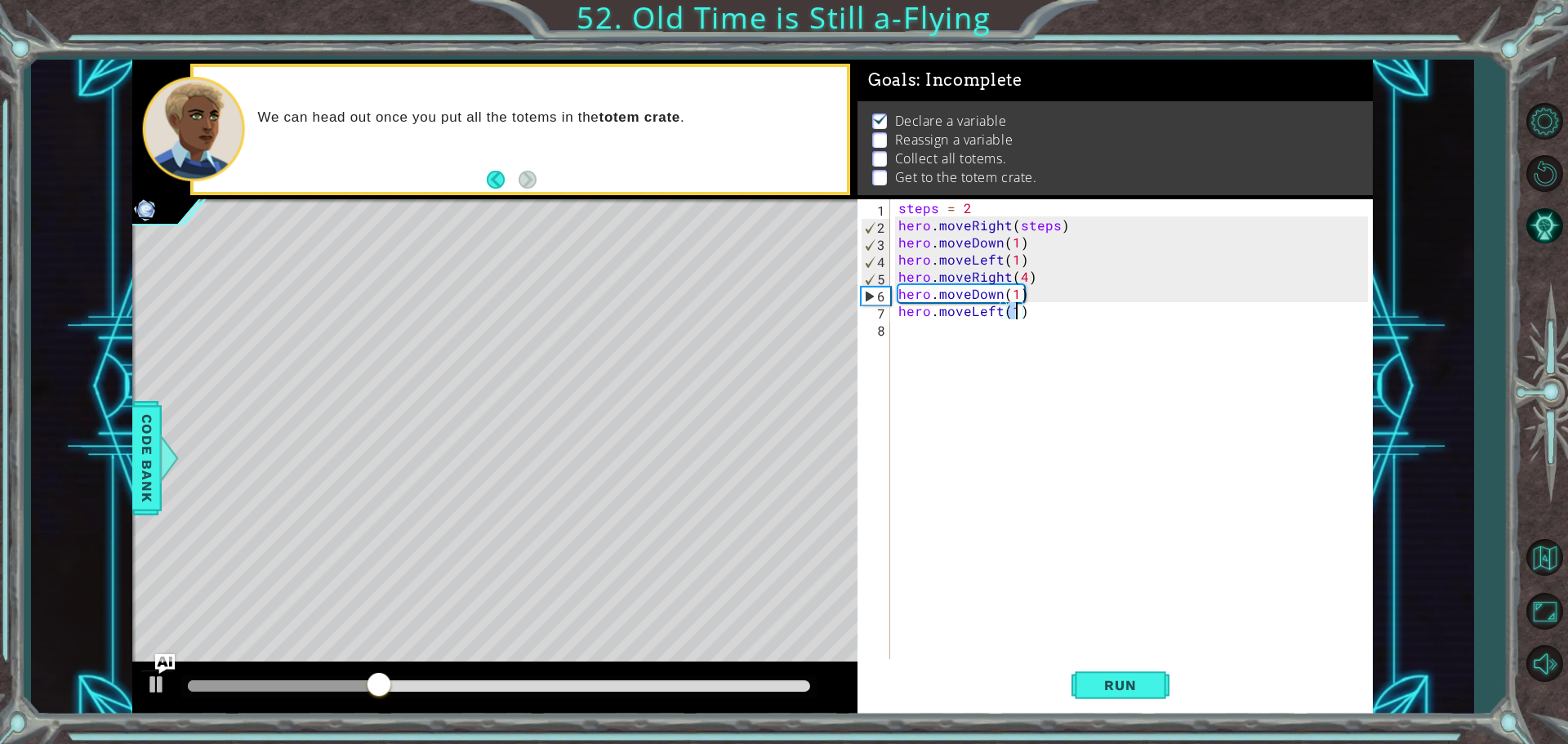
type textarea "hero.moveLeft(4)"
click at [992, 332] on div "steps = 2 hero . moveRight ( steps ) hero . moveDown ( 1 ) hero . moveLeft ( 1 …" at bounding box center [1135, 447] width 481 height 498
drag, startPoint x: 1139, startPoint y: 686, endPoint x: 1124, endPoint y: 672, distance: 20.5
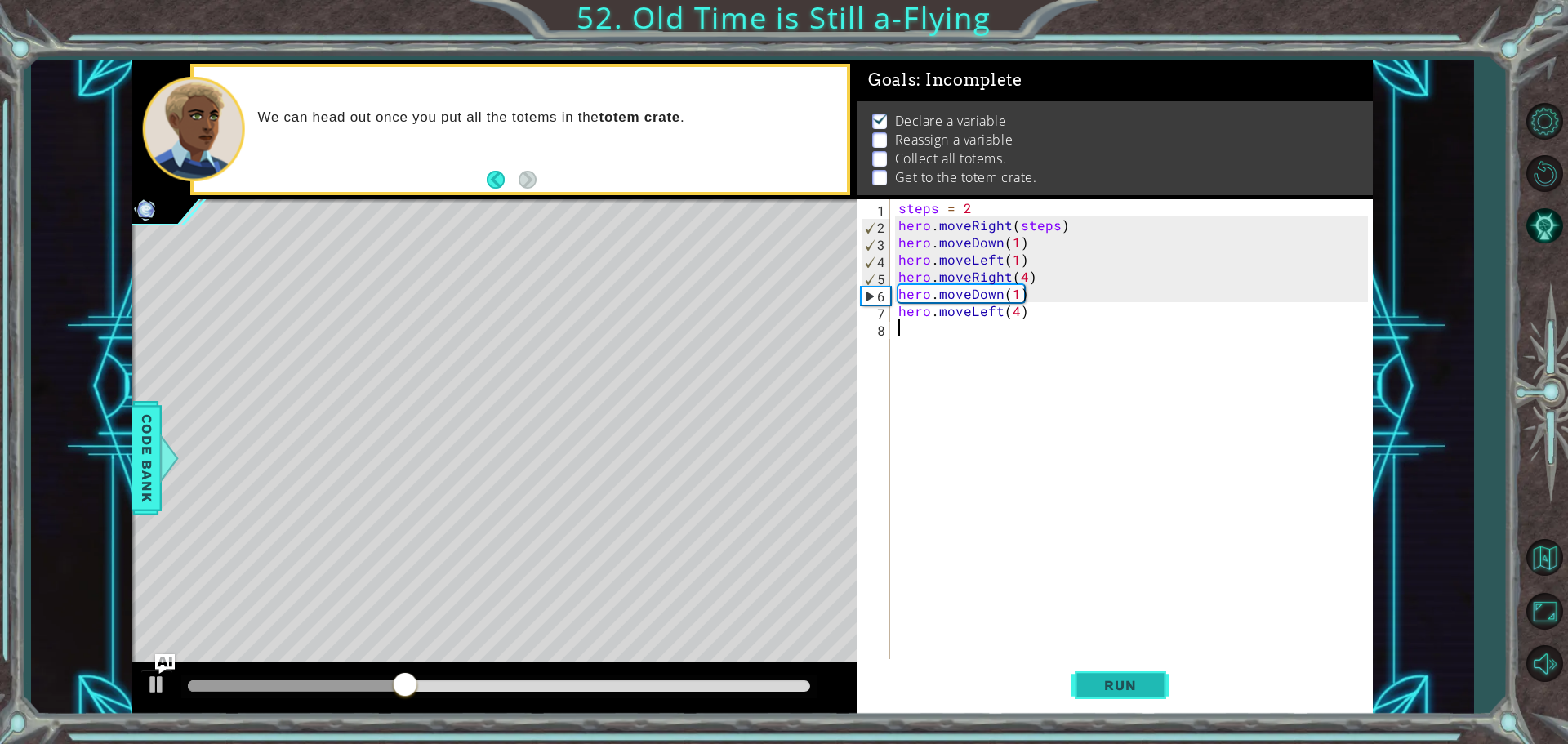
click at [1139, 684] on span "Run" at bounding box center [1120, 685] width 65 height 16
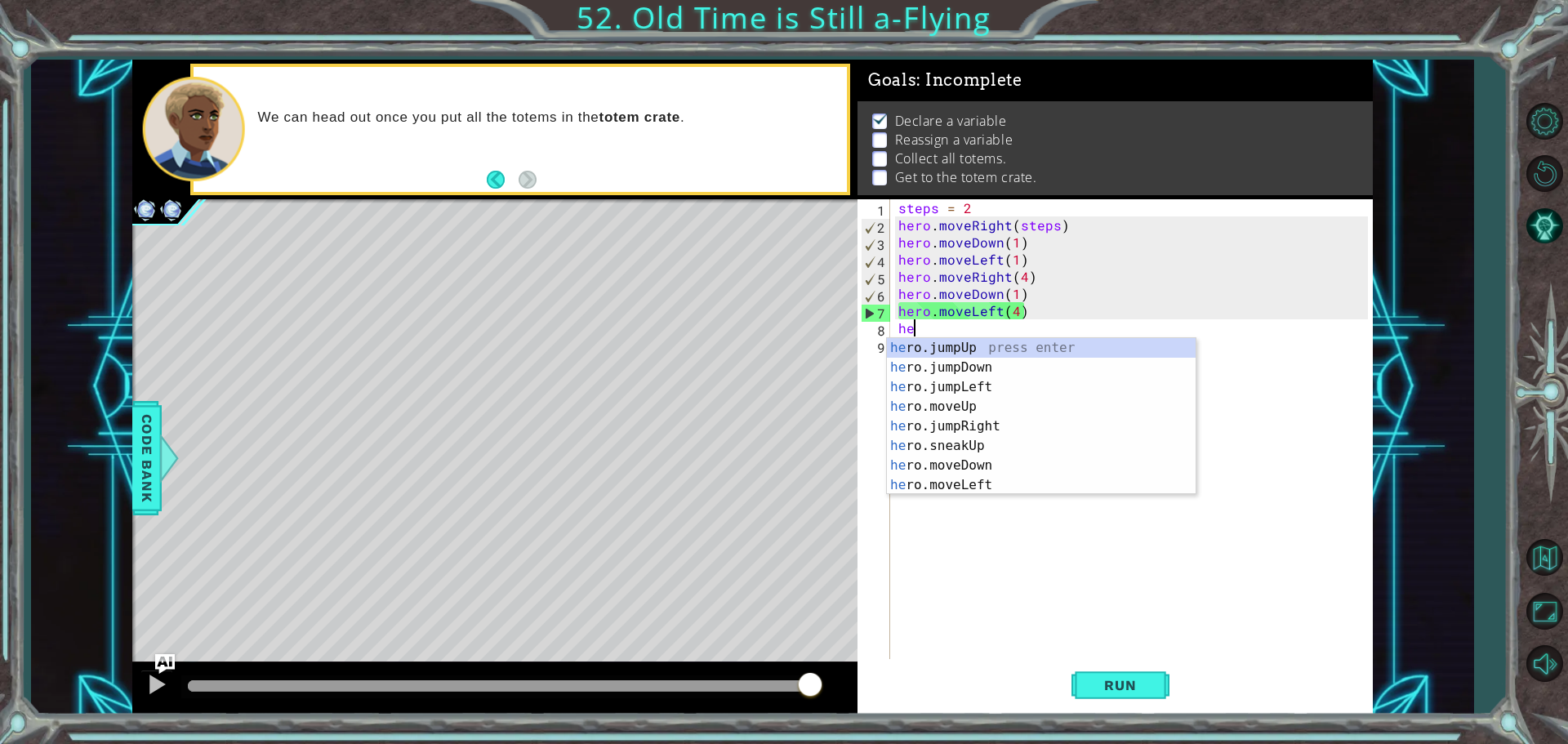
type textarea "he"
